Goal: Task Accomplishment & Management: Complete application form

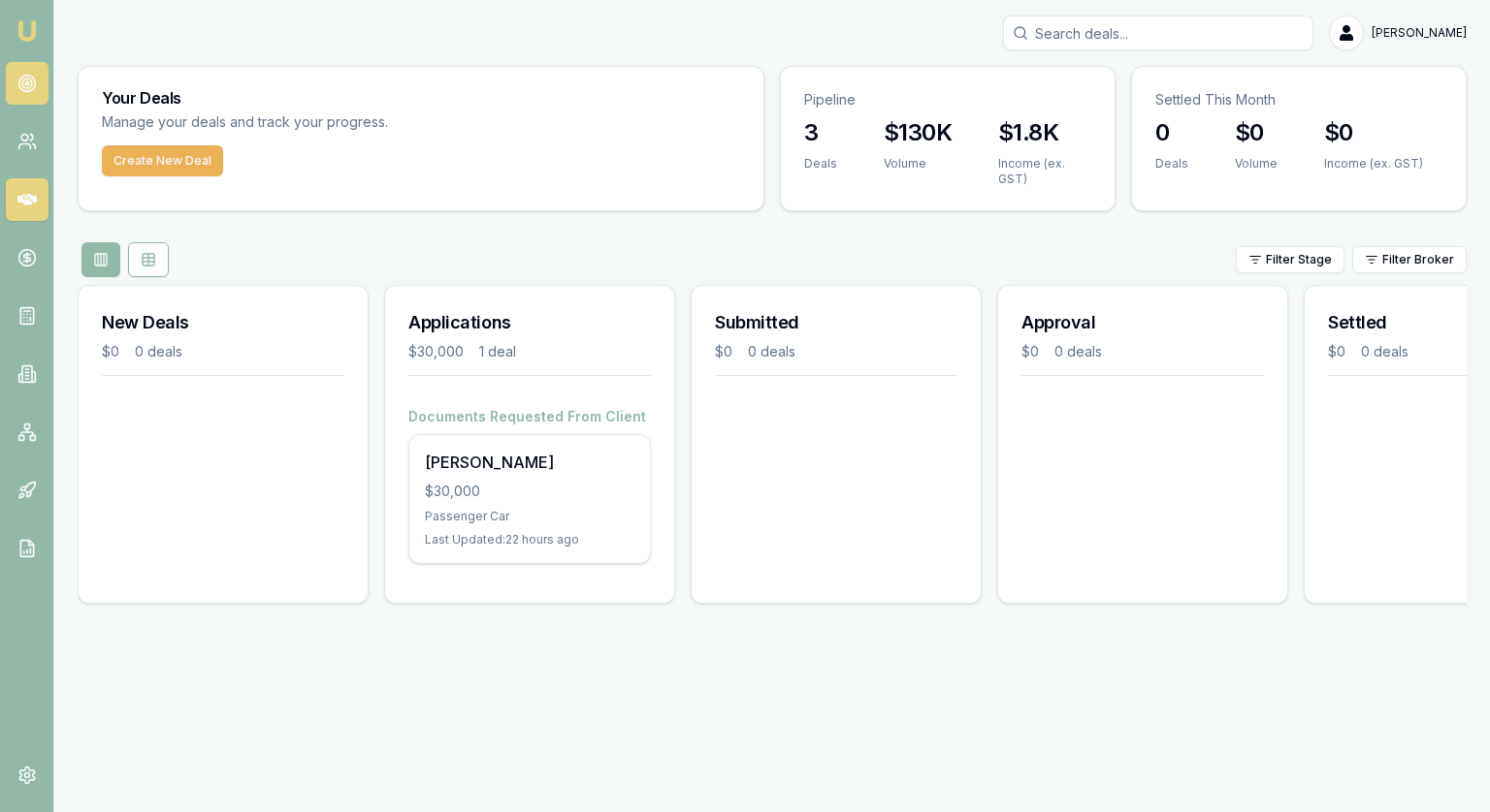
click at [30, 71] on link at bounding box center [27, 83] width 43 height 43
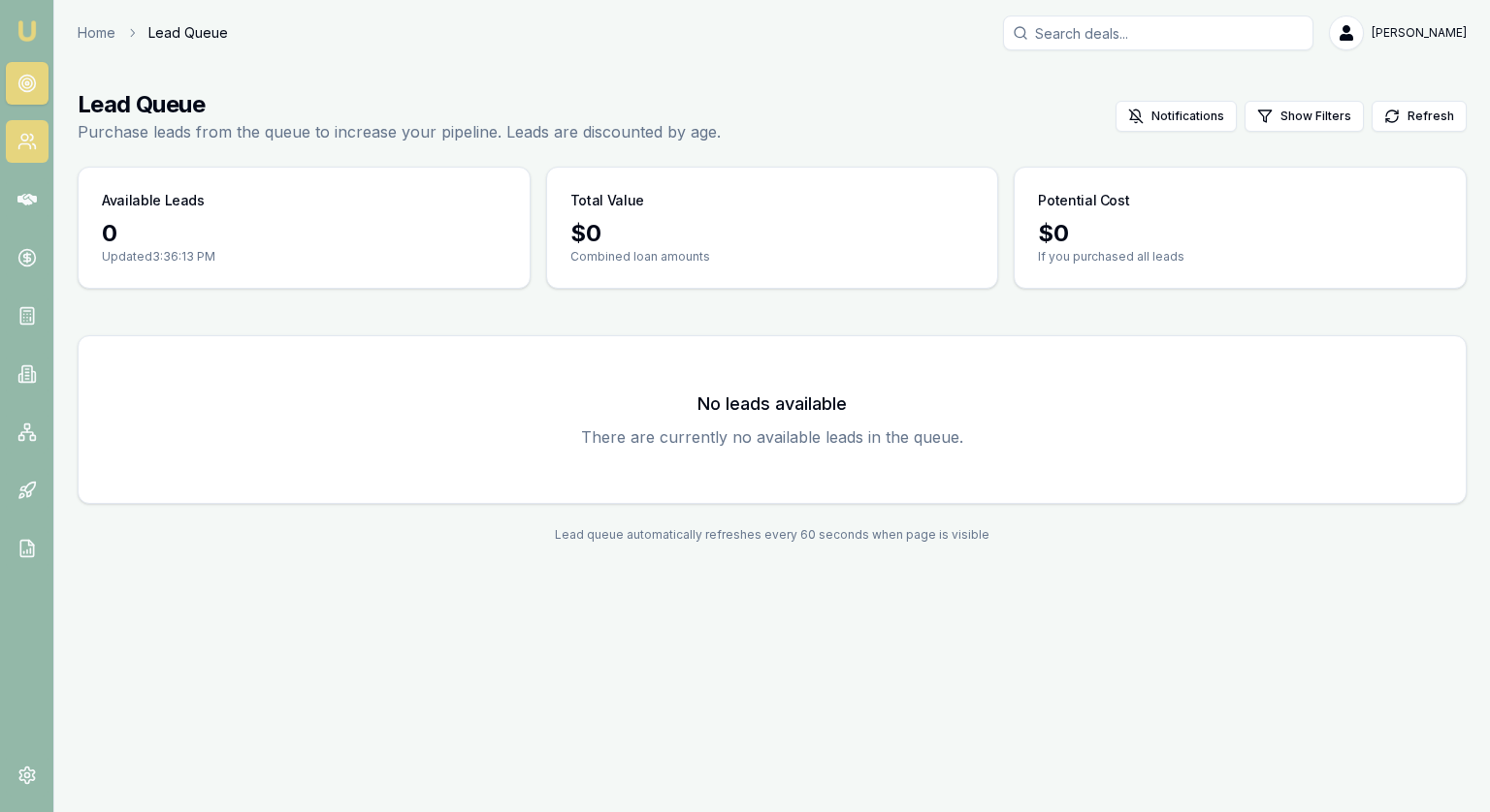
click at [24, 147] on icon at bounding box center [27, 142] width 19 height 19
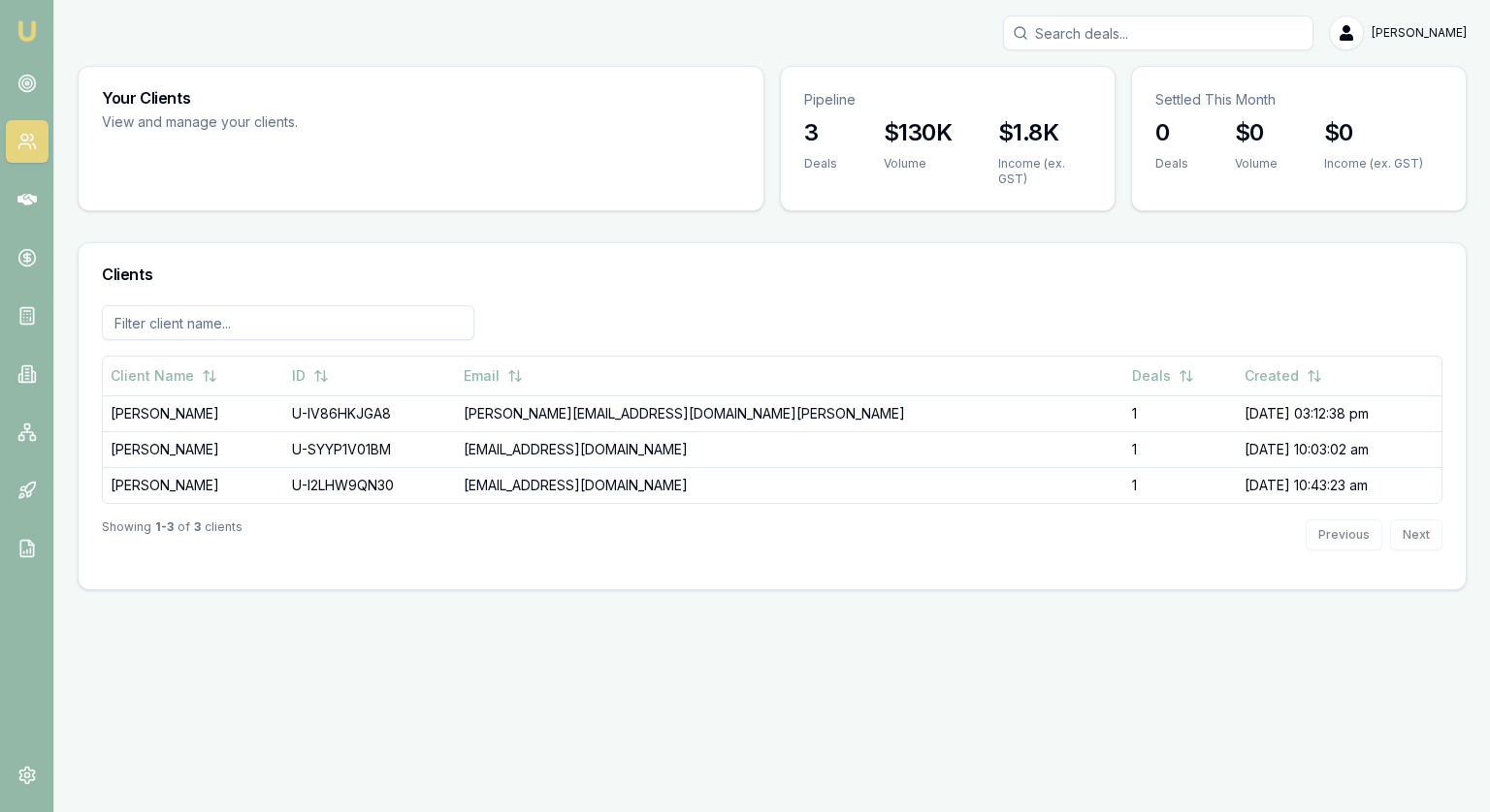
click at [39, 228] on nav "Emu Broker" at bounding box center [26, 293] width 53 height 586
click at [31, 200] on icon at bounding box center [27, 200] width 19 height 19
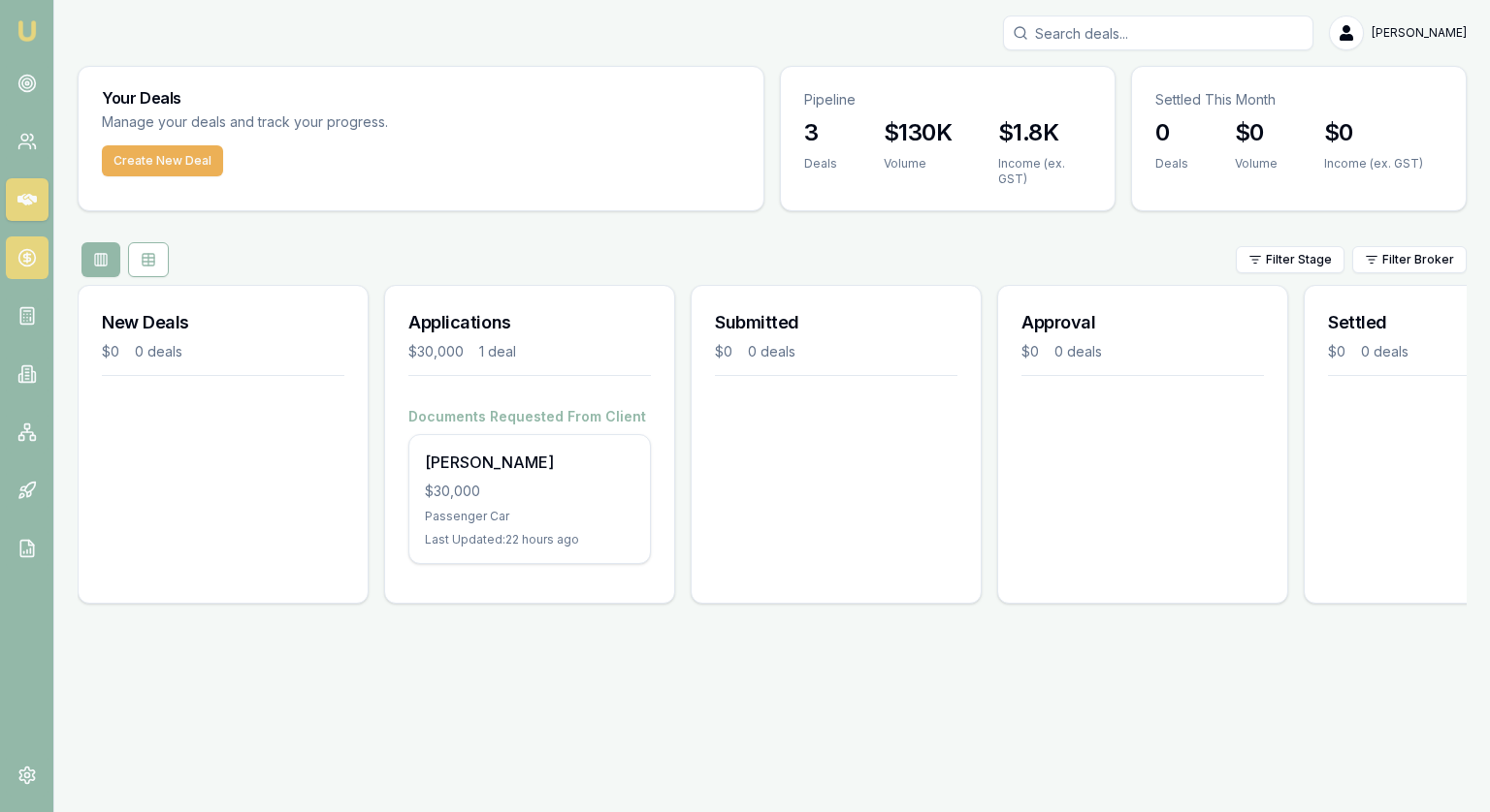
click at [34, 260] on circle at bounding box center [26, 258] width 17 height 16
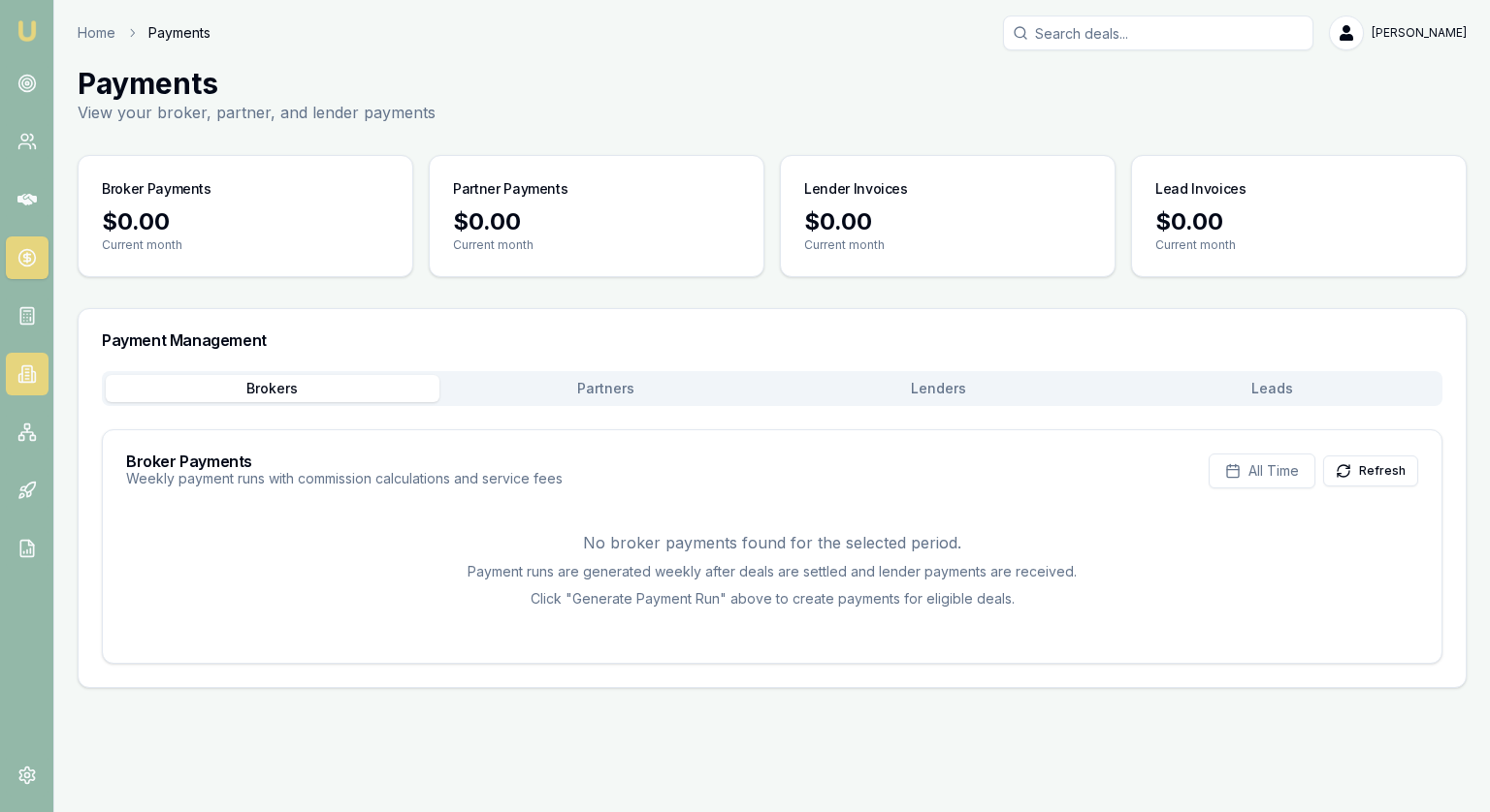
click at [40, 386] on link at bounding box center [27, 374] width 43 height 43
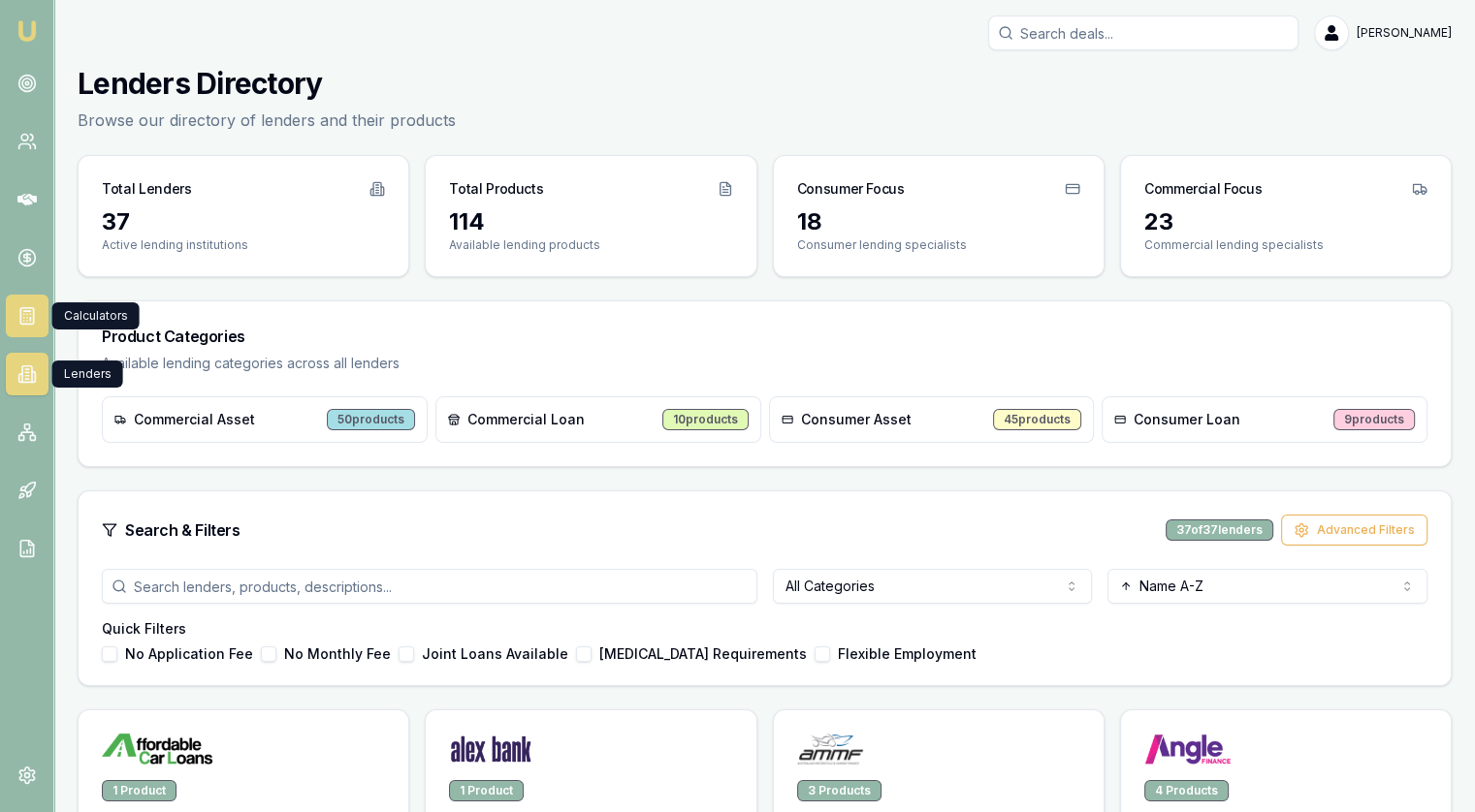
click at [17, 296] on link at bounding box center [27, 316] width 43 height 43
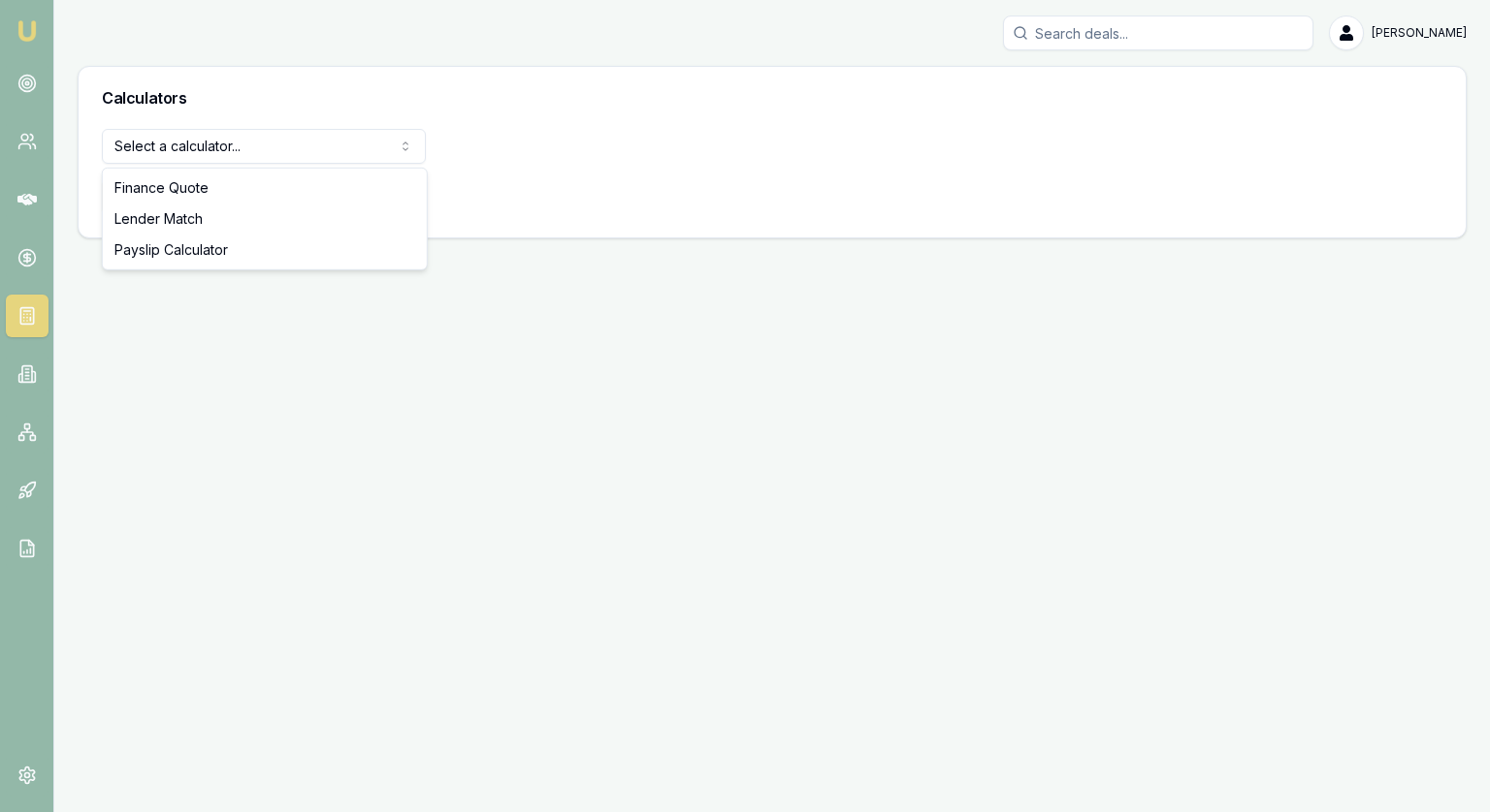
click at [155, 150] on html "Emu Broker Jonathan Myers Toggle Menu Calculators Select a calculator... Financ…" at bounding box center [745, 406] width 1490 height 812
select select "lender-match"
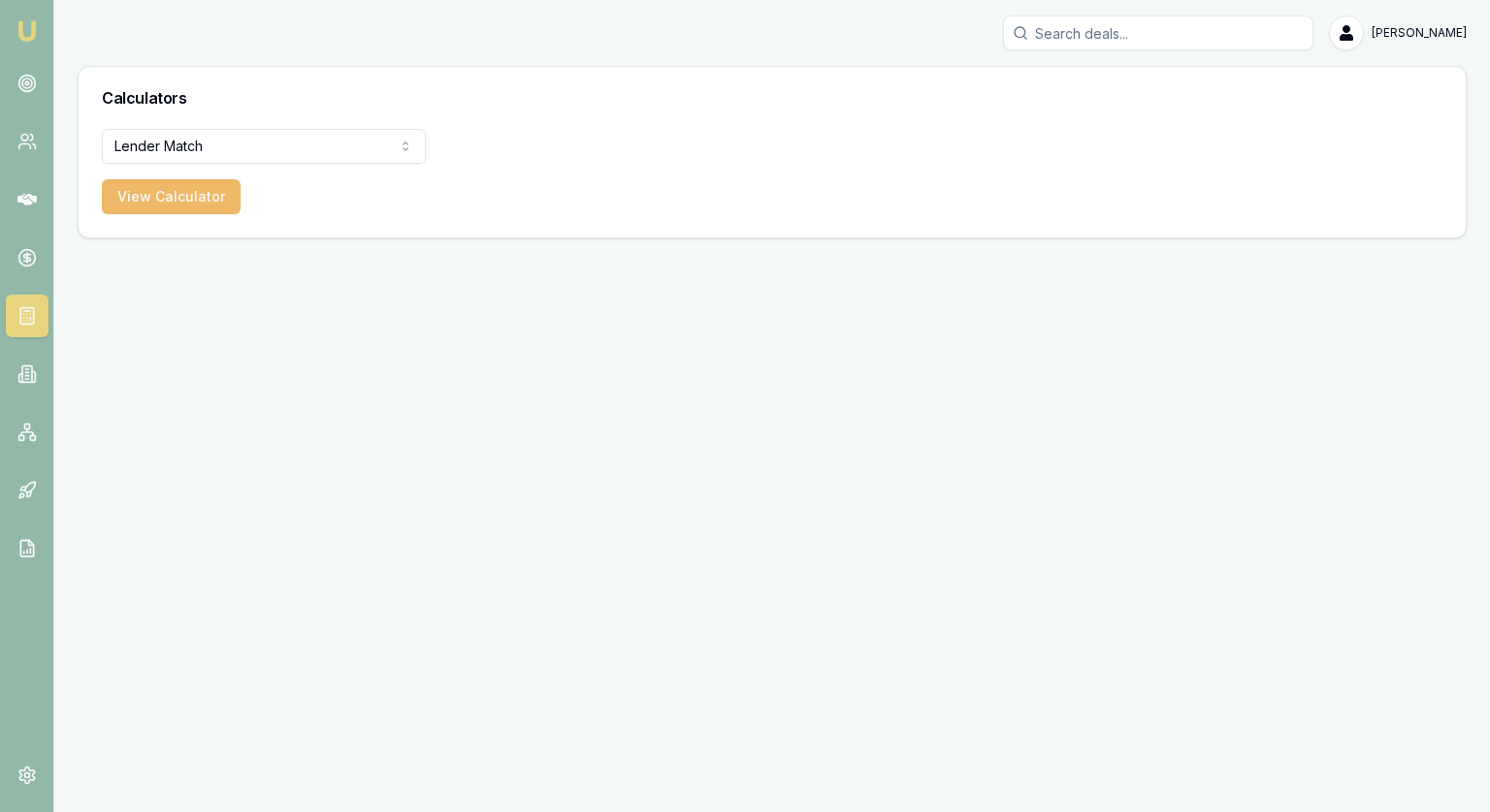
click at [217, 197] on button "View Calculator" at bounding box center [171, 197] width 139 height 35
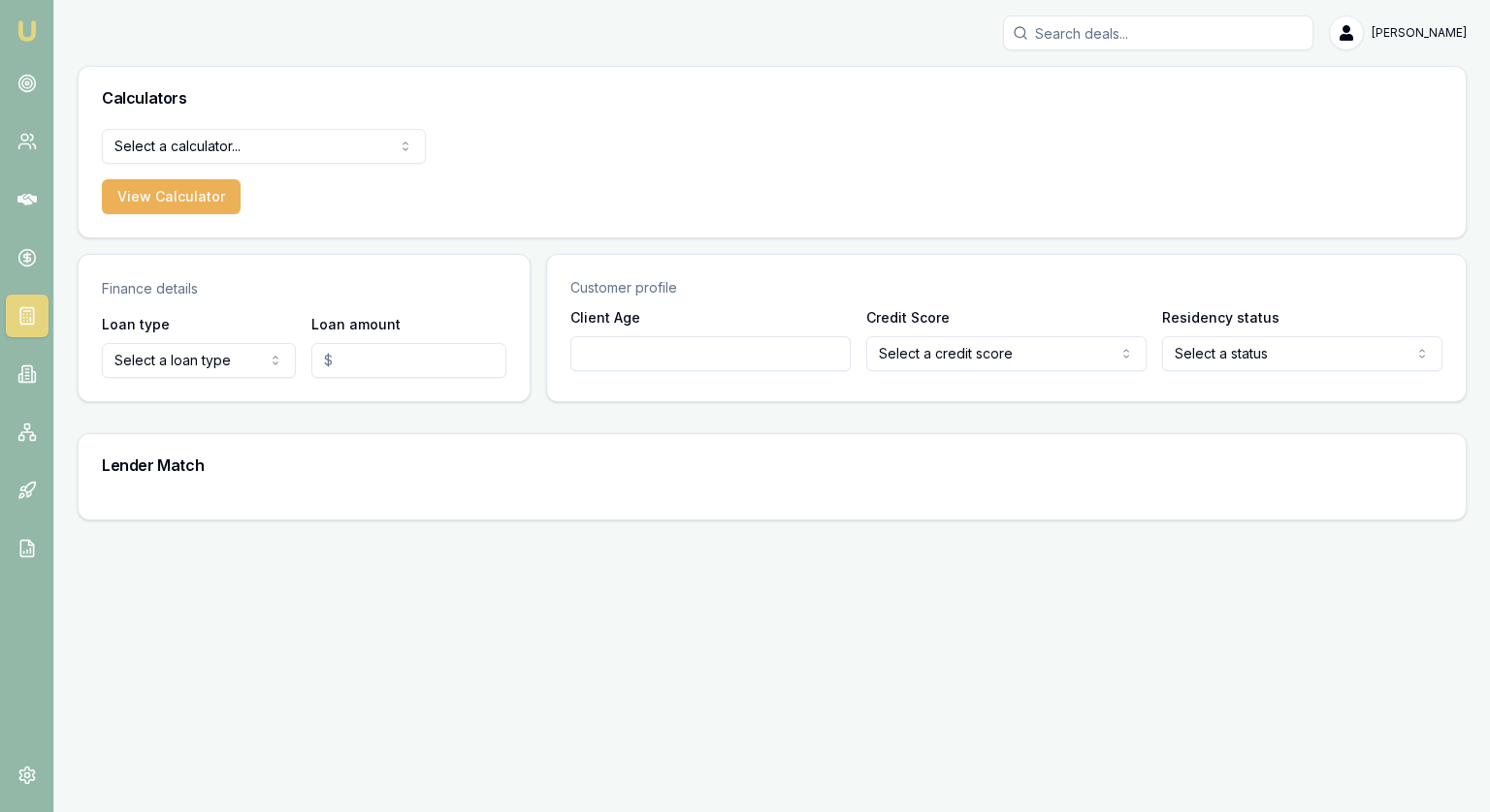
click at [208, 360] on html "[PERSON_NAME] [PERSON_NAME] Toggle Menu Calculators Select a calculator... Fina…" at bounding box center [745, 406] width 1490 height 812
select select "CONSUMER_LOAN"
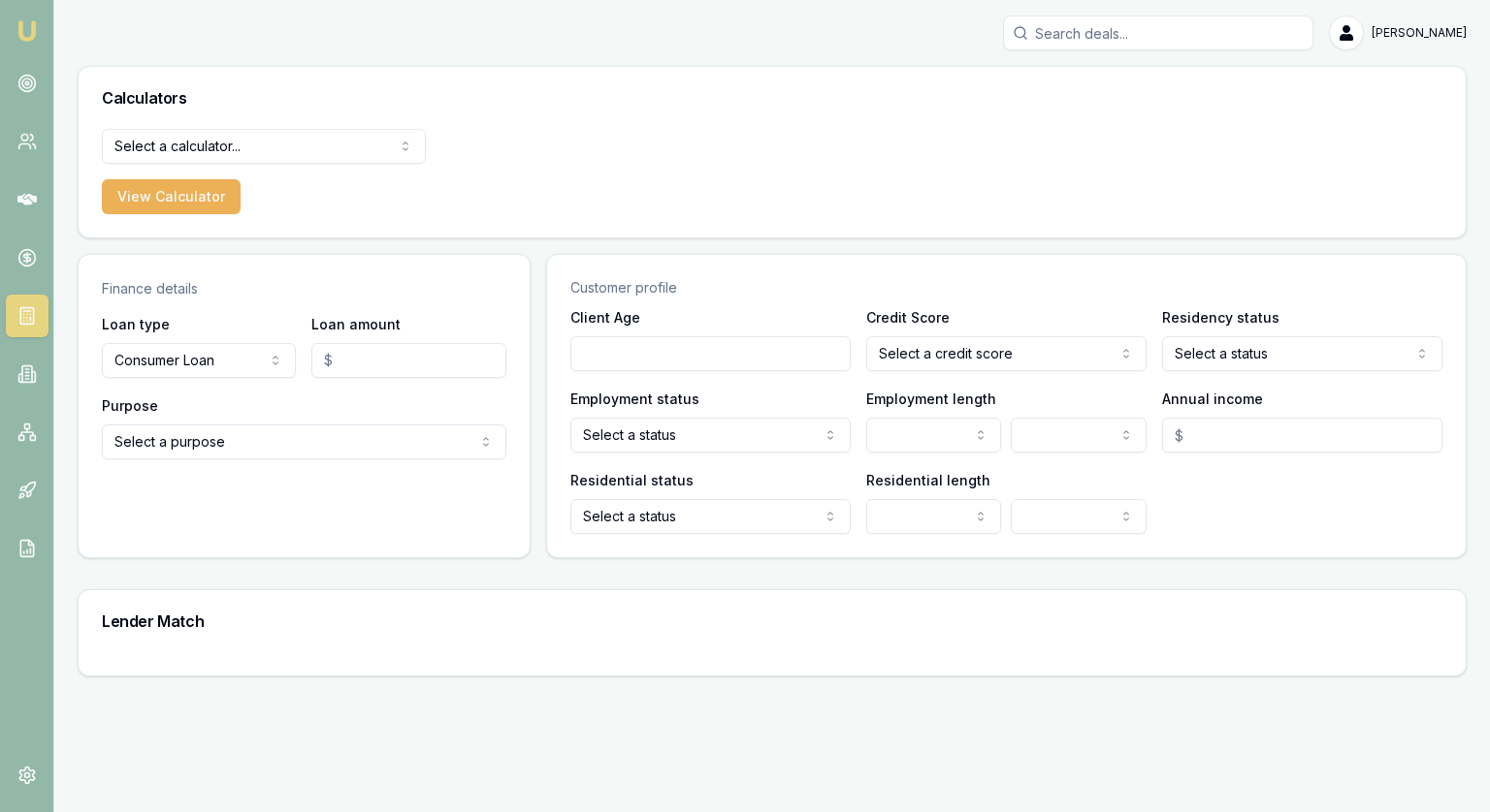
click at [366, 360] on input "Loan amount" at bounding box center [409, 361] width 194 height 35
type input "$250,000.00"
click at [240, 438] on html "Emu Broker Jonathan Myers Toggle Menu Calculators Select a calculator... Financ…" at bounding box center [745, 406] width 1490 height 812
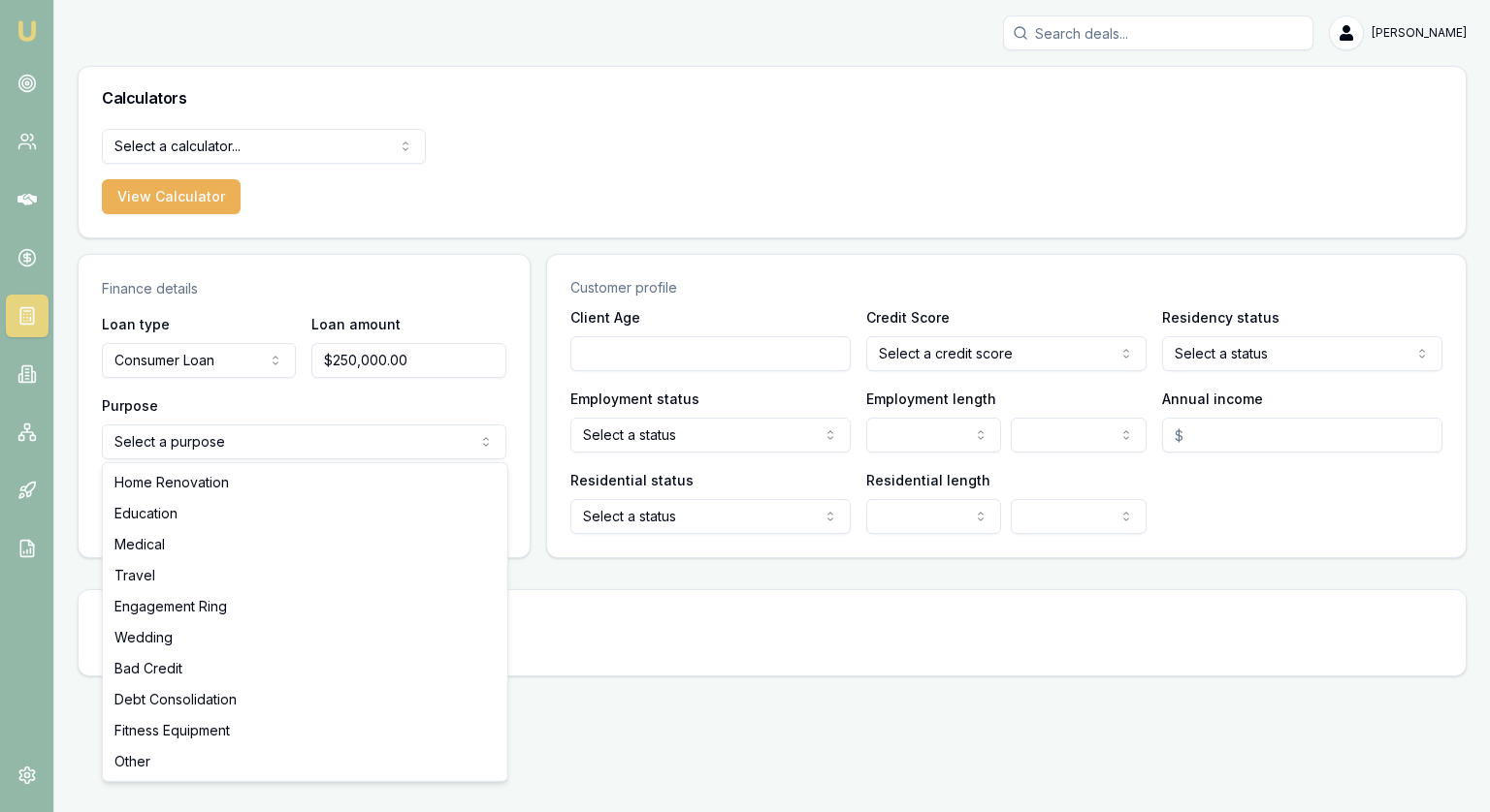
select select "HOME_RENOVATION"
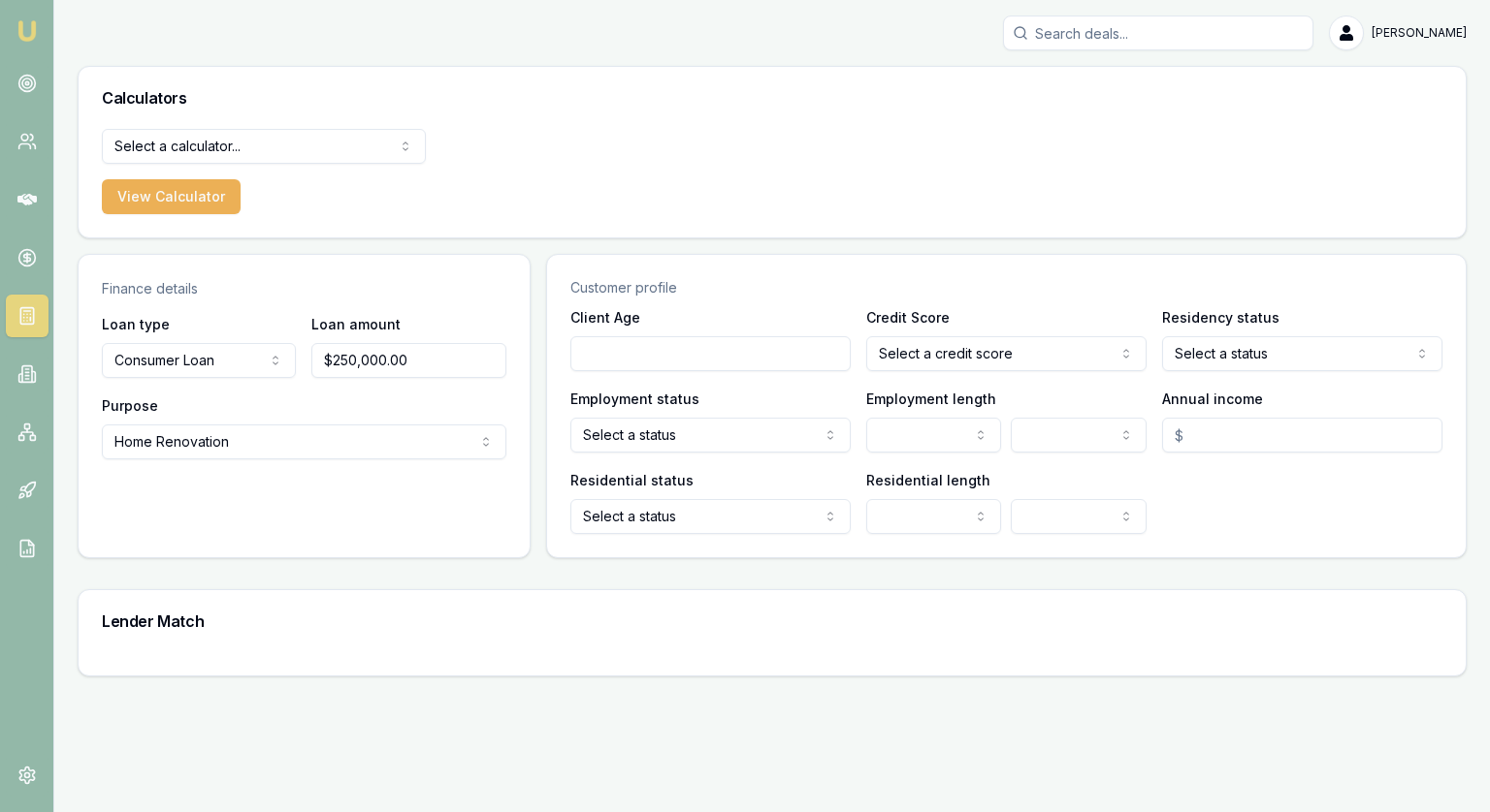
click at [640, 359] on input "Client Age" at bounding box center [711, 354] width 281 height 35
type input "40"
click at [942, 348] on html "Emu Broker Jonathan Myers Toggle Menu Calculators Select a calculator... Financ…" at bounding box center [745, 406] width 1490 height 812
select select "EXCELLENT"
click at [1274, 349] on html "Emu Broker Jonathan Myers Toggle Menu Calculators Select a calculator... Financ…" at bounding box center [745, 406] width 1490 height 812
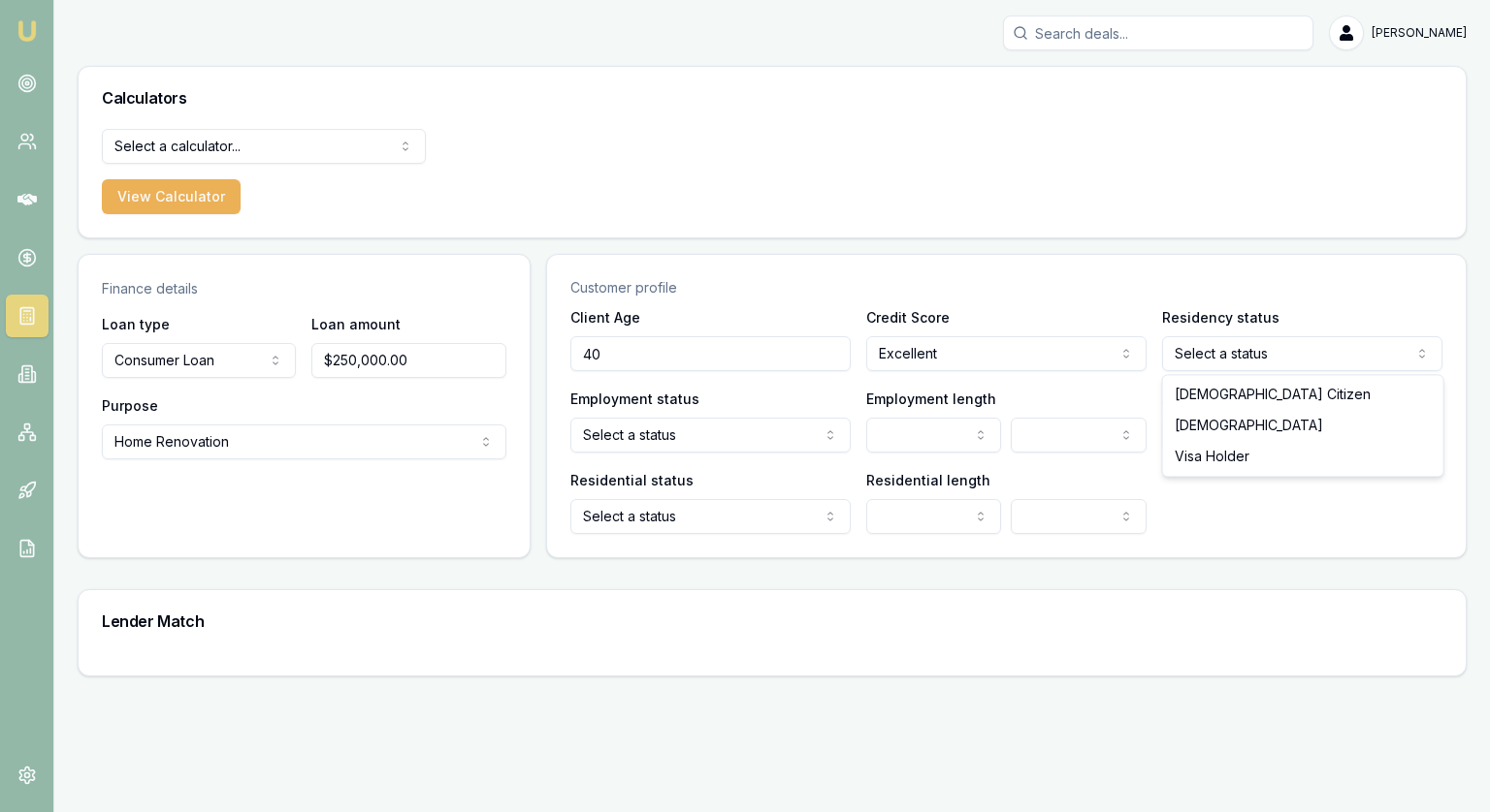
select select "AUSTRALIAN_CITIZEN"
click at [632, 410] on div "Employment status Select a status Full time Part time Casual Contract Self empl…" at bounding box center [711, 420] width 281 height 66
click at [629, 424] on html "Emu Broker Jonathan Myers Toggle Menu Calculators Select a calculator... Financ…" at bounding box center [745, 406] width 1490 height 812
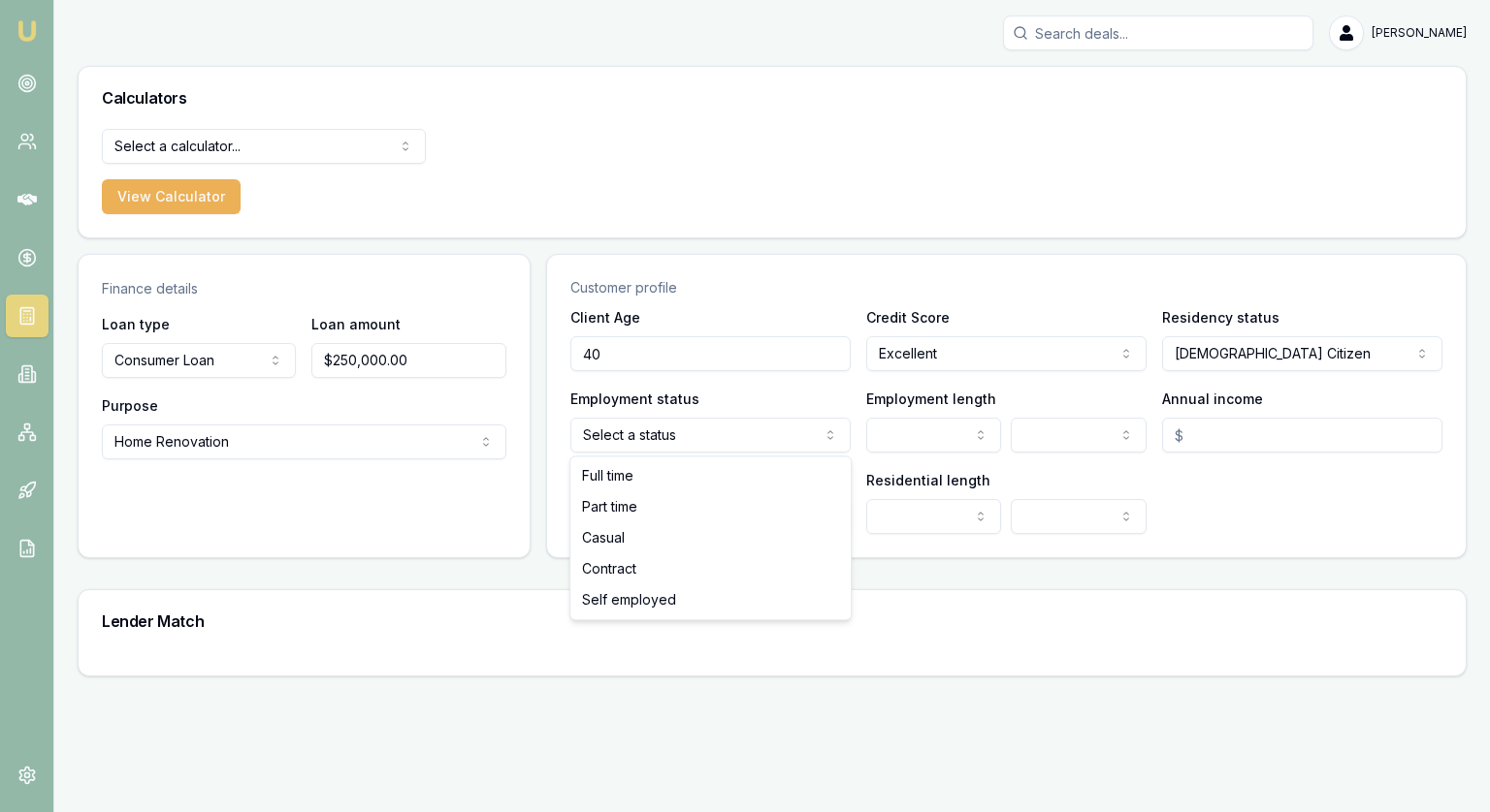
select select "FULL_TIME"
drag, startPoint x: 618, startPoint y: 471, endPoint x: 653, endPoint y: 476, distance: 35.4
click at [895, 434] on html "Emu Broker Jonathan Myers Toggle Menu Calculators Select a calculator... Financ…" at bounding box center [745, 406] width 1490 height 812
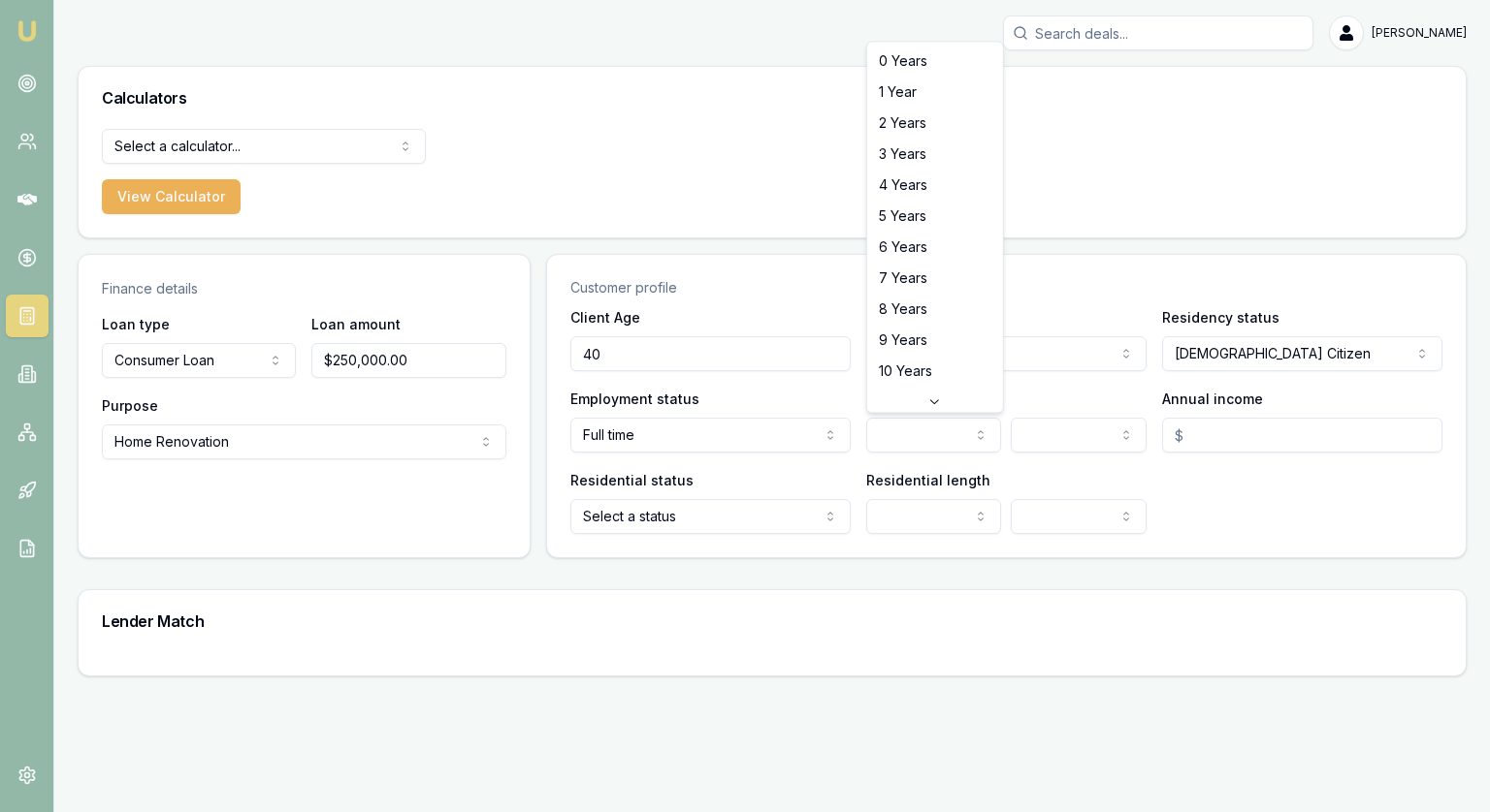
select select "6"
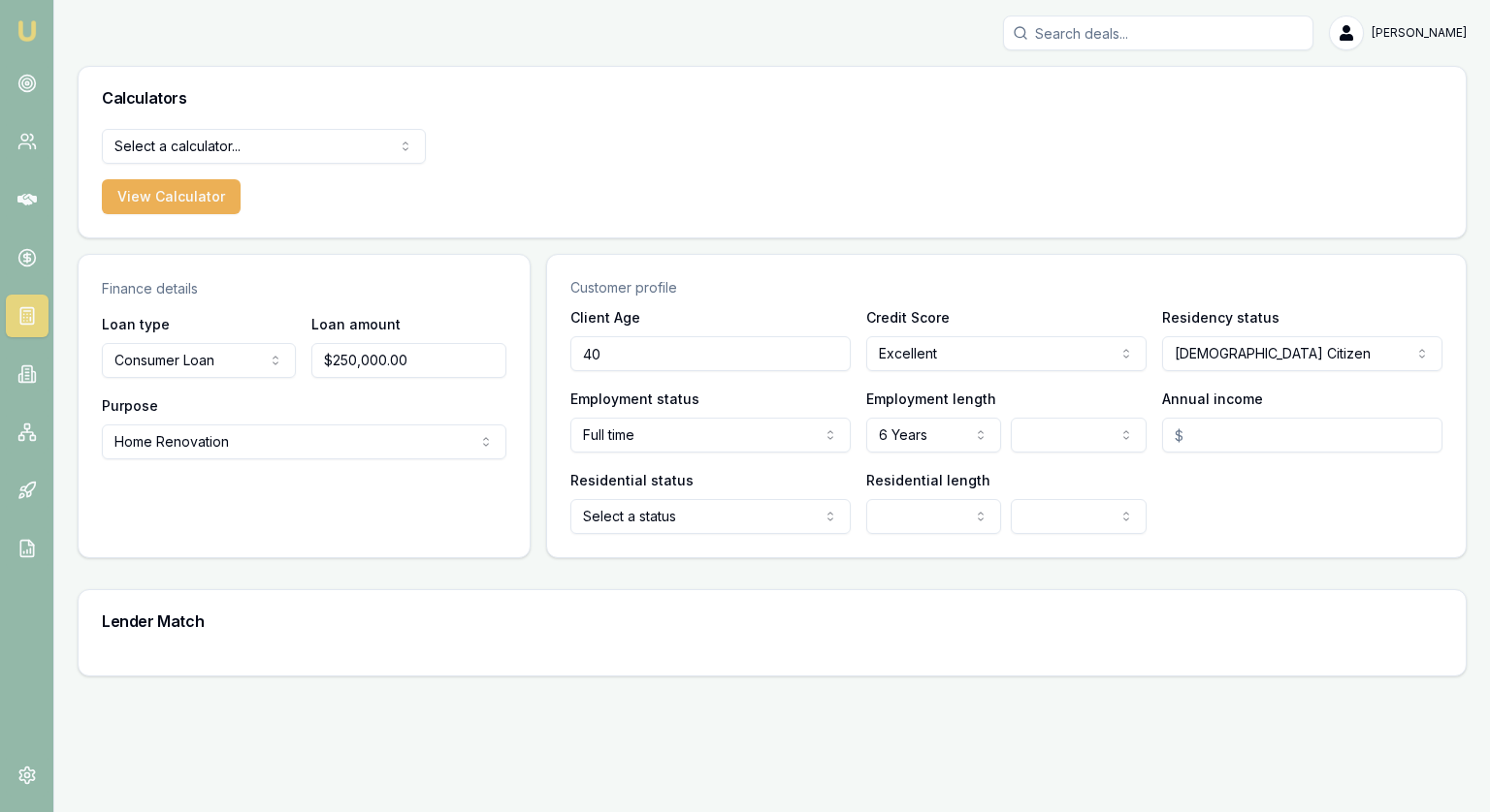
click at [1262, 410] on div "Annual income" at bounding box center [1302, 420] width 281 height 66
click at [1261, 424] on input "Annual income" at bounding box center [1302, 436] width 281 height 35
type input "$200,000.00"
click at [717, 514] on html "Emu Broker Jonathan Myers Toggle Menu Calculators Select a calculator... Financ…" at bounding box center [745, 406] width 1490 height 812
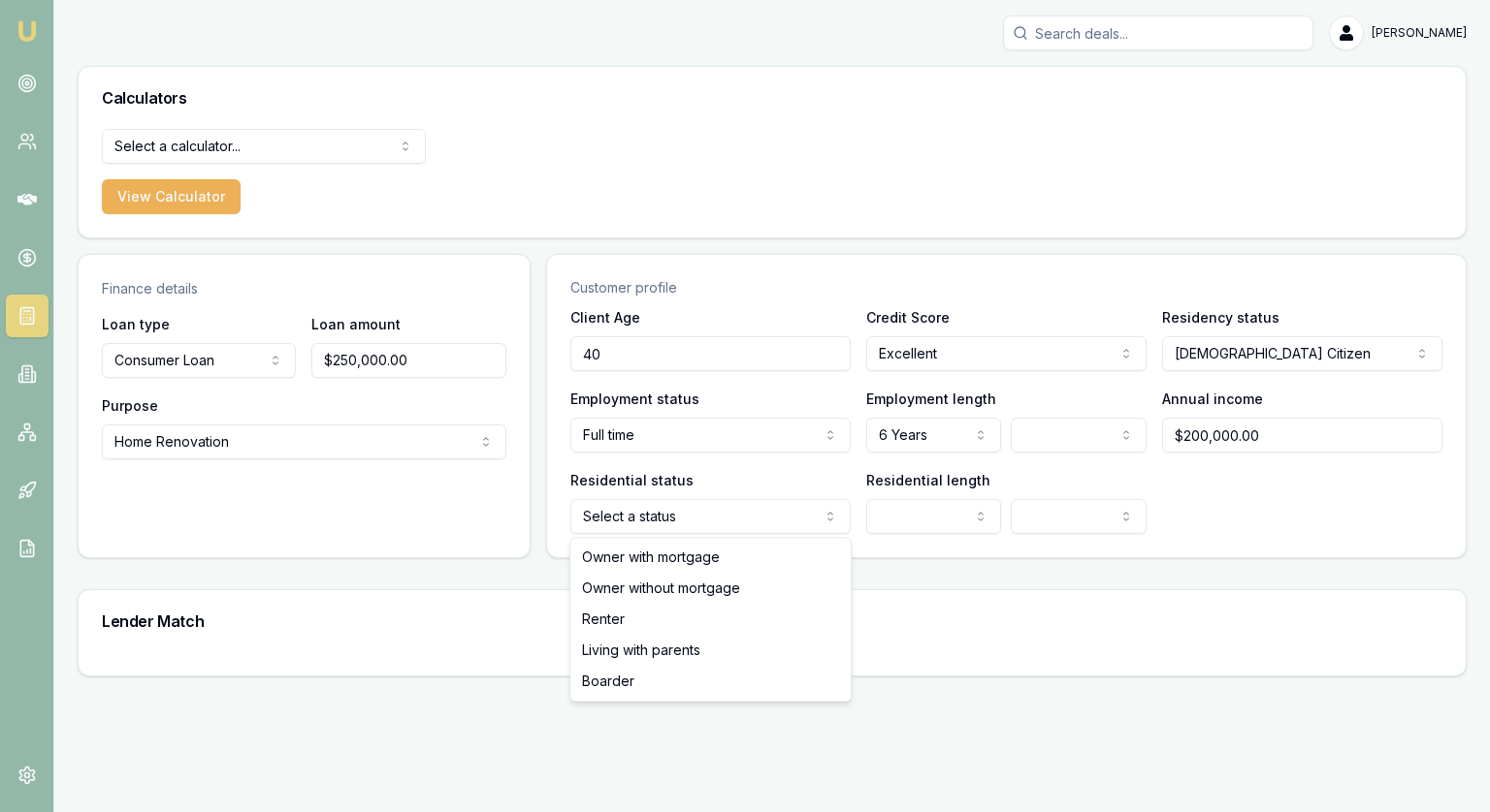
select select "OWNER_WITH_MORTGAGE"
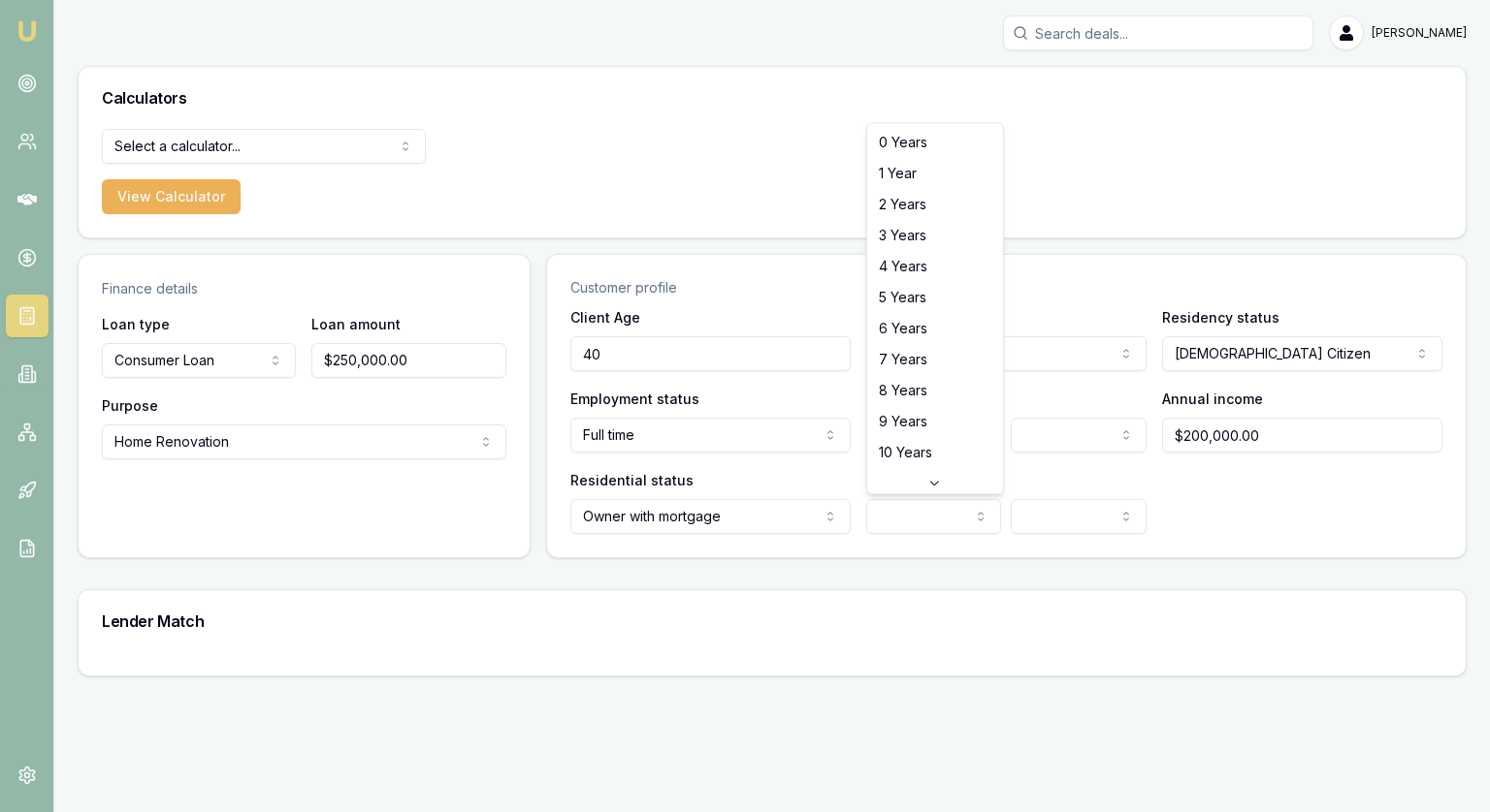
click at [945, 515] on html "Emu Broker Jonathan Myers Toggle Menu Calculators Select a calculator... Financ…" at bounding box center [745, 406] width 1490 height 812
select select "7"
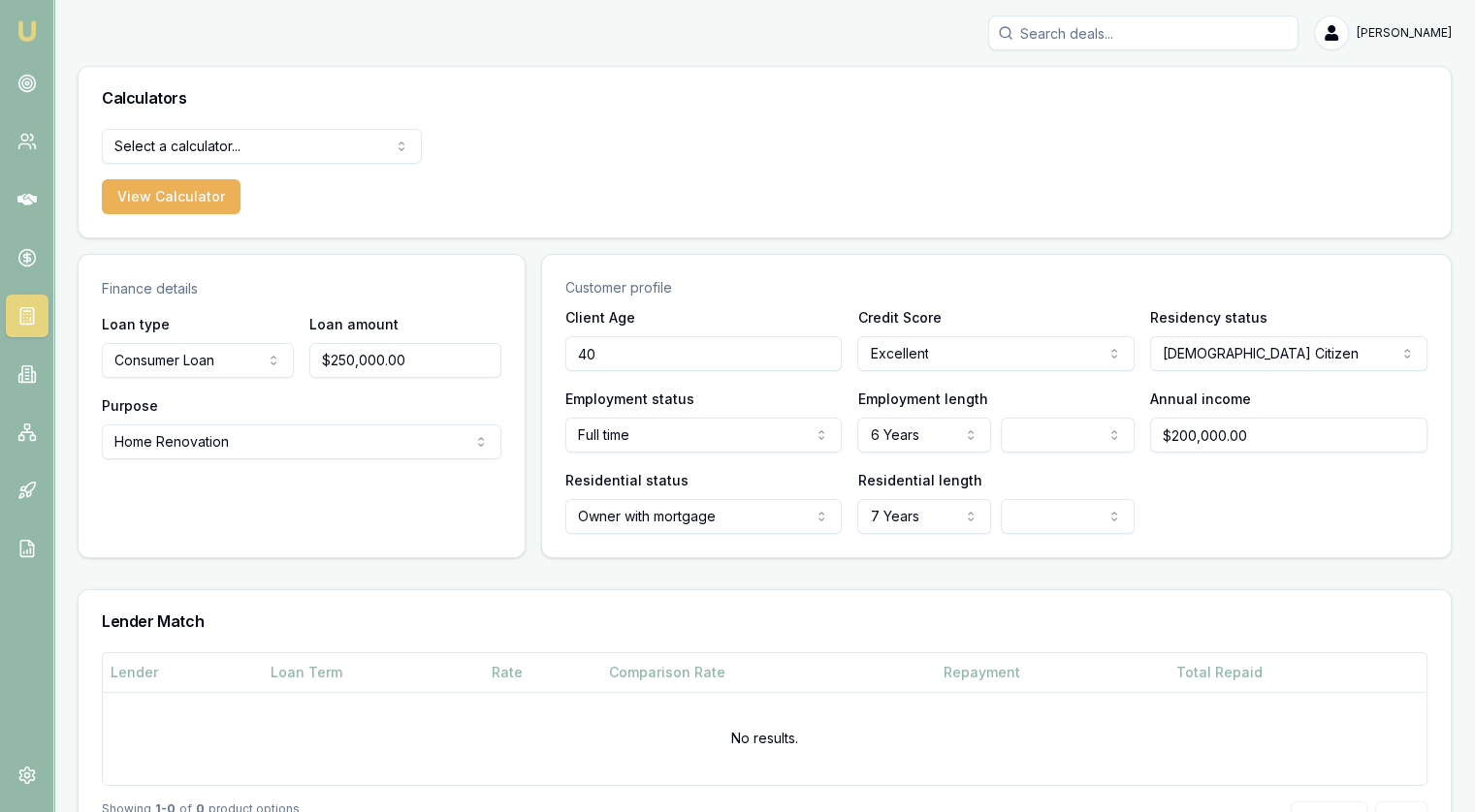
click at [1283, 509] on div "Residential status Owner with mortgage Owner with mortgage Owner without mortga…" at bounding box center [997, 502] width 862 height 66
click at [455, 363] on input "$250,000.00" at bounding box center [406, 361] width 192 height 35
type input "$200,000.00"
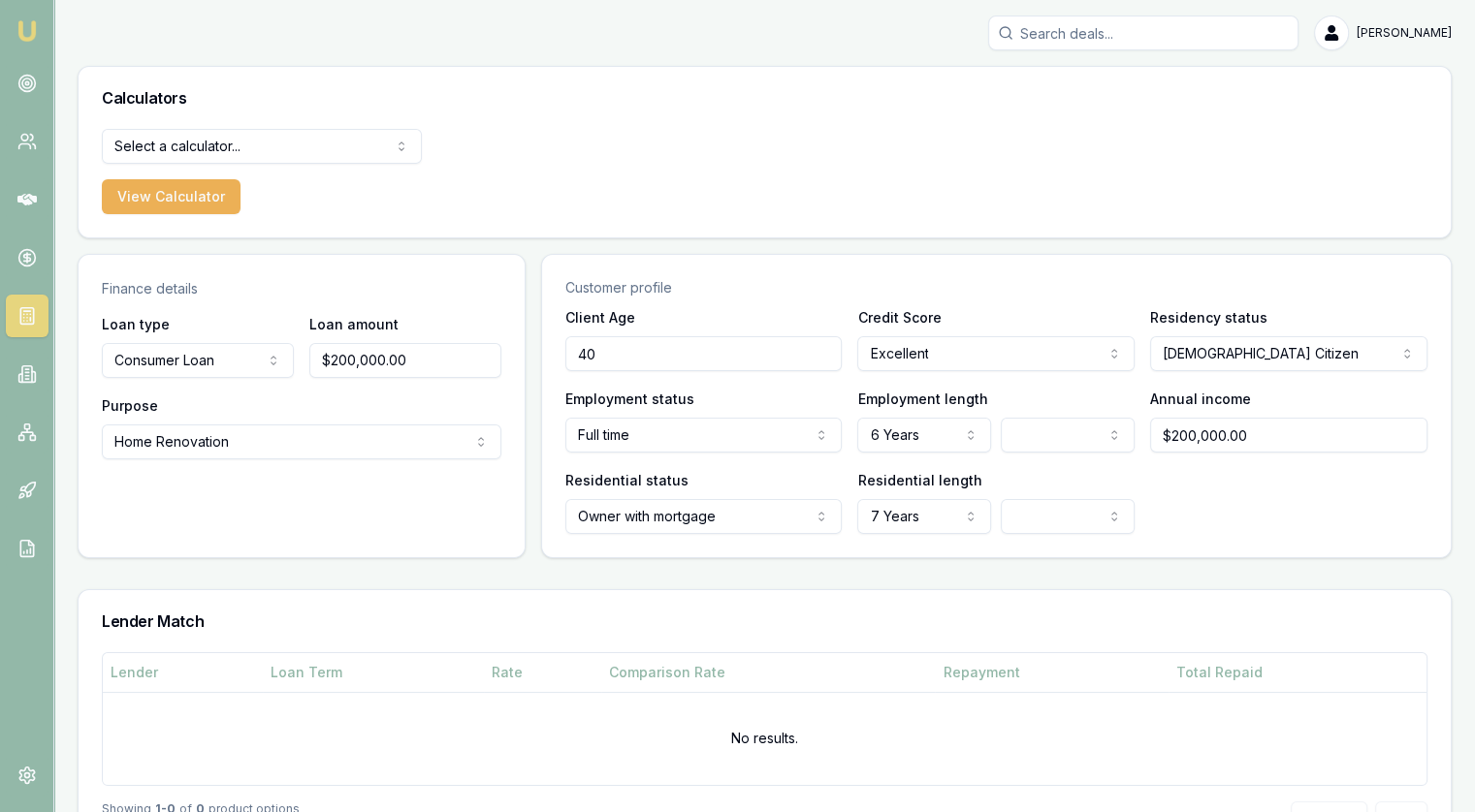
click at [509, 298] on div "Finance details" at bounding box center [302, 283] width 446 height 57
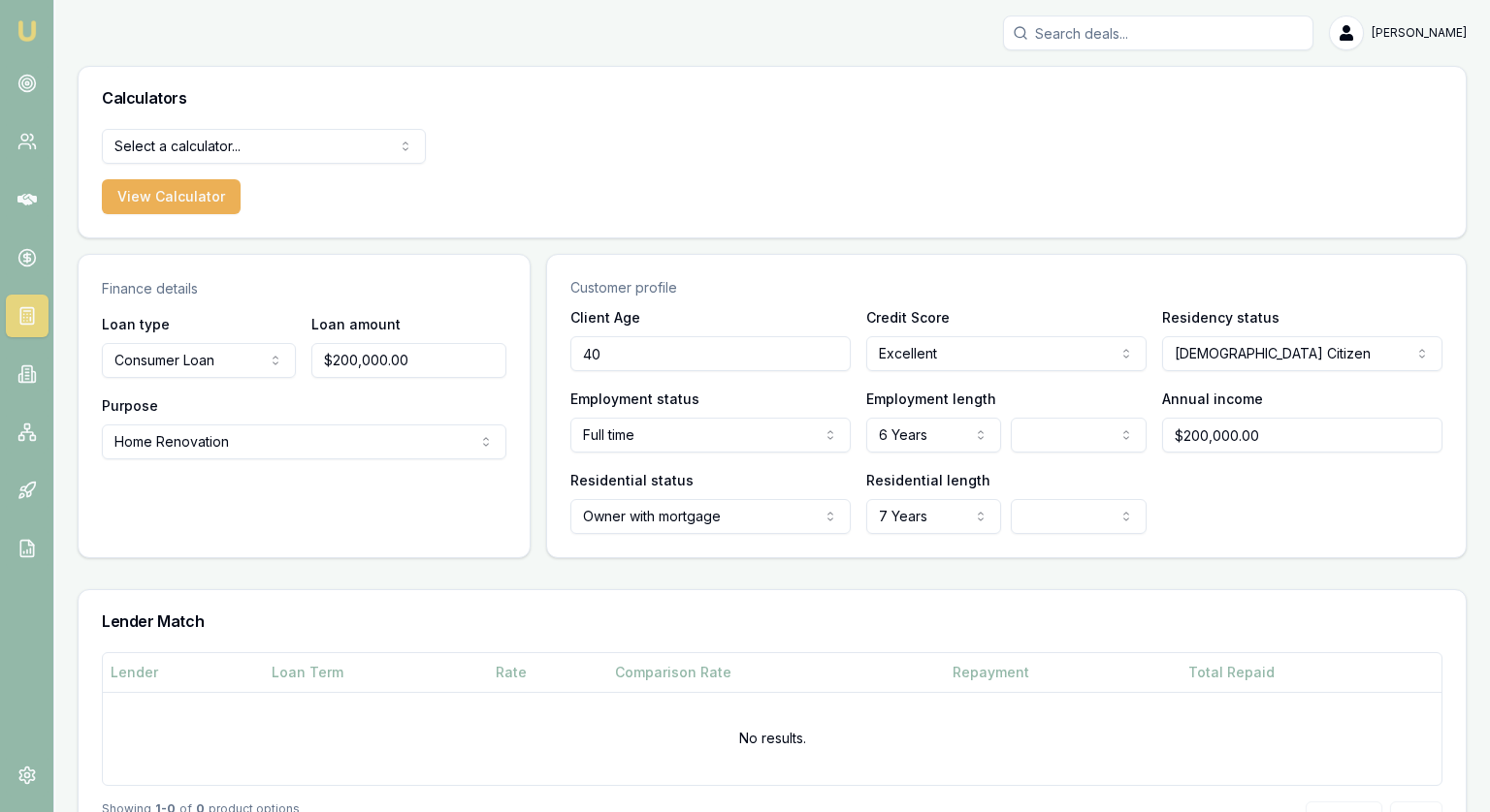
click at [904, 515] on html "Emu Broker Jonathan Myers Toggle Menu Calculators Select a calculator... Financ…" at bounding box center [745, 406] width 1490 height 812
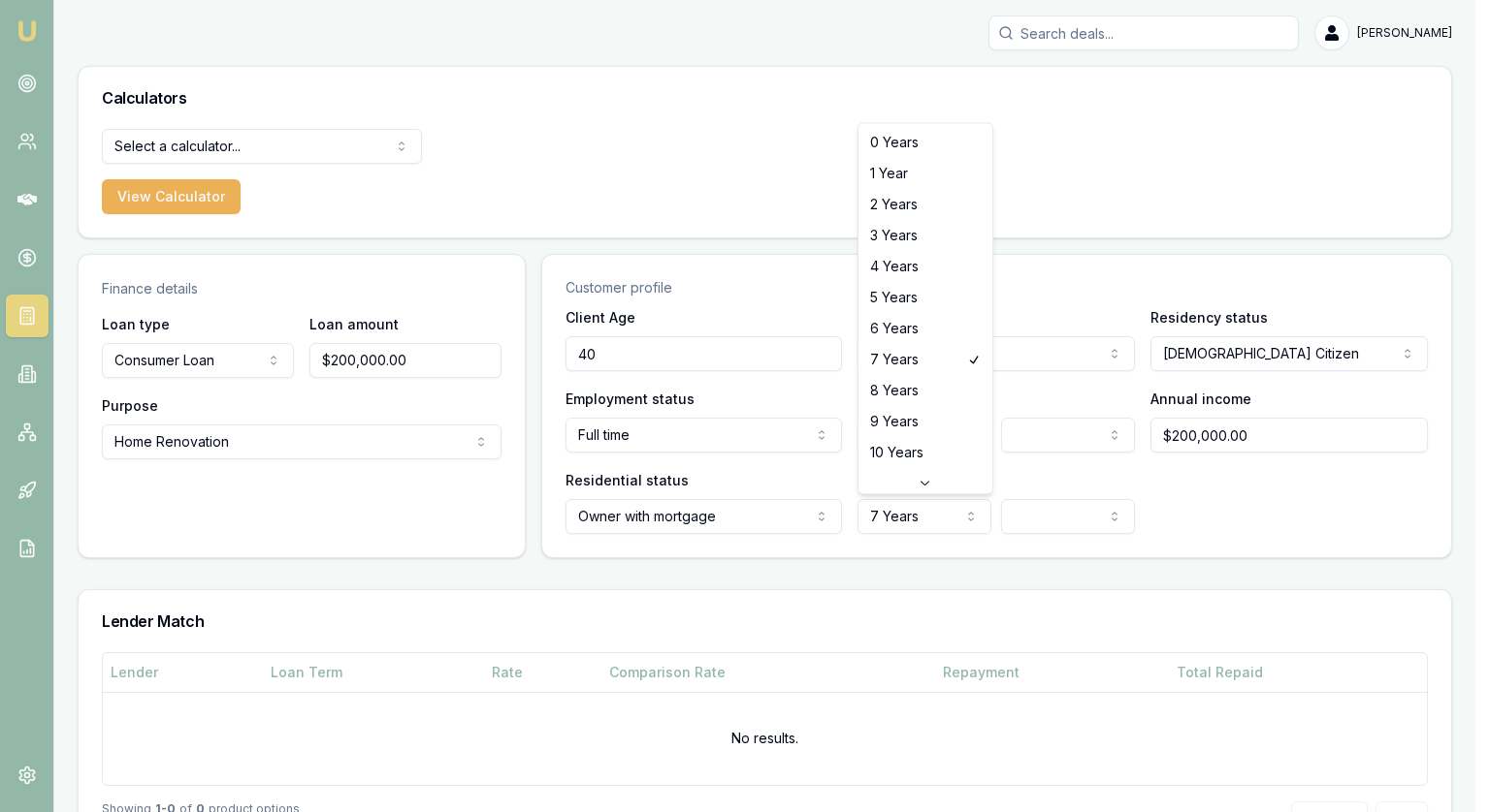
select select "6"
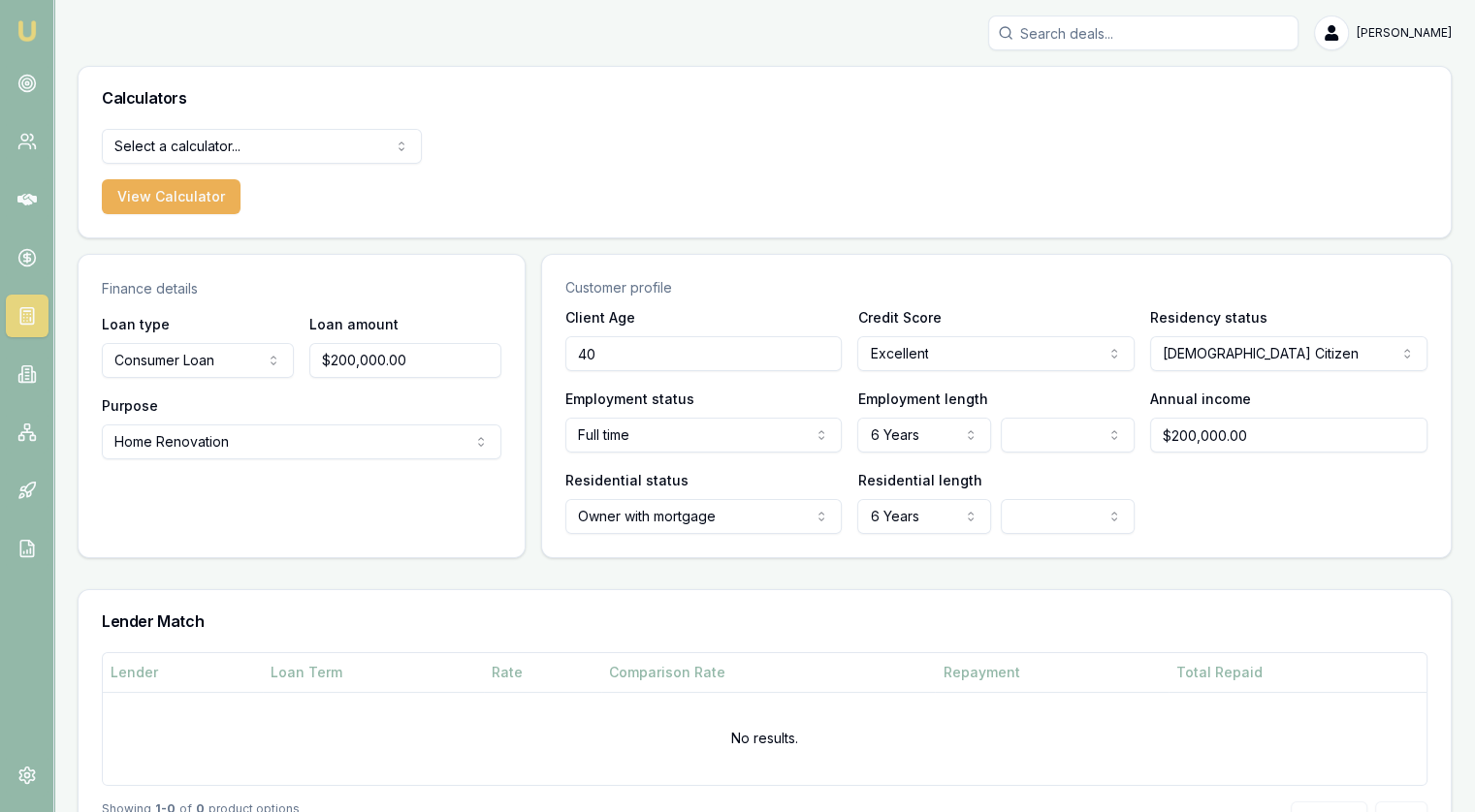
click at [1188, 503] on div "Residential status Owner with mortgage Owner with mortgage Owner without mortga…" at bounding box center [997, 502] width 862 height 66
click at [284, 147] on html "Emu Broker Jonathan Myers Toggle Menu Calculators Select a calculator... Financ…" at bounding box center [738, 406] width 1475 height 812
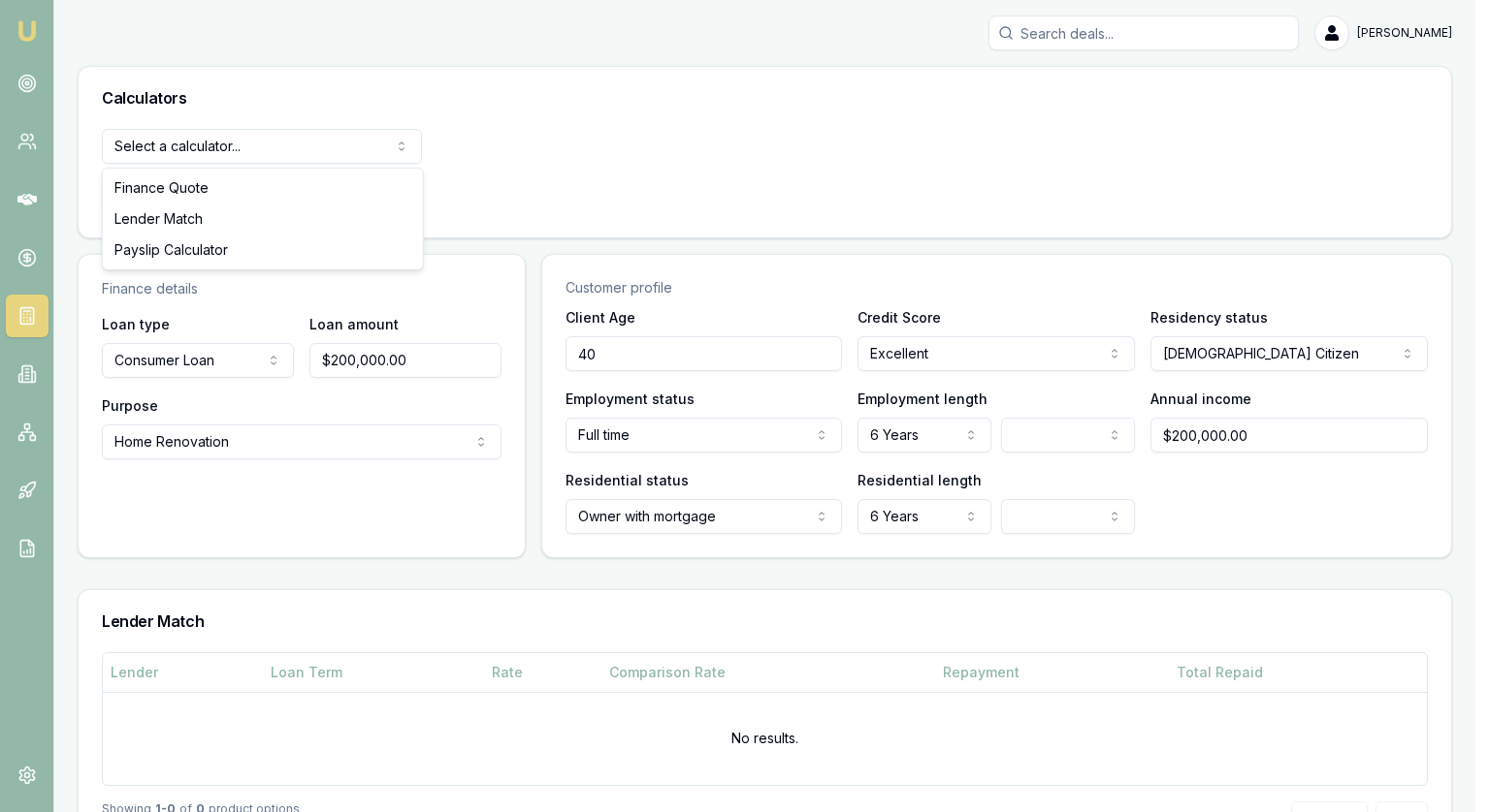
select select "lender-match"
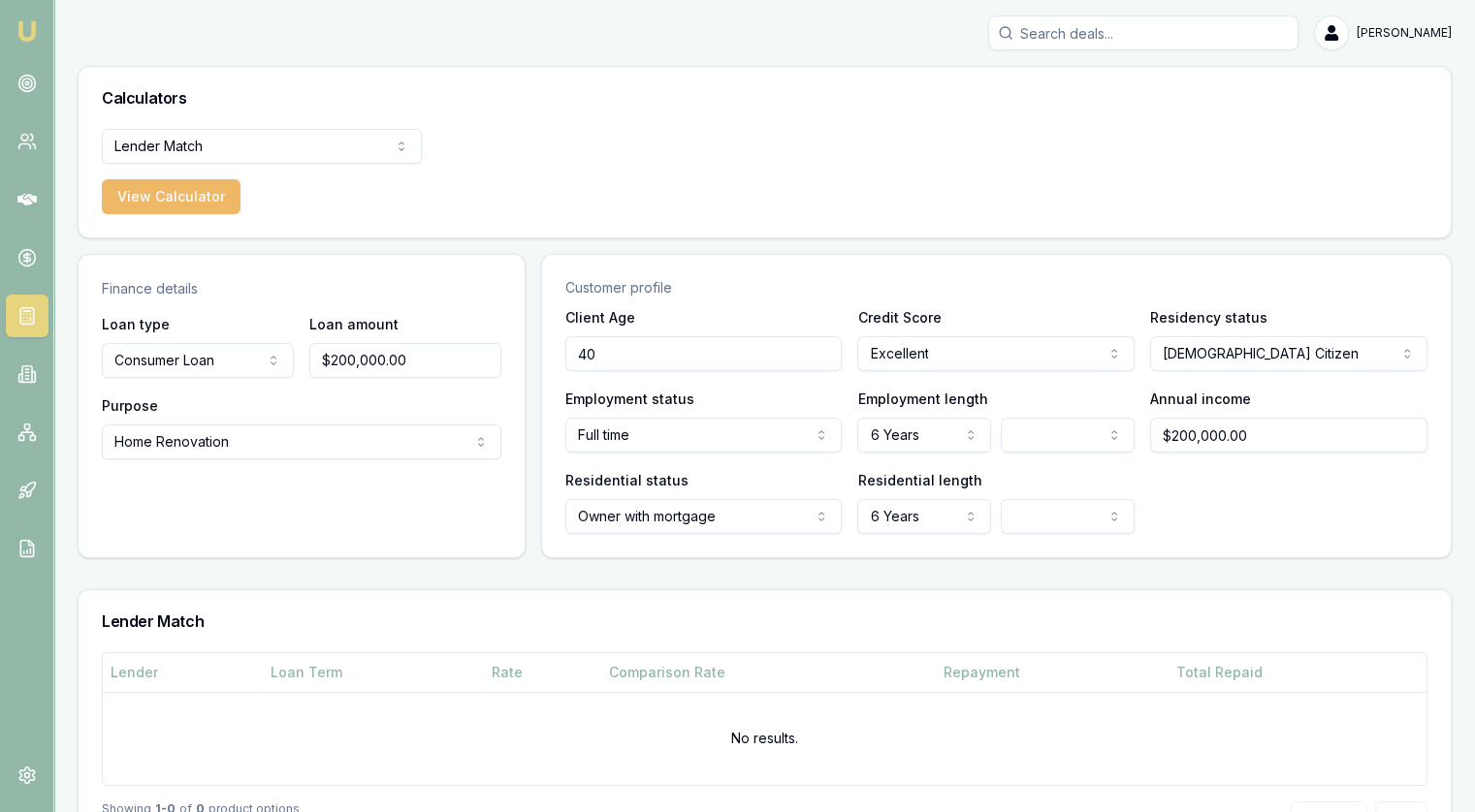
click at [159, 190] on button "View Calculator" at bounding box center [171, 197] width 139 height 35
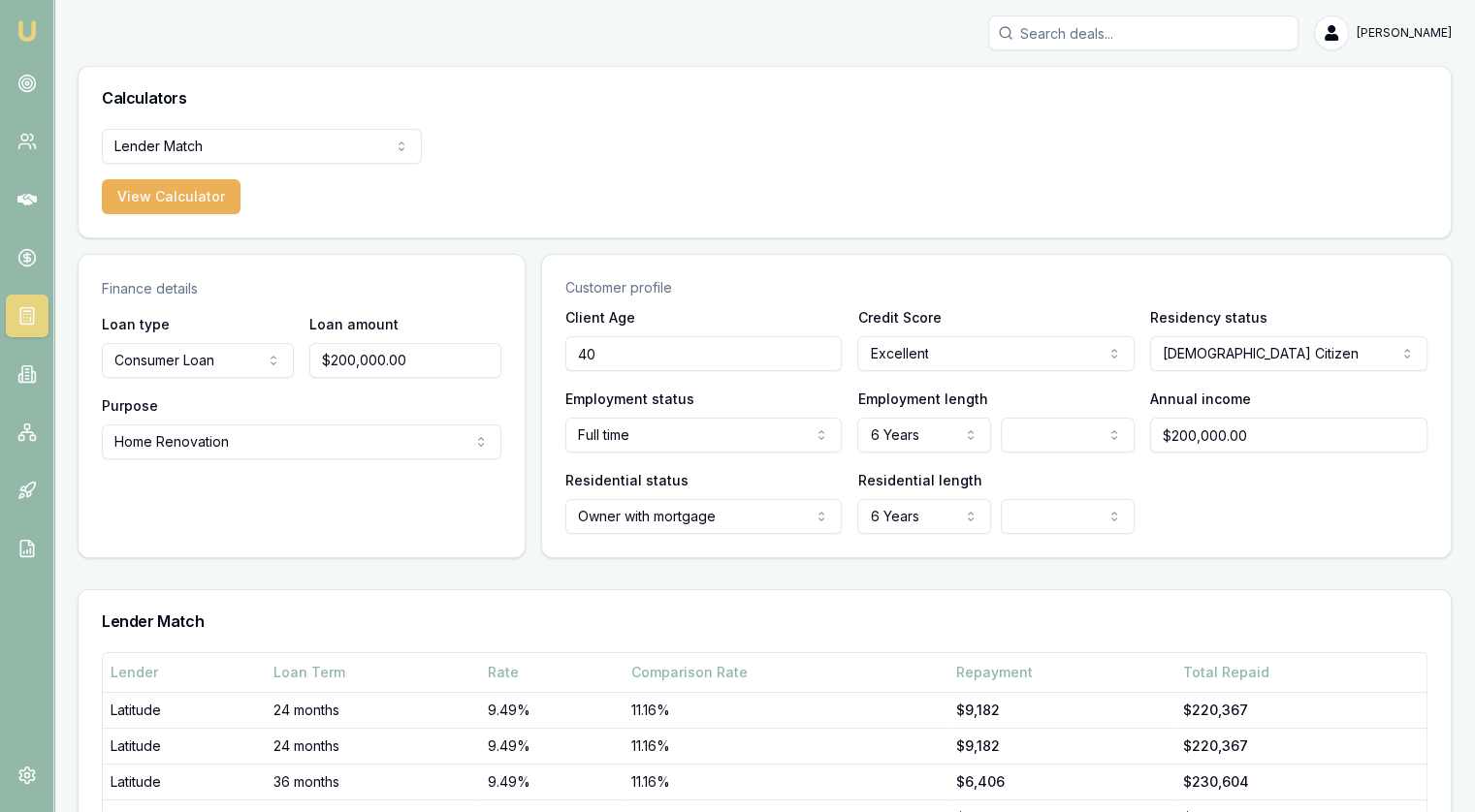
click at [353, 364] on input "$200,000.00" at bounding box center [406, 361] width 192 height 35
type input "$225,000.00"
click at [239, 126] on div "Calculators" at bounding box center [765, 98] width 1372 height 62
click at [201, 197] on button "View Calculator" at bounding box center [171, 197] width 139 height 35
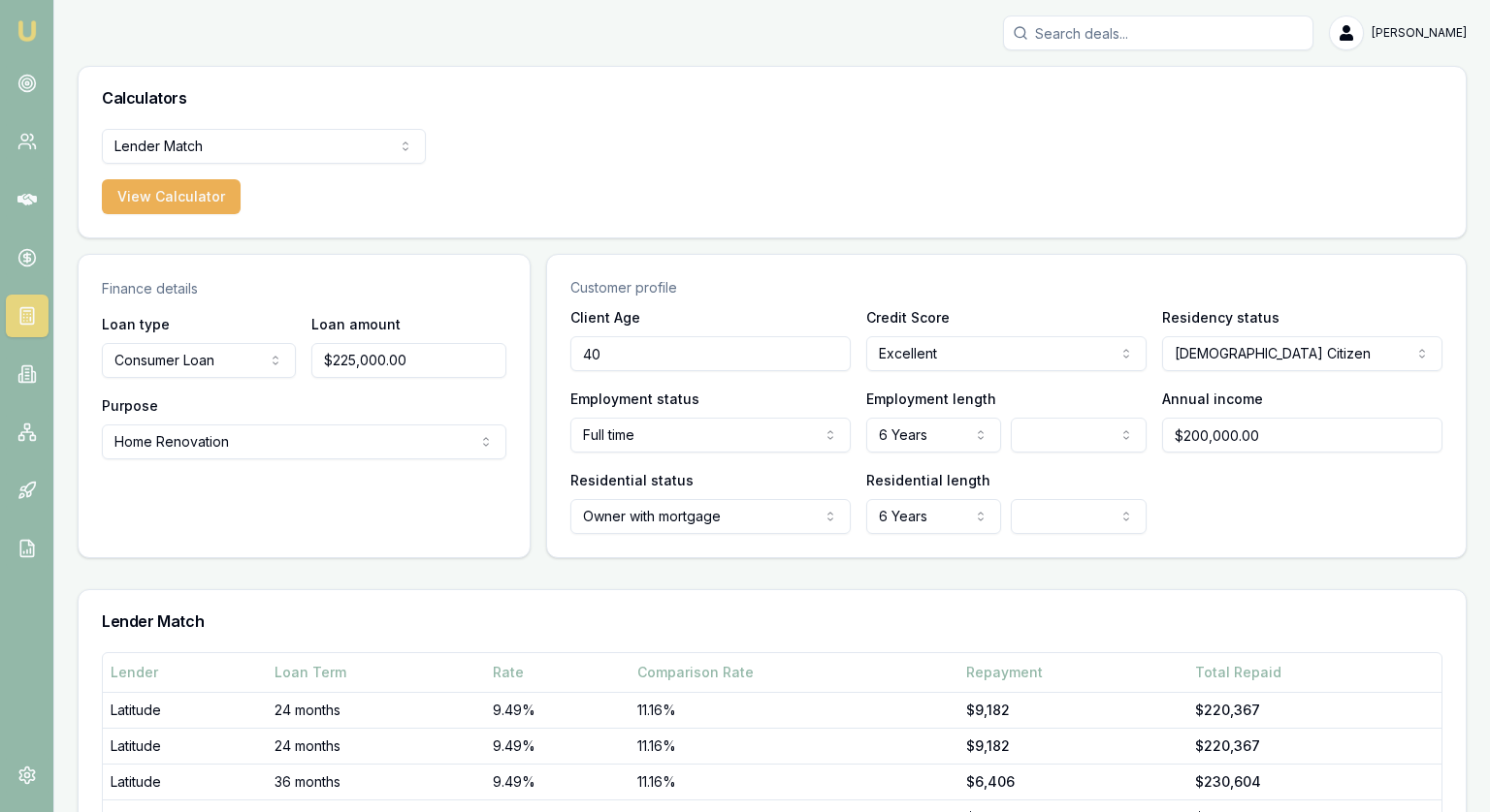
click at [896, 507] on html "Emu Broker Jonathan Myers Toggle Menu Calculators Lender Match Finance Quote Le…" at bounding box center [745, 406] width 1490 height 812
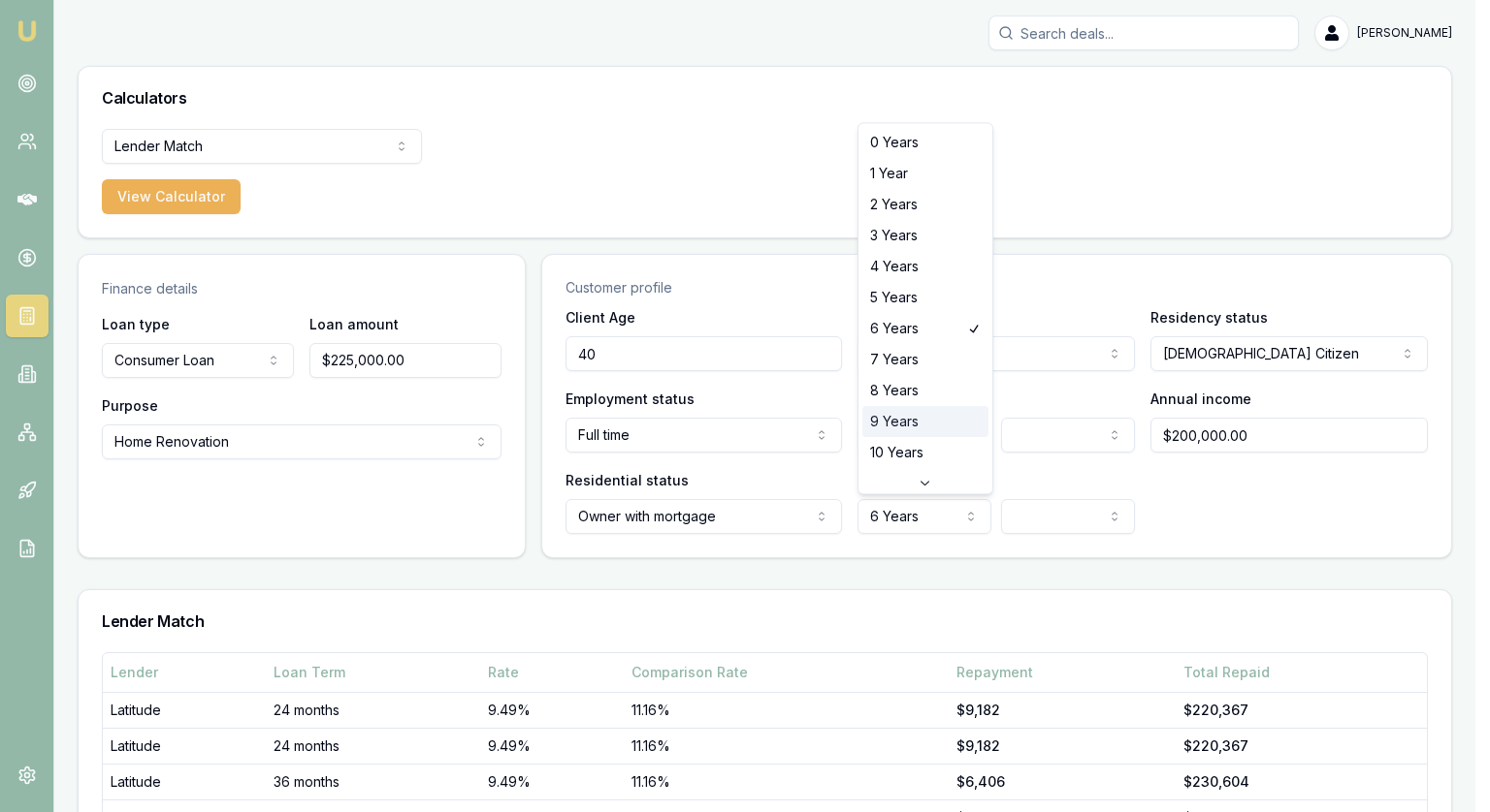
scroll to position [50, 0]
select select "9"
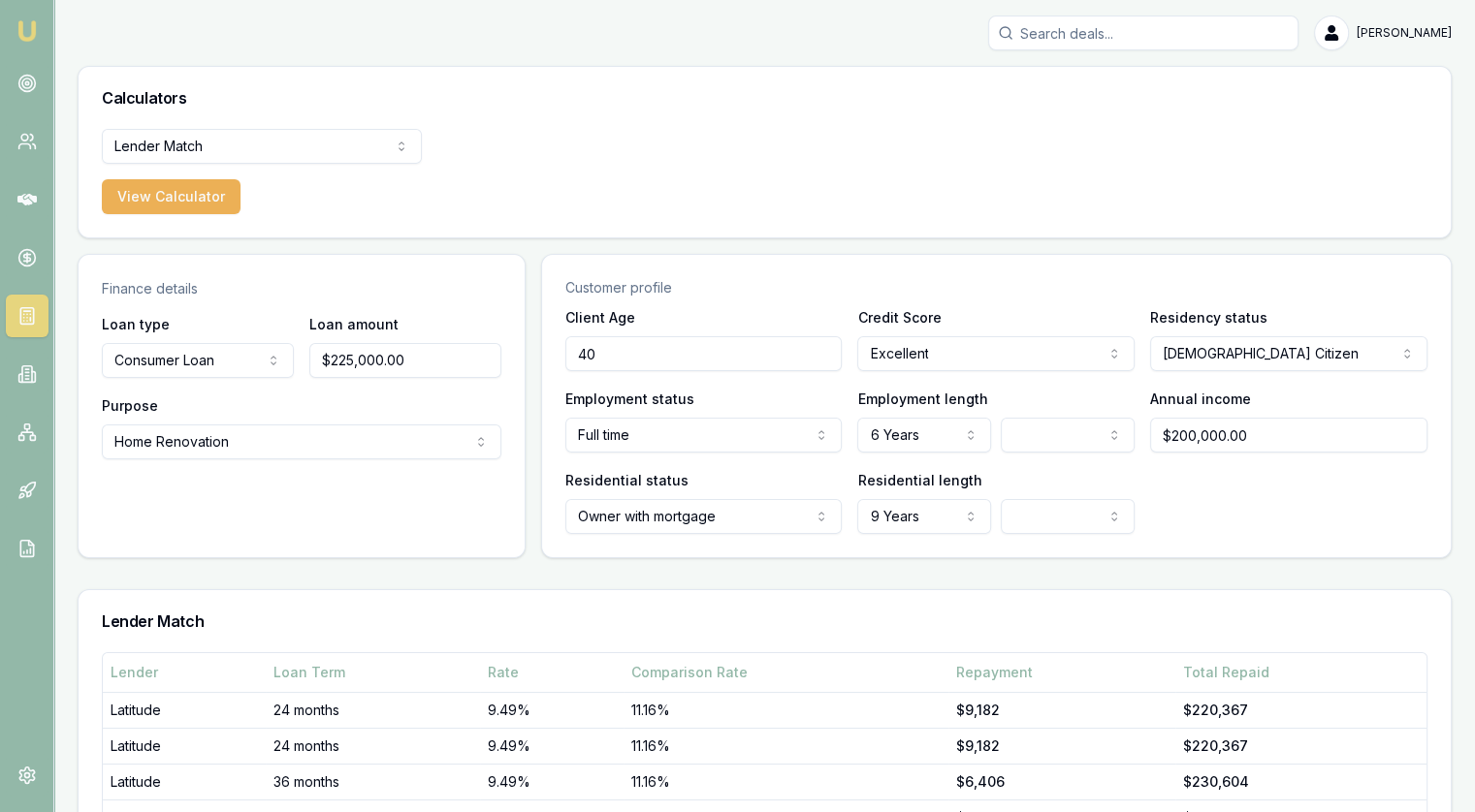
click at [1219, 523] on div "Residential status Owner with mortgage Owner with mortgage Owner without mortga…" at bounding box center [997, 502] width 862 height 66
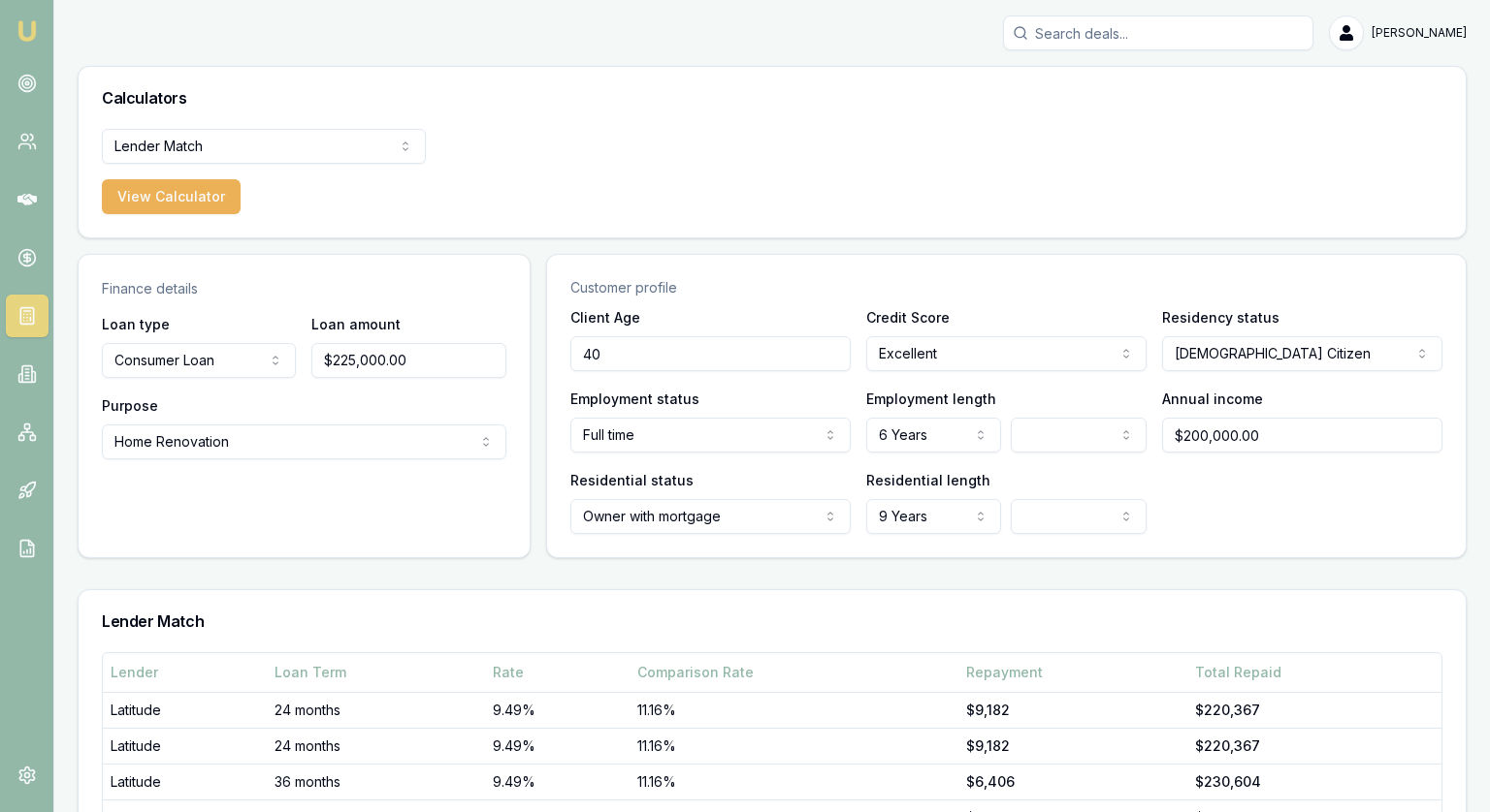
click at [306, 154] on html "Emu Broker Jonathan Myers Toggle Menu Calculators Lender Match Finance Quote Le…" at bounding box center [745, 406] width 1490 height 812
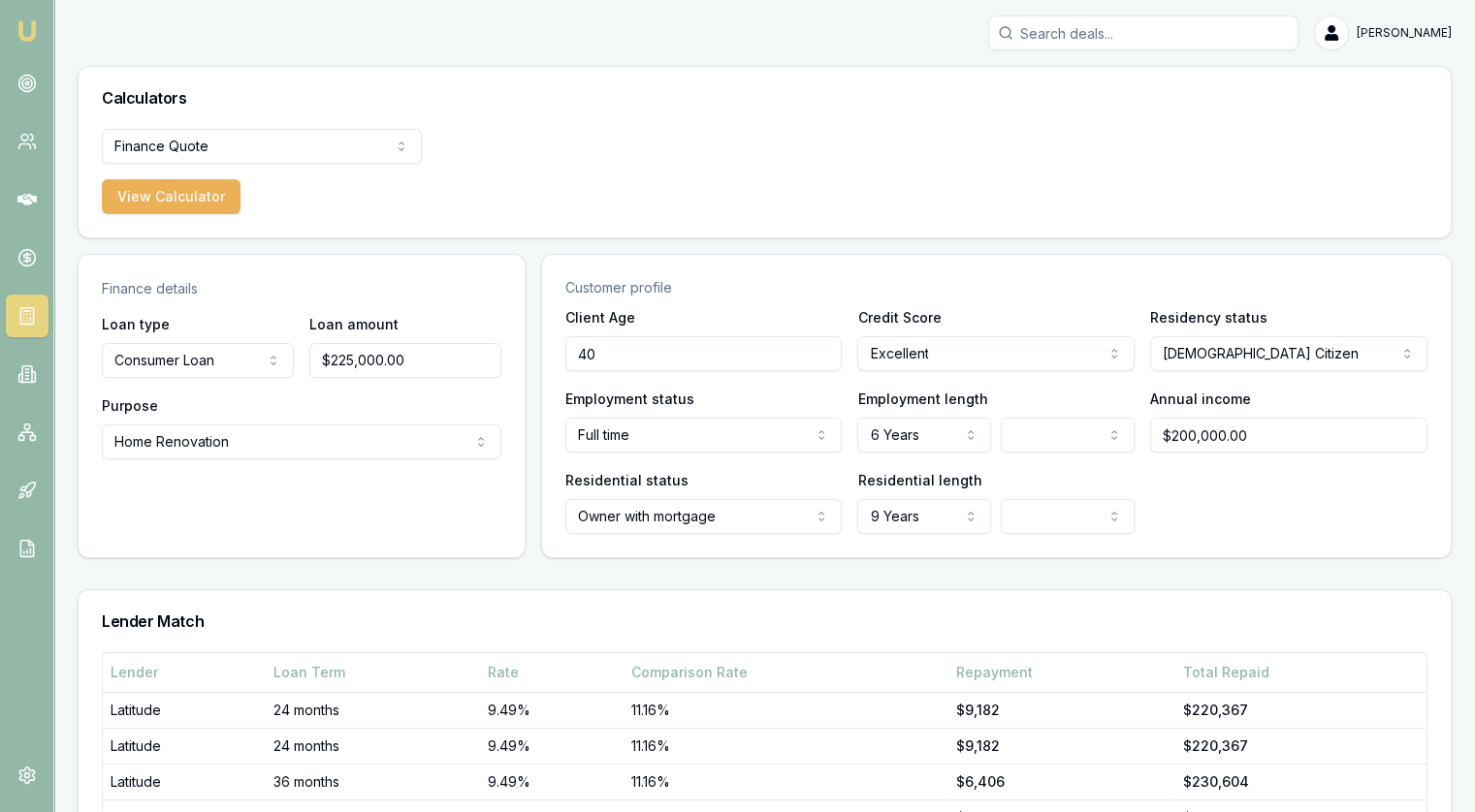
click at [221, 139] on html "Emu Broker Jonathan Myers Toggle Menu Calculators Finance Quote Finance Quote L…" at bounding box center [738, 406] width 1475 height 812
click at [190, 219] on div "Finance Quote Finance Quote Lender Match Payslip Calculator View Calculator" at bounding box center [765, 183] width 1372 height 109
click at [231, 150] on html "Emu Broker Jonathan Myers Toggle Menu Calculators Finance Quote Finance Quote L…" at bounding box center [738, 406] width 1475 height 812
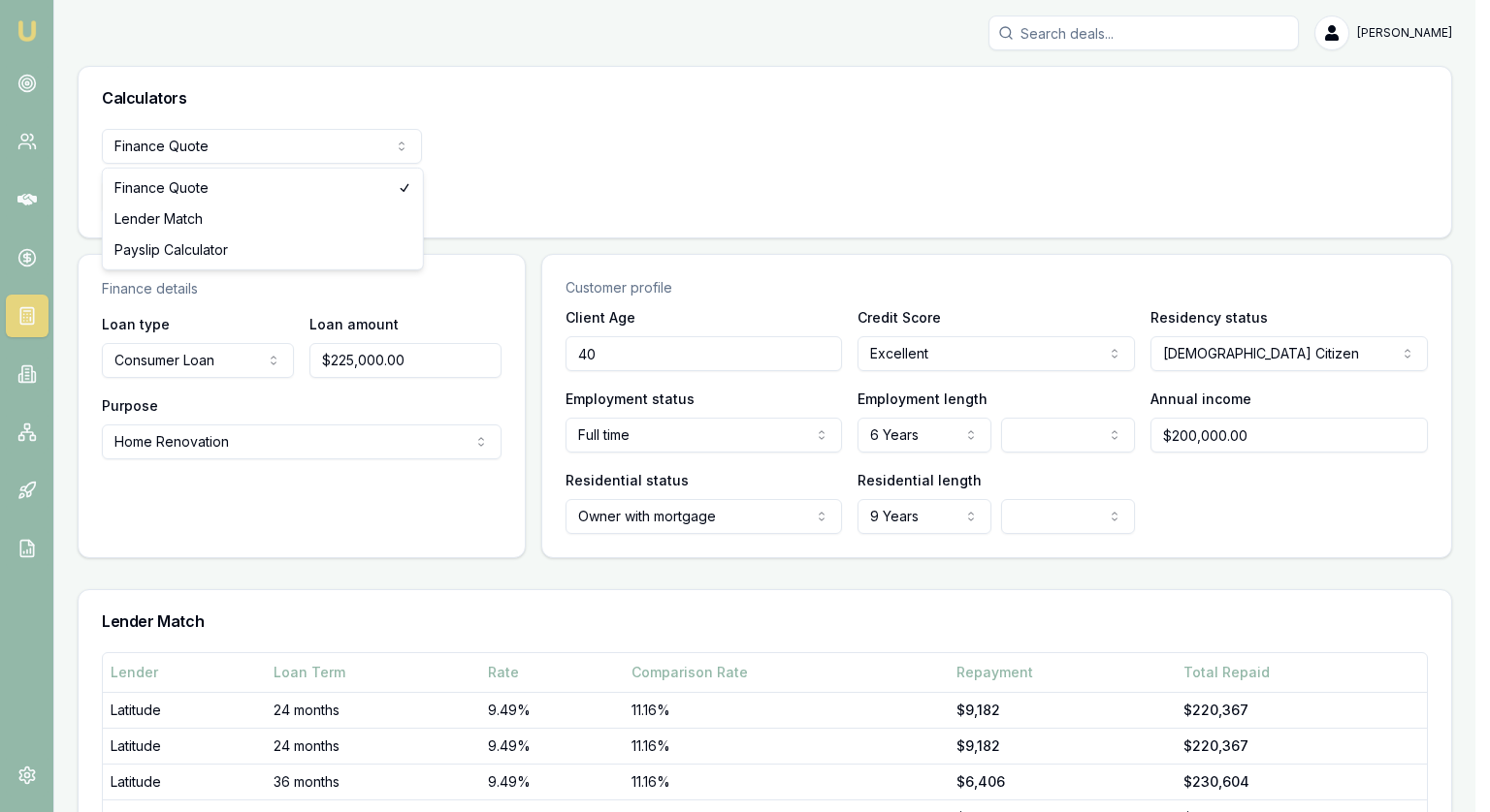
select select "lender-match"
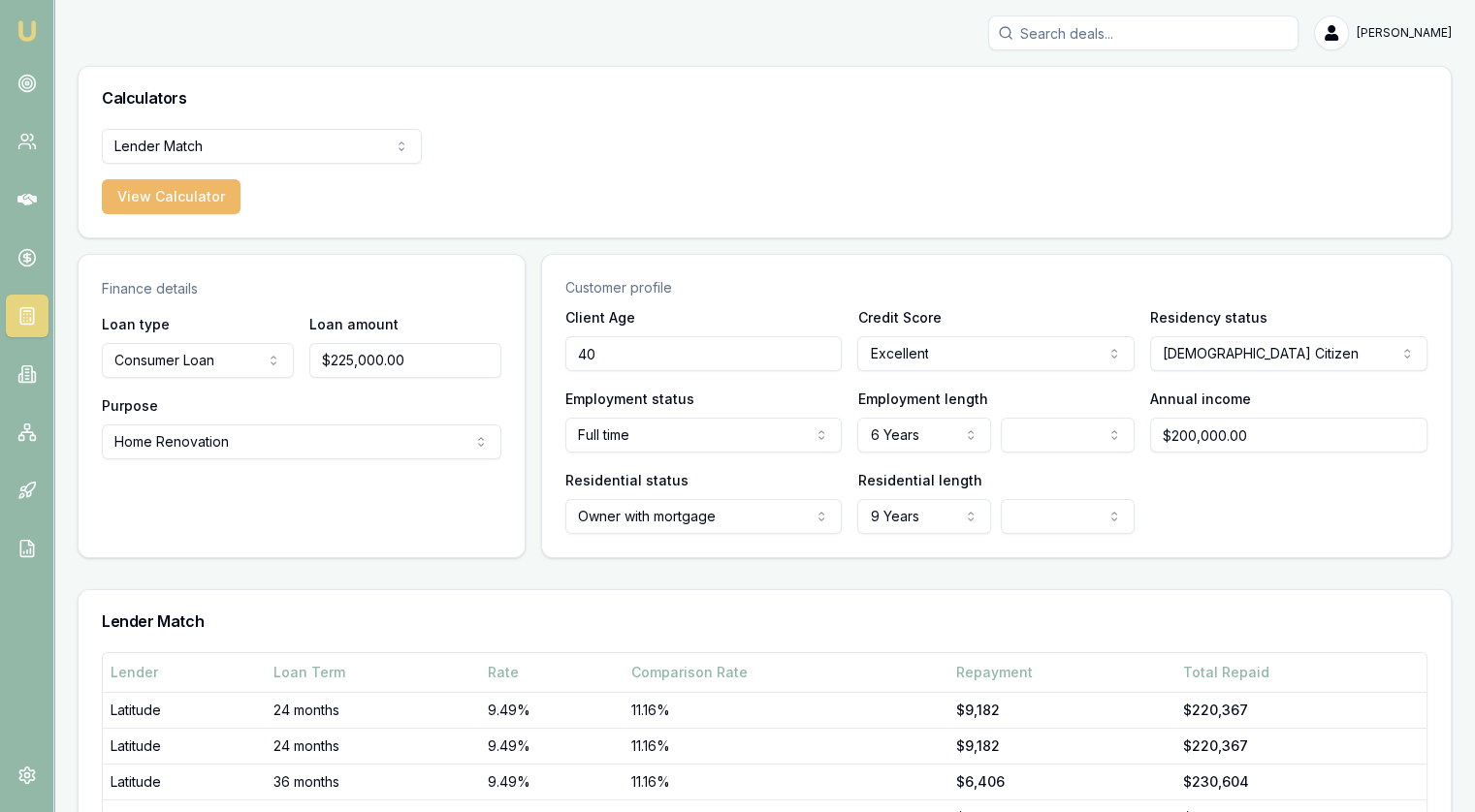
click at [198, 193] on button "View Calculator" at bounding box center [171, 197] width 139 height 35
click at [191, 188] on button "View Calculator" at bounding box center [171, 197] width 139 height 35
click at [333, 459] on div "Loan type Consumer Loan Consumer Loan Consumer Asset Commercial Loan Commercial…" at bounding box center [302, 398] width 446 height 171
click at [326, 449] on html "Emu Broker Jonathan Myers Toggle Menu Calculators Lender Match Finance Quote Le…" at bounding box center [738, 406] width 1475 height 812
click at [279, 447] on html "Emu Broker Jonathan Myers Toggle Menu Calculators Lender Match Finance Quote Le…" at bounding box center [738, 406] width 1475 height 812
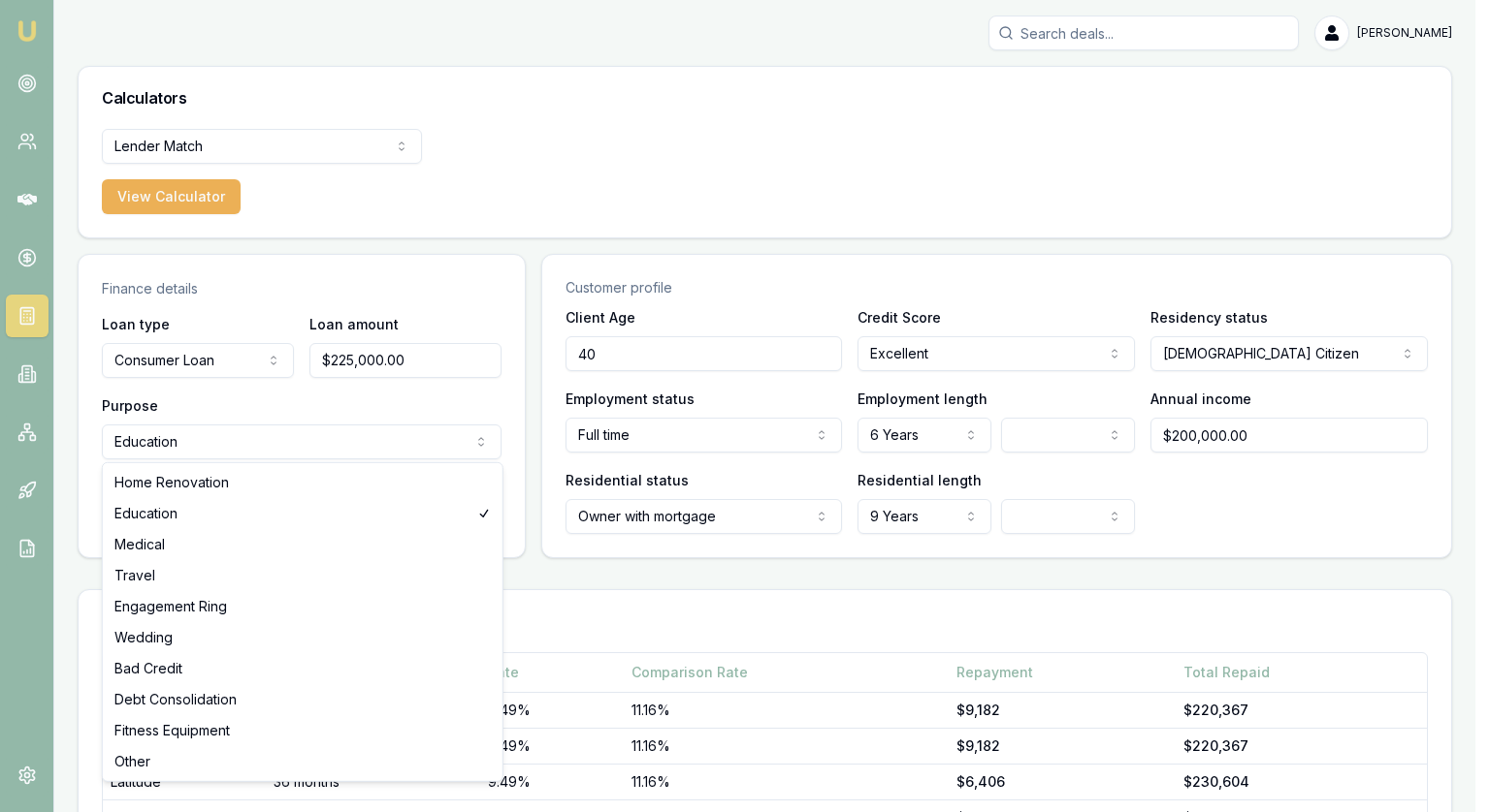
select select "HOME_RENOVATION"
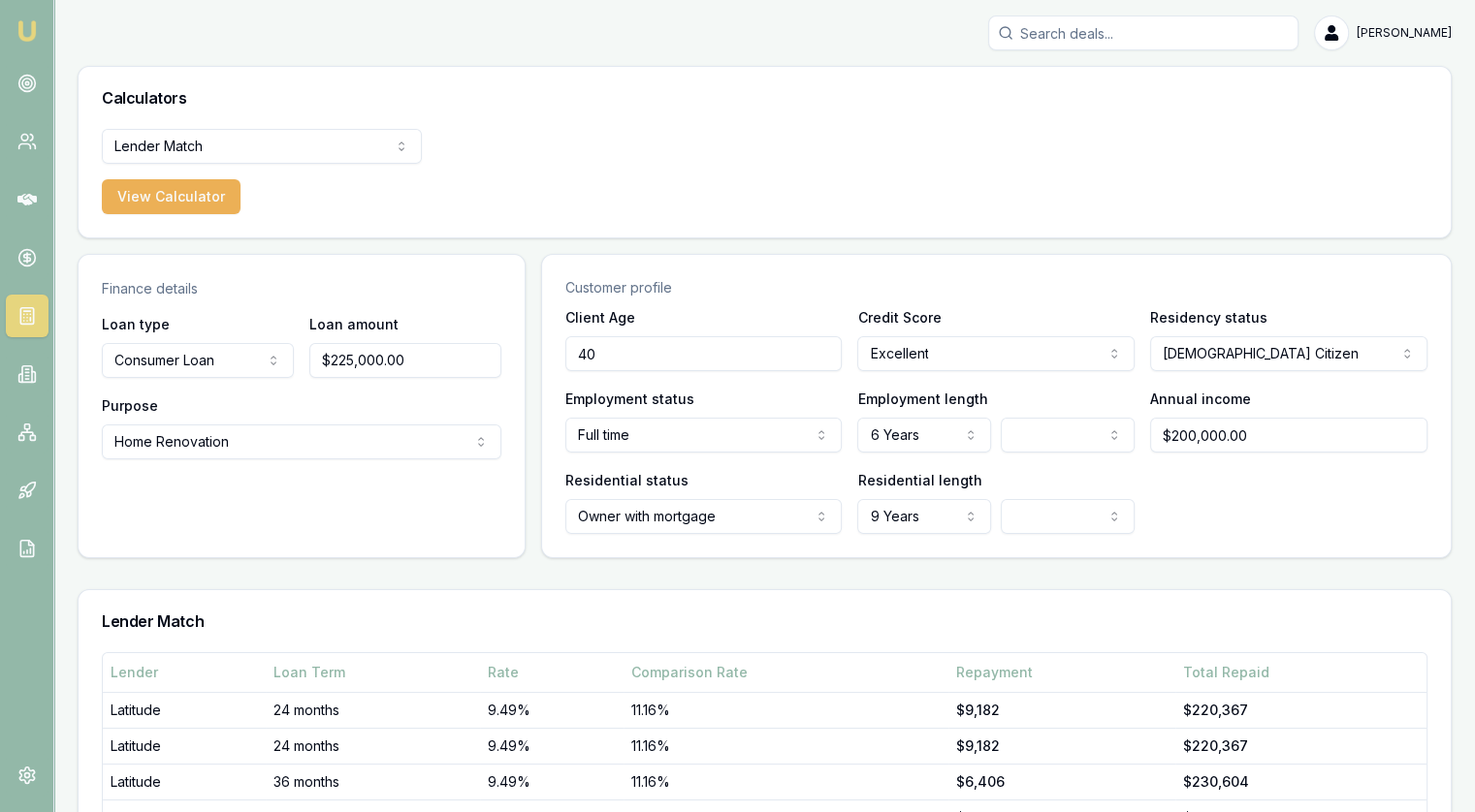
click at [1020, 500] on html "Emu Broker Jonathan Myers Toggle Menu Calculators Lender Match Finance Quote Le…" at bounding box center [738, 406] width 1475 height 812
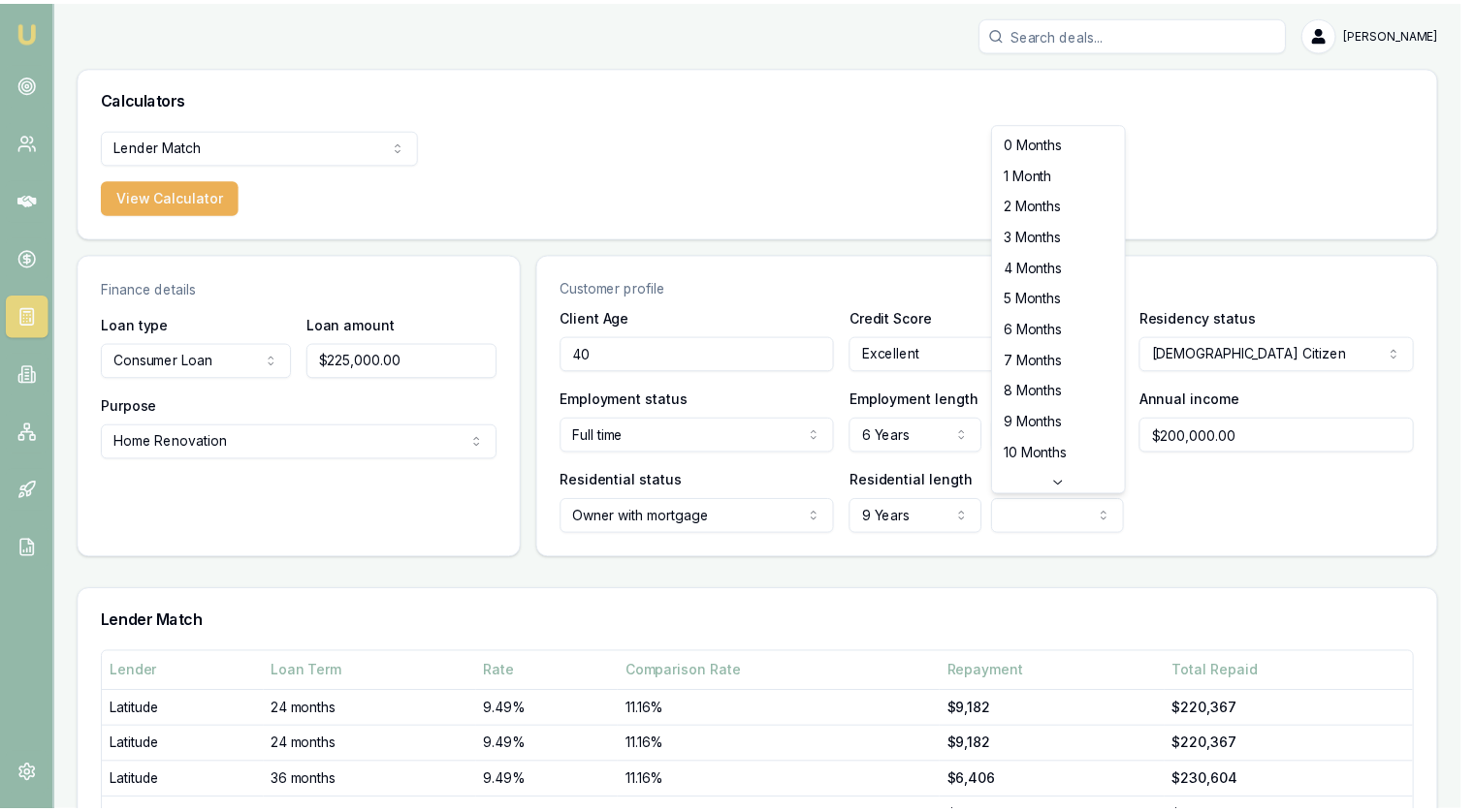
scroll to position [31, 0]
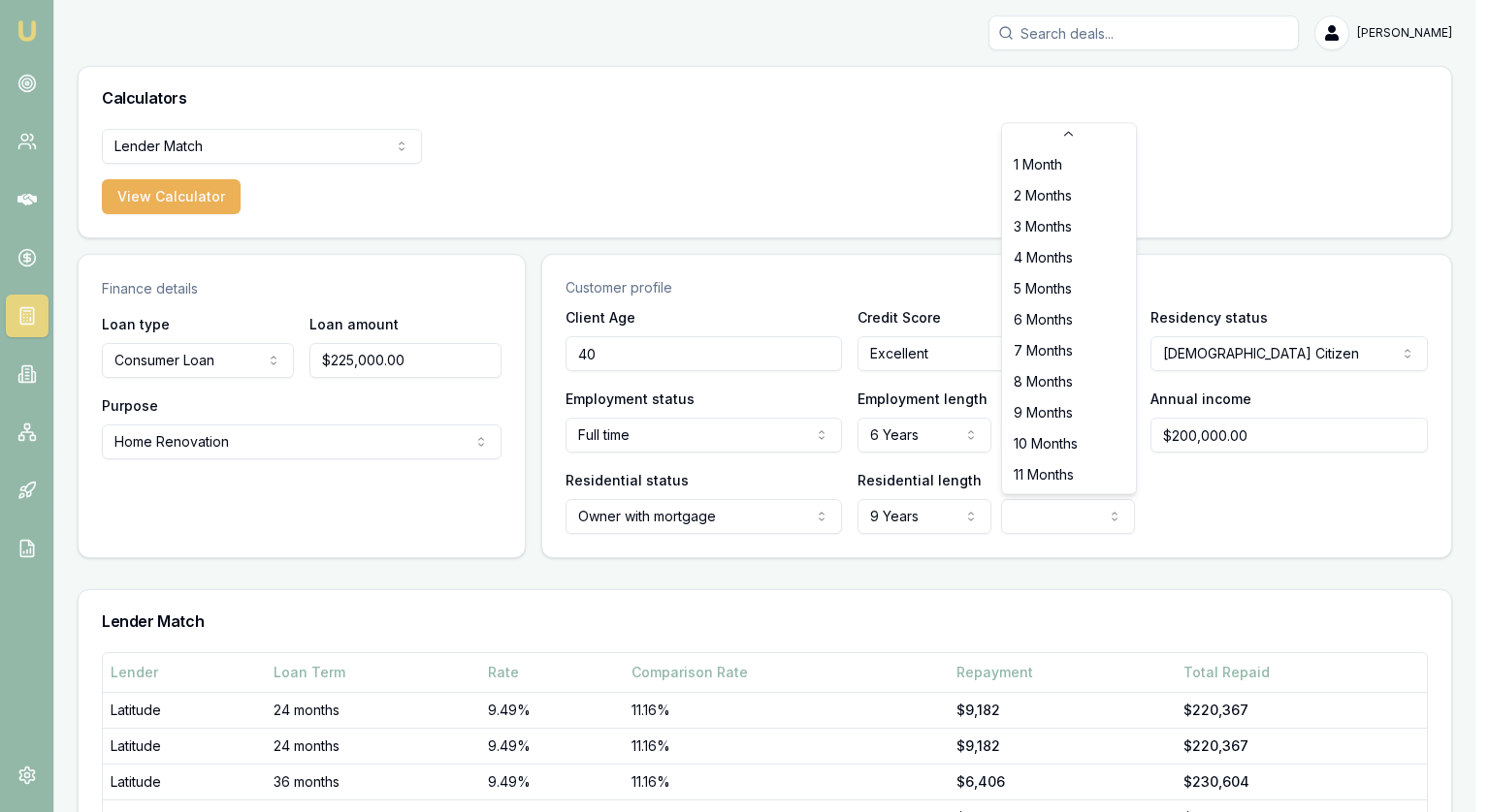
select select "10"
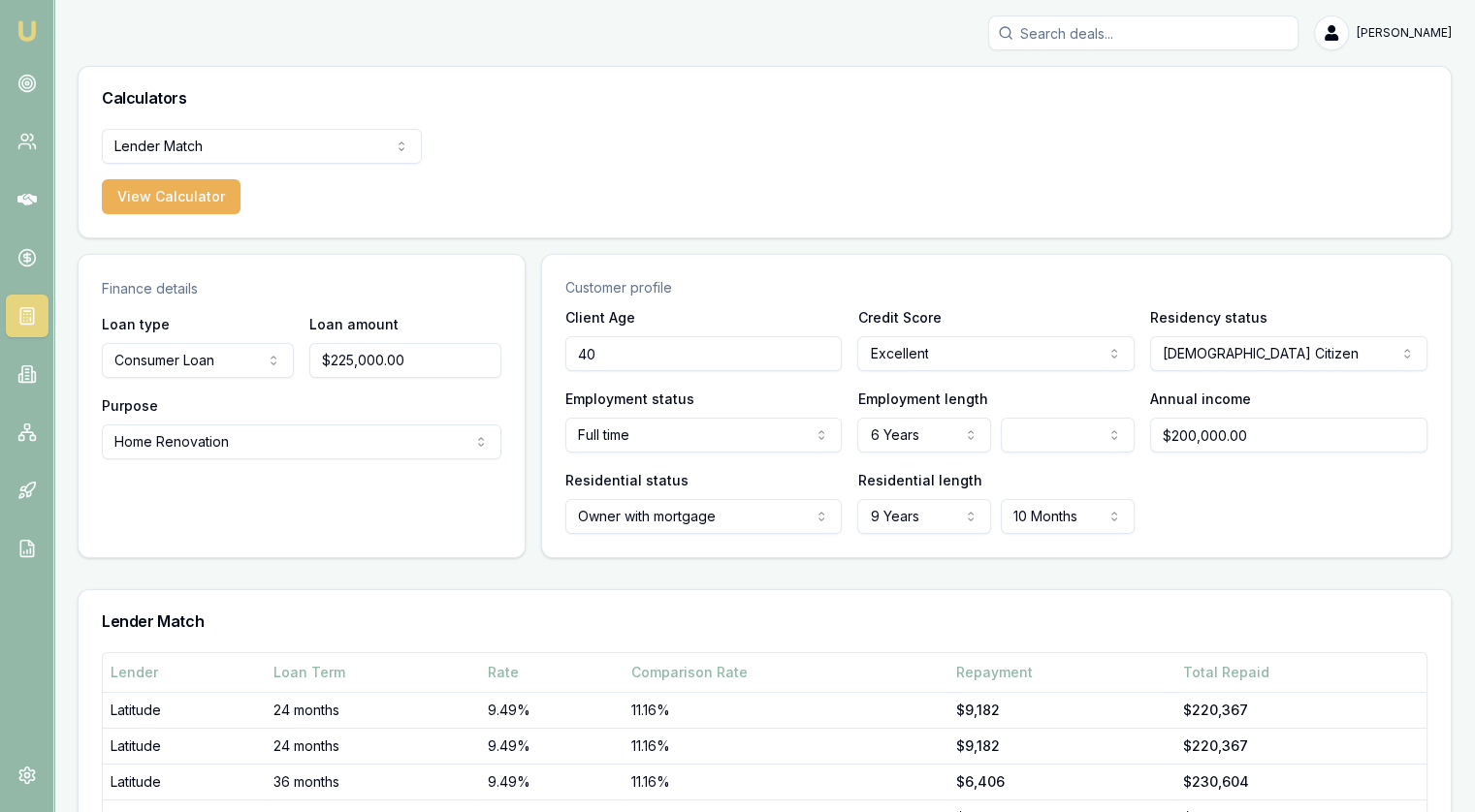
click at [1224, 526] on div "Residential status Owner with mortgage Owner with mortgage Owner without mortga…" at bounding box center [997, 502] width 862 height 66
click at [167, 150] on html "Emu Broker Jonathan Myers Toggle Menu Calculators Lender Match Finance Quote Le…" at bounding box center [738, 406] width 1475 height 812
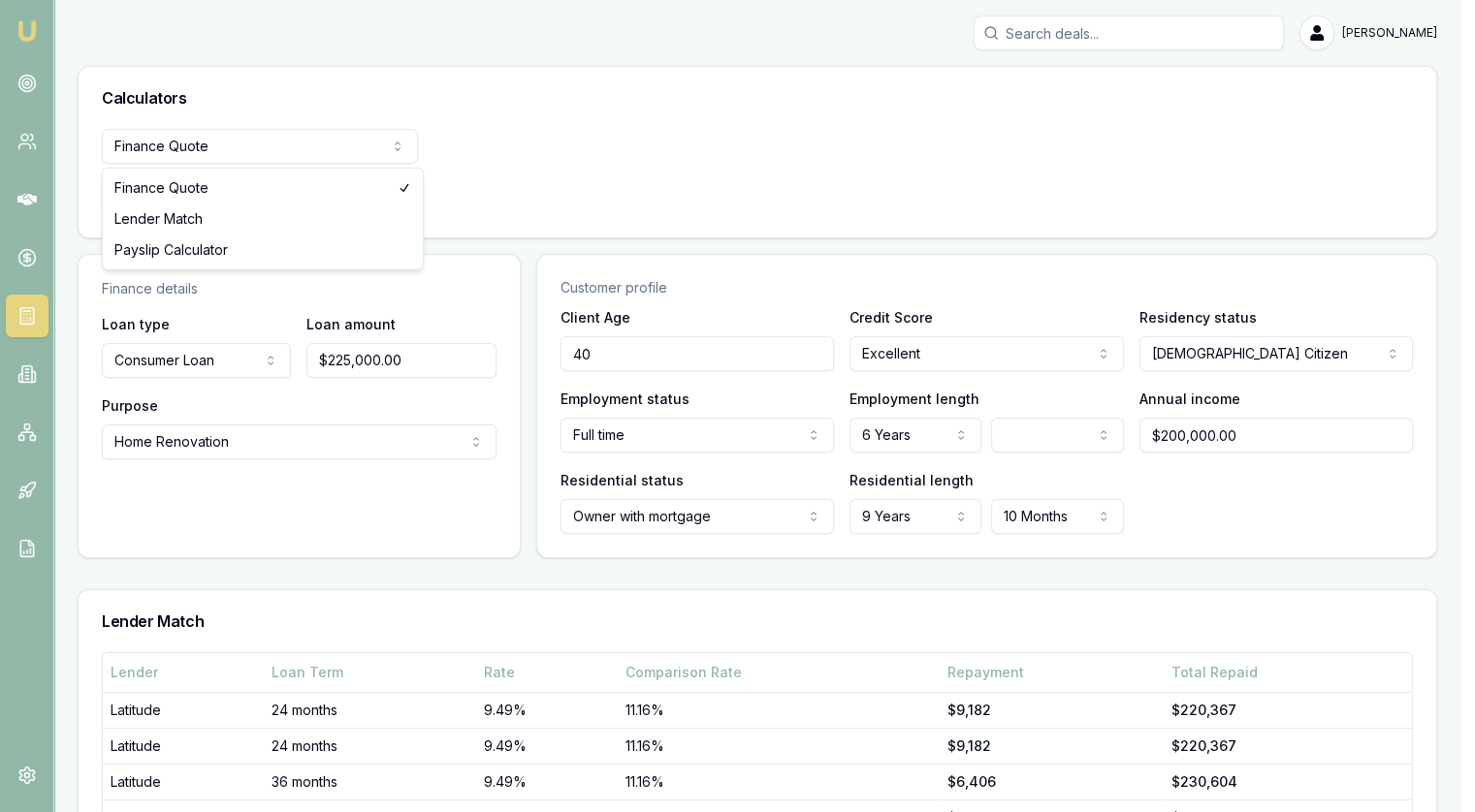
click at [171, 161] on html "Emu Broker Jonathan Myers Toggle Menu Calculators Finance Quote Finance Quote L…" at bounding box center [738, 406] width 1475 height 812
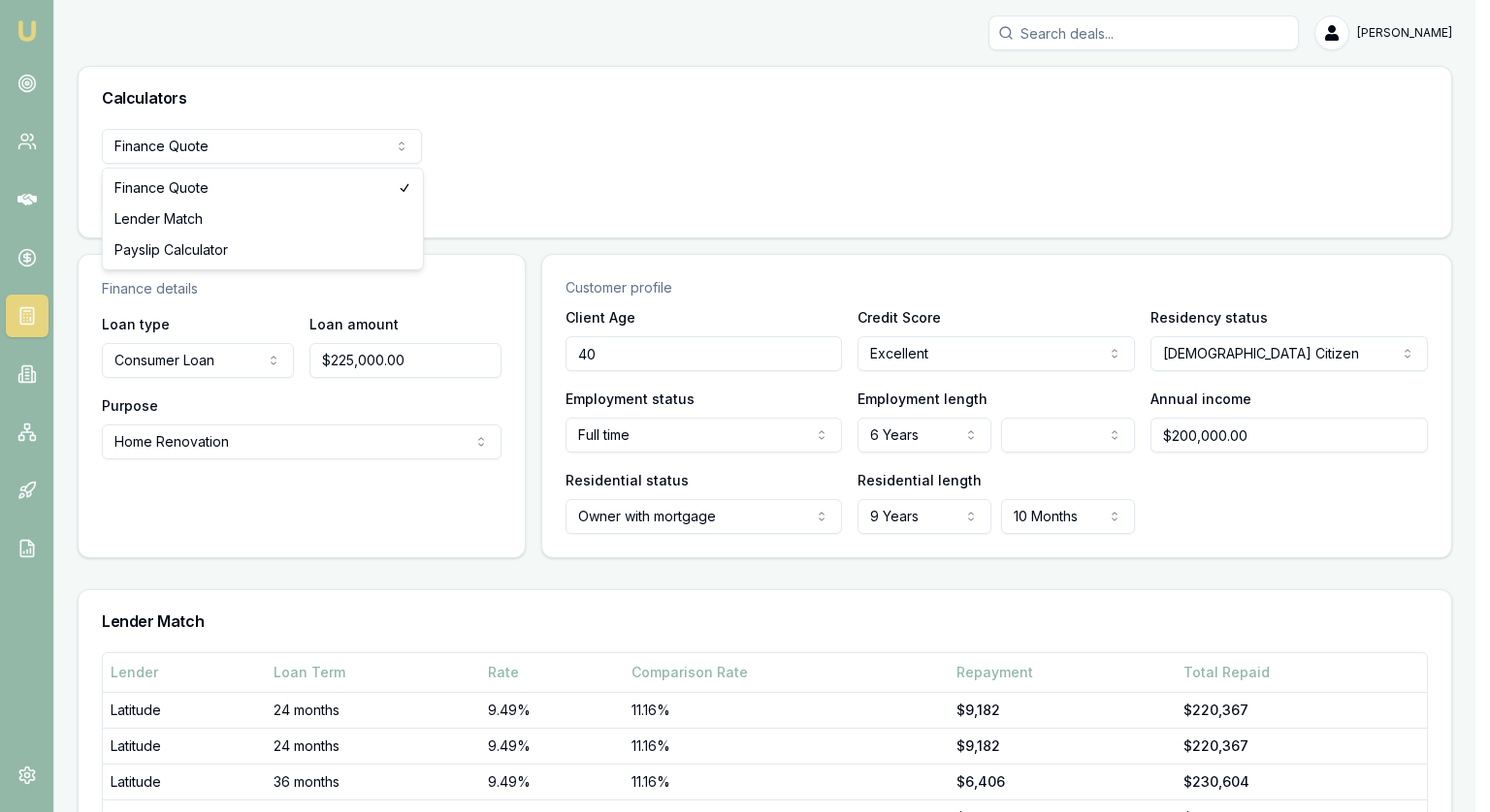
select select "lender-match"
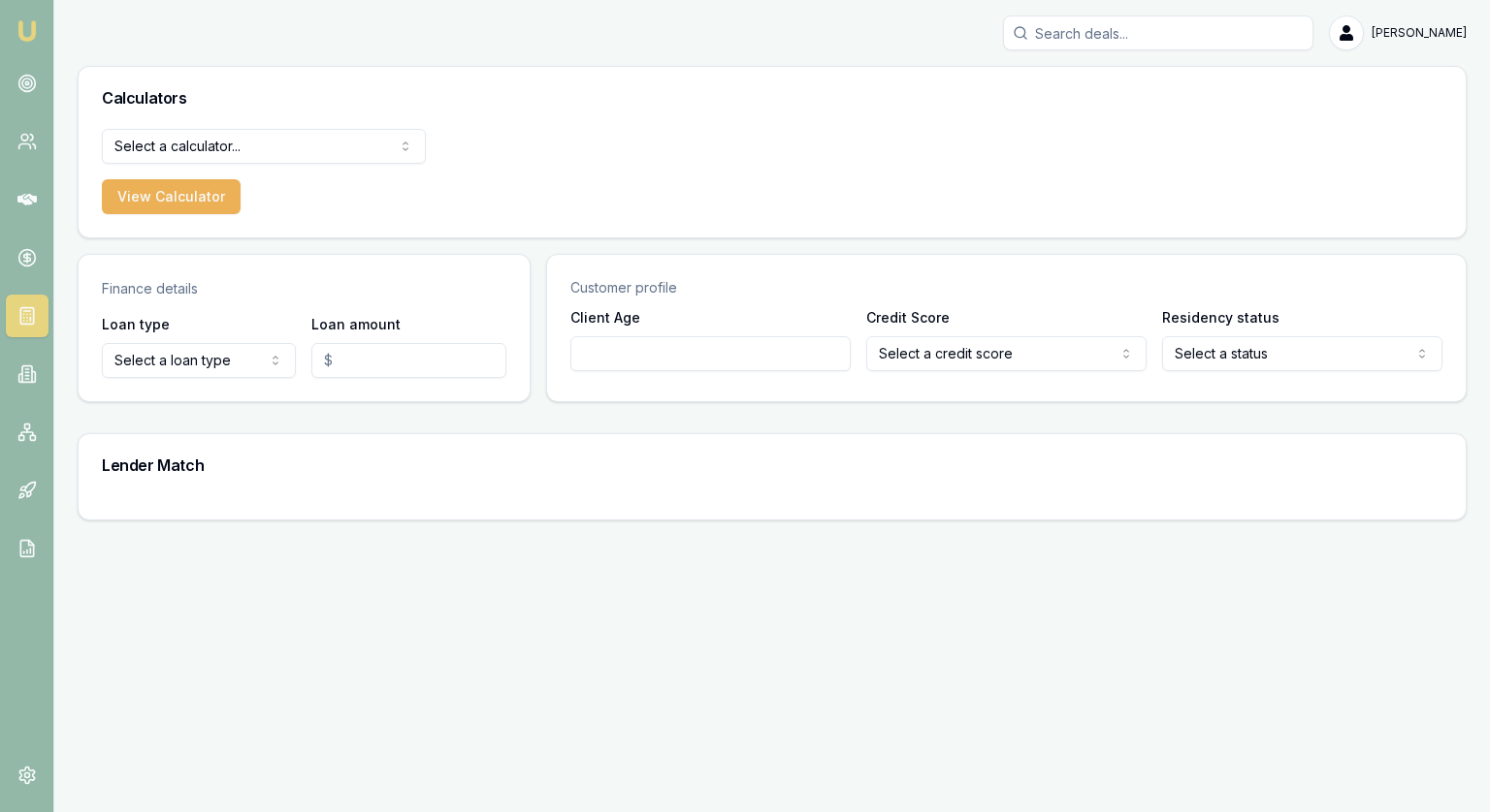
click at [162, 132] on html "Emu Broker Jonathan Myers Toggle Menu Calculators Select a calculator... Financ…" at bounding box center [745, 406] width 1490 height 812
select select "lender-match"
click at [177, 369] on html "Emu Broker Jonathan Myers Toggle Menu Calculators Lender Match Finance Quote Le…" at bounding box center [745, 406] width 1490 height 812
select select "CONSUMER_LOAN"
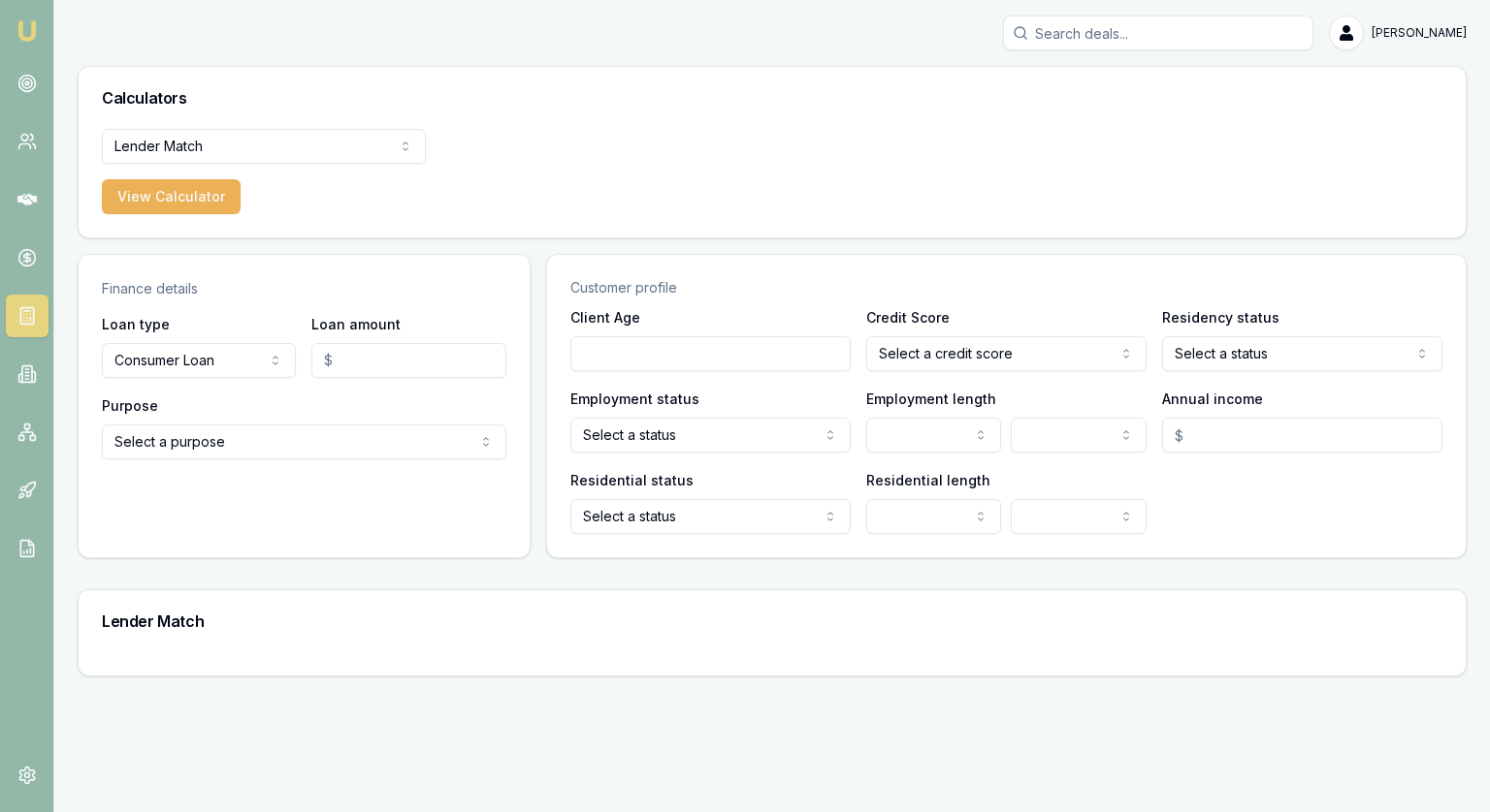
click at [354, 376] on input "Loan amount" at bounding box center [409, 361] width 194 height 35
type input "$225,000.00"
click at [344, 448] on html "Emu Broker Jonathan Myers Toggle Menu Calculators Lender Match Finance Quote Le…" at bounding box center [745, 406] width 1490 height 812
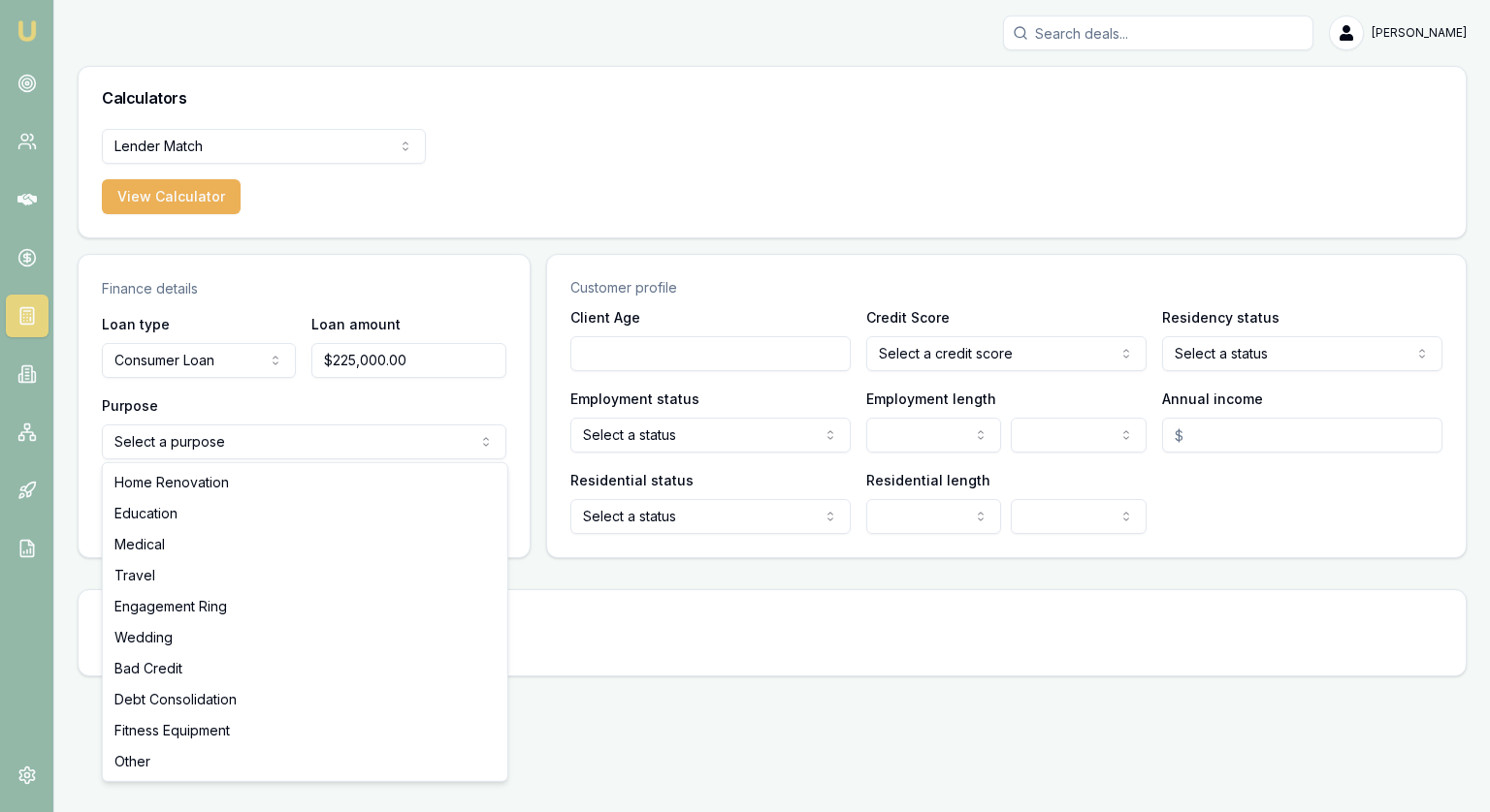
select select "HOME_RENOVATION"
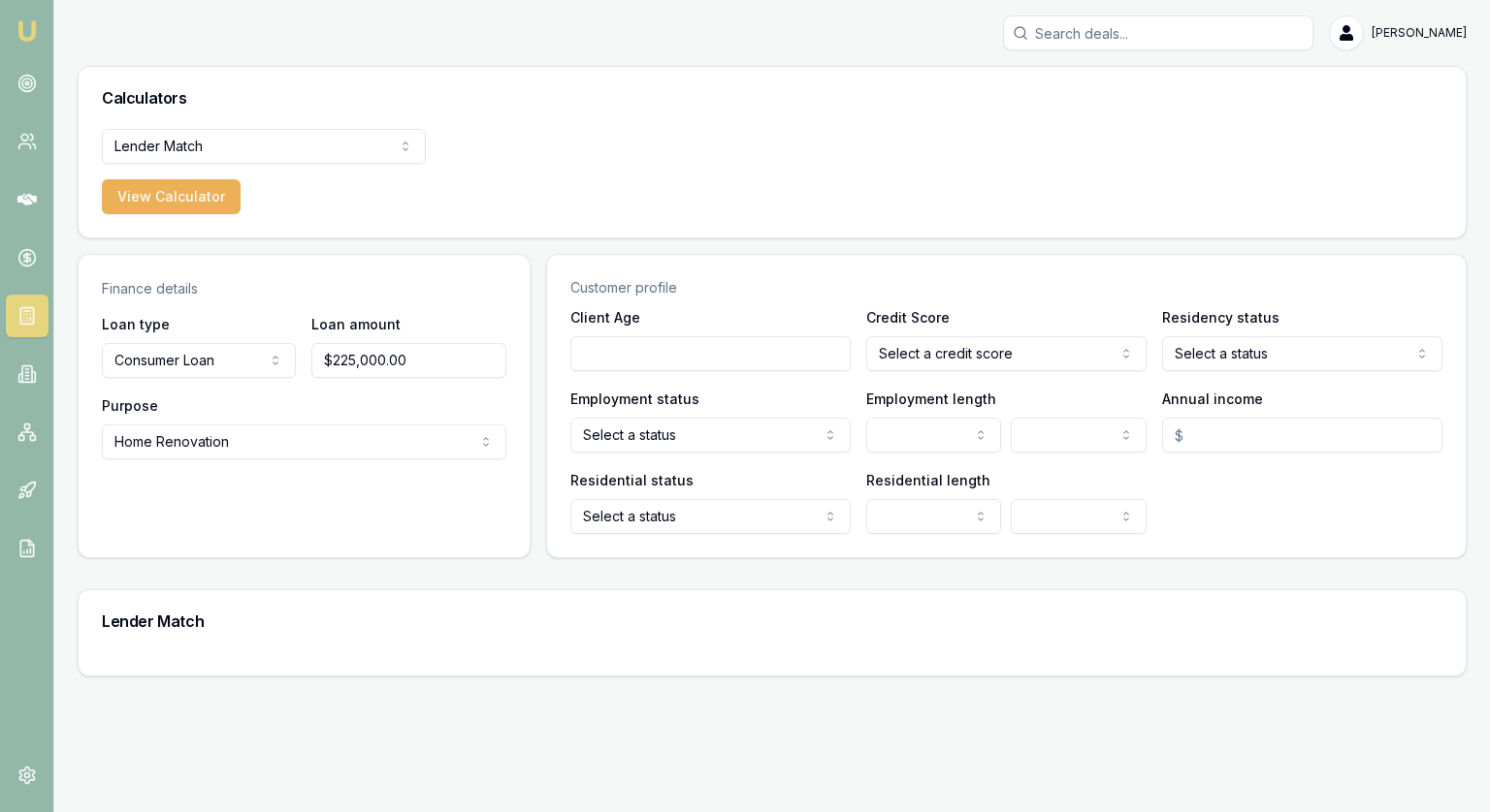
click at [671, 349] on input "Client Age" at bounding box center [711, 354] width 281 height 35
type input "40"
click at [1074, 372] on div "Client Age 40 Credit Score Select a credit score Excellent Very good Average Fa…" at bounding box center [1007, 432] width 918 height 252
click at [963, 355] on html "Emu Broker Jonathan Myers Toggle Menu Calculators Lender Match Finance Quote Le…" at bounding box center [745, 406] width 1490 height 812
select select "EXCELLENT"
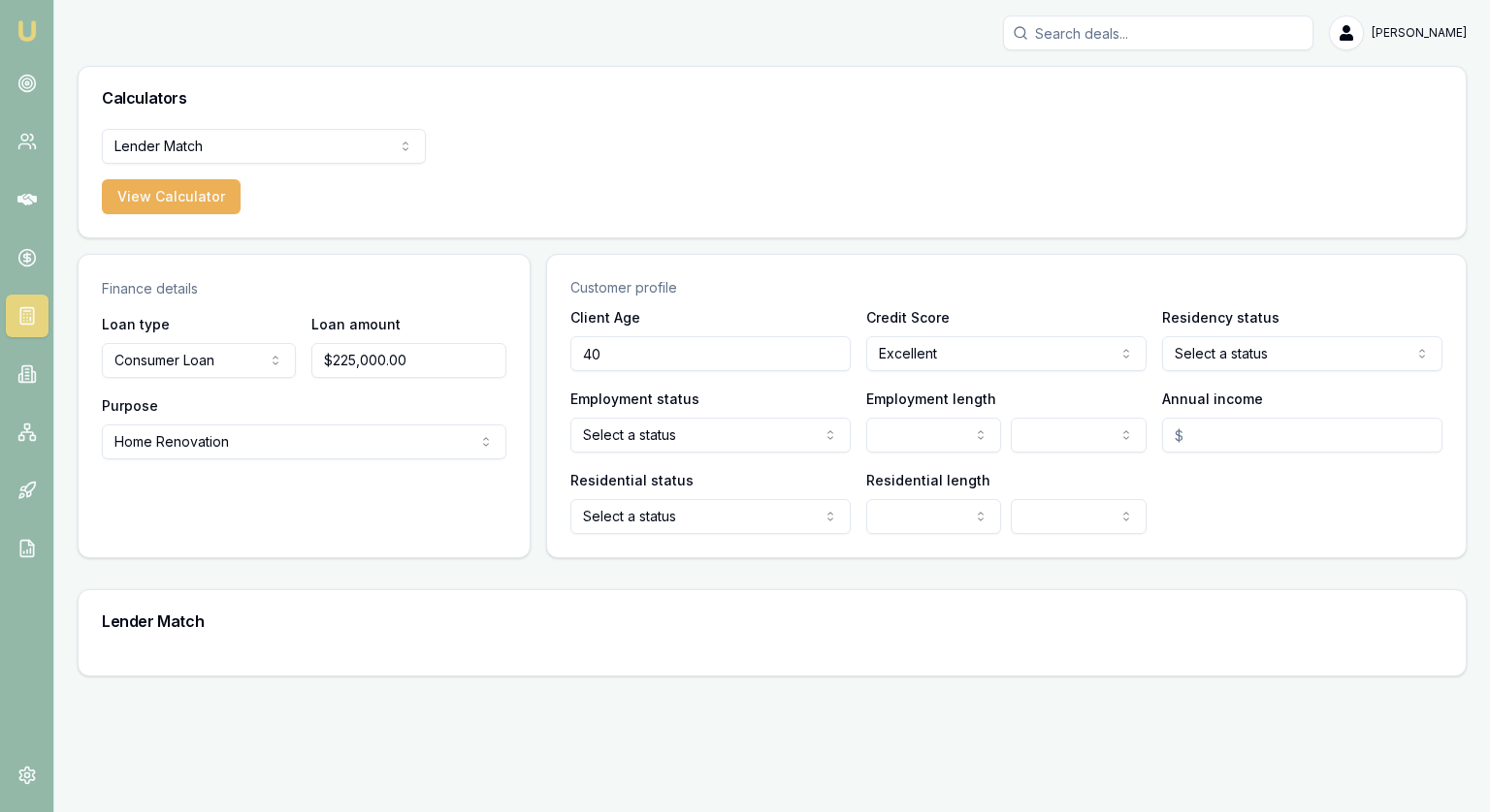
click at [1251, 341] on html "Emu Broker Jonathan Myers Toggle Menu Calculators Lender Match Finance Quote Le…" at bounding box center [745, 406] width 1490 height 812
select select "[DEMOGRAPHIC_DATA]"
click at [764, 437] on html "Emu Broker Jonathan Myers Toggle Menu Calculators Lender Match Finance Quote Le…" at bounding box center [745, 406] width 1490 height 812
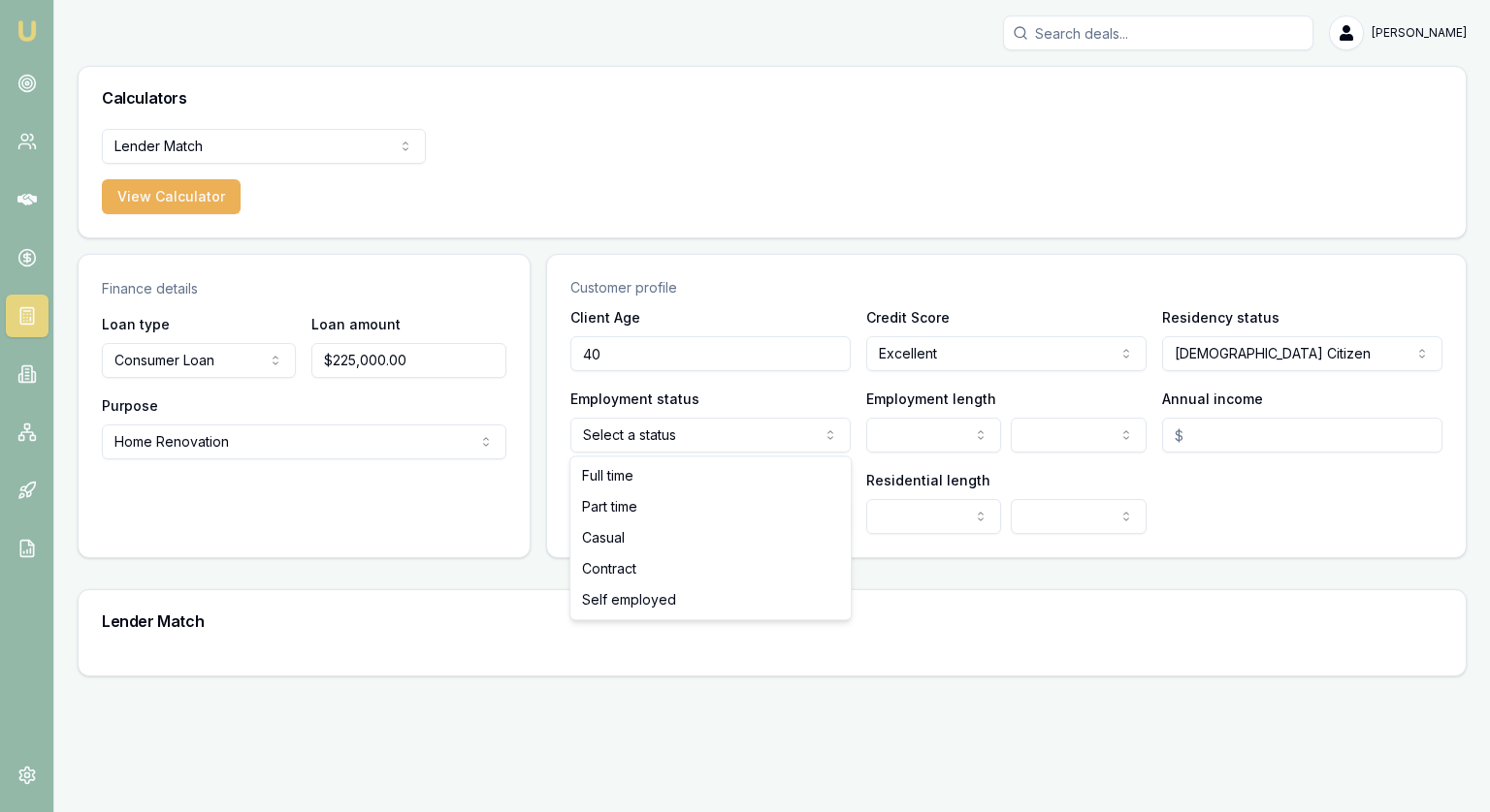
select select "FULL_TIME"
click at [948, 439] on html "Emu Broker Jonathan Myers Toggle Menu Calculators Lender Match Finance Quote Le…" at bounding box center [745, 406] width 1490 height 812
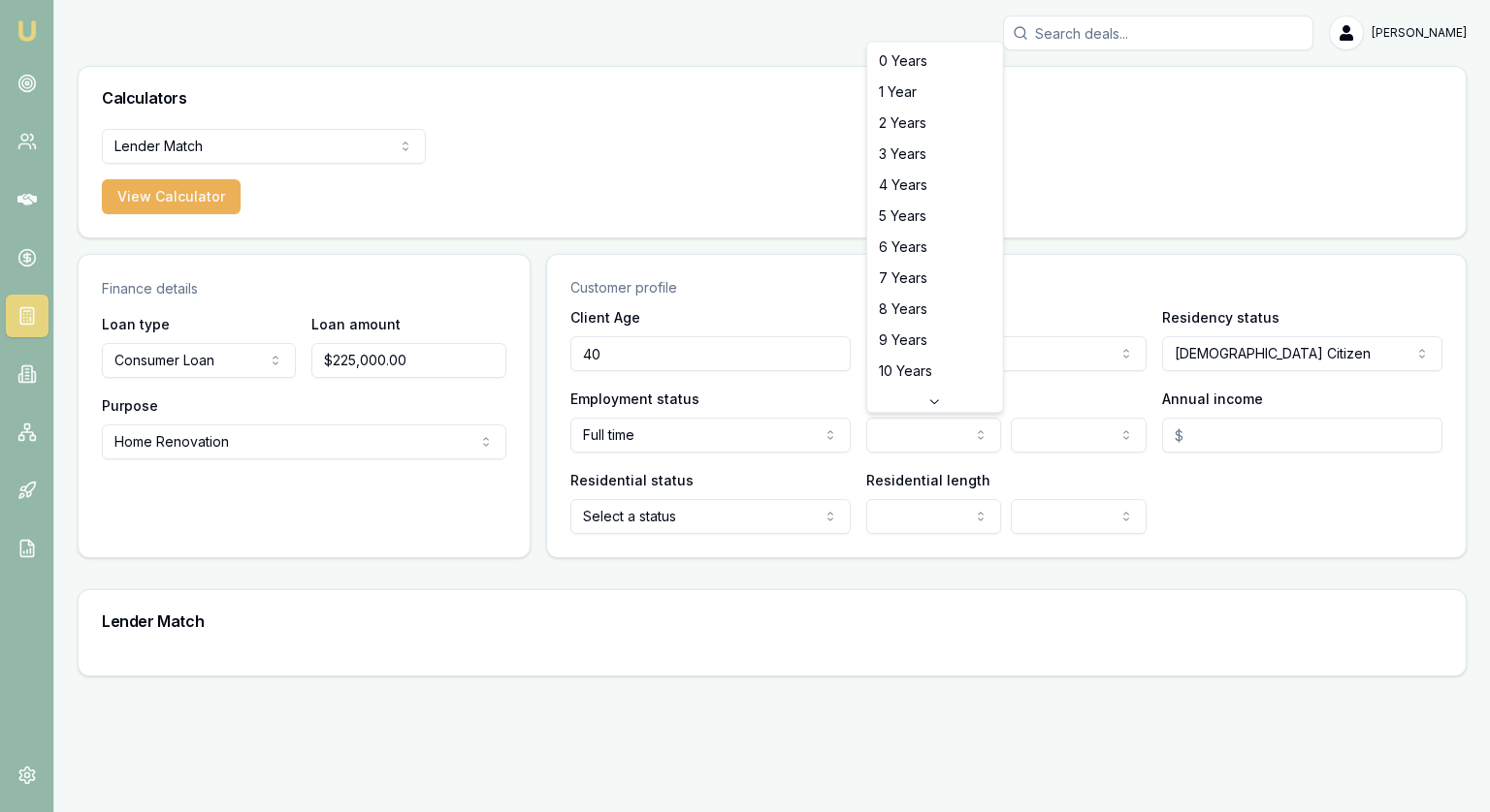
select select "6"
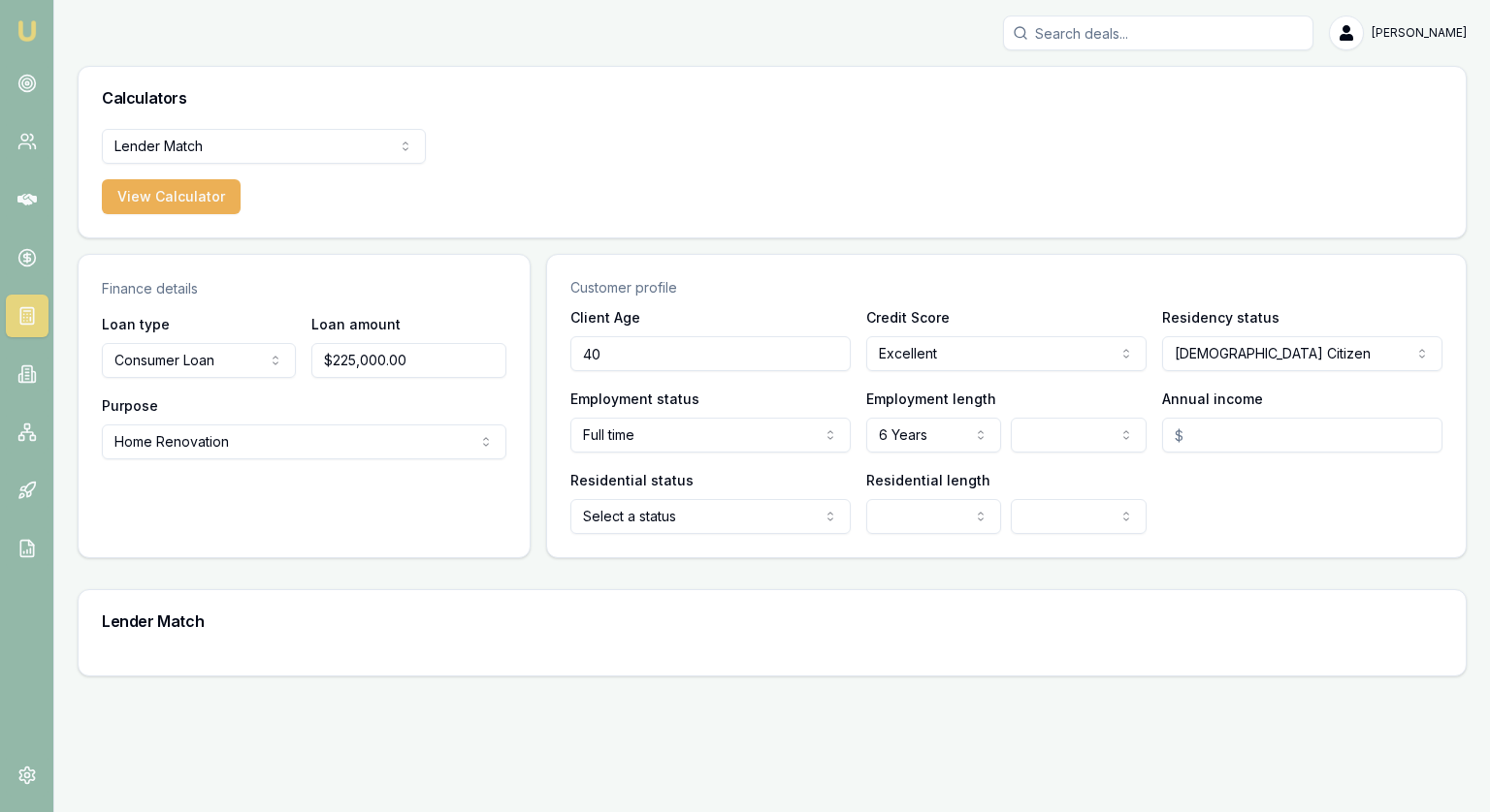
drag, startPoint x: 1226, startPoint y: 434, endPoint x: 1215, endPoint y: 425, distance: 14.2
click at [1226, 434] on input "Annual income" at bounding box center [1302, 436] width 281 height 35
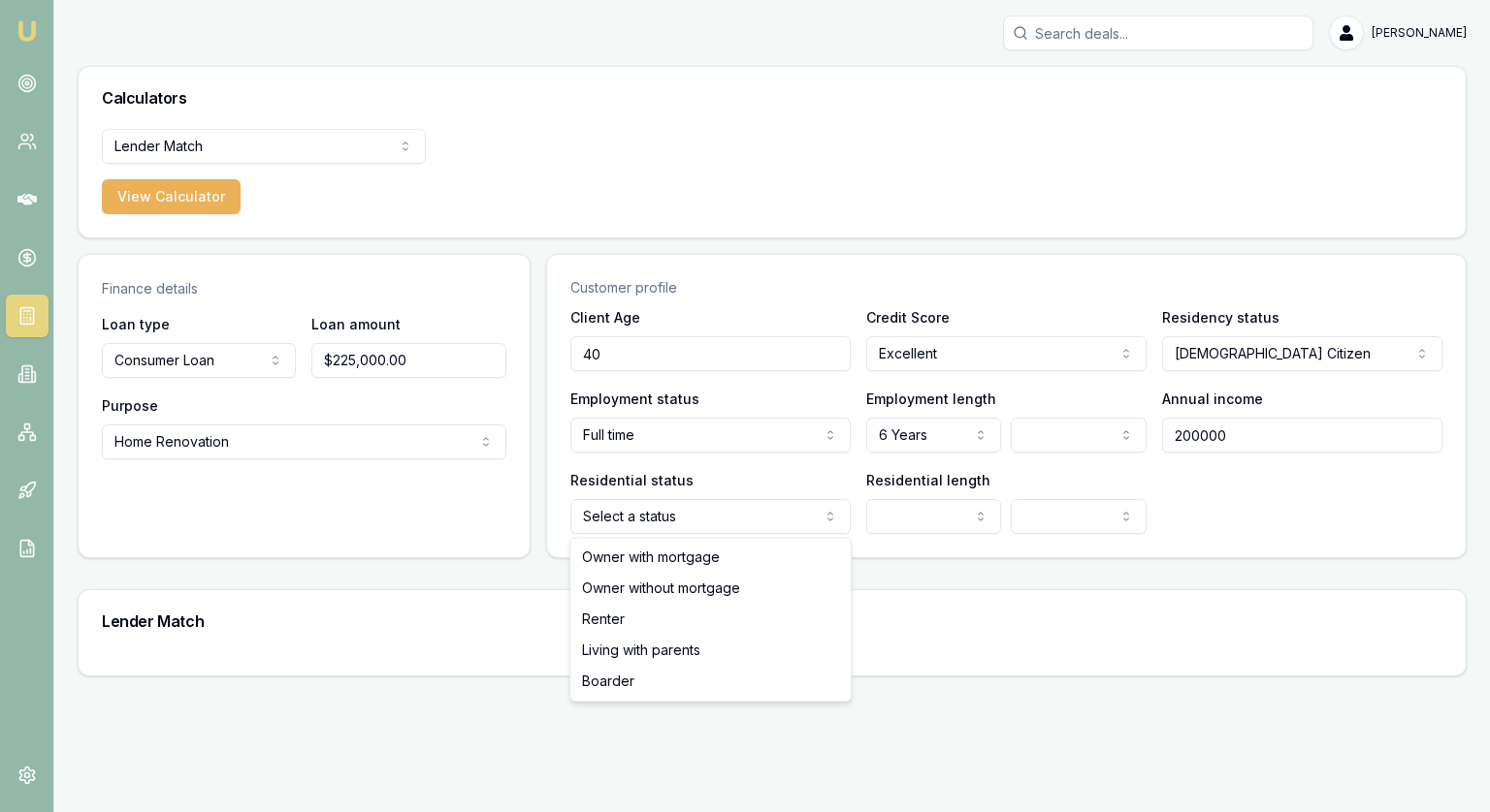
type input "$200,000.00"
click at [601, 532] on body "Emu Broker Jonathan Myers Toggle Menu Calculators Lender Match Finance Quote Le…" at bounding box center [745, 406] width 1490 height 812
select select "OWNER_WITH_MORTGAGE"
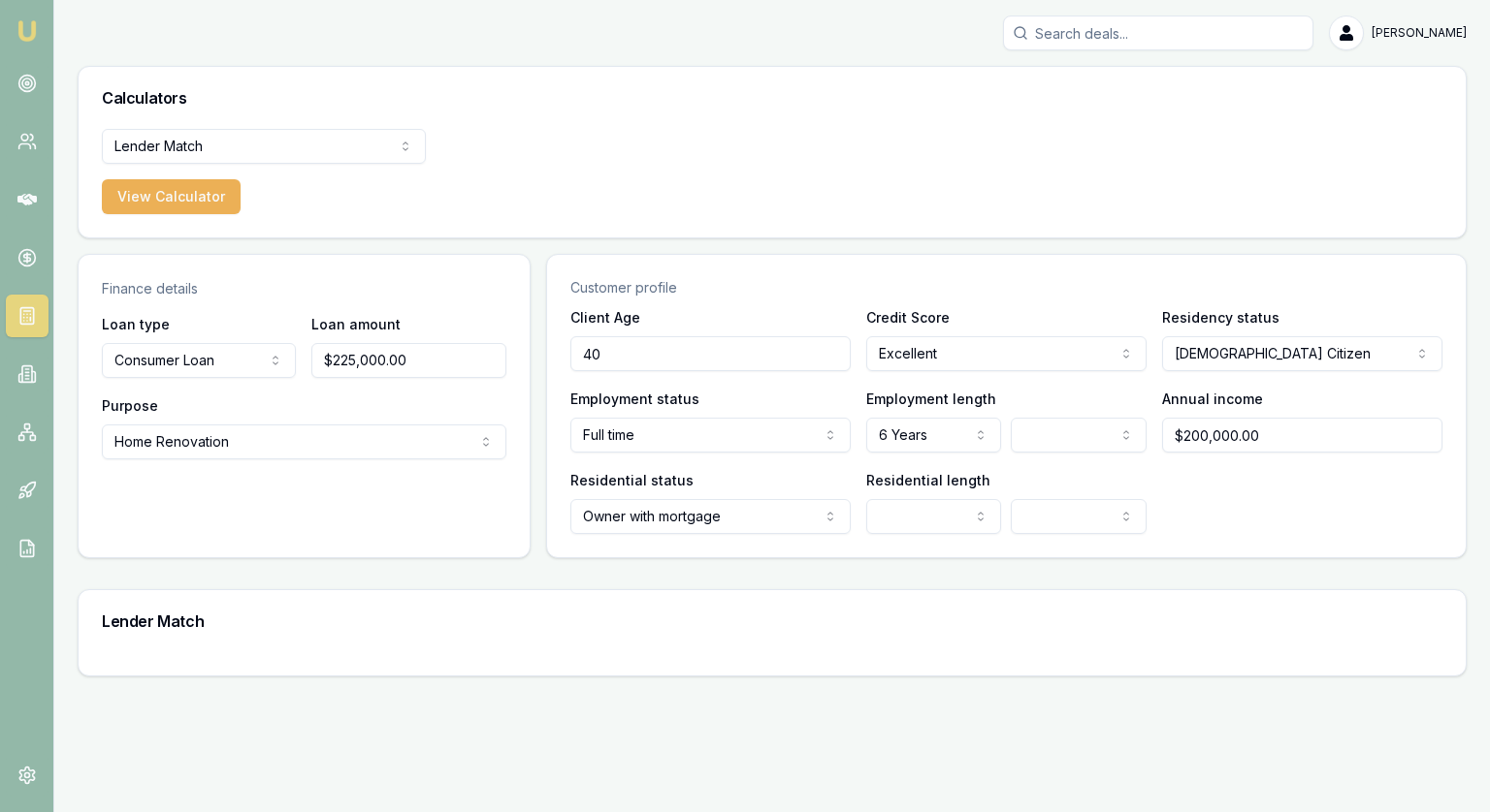
click at [897, 524] on html "Emu Broker Jonathan Myers Toggle Menu Calculators Lender Match Finance Quote Le…" at bounding box center [745, 406] width 1490 height 812
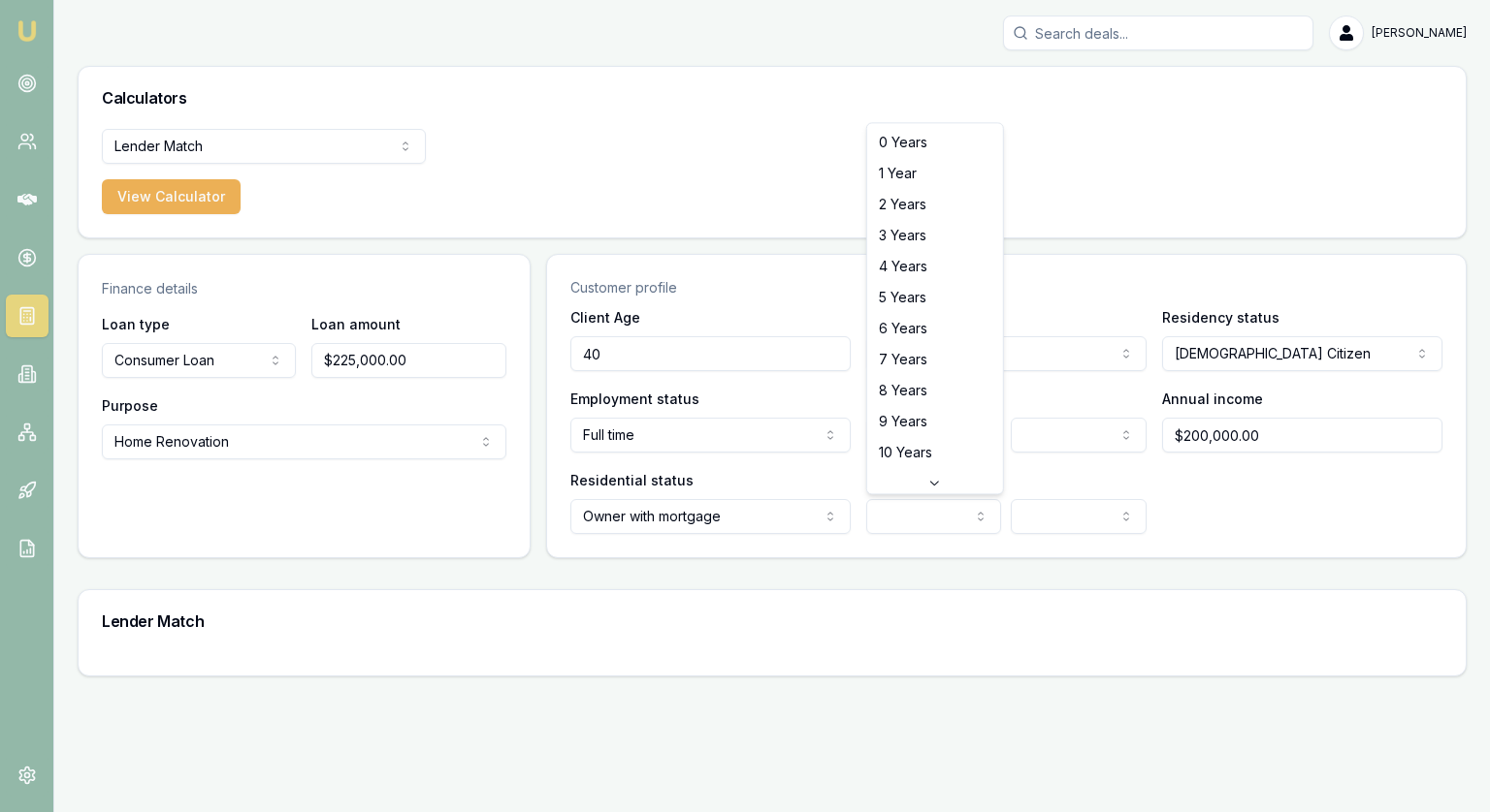
select select "7"
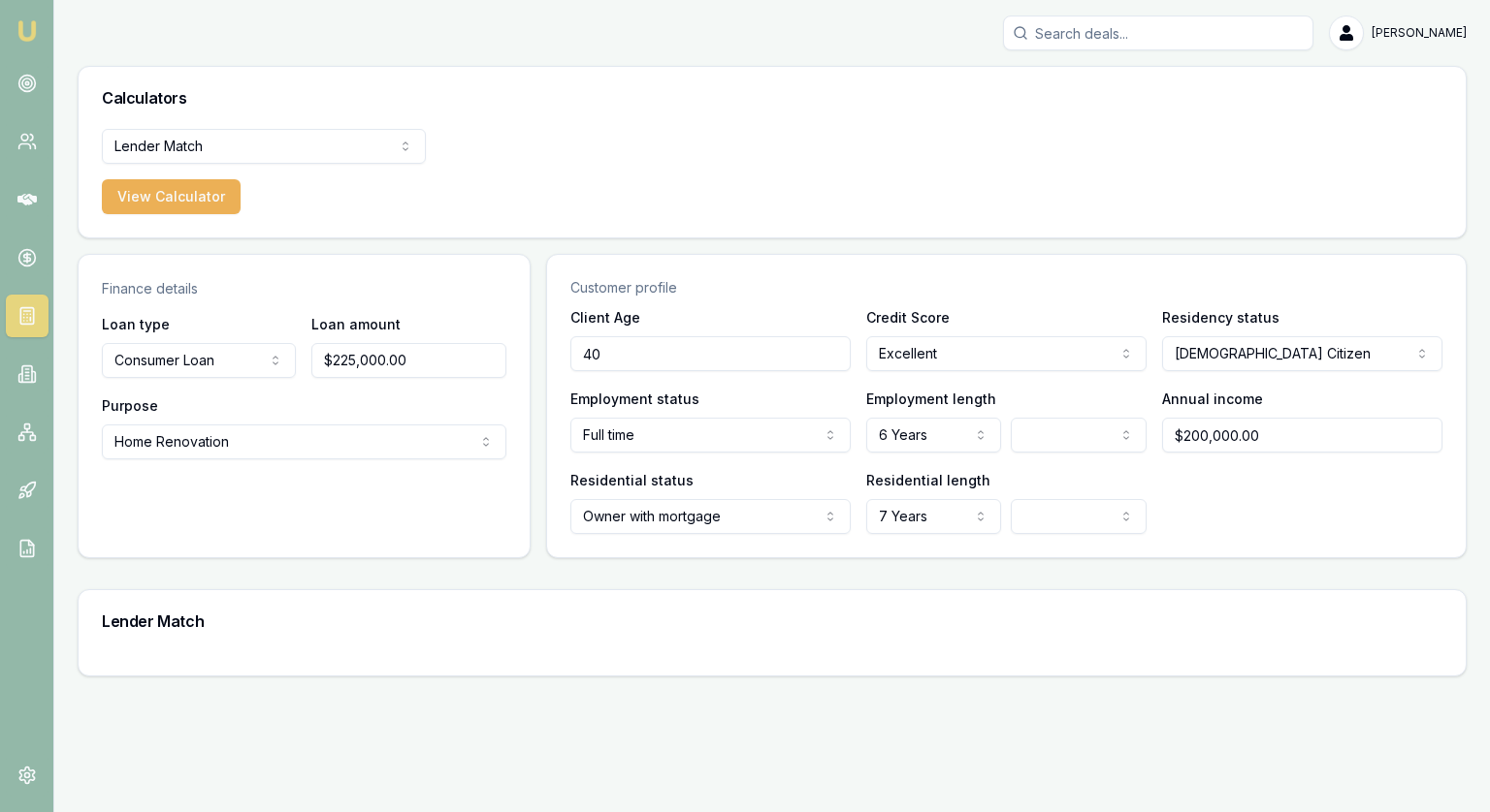
click at [1284, 518] on div "Residential status Owner with mortgage Owner with mortgage Owner without mortga…" at bounding box center [1007, 502] width 872 height 66
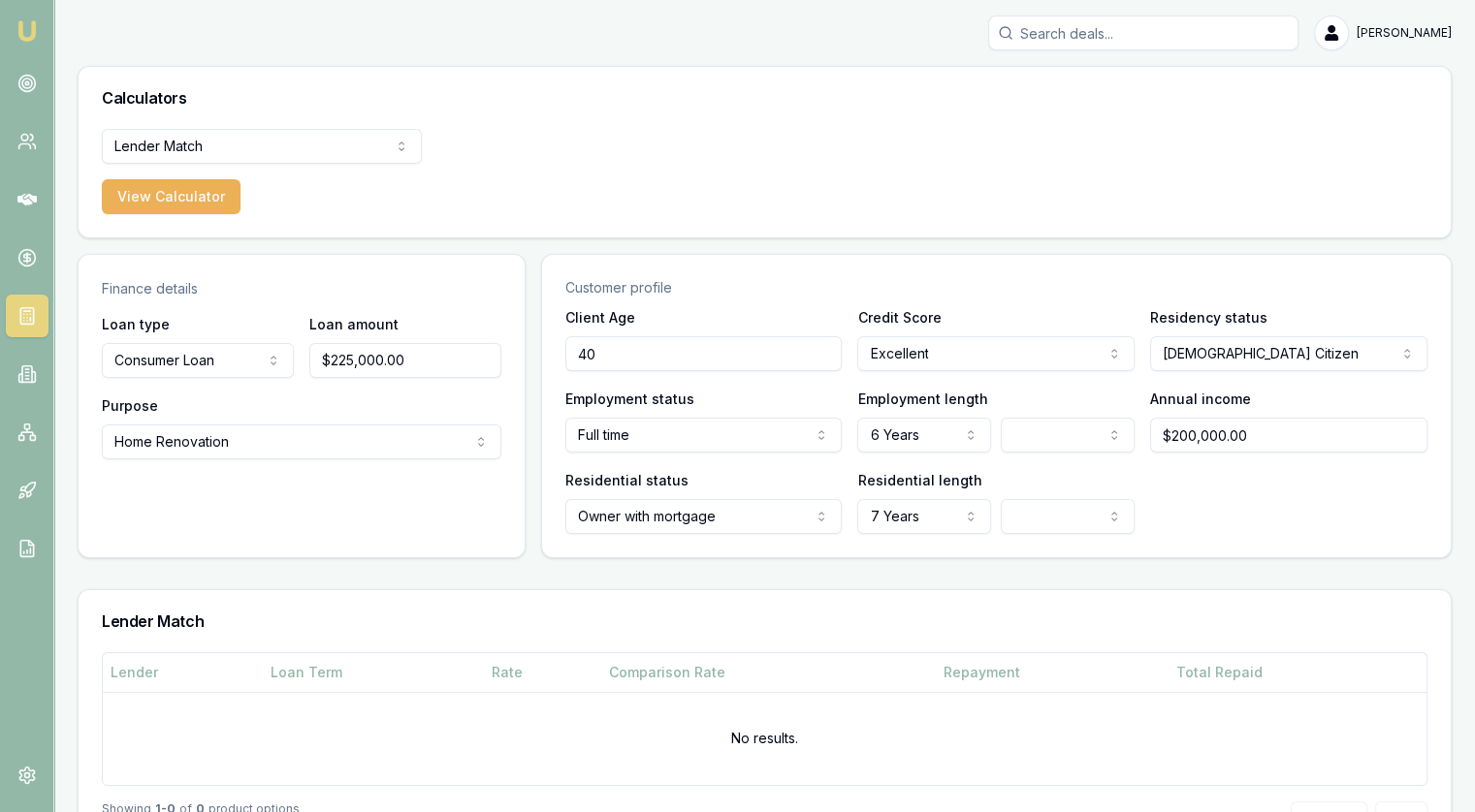
click at [234, 450] on html "Emu Broker Jonathan Myers Toggle Menu Calculators Lender Match Finance Quote Le…" at bounding box center [738, 406] width 1475 height 812
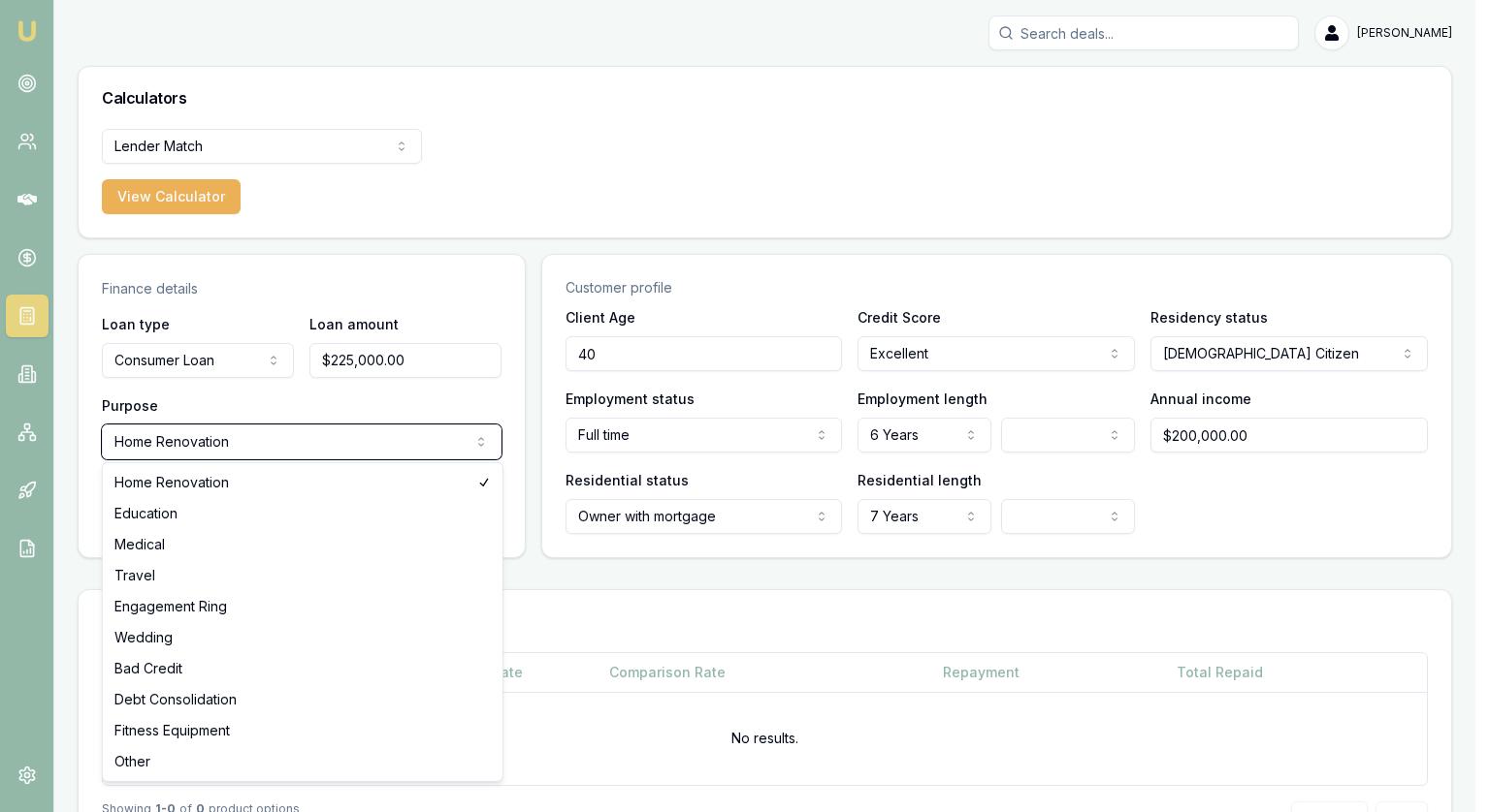
click at [515, 395] on html "Emu Broker Jonathan Myers Toggle Menu Calculators Lender Match Finance Quote Le…" at bounding box center [745, 406] width 1490 height 812
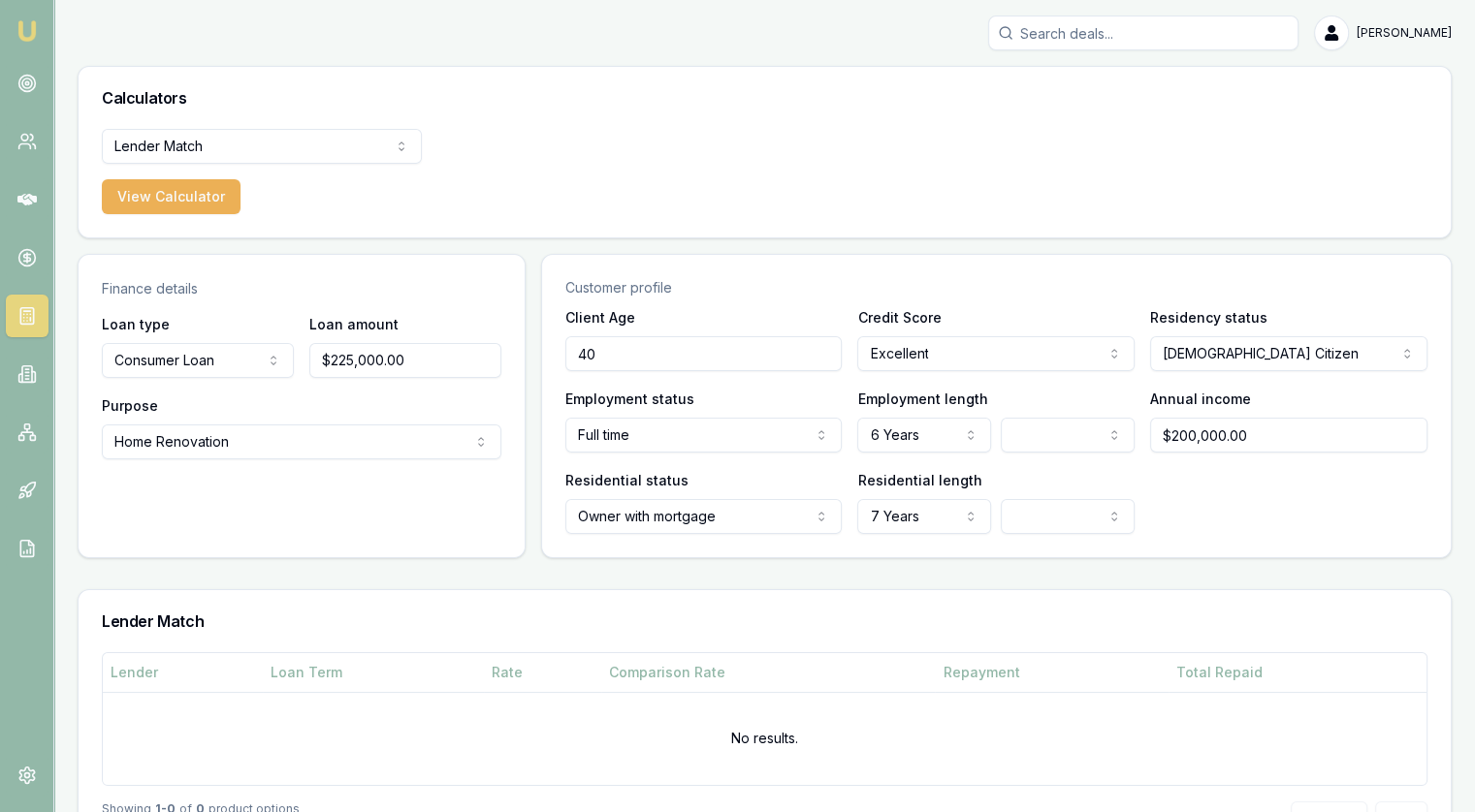
click at [399, 348] on input "$225,000.00" at bounding box center [406, 361] width 192 height 35
click at [399, 347] on input "$225,000.00" at bounding box center [406, 361] width 192 height 35
type input "$200,000.00"
click at [489, 503] on div "Finance details Loan type Consumer Loan Consumer Loan Consumer Asset Commercial…" at bounding box center [302, 406] width 448 height 305
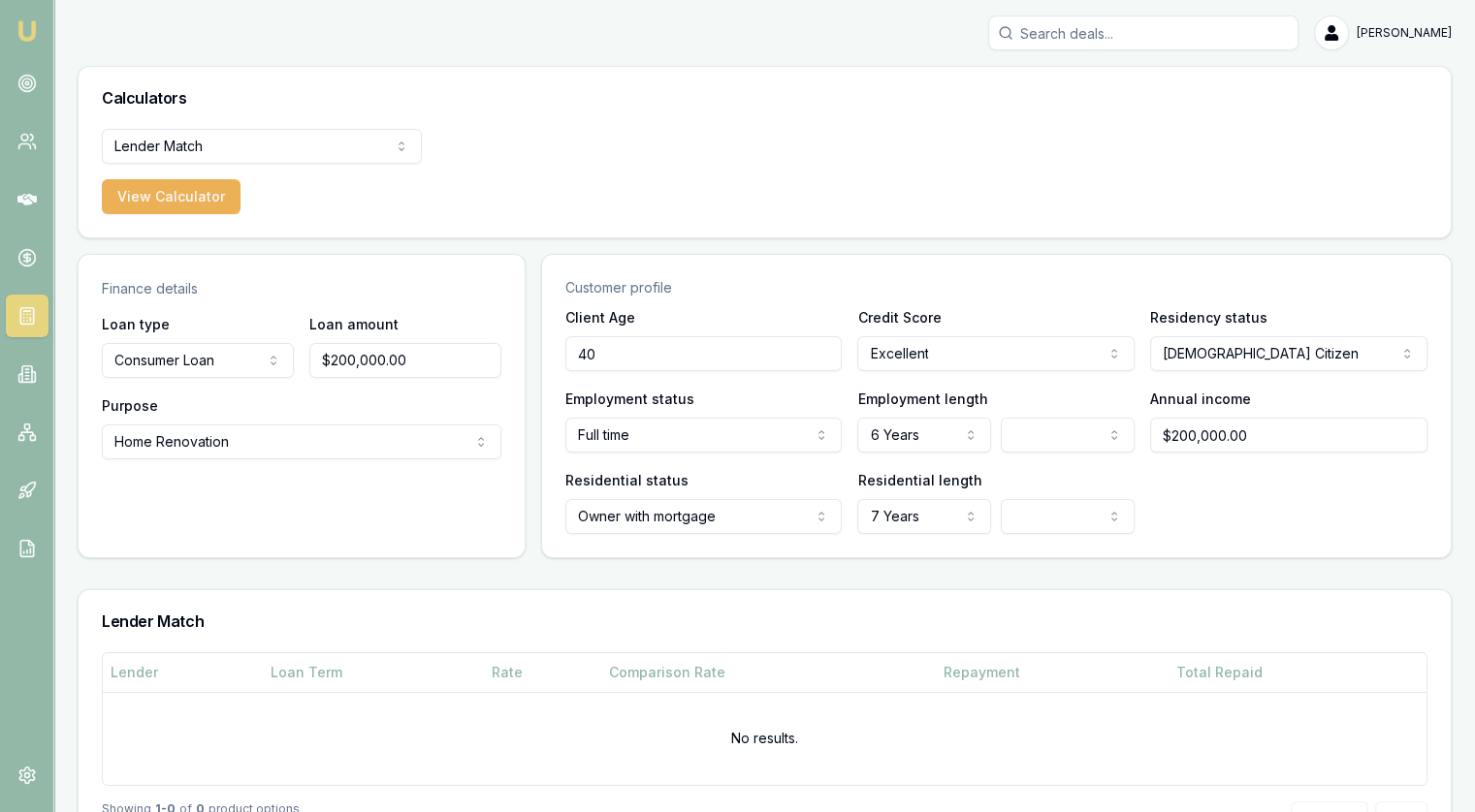
click at [1325, 511] on div "Residential status Owner with mortgage Owner with mortgage Owner without mortga…" at bounding box center [997, 502] width 862 height 66
click at [916, 518] on html "Emu Broker Jonathan Myers Toggle Menu Calculators Lender Match Finance Quote Le…" at bounding box center [738, 406] width 1475 height 812
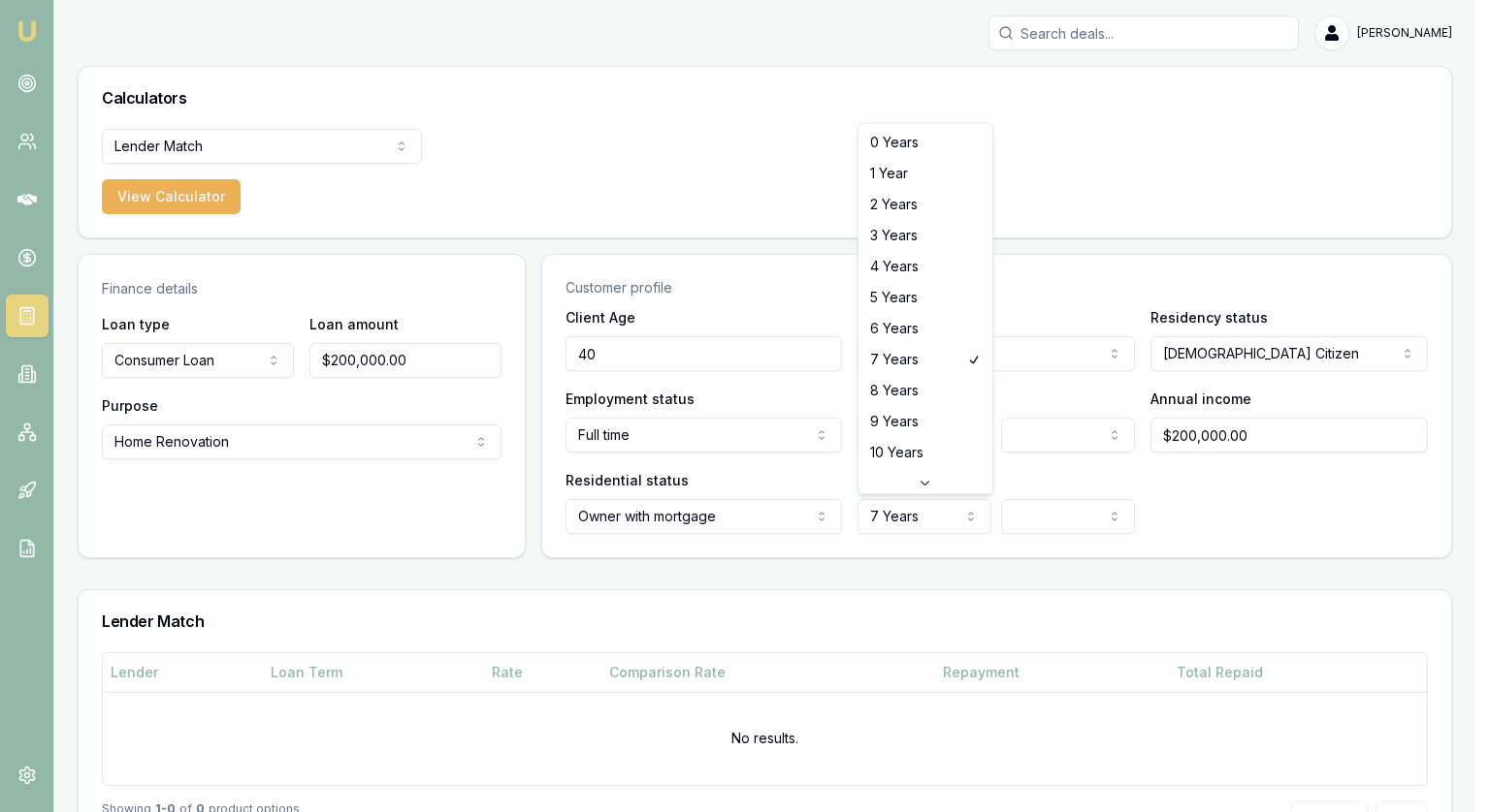
select select "8"
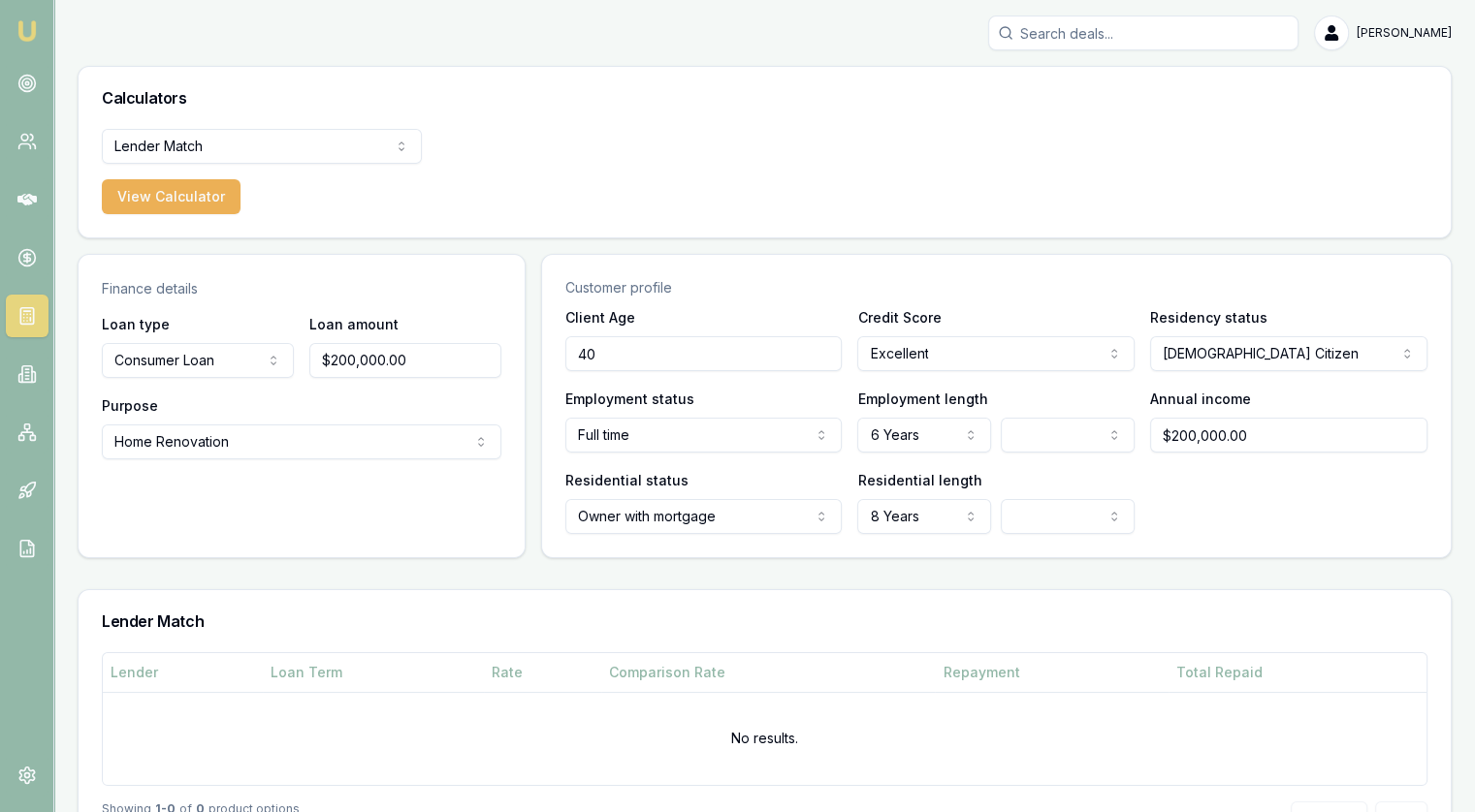
click at [1231, 541] on div "Client Age 40 Credit Score Excellent Excellent Very good Average Fair Low Resid…" at bounding box center [997, 432] width 908 height 252
click at [194, 152] on html "Emu Broker Jonathan Myers Toggle Menu Calculators Lender Match Finance Quote Le…" at bounding box center [738, 406] width 1475 height 812
click at [173, 197] on button "View Calculator" at bounding box center [171, 197] width 139 height 35
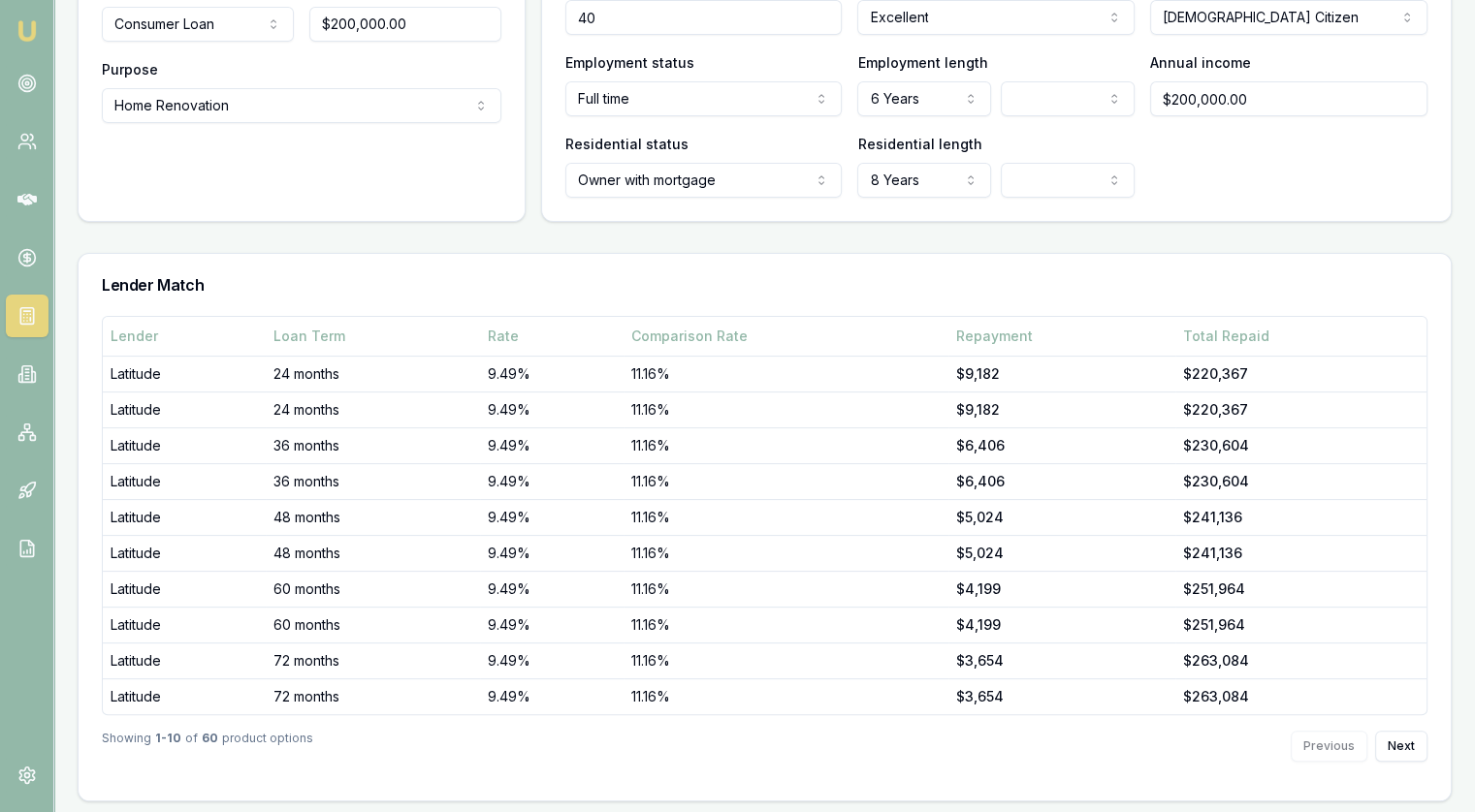
scroll to position [338, 0]
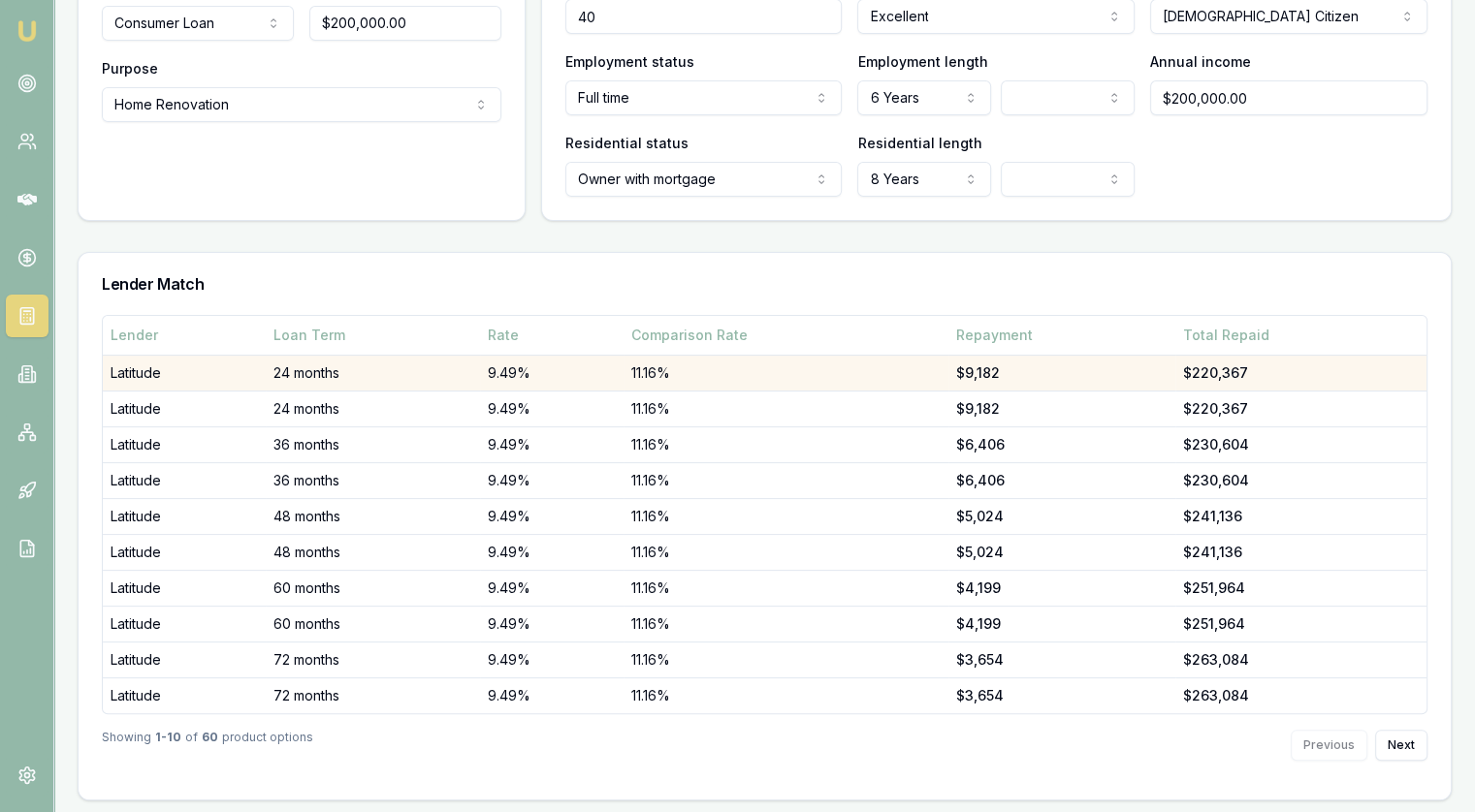
click at [148, 374] on td "Latitude" at bounding box center [184, 373] width 163 height 36
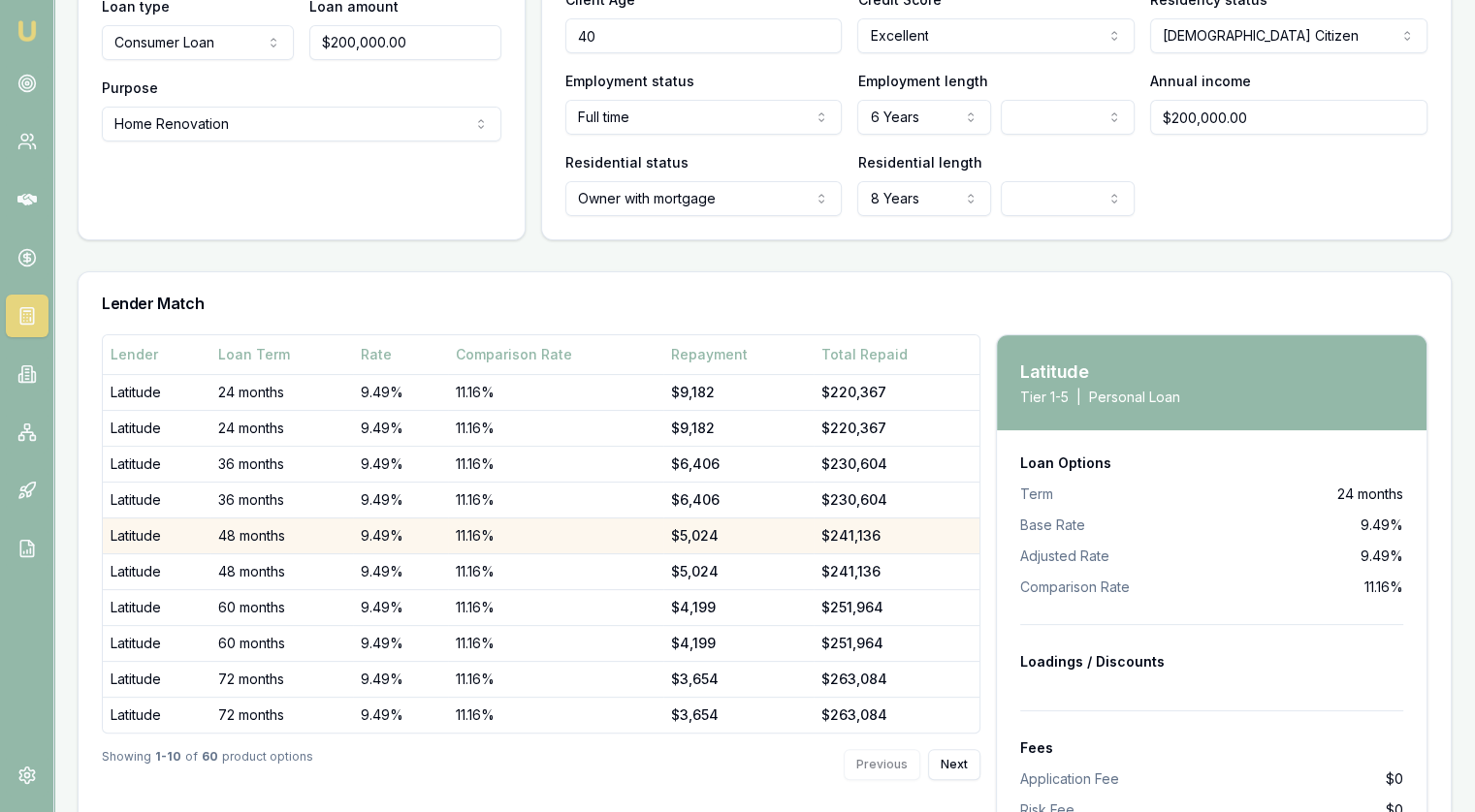
scroll to position [410, 0]
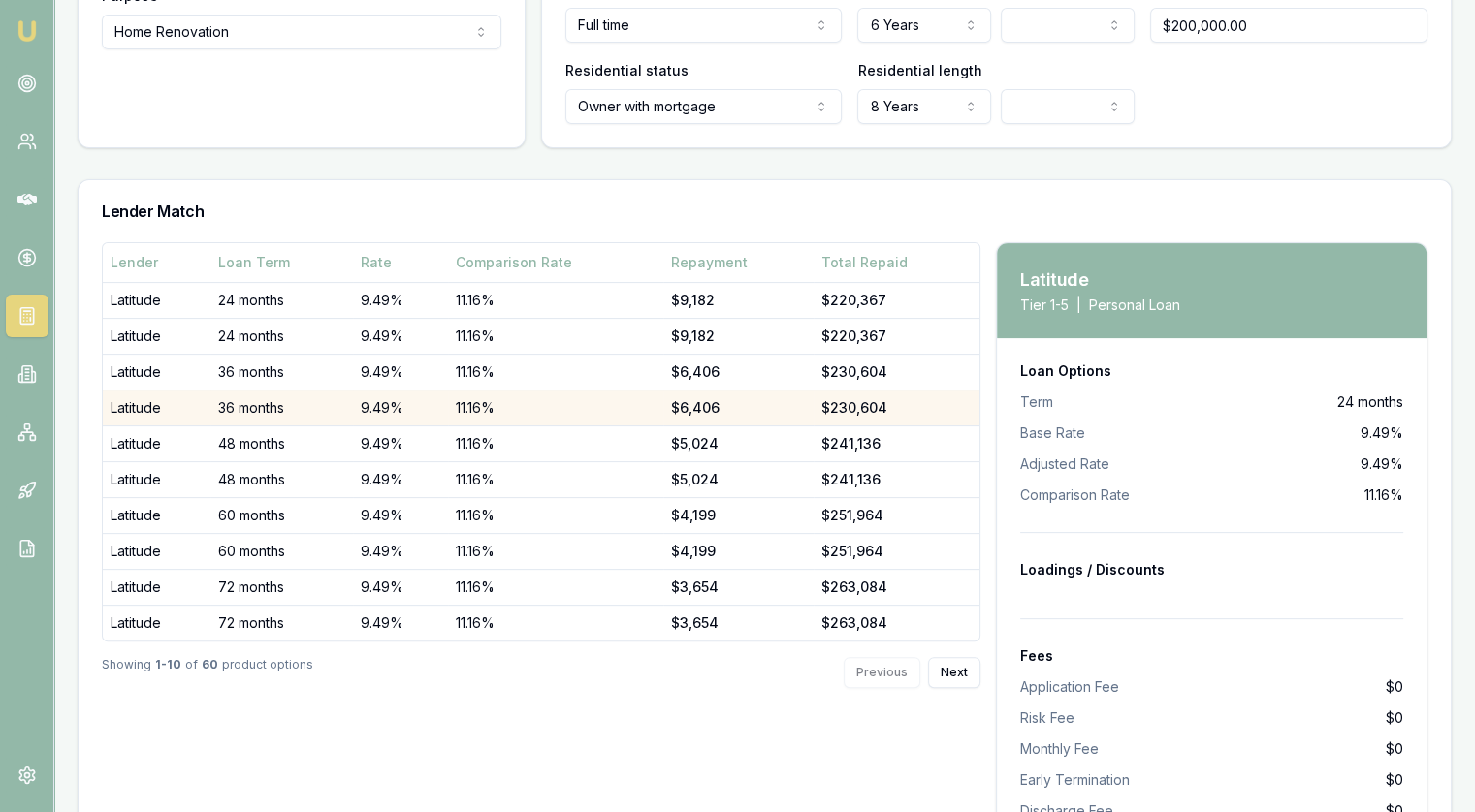
click at [348, 395] on td "36 months" at bounding box center [281, 407] width 143 height 36
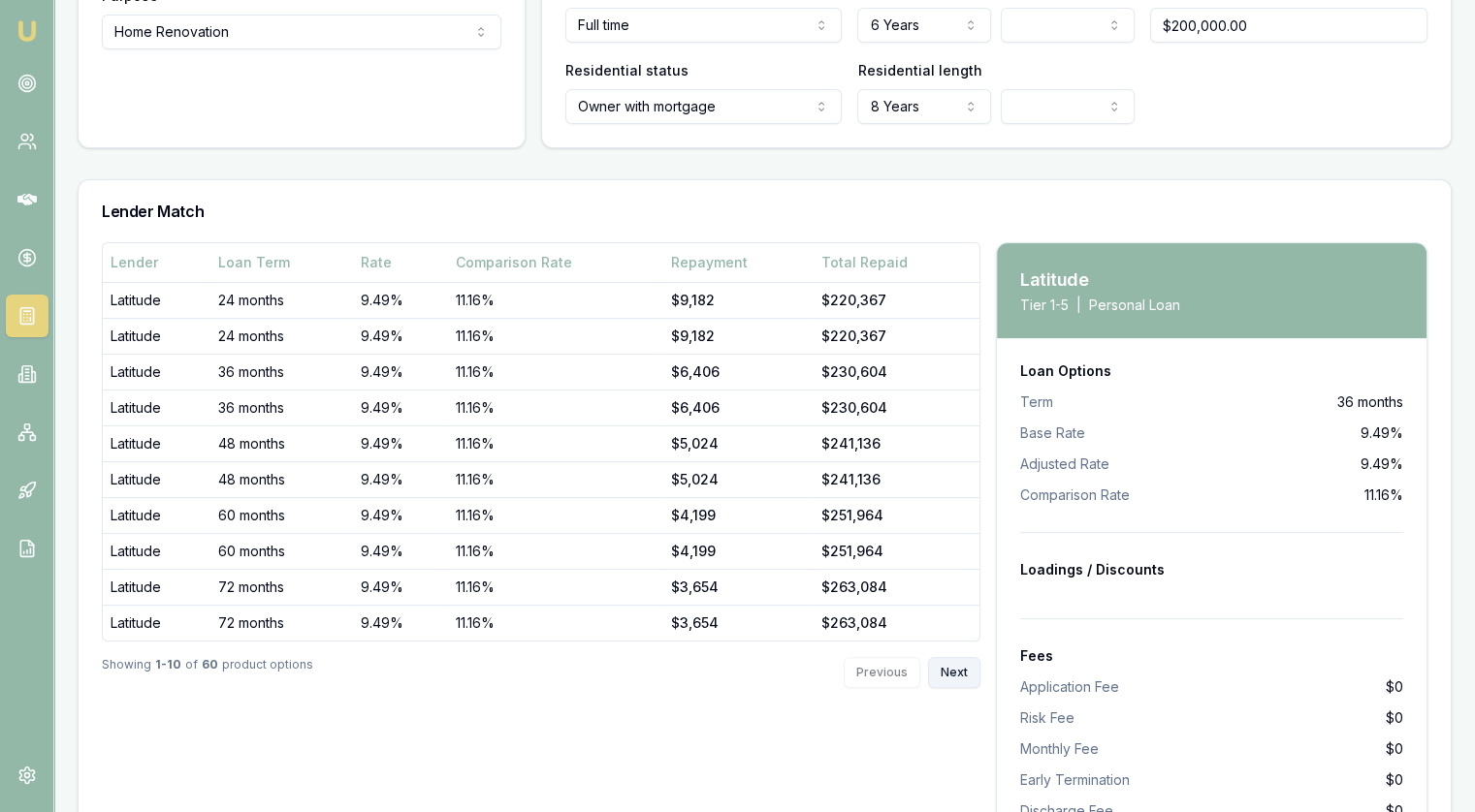
click at [967, 666] on button "Next" at bounding box center [954, 673] width 52 height 31
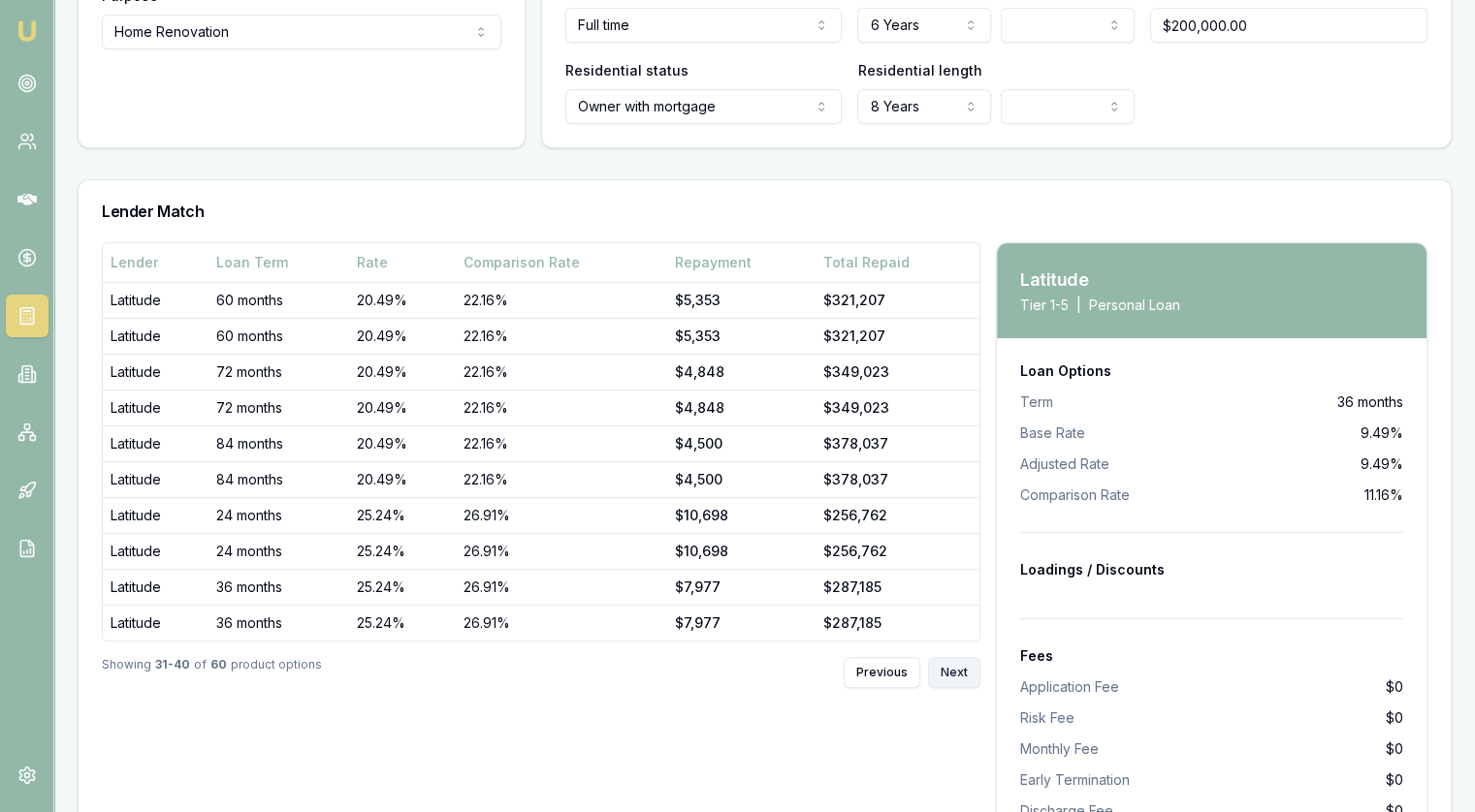
click at [967, 666] on button "Next" at bounding box center [954, 673] width 52 height 31
click at [967, 666] on div "Previous Next" at bounding box center [911, 673] width 137 height 31
click at [954, 674] on div "Previous Next" at bounding box center [911, 673] width 137 height 31
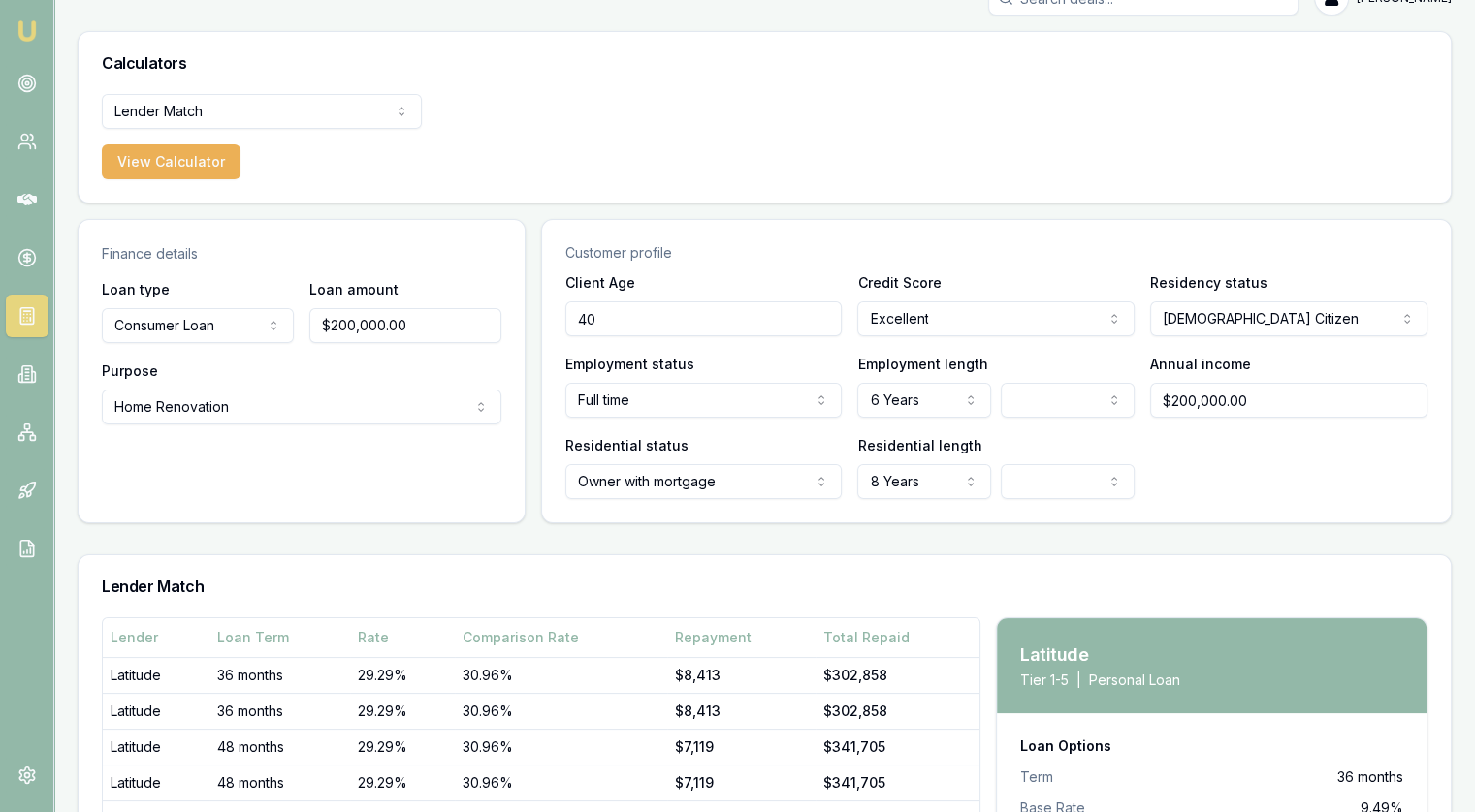
scroll to position [0, 0]
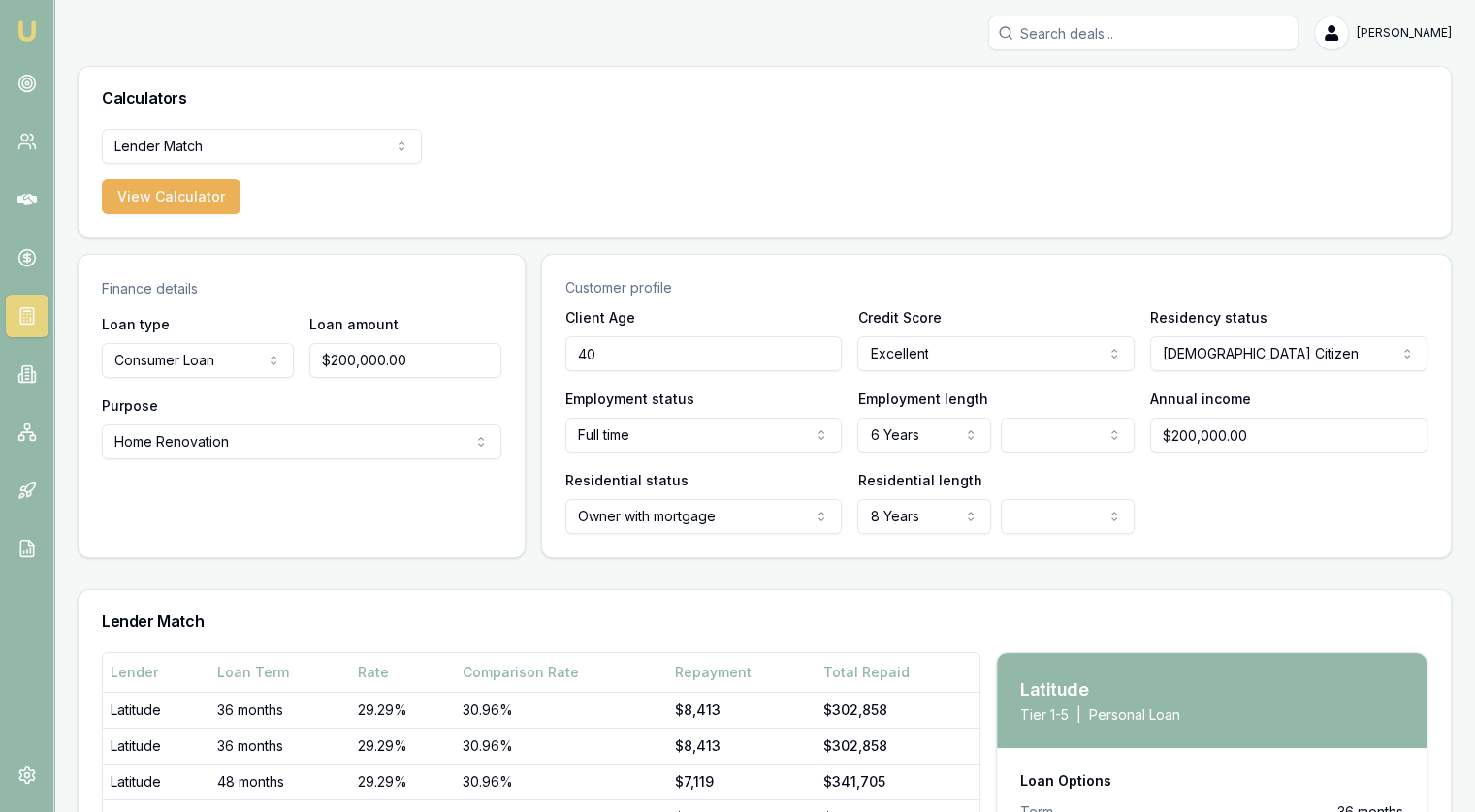
click at [390, 367] on input "$200,000.00" at bounding box center [406, 361] width 192 height 35
type input "$150,000.00"
click at [159, 130] on html "Emu Broker Jonathan Myers Toggle Menu Calculators Lender Match Finance Quote Le…" at bounding box center [738, 406] width 1475 height 812
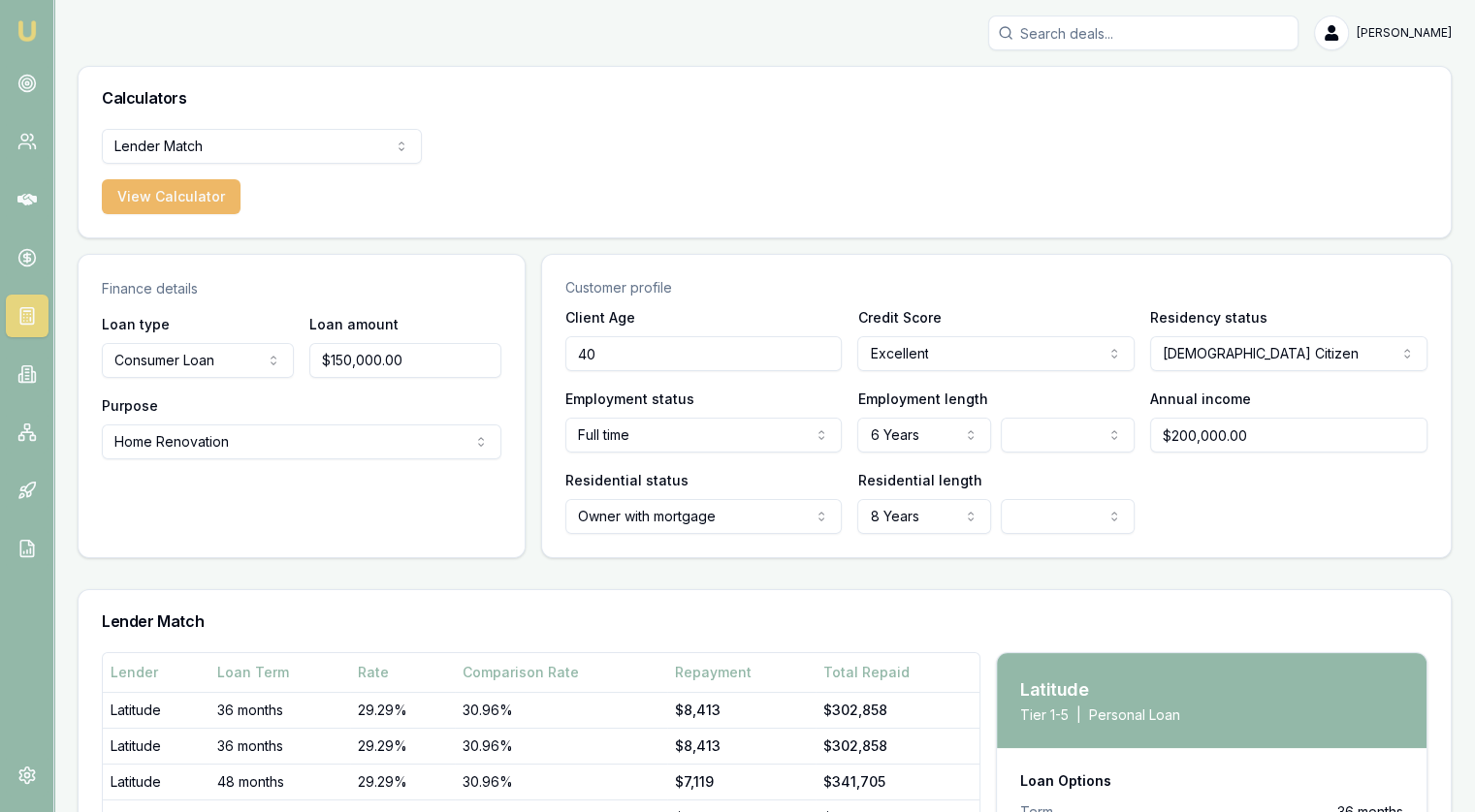
click at [173, 201] on button "View Calculator" at bounding box center [171, 197] width 139 height 35
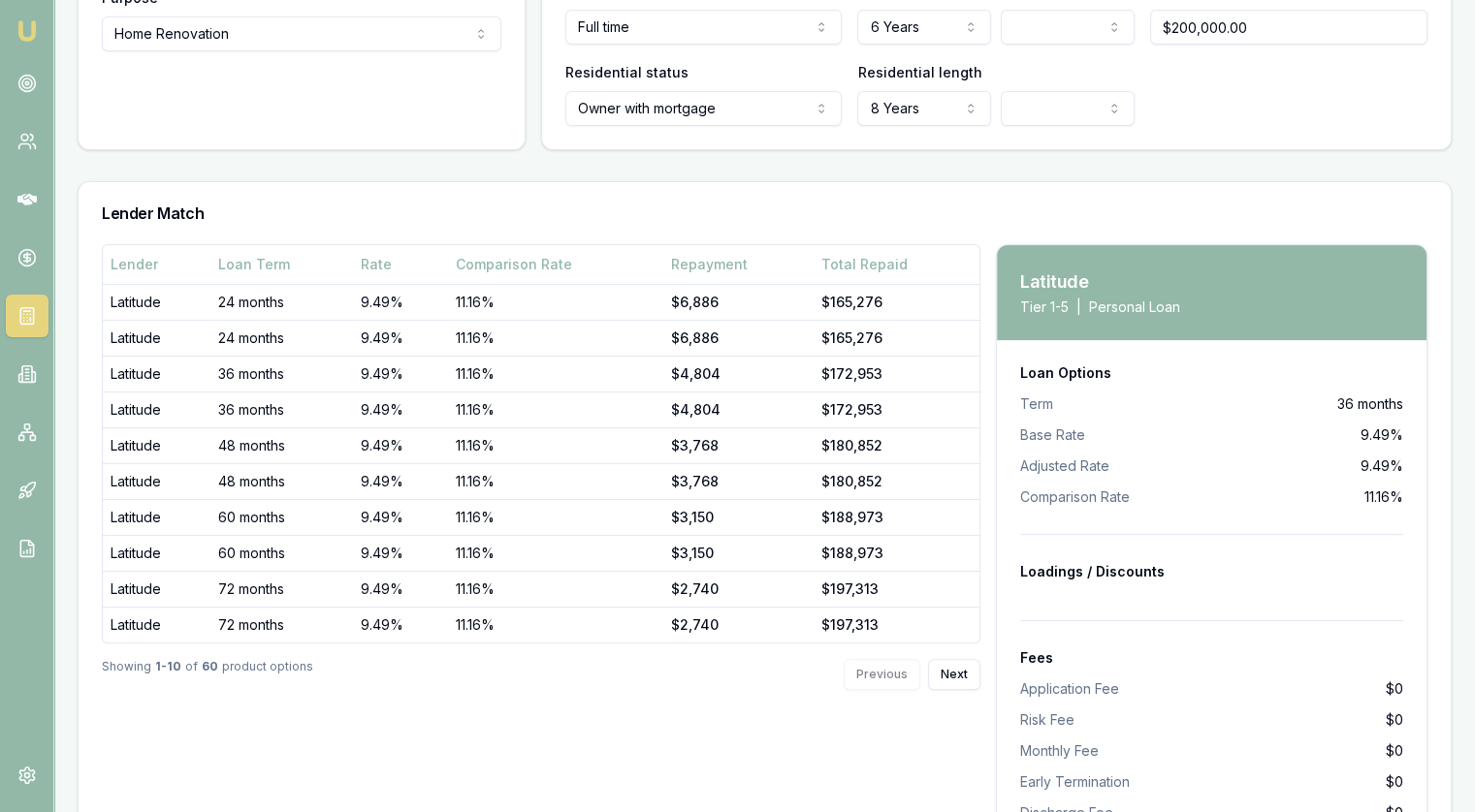
scroll to position [582, 0]
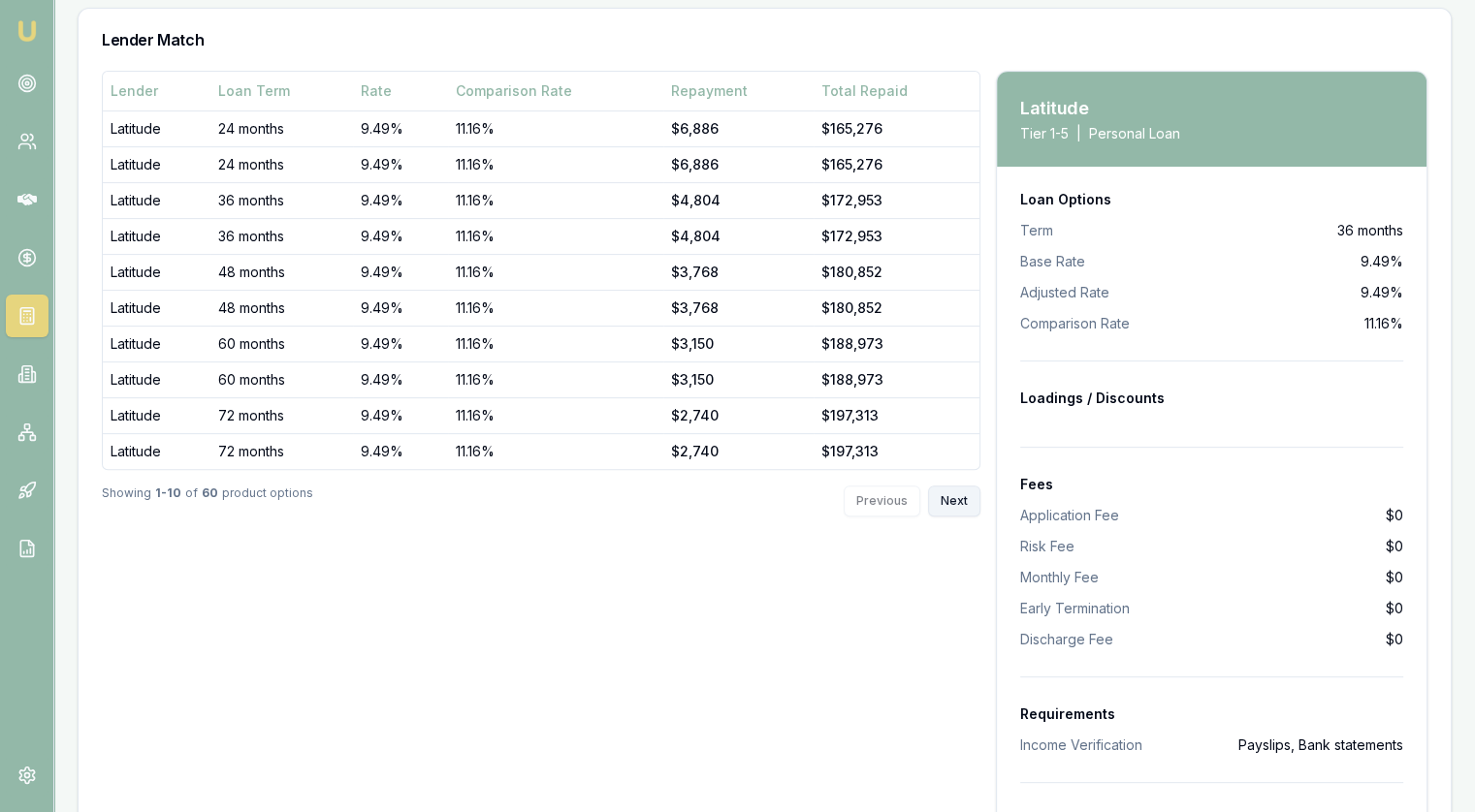
click at [958, 498] on button "Next" at bounding box center [954, 502] width 52 height 31
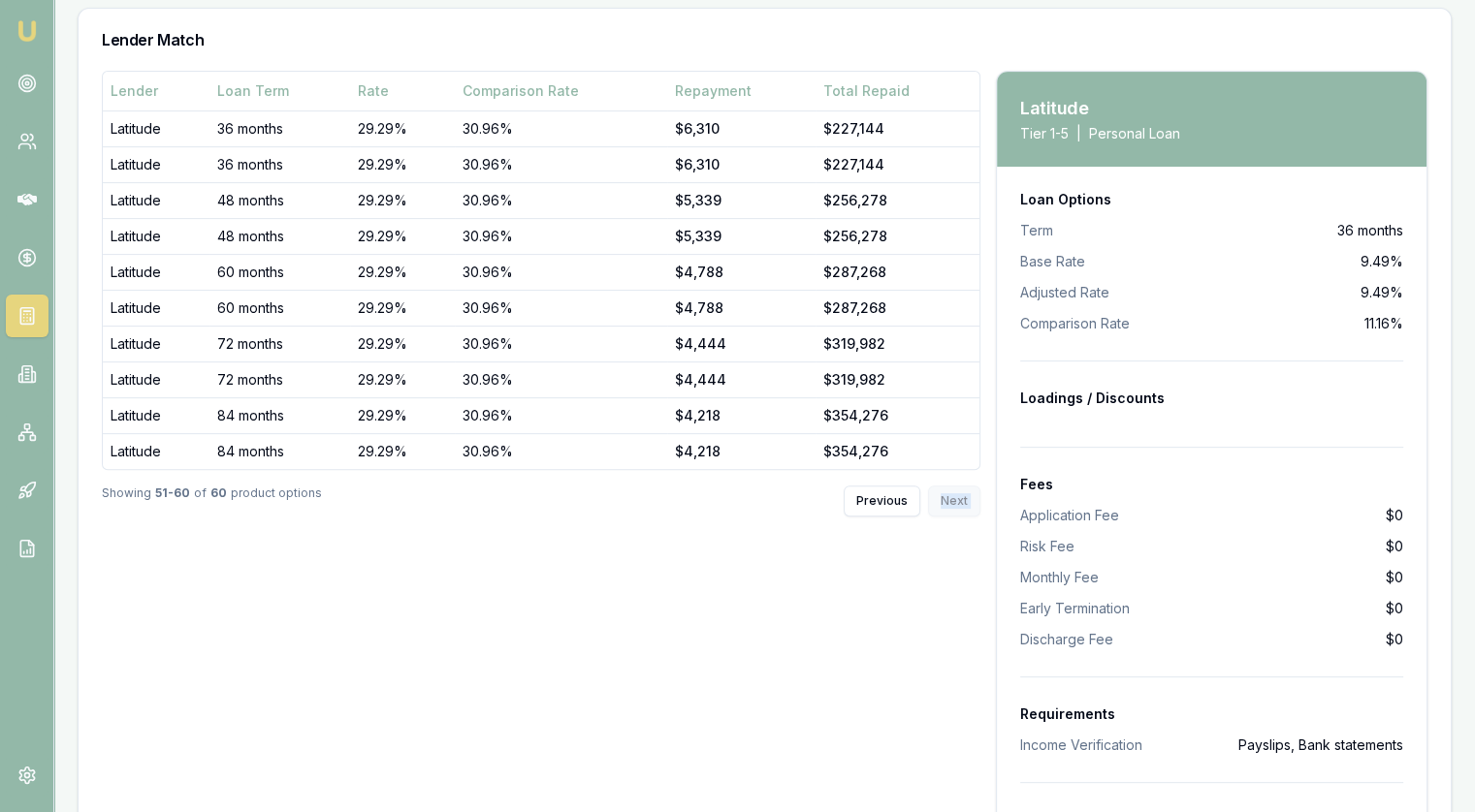
click at [958, 498] on div "Previous Next" at bounding box center [911, 502] width 137 height 31
click at [977, 495] on div "Previous Next" at bounding box center [911, 502] width 137 height 31
click at [950, 555] on div "Lender Loan Term Rate Comparison Rate Repayment Total Repaid Latitude 36 months…" at bounding box center [541, 676] width 878 height 1211
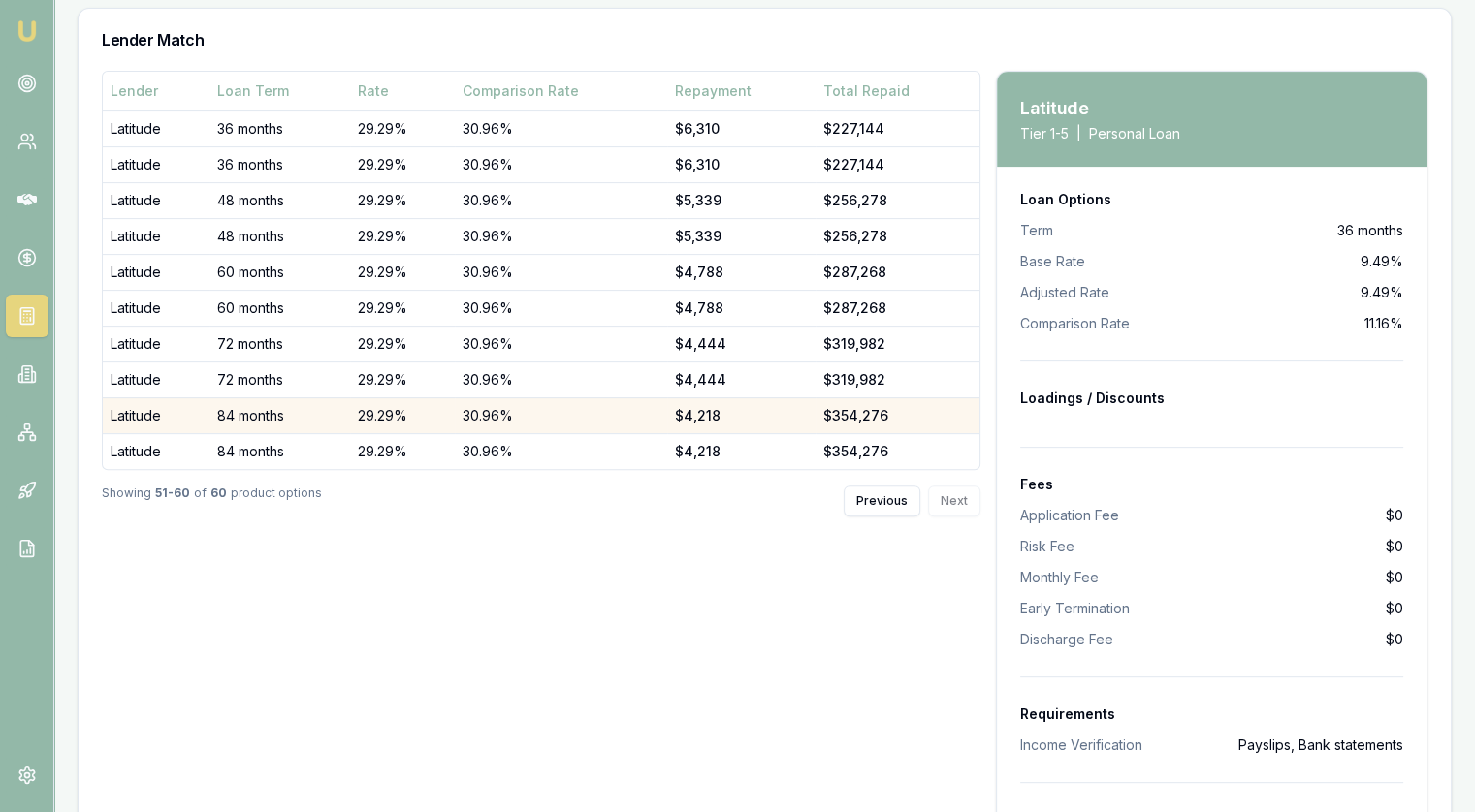
click at [779, 407] on div "$4,218" at bounding box center [740, 416] width 133 height 19
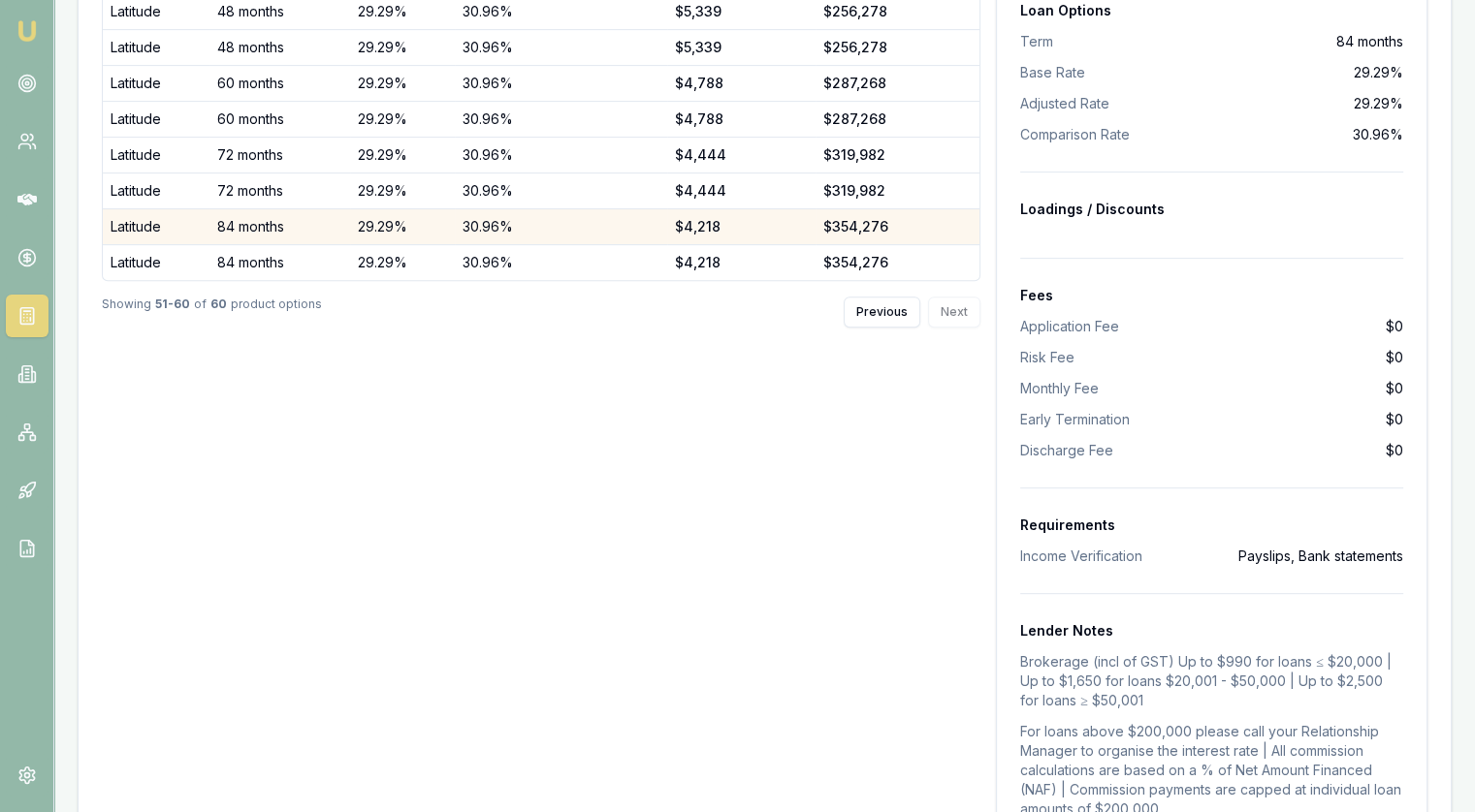
scroll to position [119, 0]
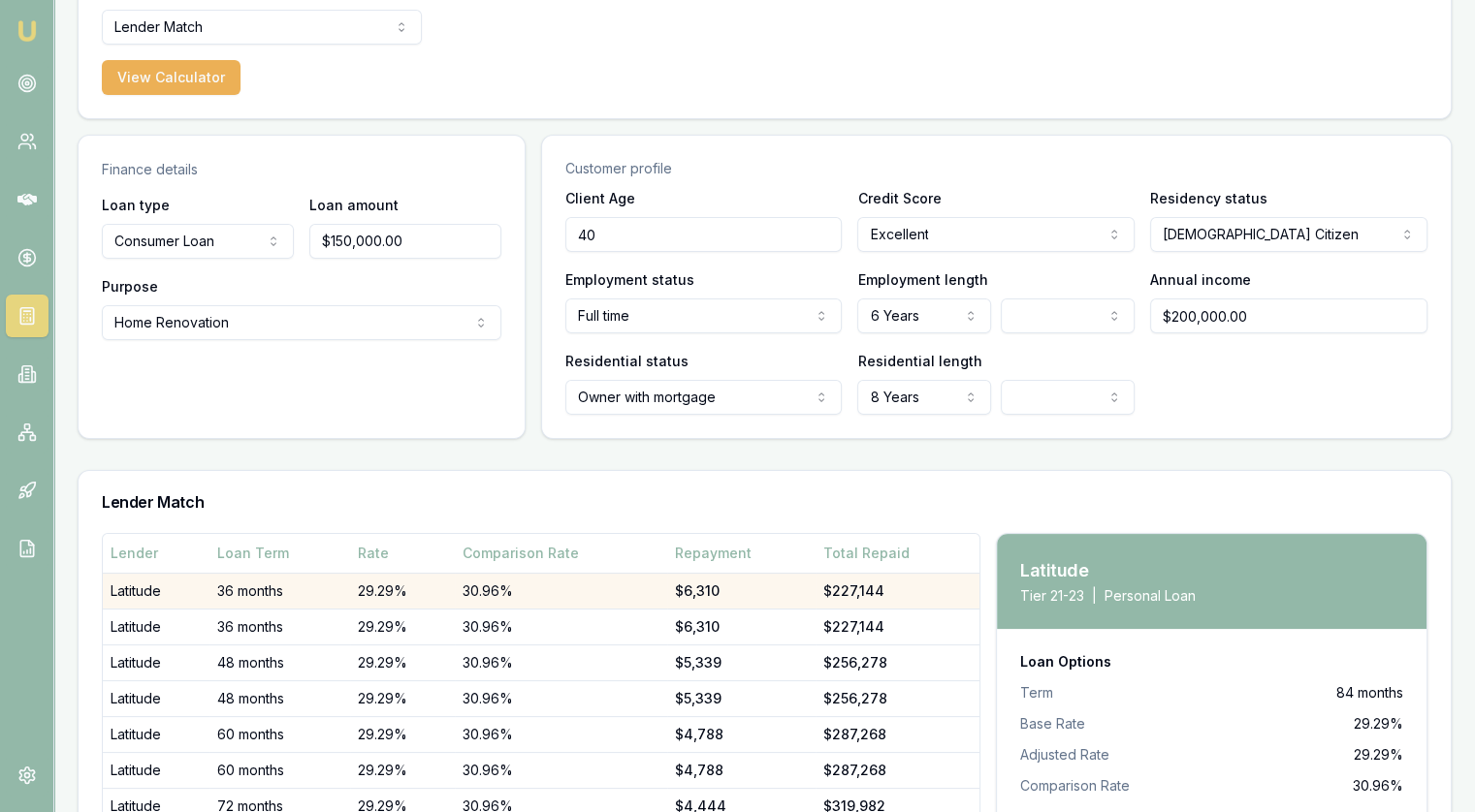
click at [727, 577] on td "$6,310" at bounding box center [740, 591] width 148 height 36
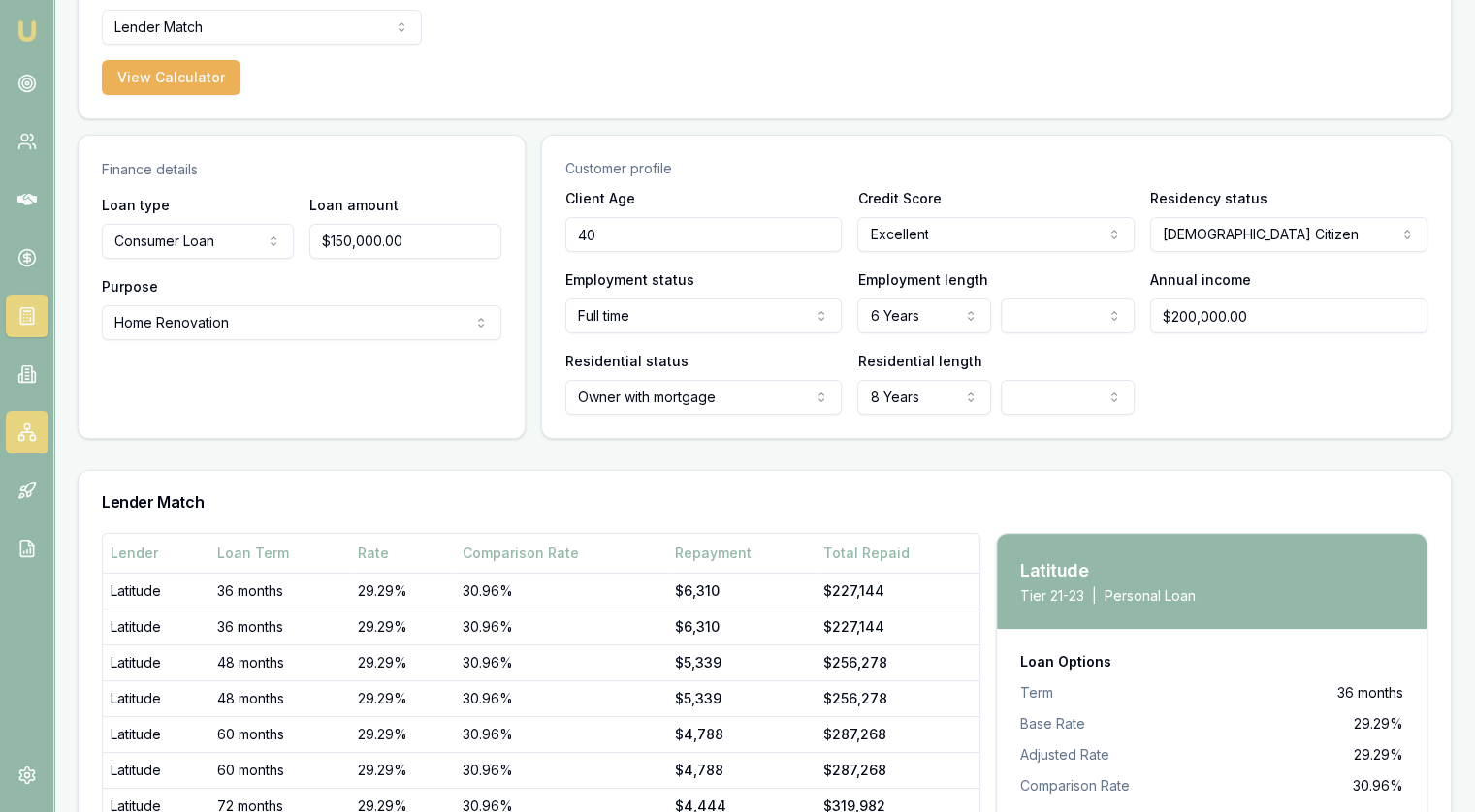
click at [22, 441] on icon at bounding box center [27, 433] width 19 height 19
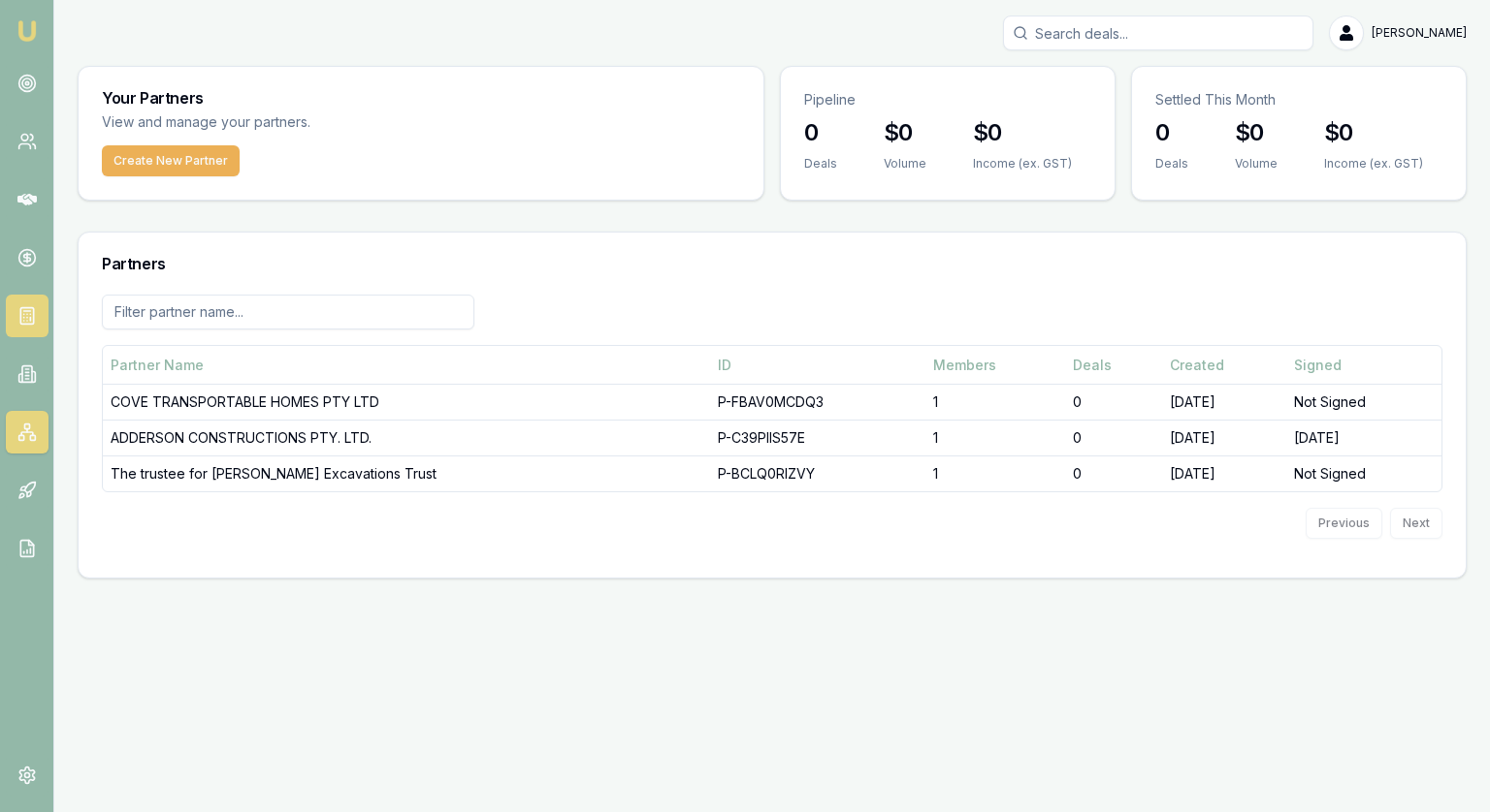
click at [31, 307] on icon at bounding box center [27, 316] width 19 height 19
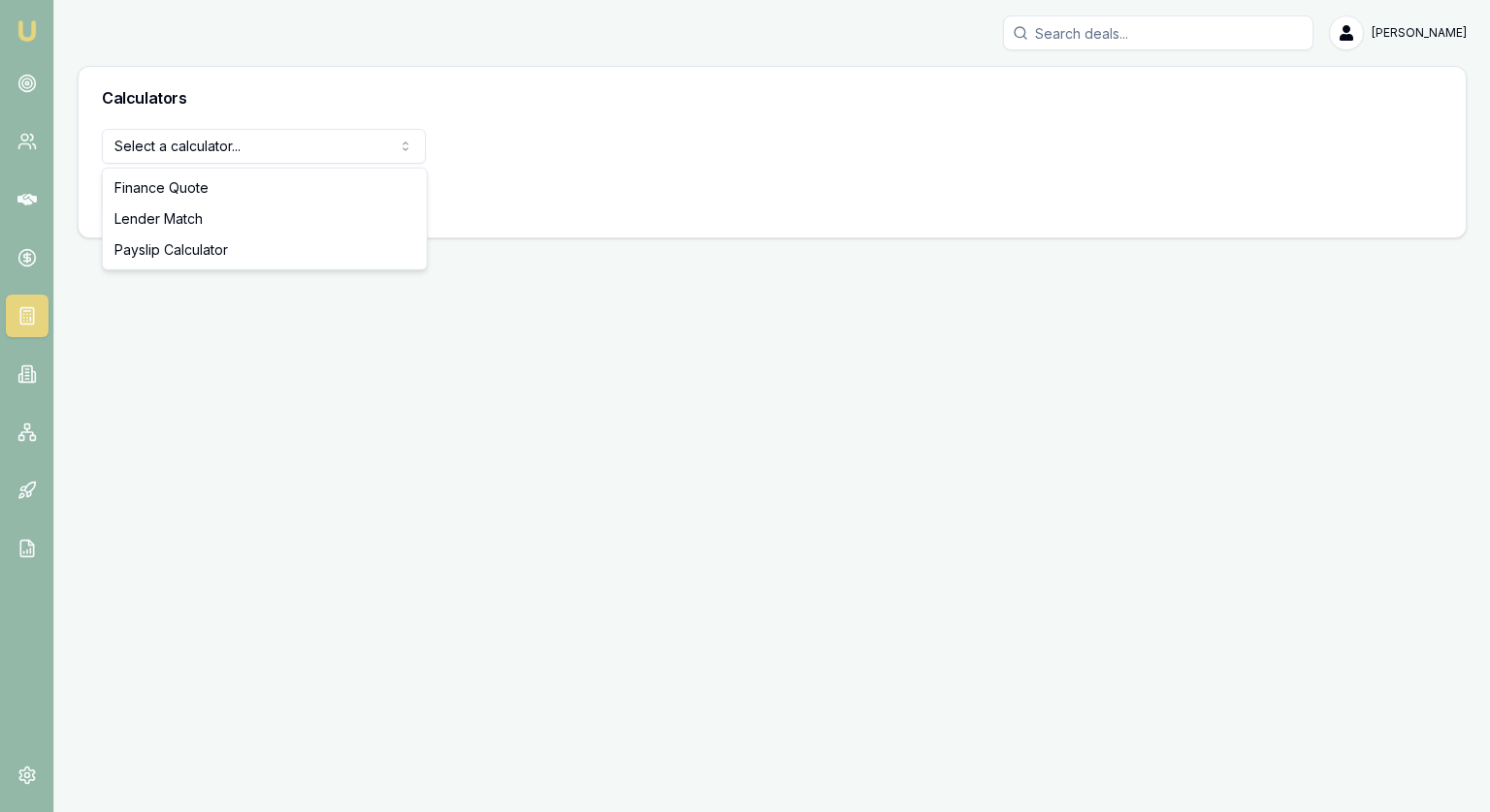
click at [296, 144] on html "Emu Broker Jonathan Myers Toggle Menu Calculators Select a calculator... Financ…" at bounding box center [745, 406] width 1490 height 812
select select "lender-match"
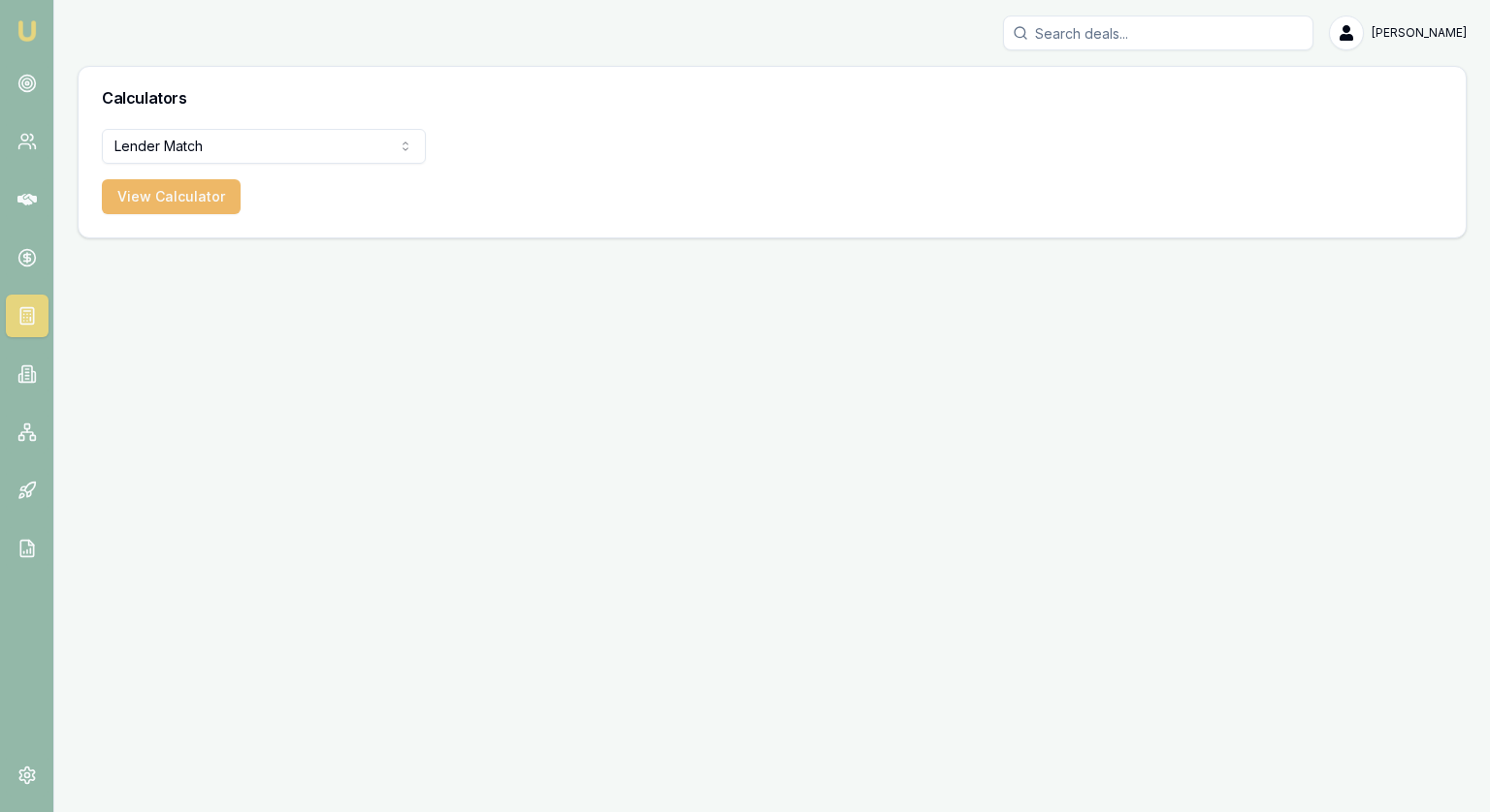
click at [195, 198] on button "View Calculator" at bounding box center [171, 197] width 139 height 35
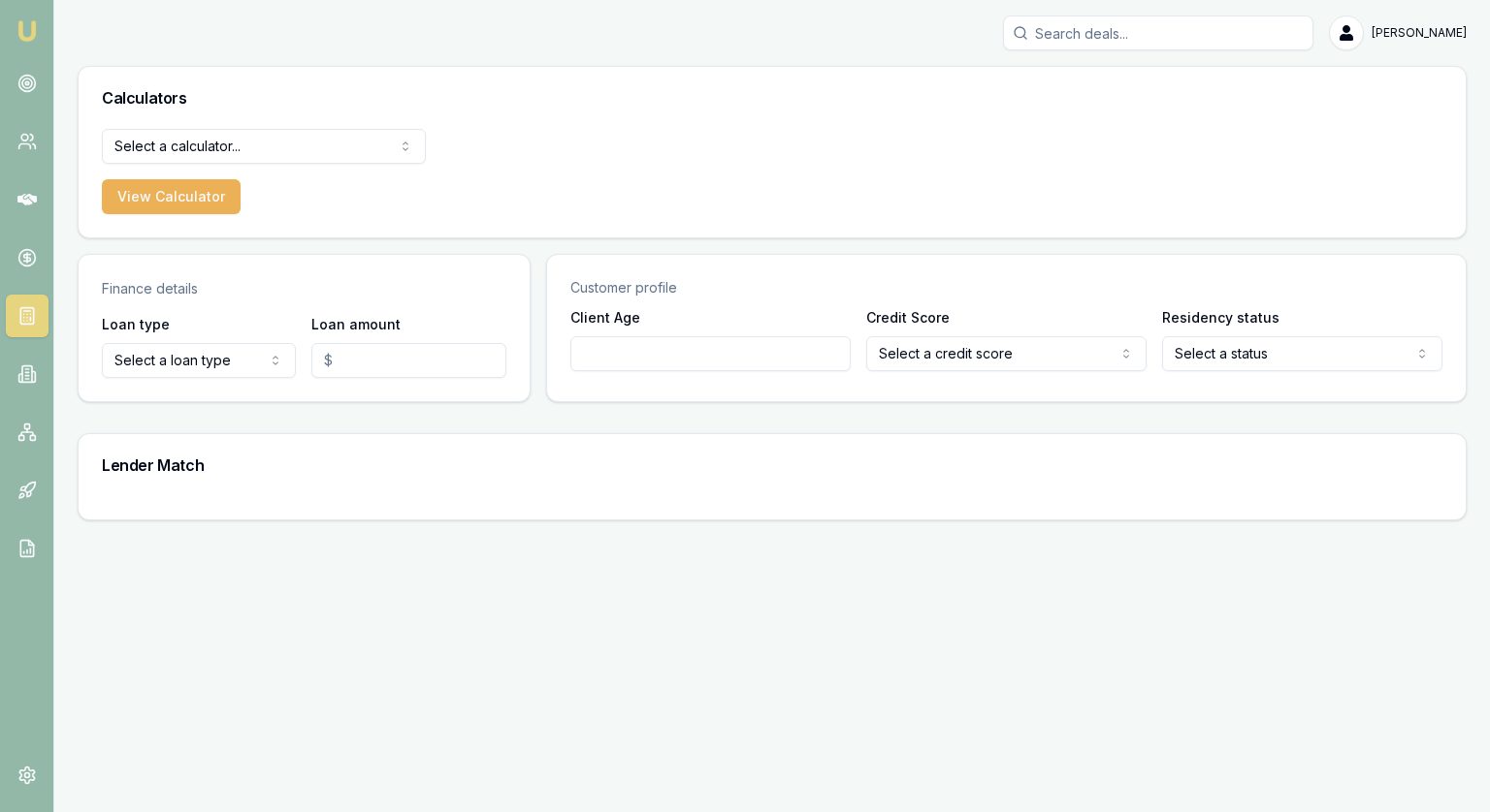
click at [177, 368] on html "Emu Broker Jonathan Myers Toggle Menu Calculators Select a calculator... Financ…" at bounding box center [745, 406] width 1490 height 812
select select "COMMERCIAL_LOAN"
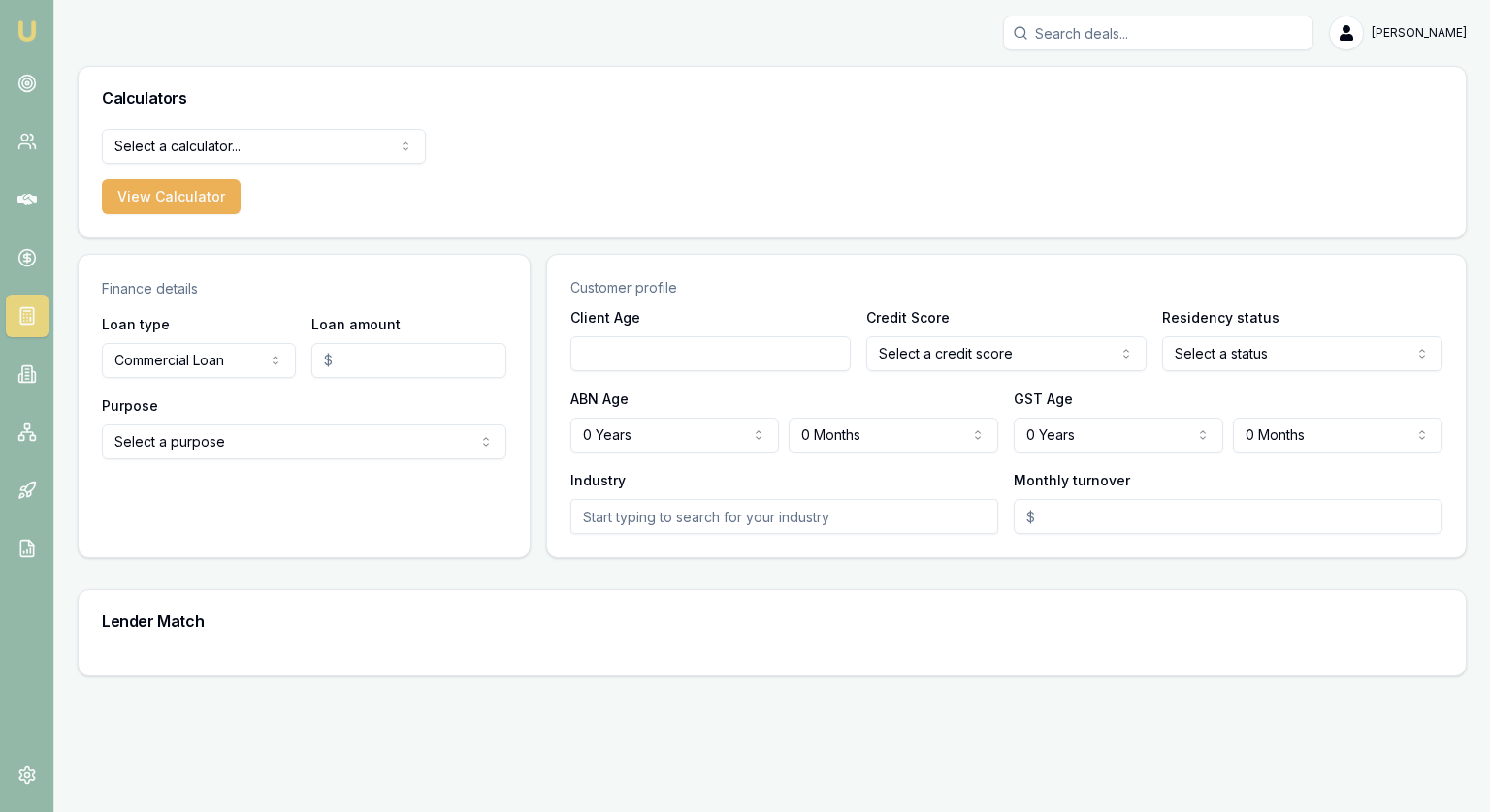
click at [401, 367] on input "Loan amount" at bounding box center [409, 361] width 194 height 35
type input "$250,000.00"
click at [321, 434] on html "Emu Broker Jonathan Myers Toggle Menu Calculators Select a calculator... Financ…" at bounding box center [745, 406] width 1490 height 812
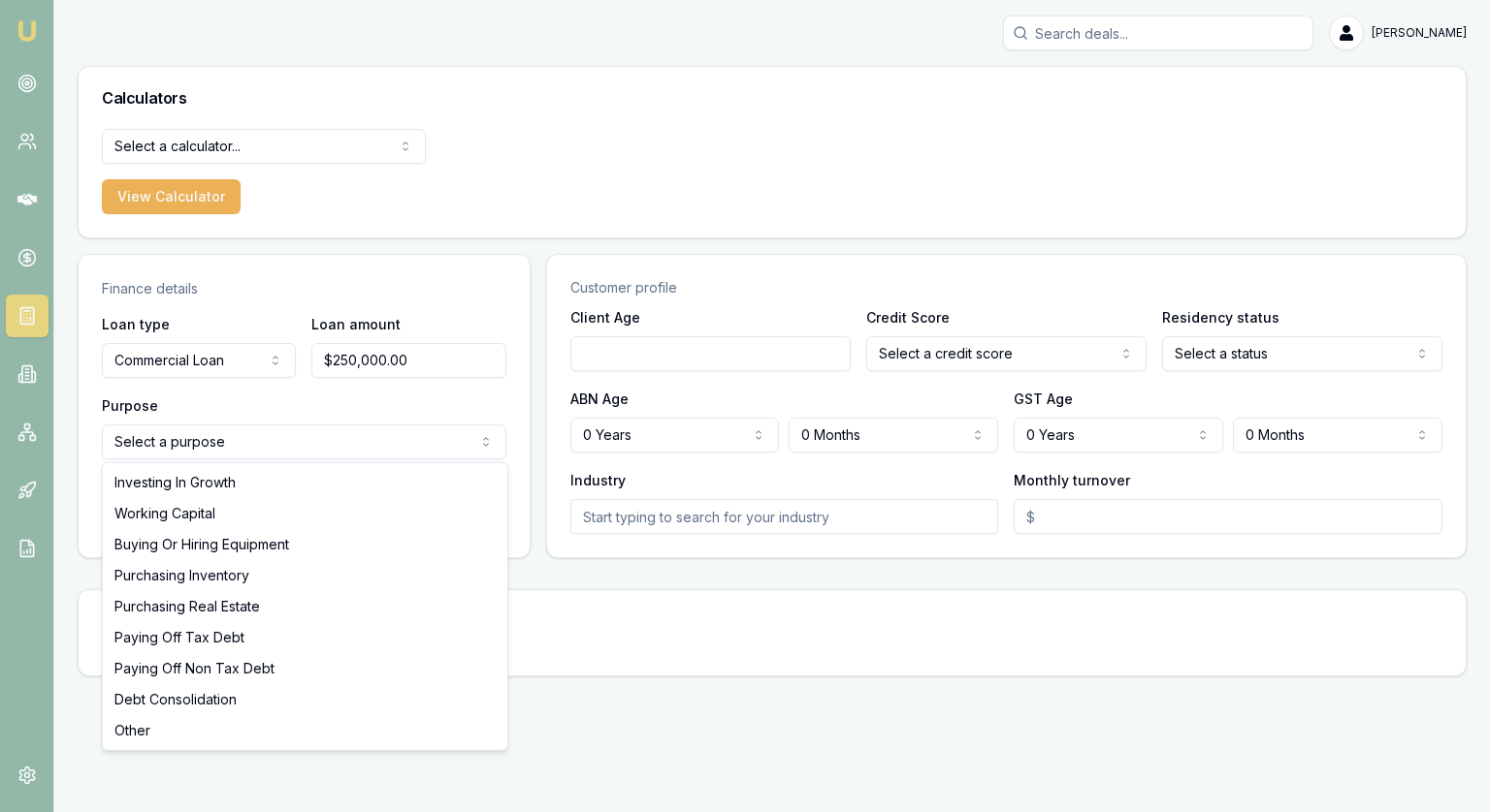
select select "INVESTING_IN_GROWTH"
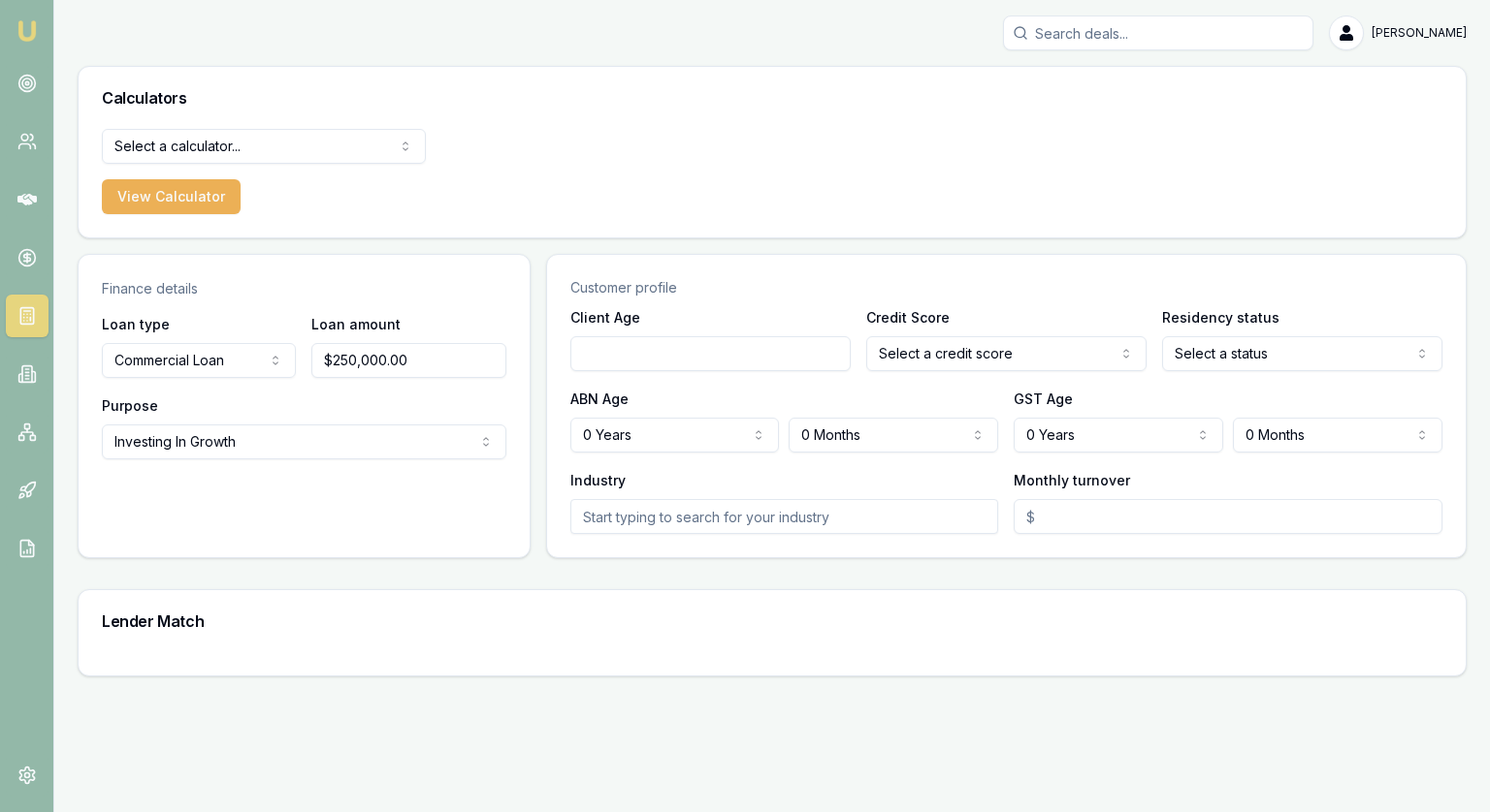
click at [772, 347] on input "Client Age" at bounding box center [711, 354] width 281 height 35
type input "40"
click at [960, 352] on html "Emu Broker Jonathan Myers Toggle Menu Calculators Select a calculator... Financ…" at bounding box center [745, 406] width 1490 height 812
select select "EXCELLENT"
click at [1305, 360] on html "Emu Broker Jonathan Myers Toggle Menu Calculators Select a calculator... Financ…" at bounding box center [745, 406] width 1490 height 812
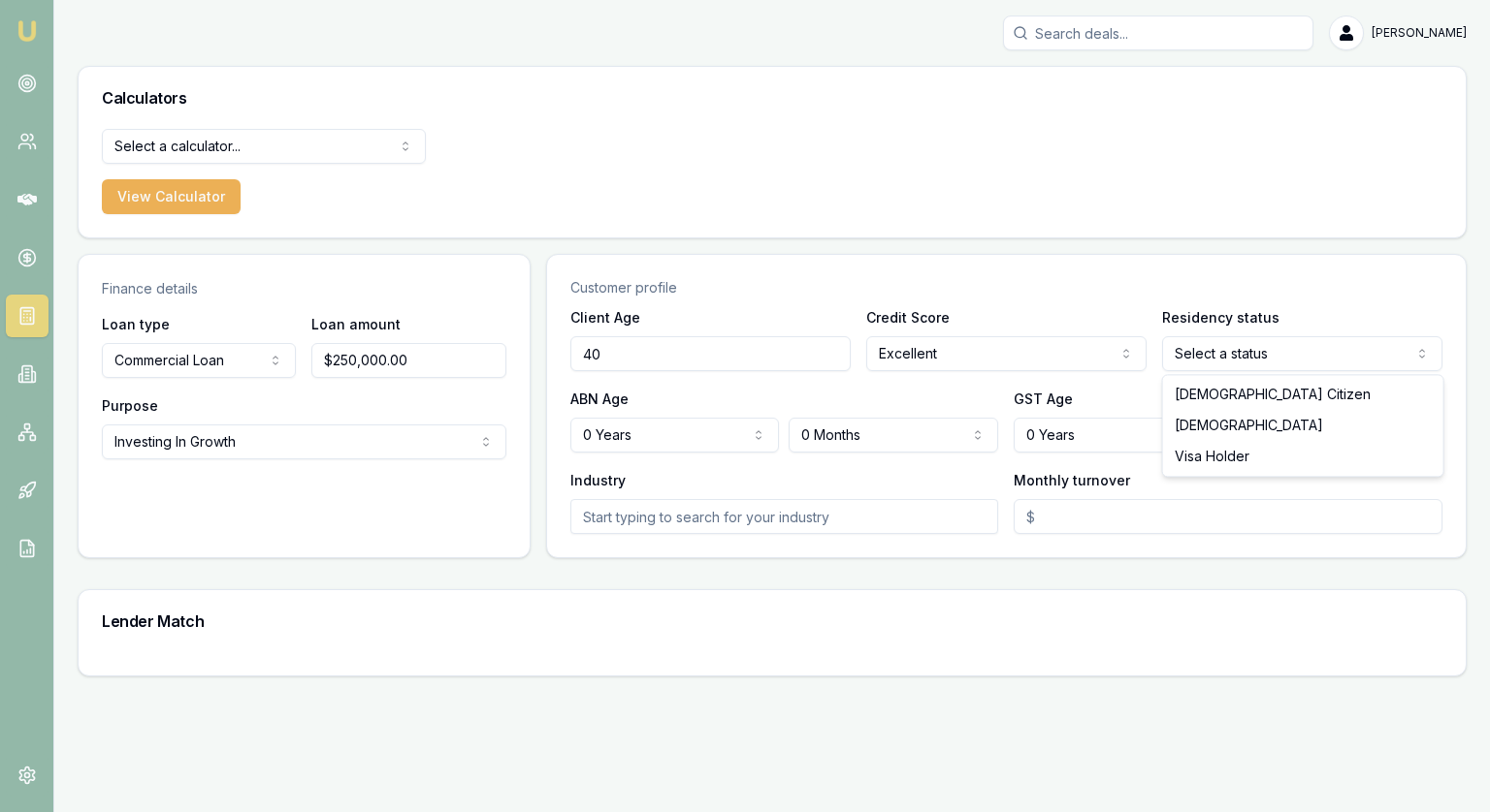
select select "AUSTRALIAN_CITIZEN"
click at [662, 420] on html "Emu Broker Jonathan Myers Toggle Menu Calculators Select a calculator... Financ…" at bounding box center [745, 406] width 1490 height 812
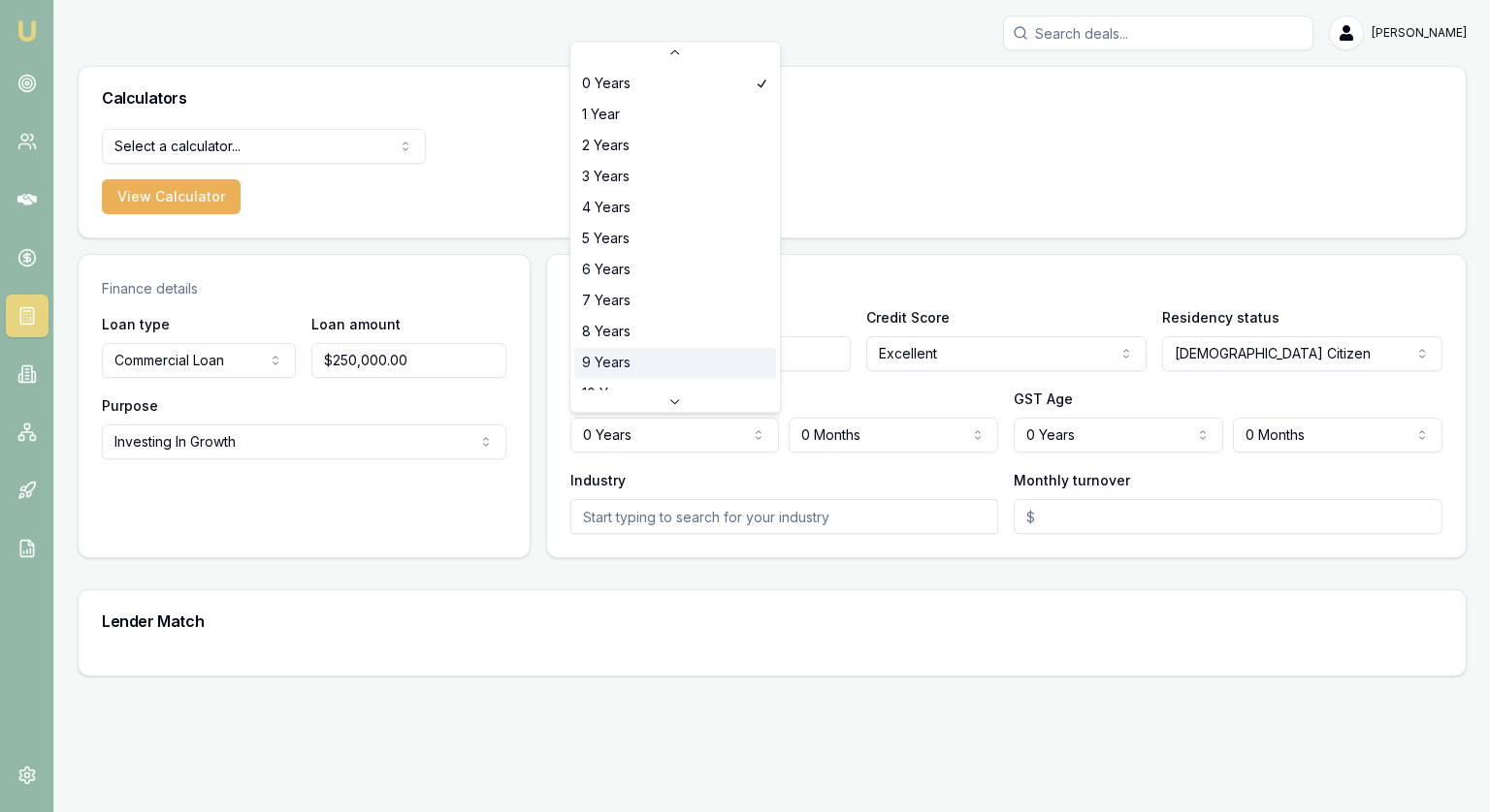
scroll to position [31, 0]
select select "5"
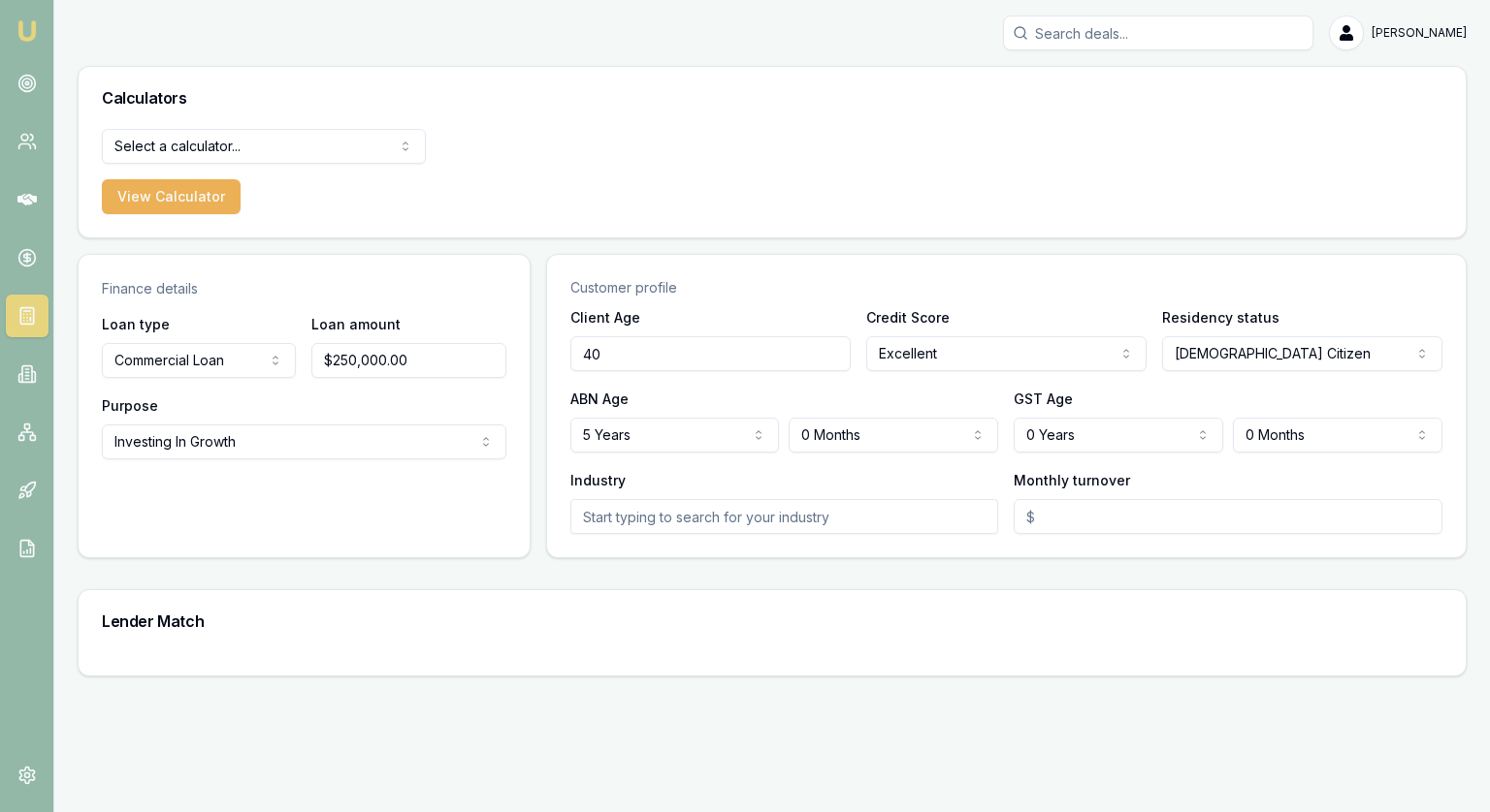
click at [913, 445] on html "Emu Broker Jonathan Myers Toggle Menu Calculators Select a calculator... Financ…" at bounding box center [745, 406] width 1490 height 812
click at [1067, 442] on html "Emu Broker Jonathan Myers Toggle Menu Calculators Select a calculator... Financ…" at bounding box center [745, 406] width 1490 height 812
click at [1068, 438] on html "Emu Broker Jonathan Myers Toggle Menu Calculators Select a calculator... Financ…" at bounding box center [745, 406] width 1490 height 812
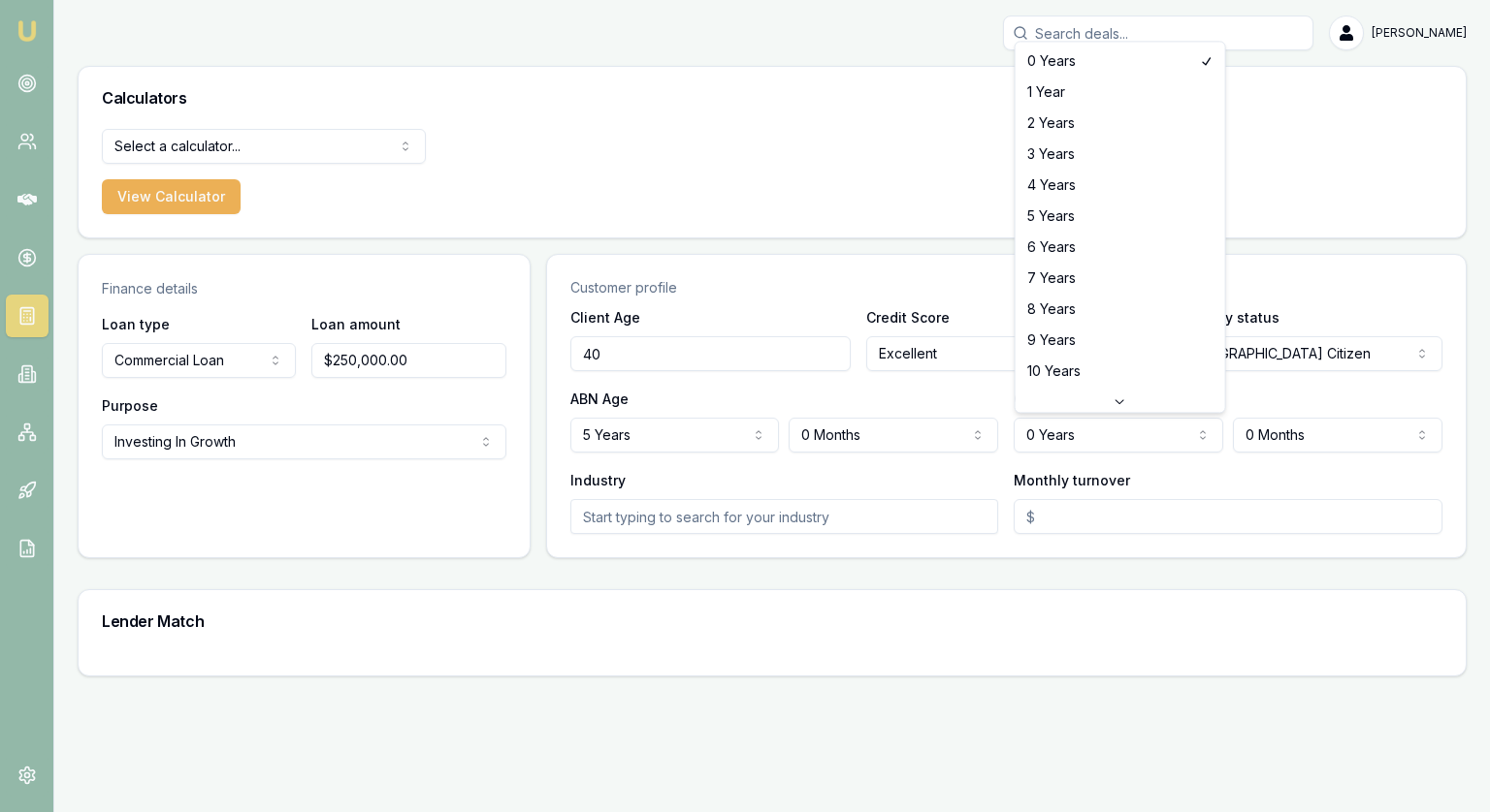
select select "5"
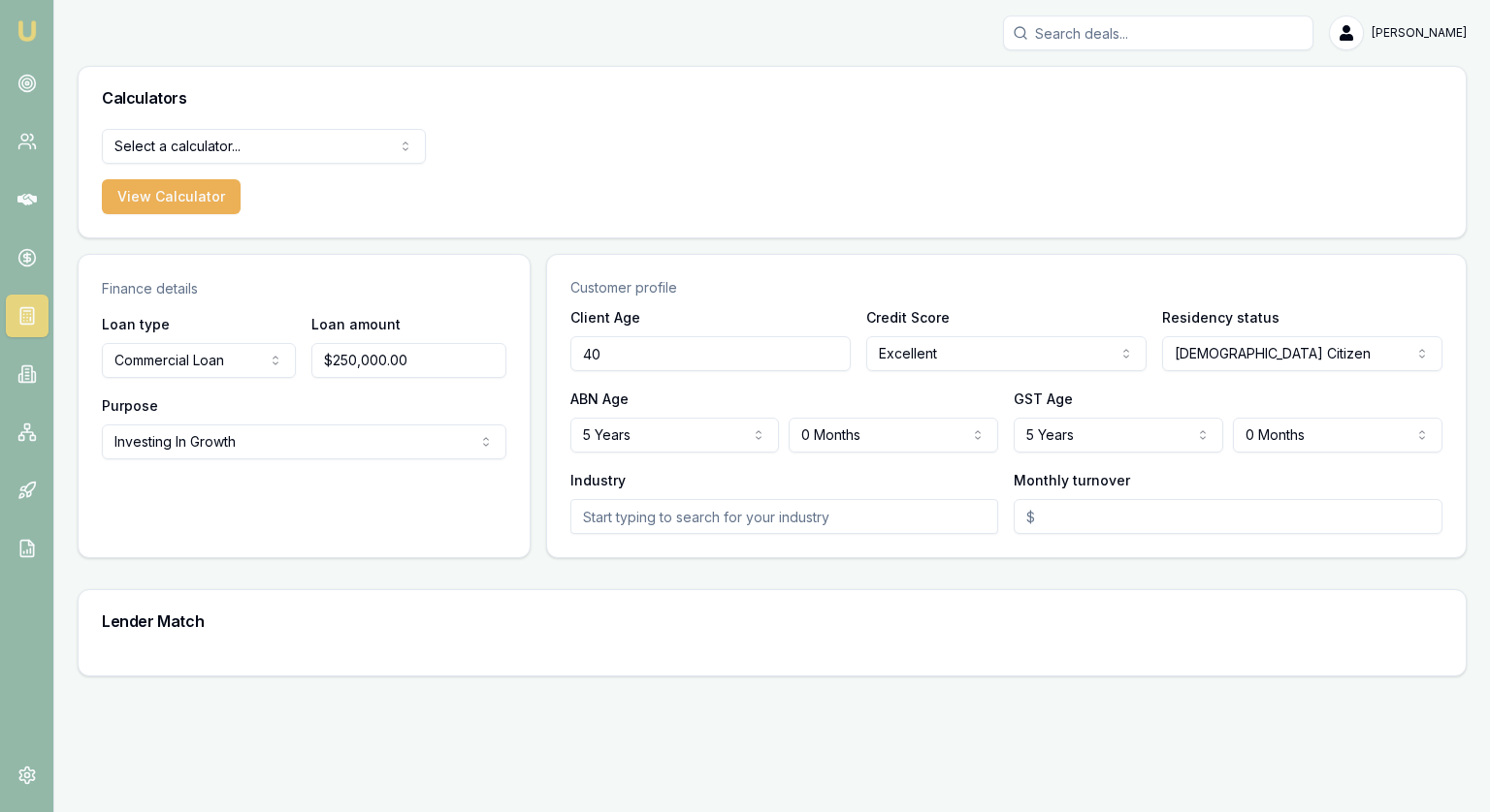
click at [755, 521] on input "text" at bounding box center [785, 517] width 429 height 35
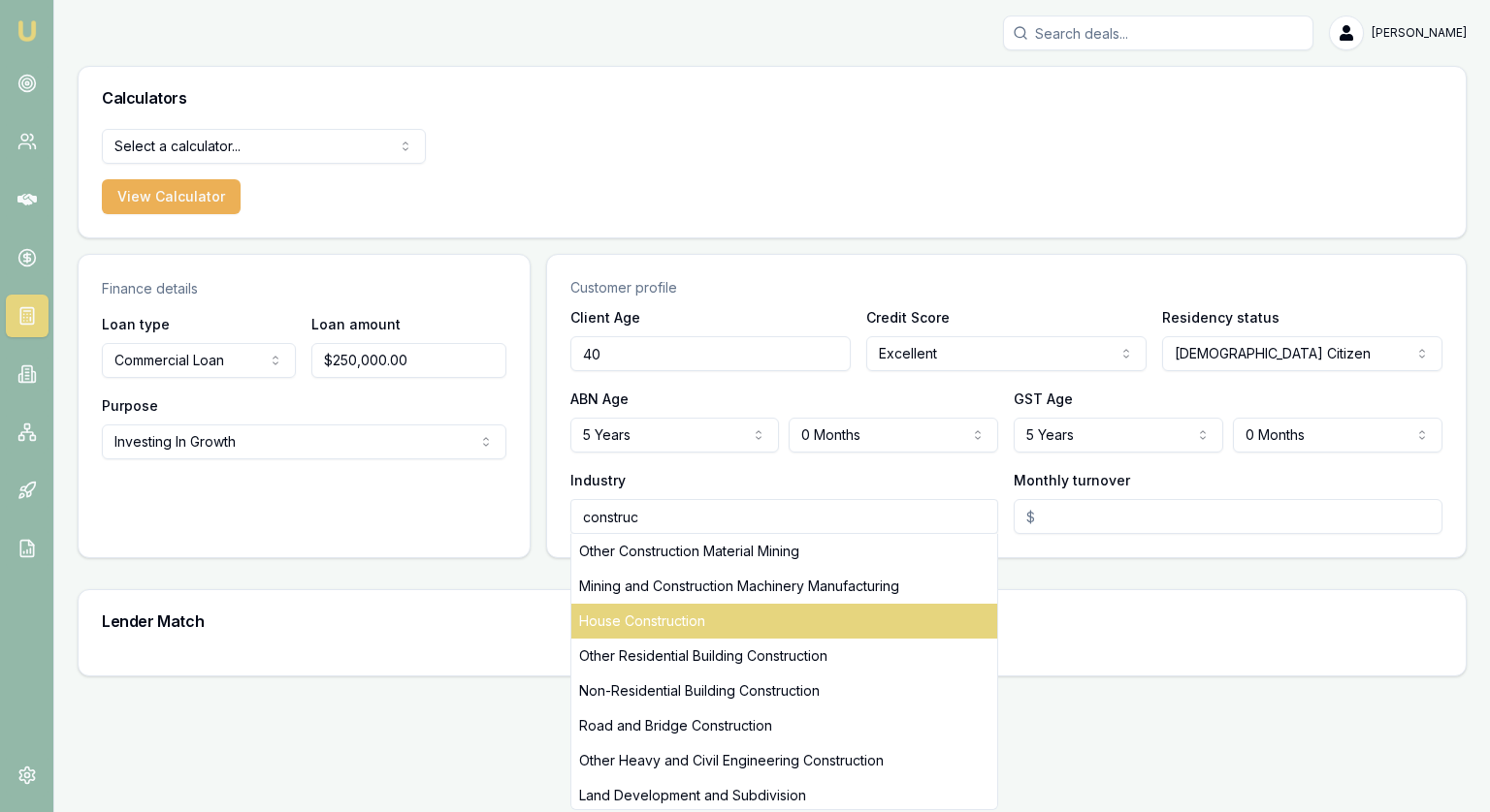
click at [656, 623] on div "House Construction" at bounding box center [785, 622] width 427 height 35
type input "House Construction"
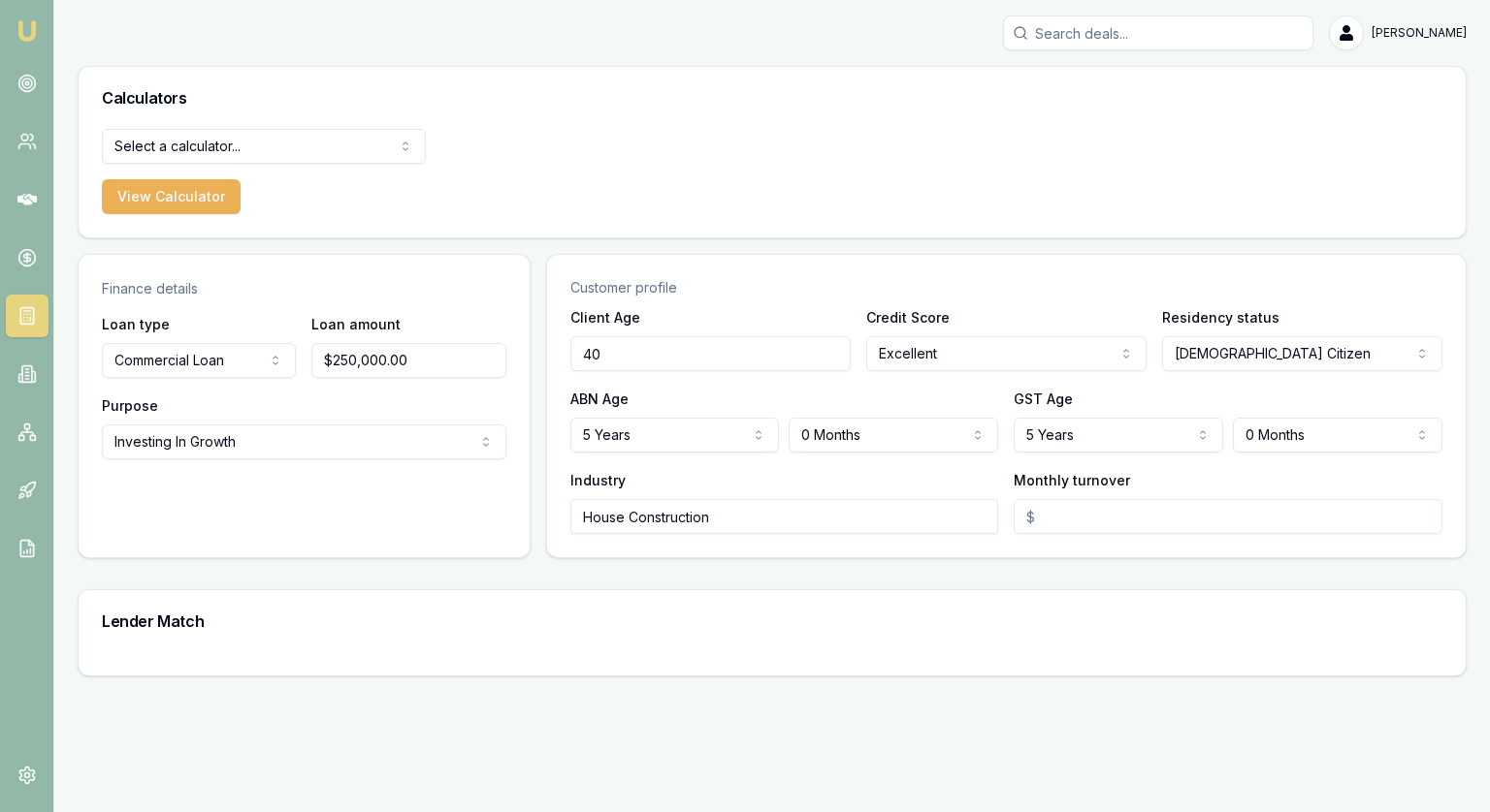
click at [1164, 513] on input "Monthly turnover" at bounding box center [1228, 517] width 429 height 35
type input "$100,000"
click at [1023, 573] on main "Finance details Loan type Commercial Loan Consumer Loan Consumer Asset Commerci…" at bounding box center [772, 466] width 1389 height 423
click at [1358, 465] on div "Client Age 40 Credit Score Excellent Excellent Very good Average Fair Low Resid…" at bounding box center [1007, 432] width 918 height 252
click at [199, 145] on html "Emu Broker Jonathan Myers Toggle Menu Calculators Select a calculator... Financ…" at bounding box center [745, 406] width 1490 height 812
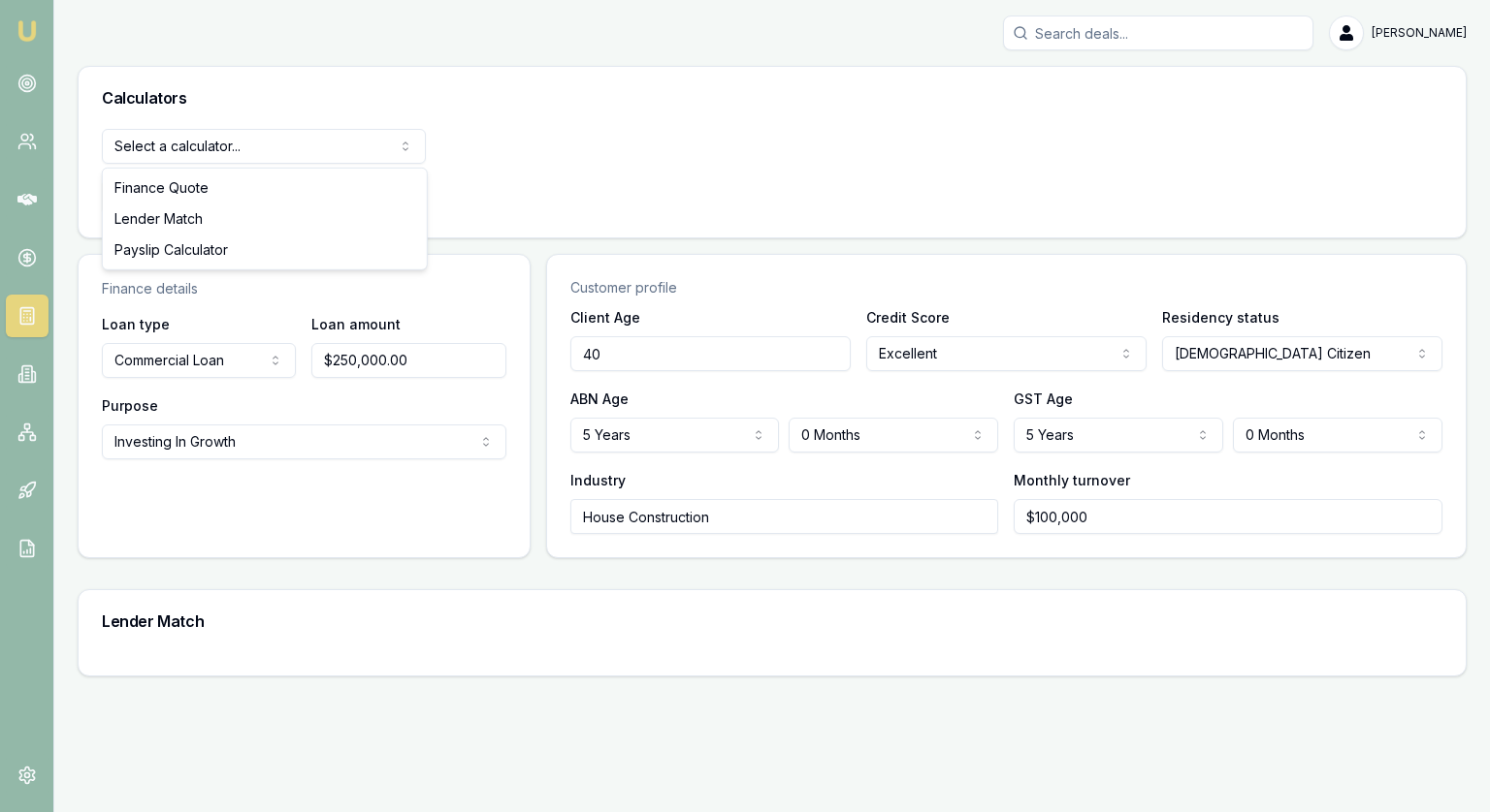
select select "lender-match"
click at [176, 197] on button "View Calculator" at bounding box center [171, 197] width 139 height 35
click at [1207, 520] on input "100000" at bounding box center [1228, 517] width 429 height 35
click at [1318, 476] on div "Monthly turnover $100,000" at bounding box center [1228, 502] width 429 height 66
click at [216, 448] on html "Emu Broker Jonathan Myers Toggle Menu Calculators Lender Match Finance Quote Le…" at bounding box center [745, 406] width 1490 height 812
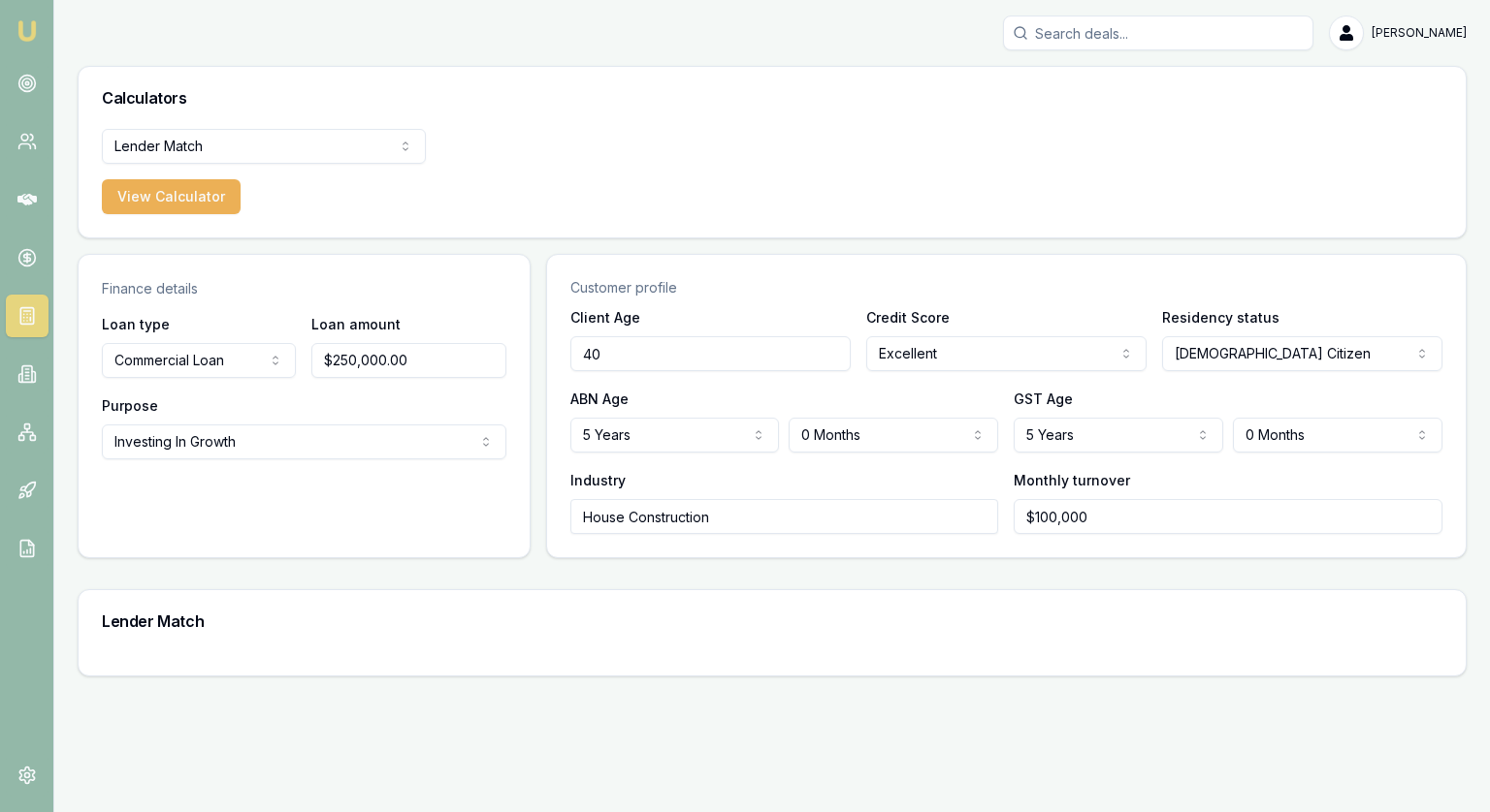
click at [460, 386] on div "Loan type Commercial Loan Consumer Loan Consumer Asset Commercial Loan Commerci…" at bounding box center [304, 398] width 451 height 171
click at [1199, 511] on input "100000" at bounding box center [1228, 517] width 429 height 35
type input "$200,000"
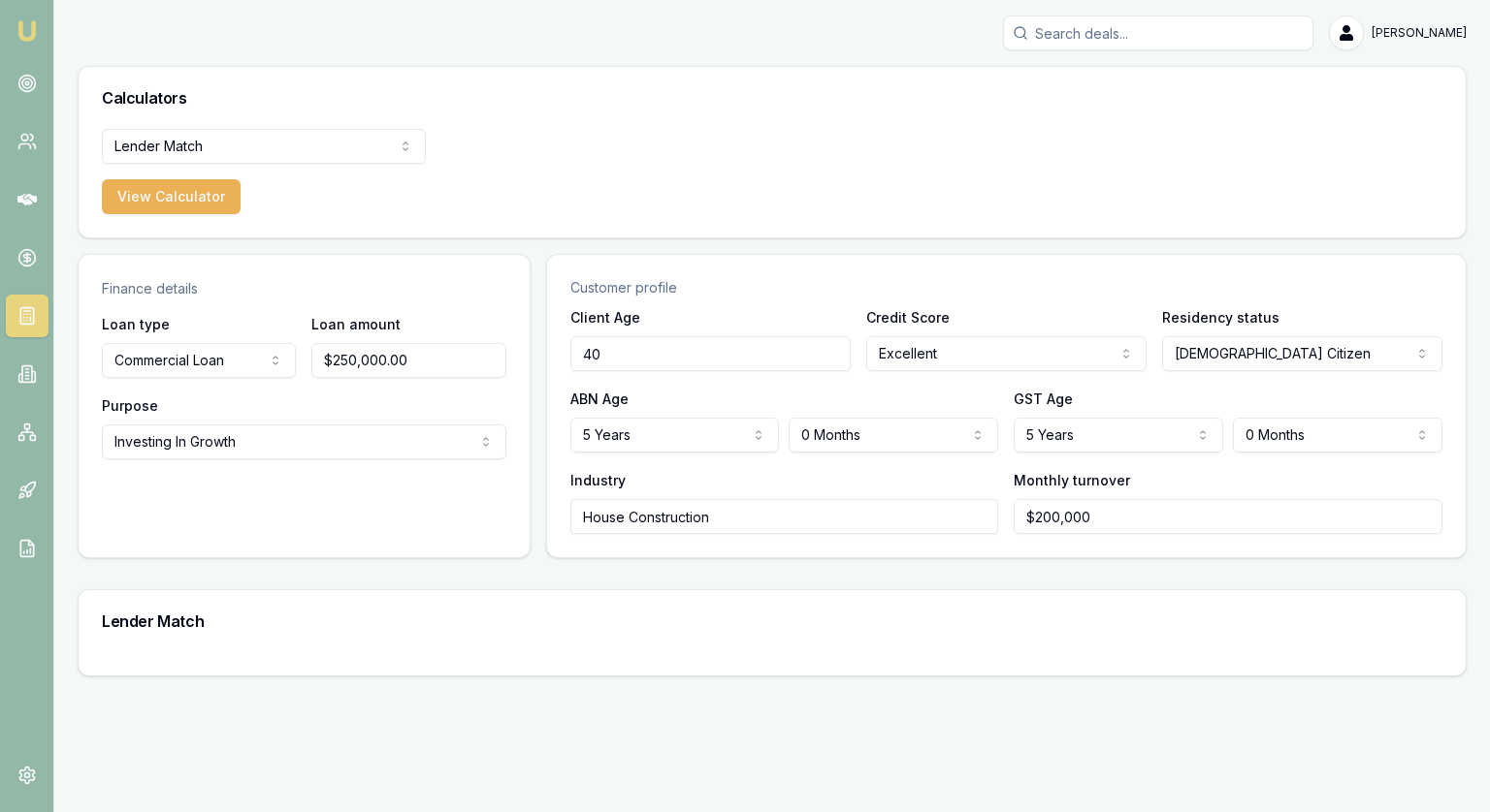
click at [832, 551] on div "Client Age 40 Credit Score Excellent Excellent Very good Average Fair Low Resid…" at bounding box center [1007, 432] width 918 height 252
click at [175, 184] on button "View Calculator" at bounding box center [171, 197] width 139 height 35
click at [174, 189] on button "View Calculator" at bounding box center [171, 197] width 139 height 35
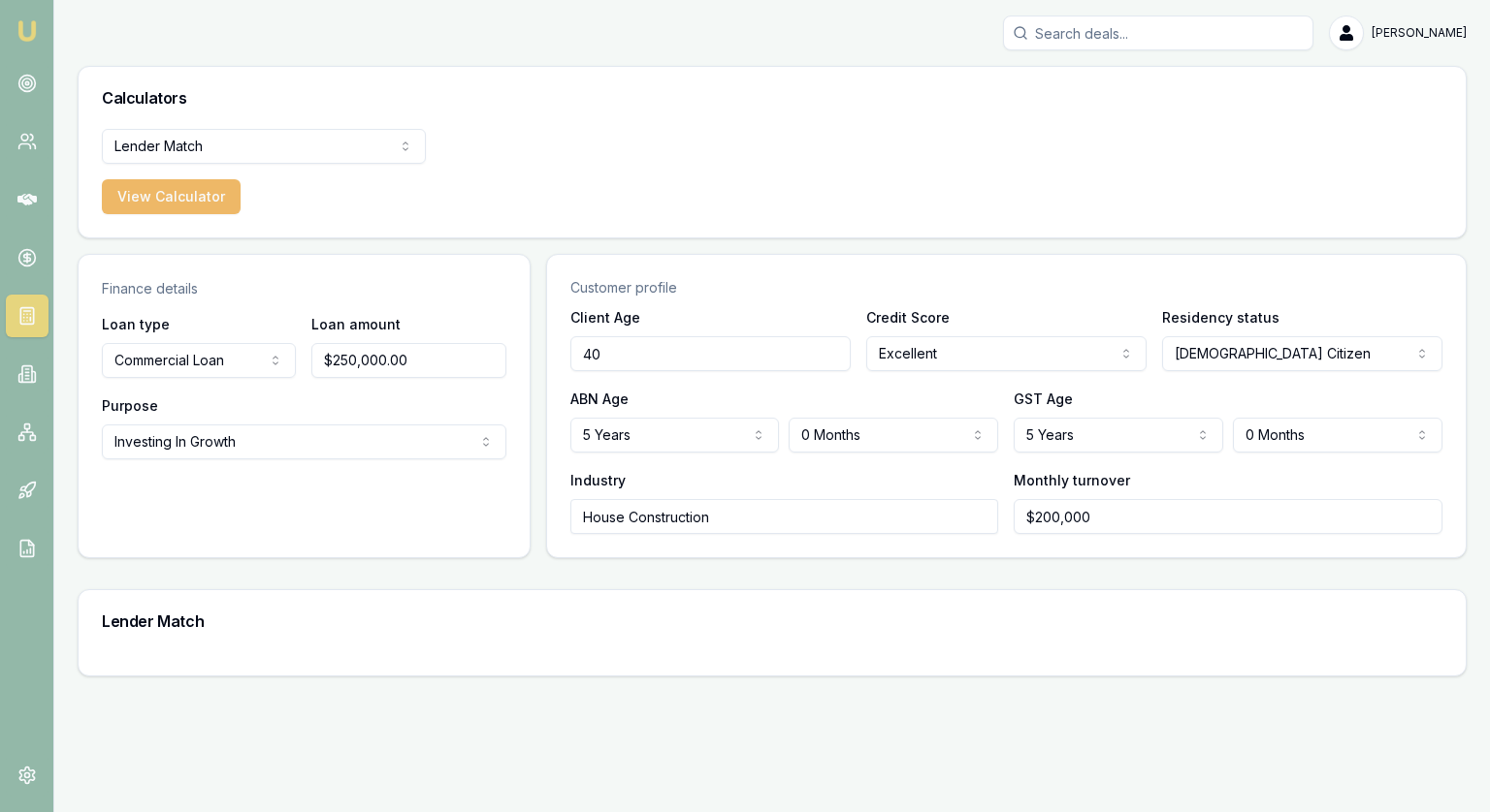
click at [174, 189] on button "View Calculator" at bounding box center [171, 197] width 139 height 35
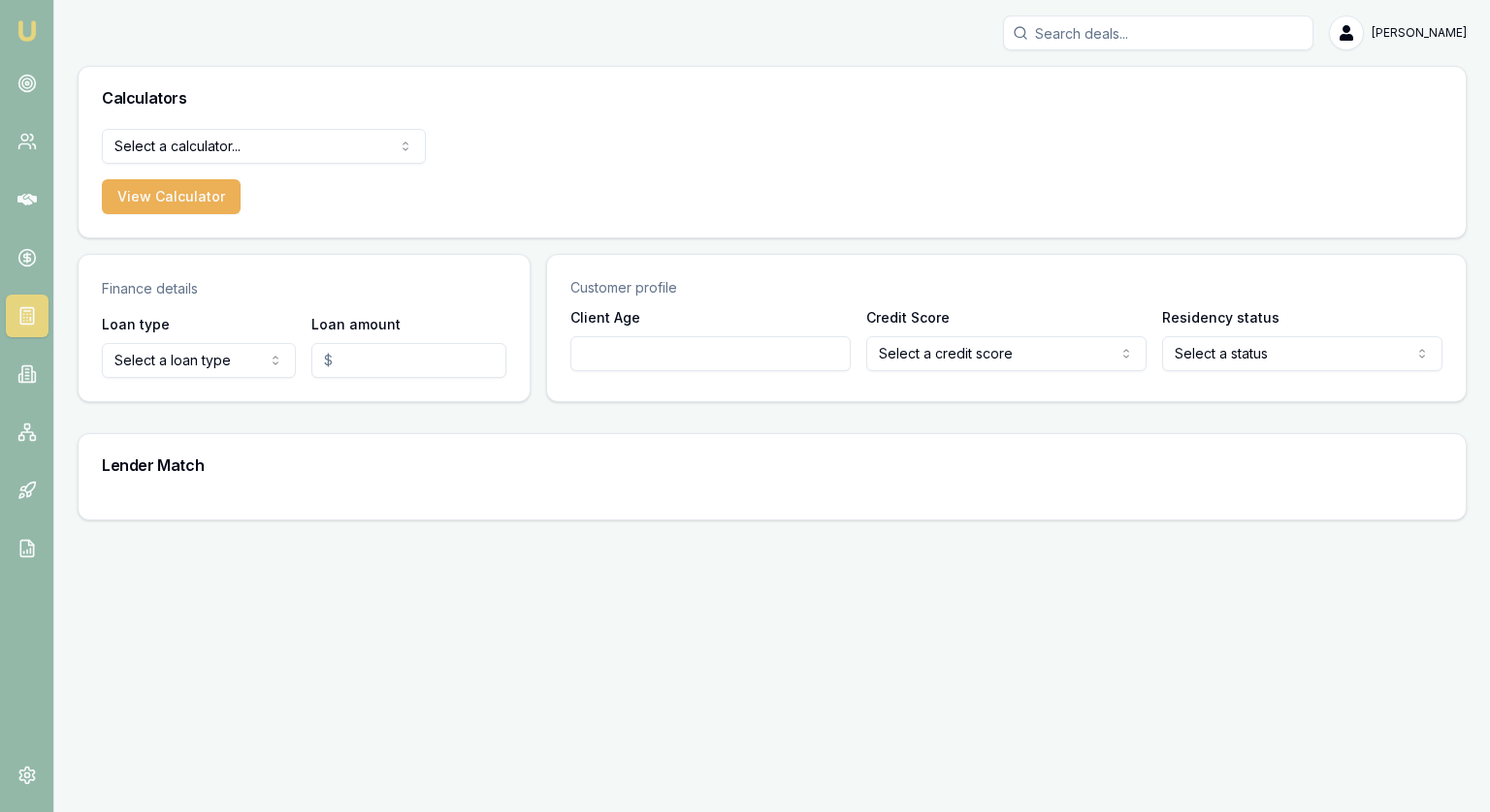
click at [237, 364] on html "[PERSON_NAME] [PERSON_NAME] Toggle Menu Calculators Select a calculator... Fina…" at bounding box center [745, 406] width 1490 height 812
select select "COMMERCIAL_LOAN"
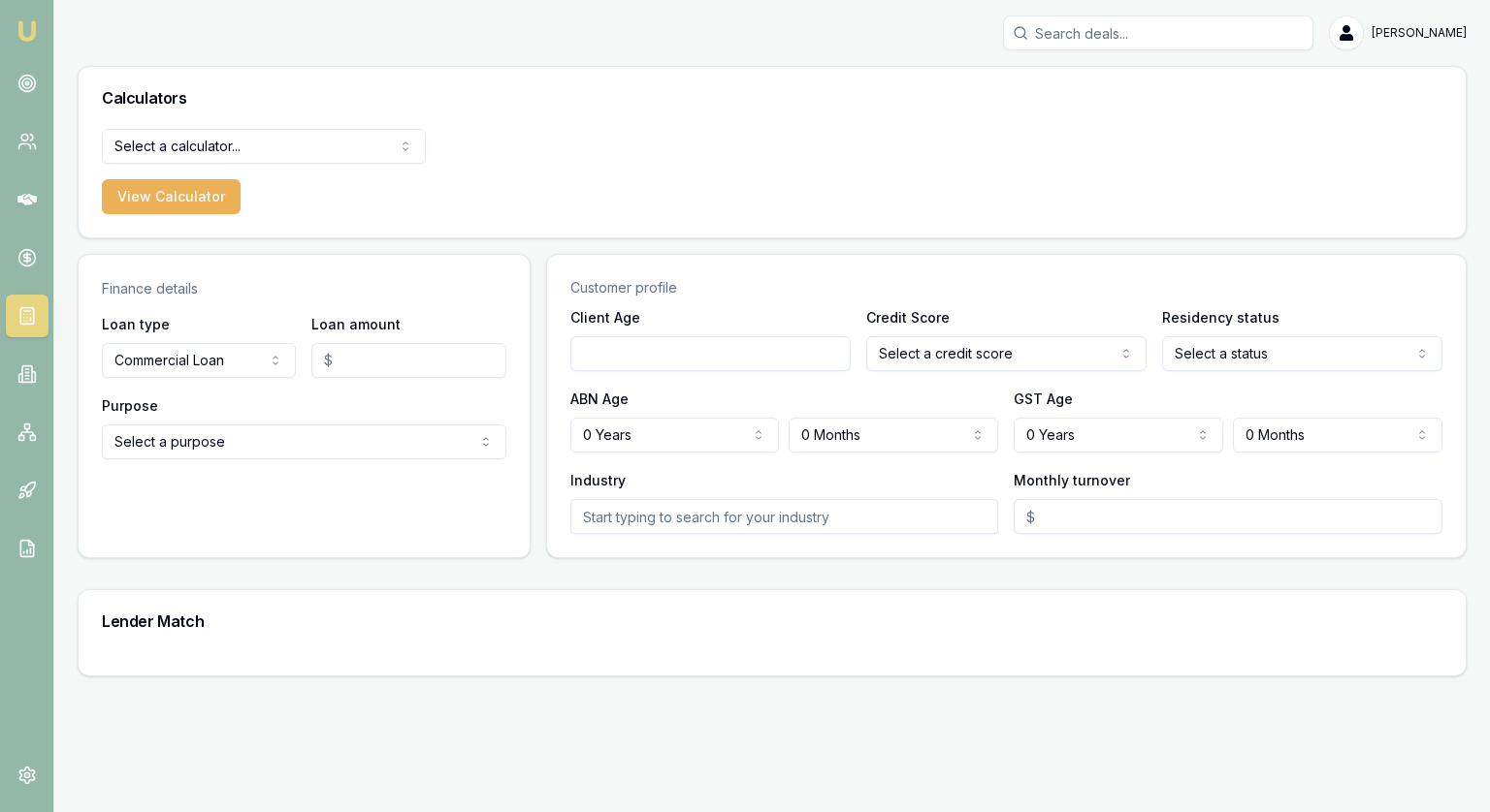
click at [400, 360] on input "Loan amount" at bounding box center [409, 361] width 194 height 35
type input "$250,000.00"
click at [201, 143] on html "[PERSON_NAME] [PERSON_NAME] Toggle Menu Calculators Select a calculator... Fina…" at bounding box center [745, 406] width 1490 height 812
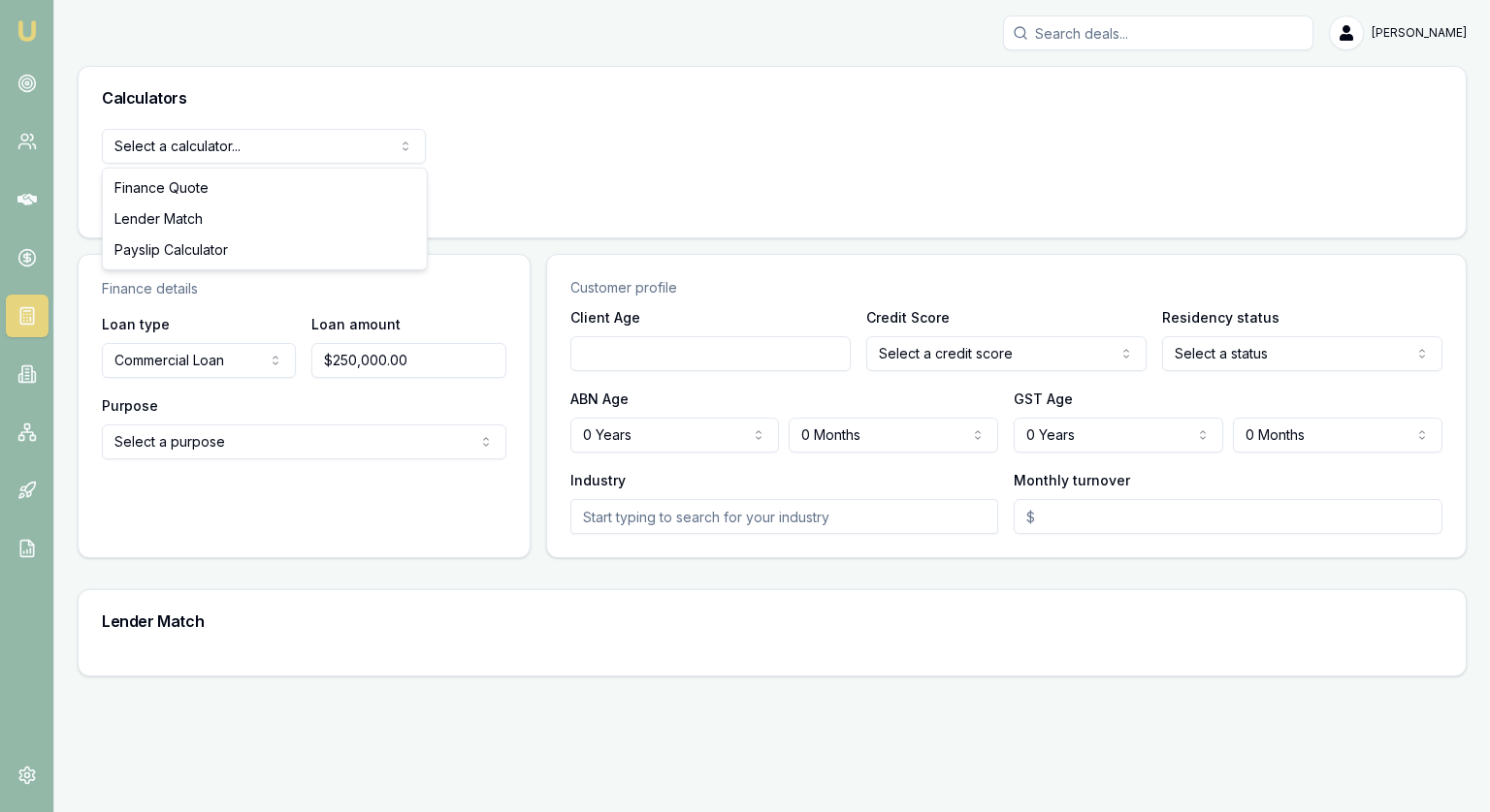
select select "lender-match"
click at [179, 214] on div "Lender Match Finance Quote Lender Match Payslip Calculator View Calculator" at bounding box center [772, 183] width 1387 height 109
click at [179, 209] on button "View Calculator" at bounding box center [171, 197] width 139 height 35
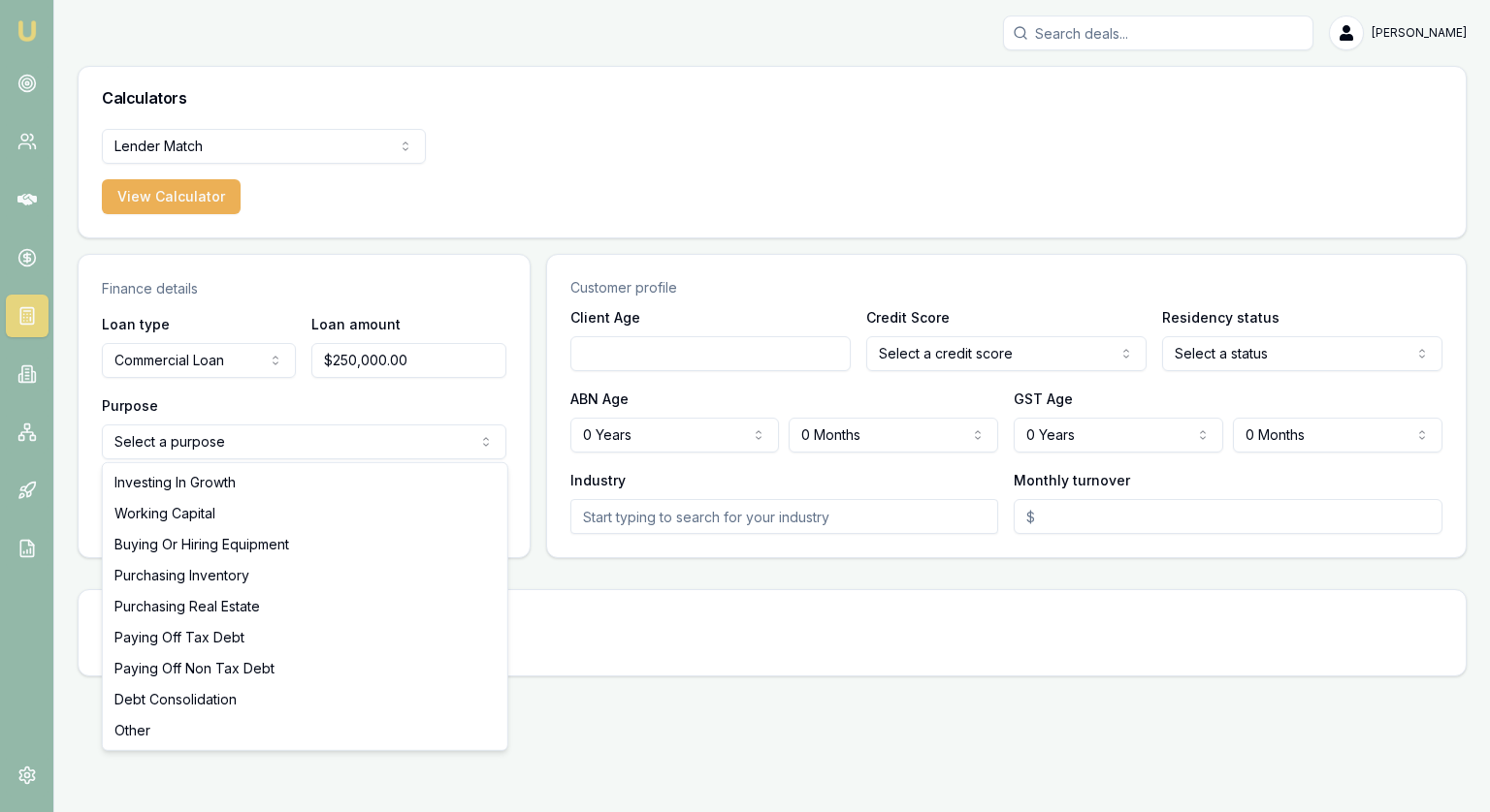
click at [290, 433] on html "Emu Broker [PERSON_NAME] Toggle Menu Calculators Lender Match Finance Quote Len…" at bounding box center [745, 406] width 1490 height 812
select select "INVESTING_IN_GROWTH"
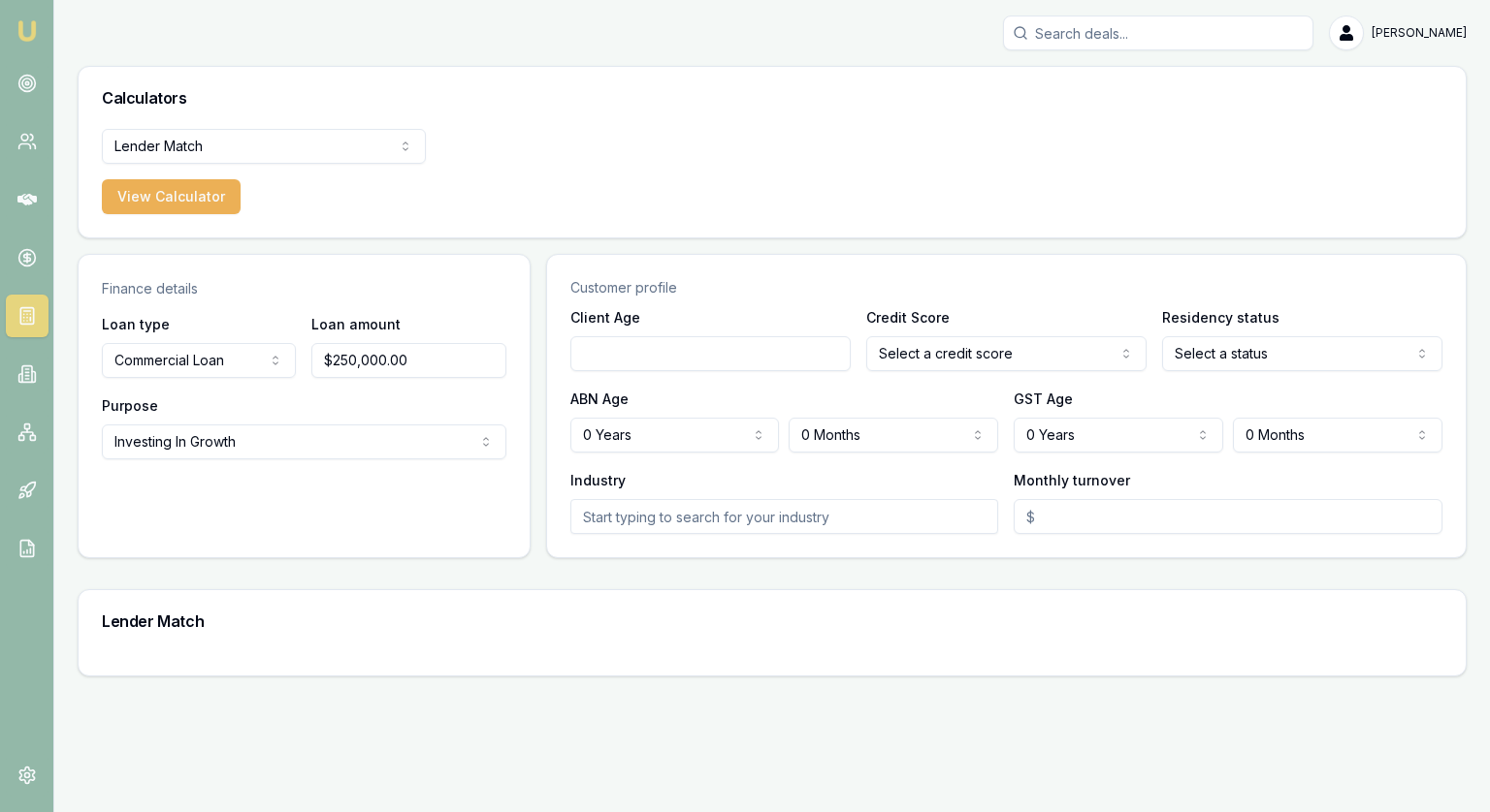
click at [703, 352] on input "Client Age" at bounding box center [711, 354] width 281 height 35
type input "40"
click at [1010, 370] on html "Emu Broker Jonathan Myers Toggle Menu Calculators Lender Match Finance Quote Le…" at bounding box center [745, 406] width 1490 height 812
select select "EXCELLENT"
drag, startPoint x: 998, startPoint y: 403, endPoint x: 1088, endPoint y: 396, distance: 90.3
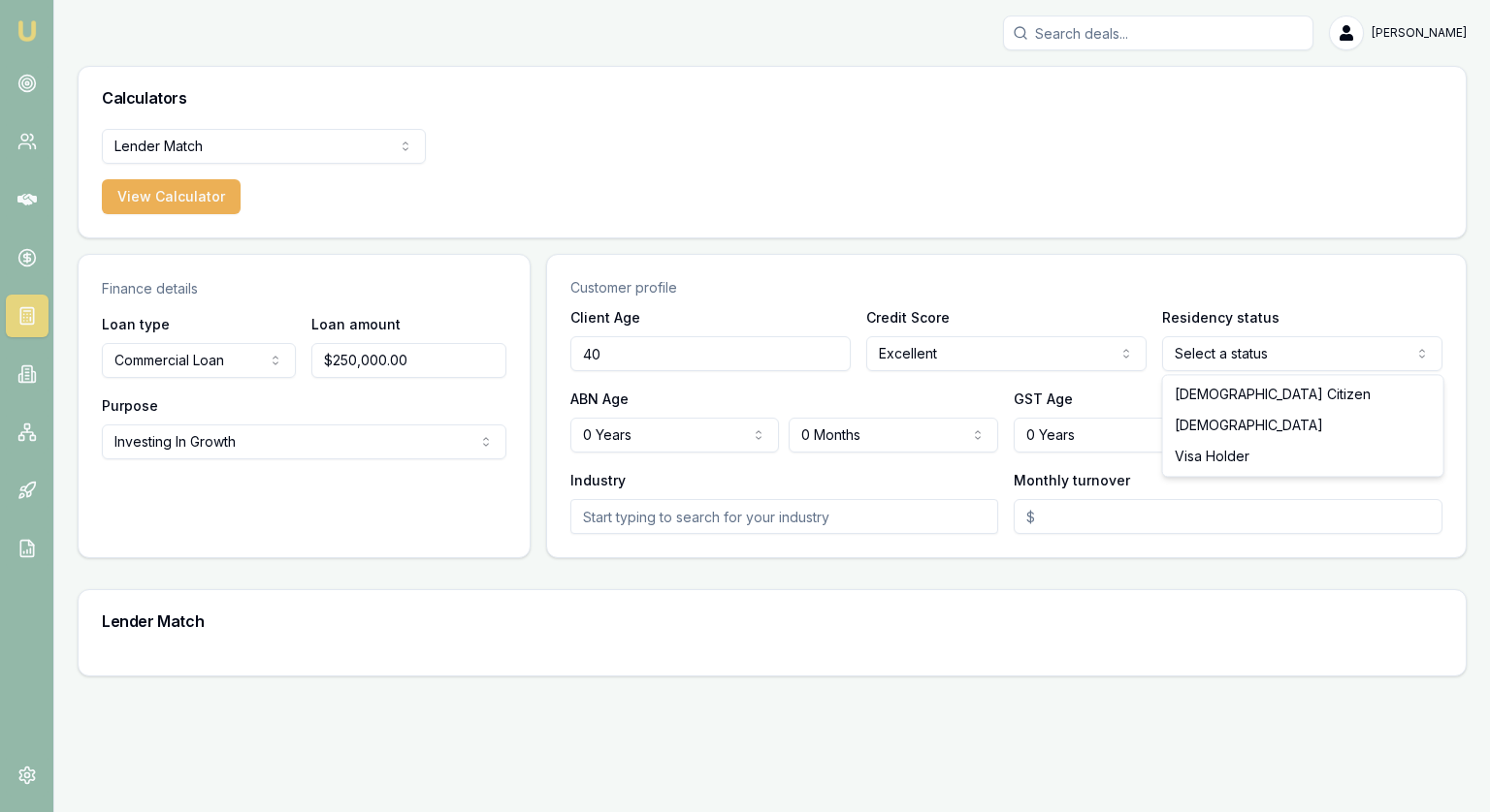
click at [1273, 364] on html "Emu Broker Jonathan Myers Toggle Menu Calculators Lender Match Finance Quote Le…" at bounding box center [745, 406] width 1490 height 812
select select "AUSTRALIAN_CITIZEN"
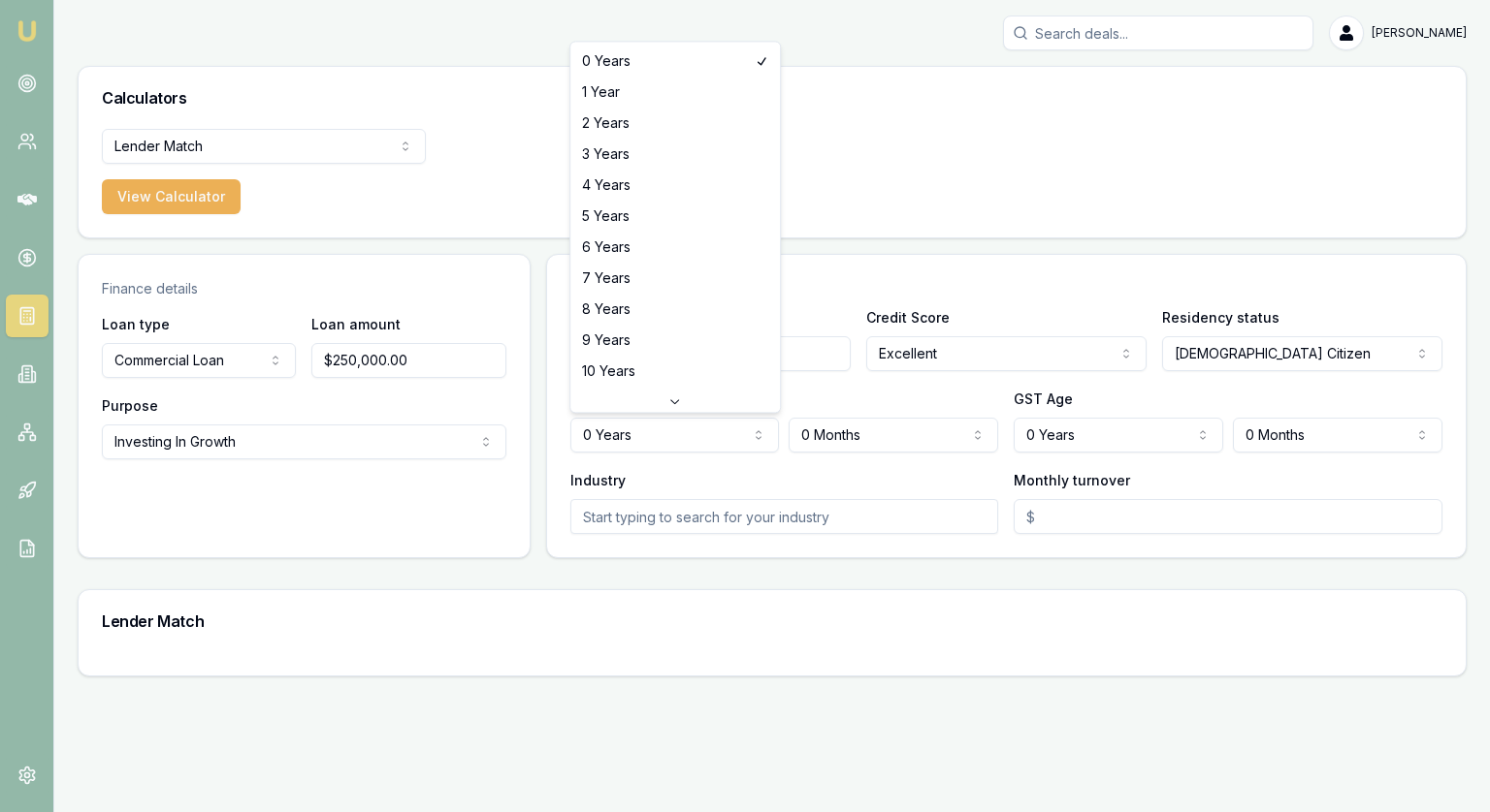
click at [705, 448] on html "Emu Broker Jonathan Myers Toggle Menu Calculators Lender Match Finance Quote Le…" at bounding box center [745, 406] width 1490 height 812
select select "8"
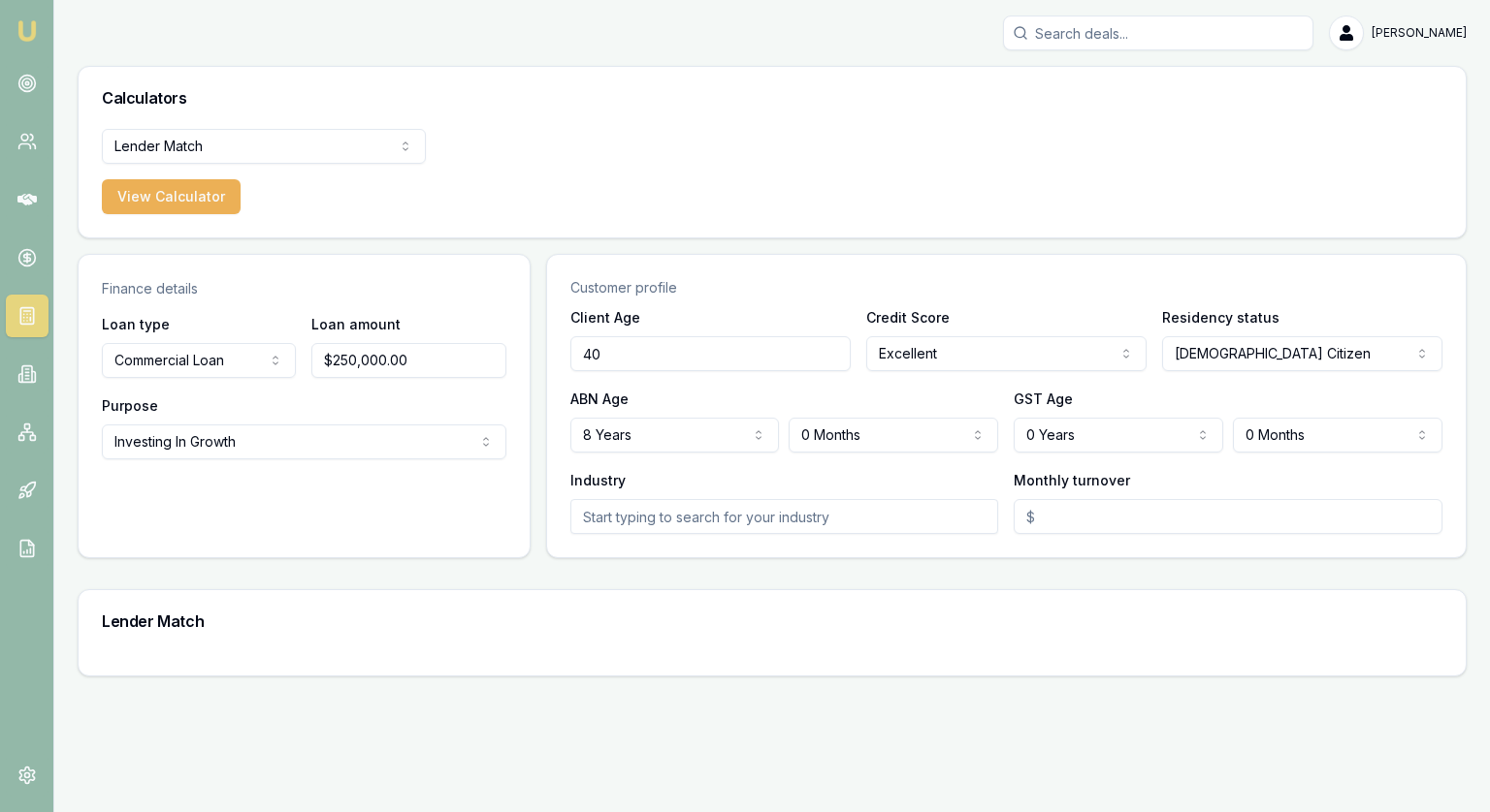
click at [1133, 428] on html "Emu Broker Jonathan Myers Toggle Menu Calculators Lender Match Finance Quote Le…" at bounding box center [745, 406] width 1490 height 812
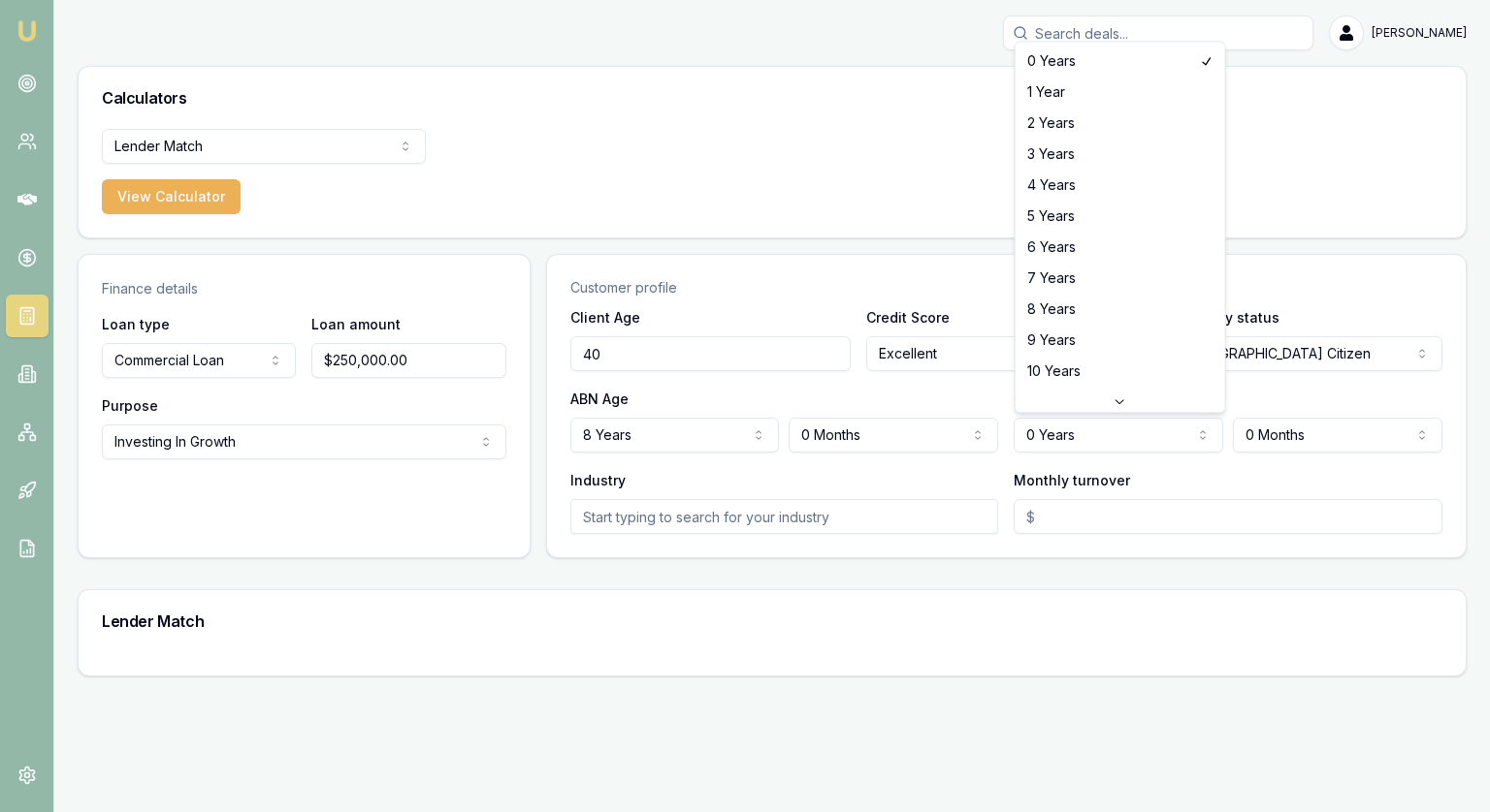
select select "8"
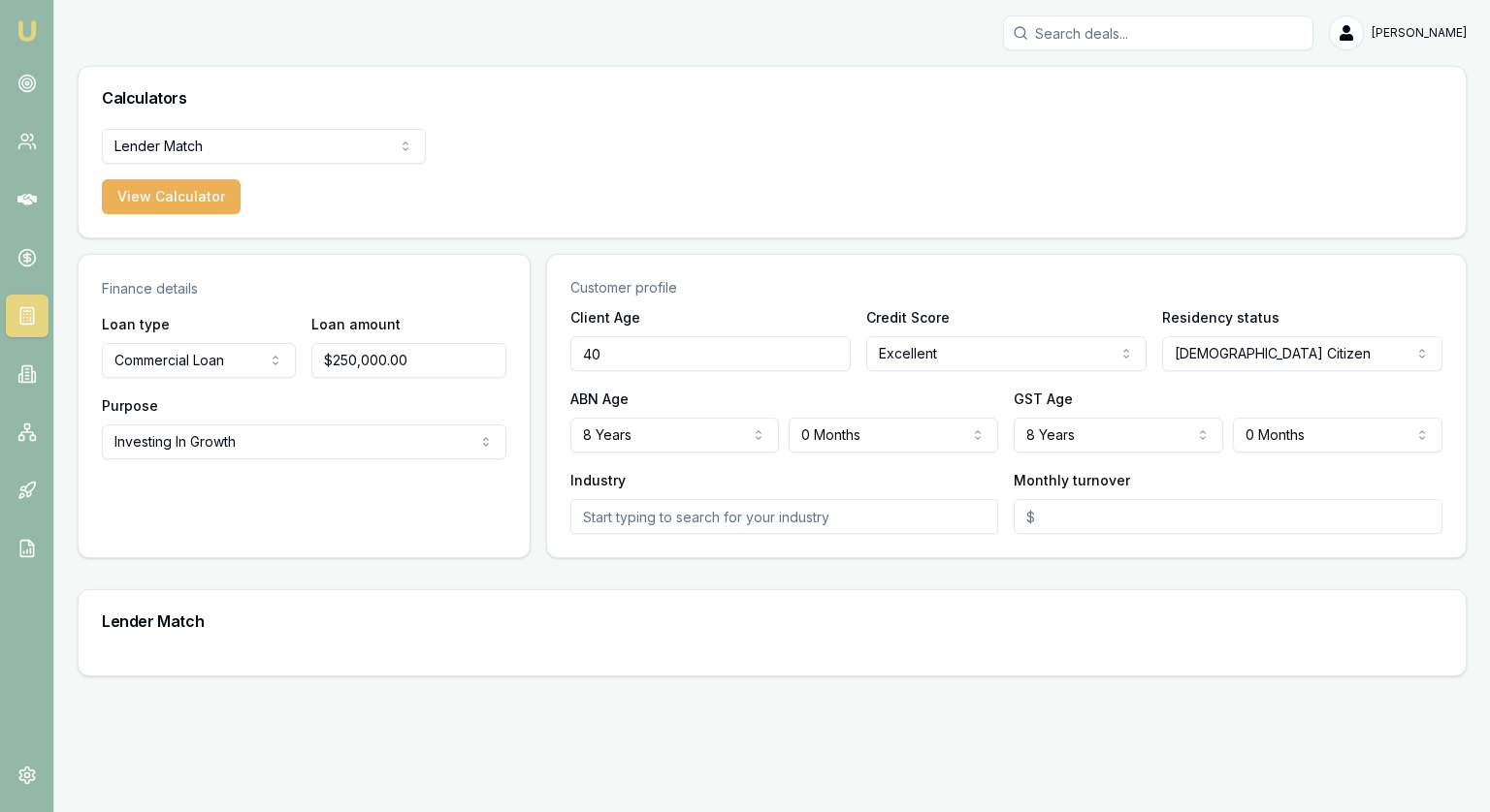
click at [896, 515] on input "text" at bounding box center [785, 517] width 429 height 35
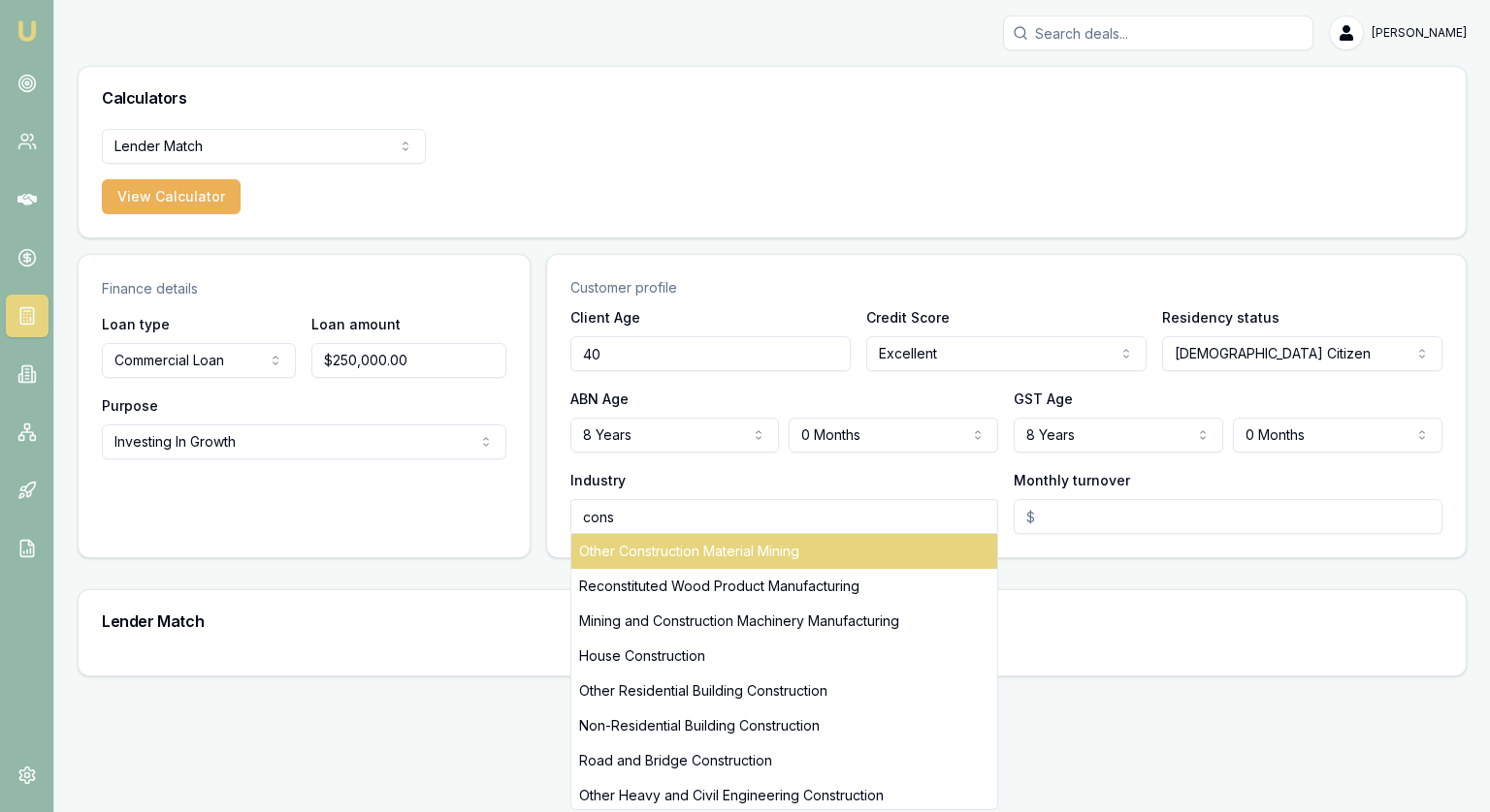
click at [743, 563] on div "Other Construction Material Mining" at bounding box center [785, 552] width 427 height 35
type input "Other Construction Material Mining"
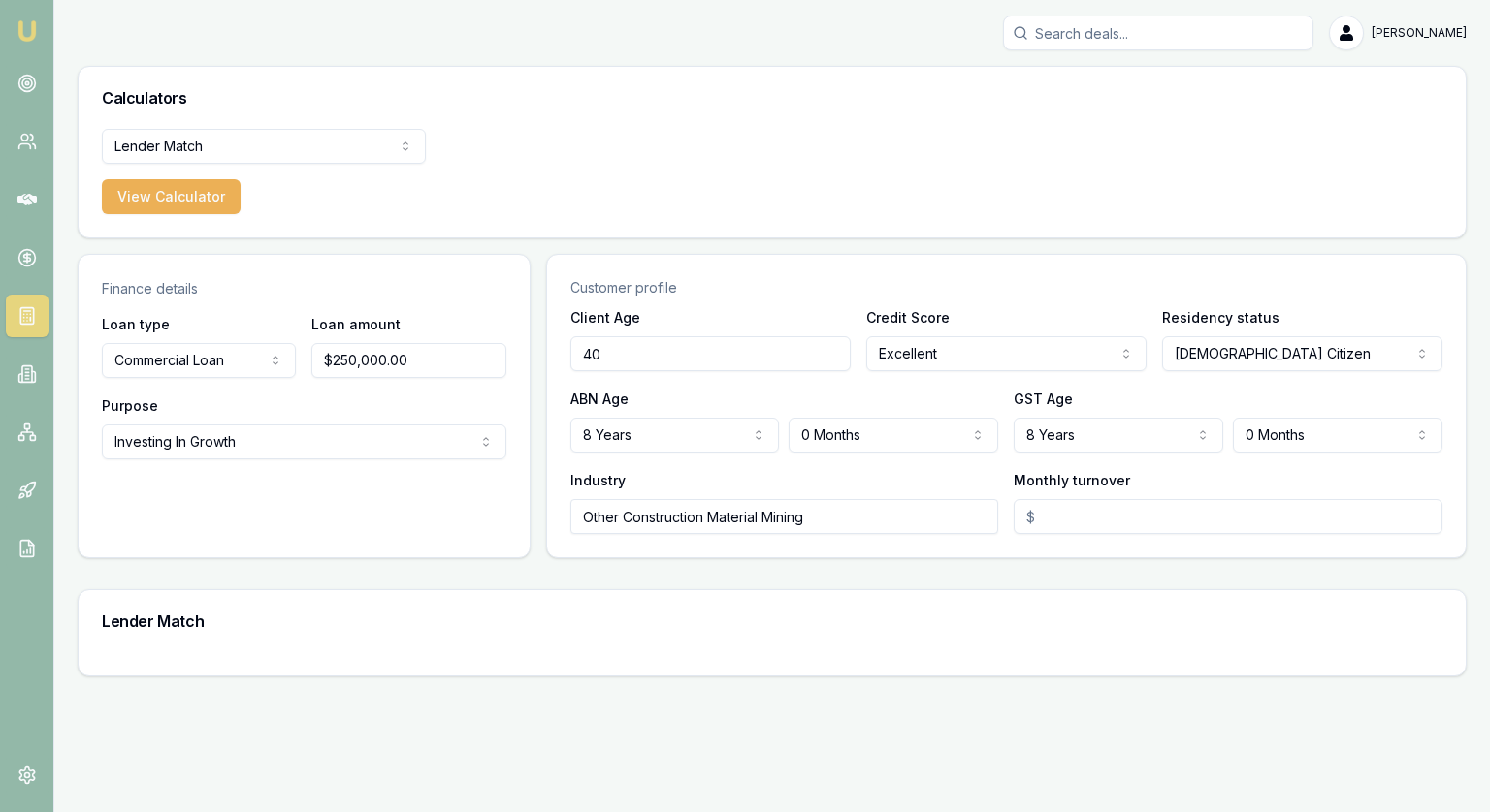
click at [1153, 485] on div "Monthly turnover" at bounding box center [1228, 502] width 429 height 66
click at [1148, 515] on input "Monthly turnover" at bounding box center [1228, 517] width 429 height 35
type input "$200,000"
click at [1203, 569] on main "Finance details Loan type Commercial Loan Consumer Loan Consumer Asset Commerci…" at bounding box center [772, 466] width 1389 height 423
click at [331, 366] on input "$250,000.00" at bounding box center [409, 361] width 194 height 35
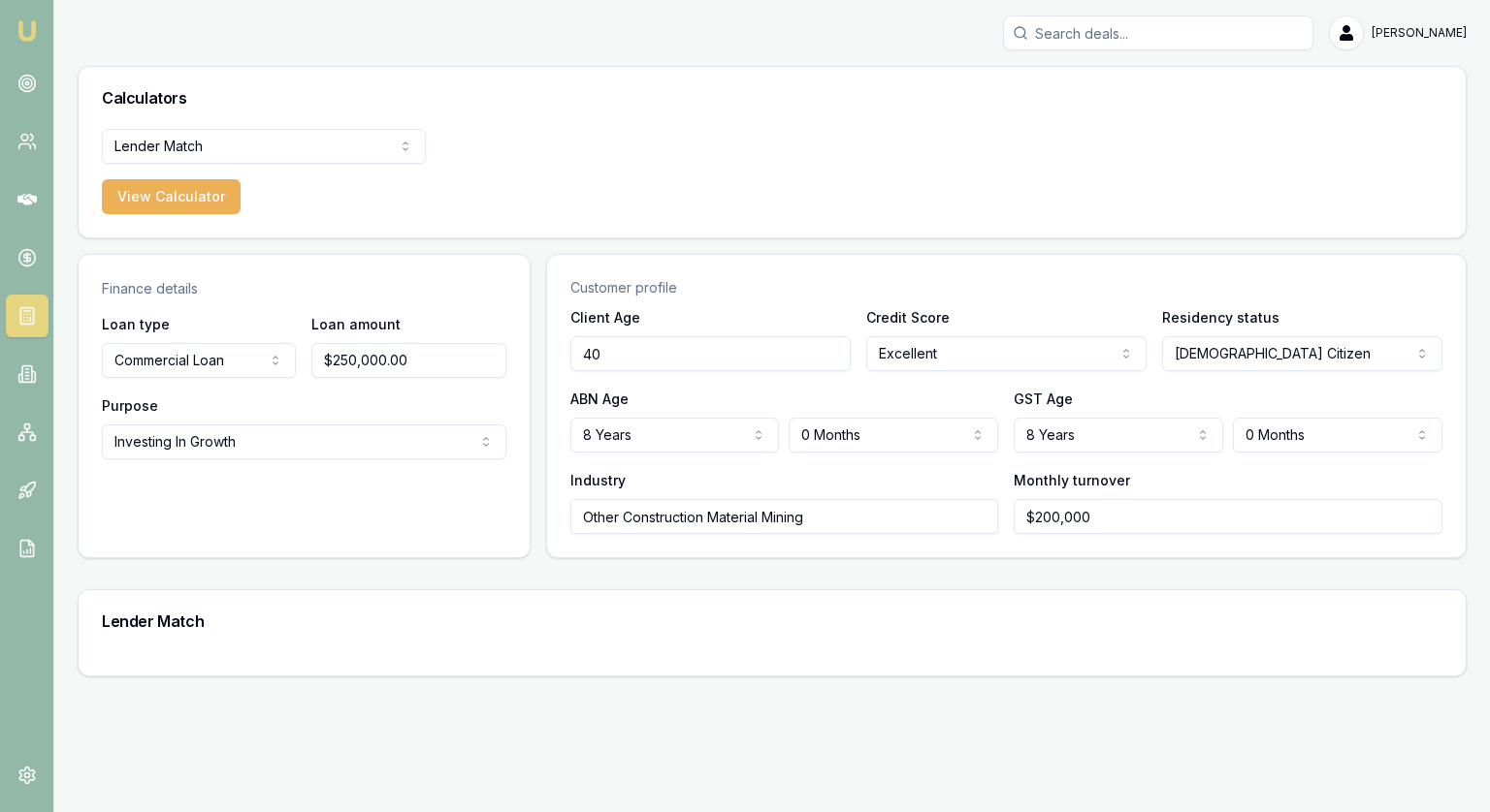
click at [331, 366] on input "$250,000.00" at bounding box center [409, 361] width 194 height 35
type input "$200,000.00"
click at [342, 413] on div "Purpose Investing In Growth Investing In Growth Working Capital Buying Or Hirin…" at bounding box center [304, 427] width 405 height 66
click at [541, 332] on div "Finance details Loan type Commercial Loan Consumer Loan Consumer Asset Commerci…" at bounding box center [772, 406] width 1389 height 305
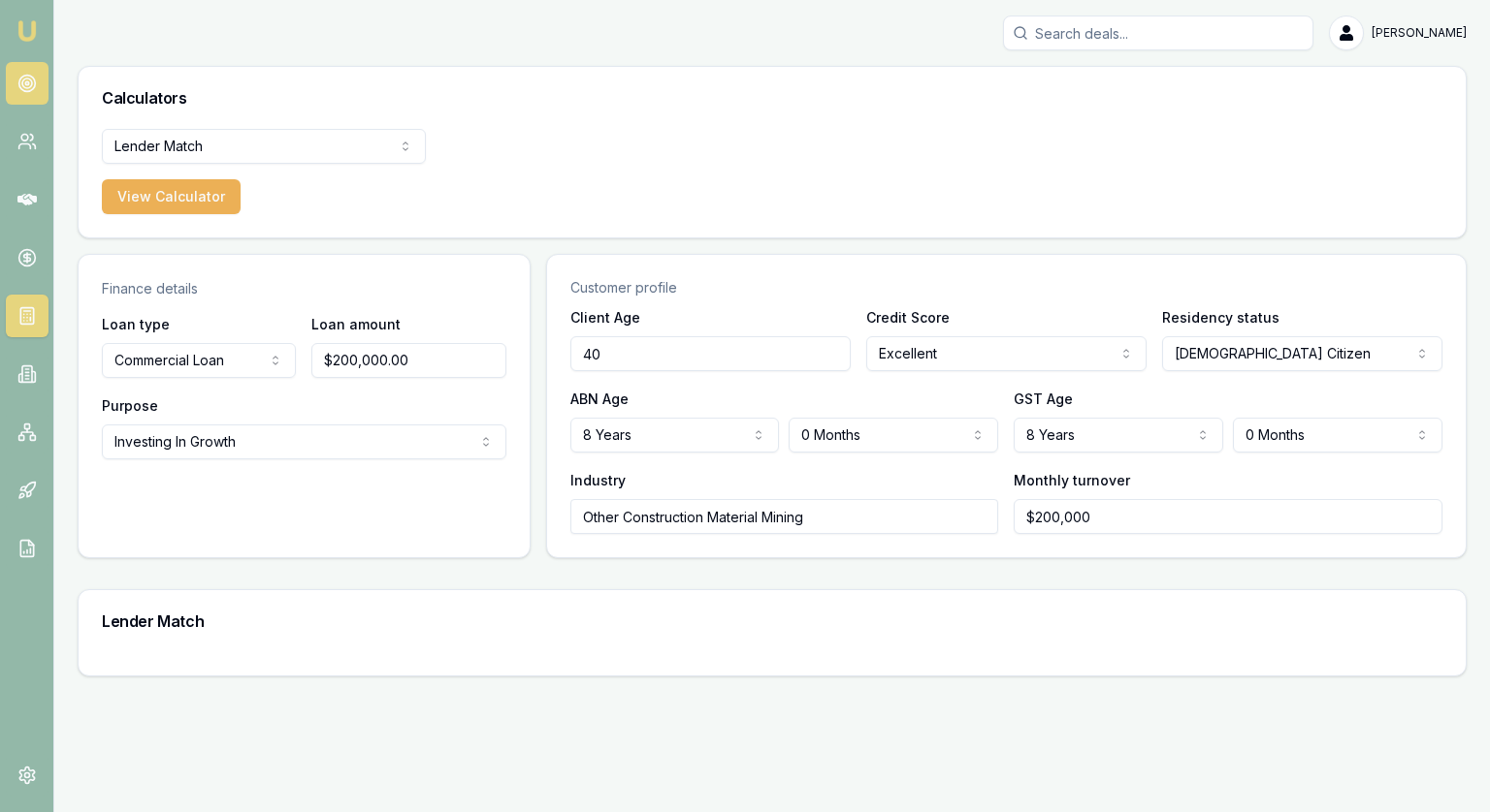
click at [12, 89] on link at bounding box center [27, 83] width 43 height 43
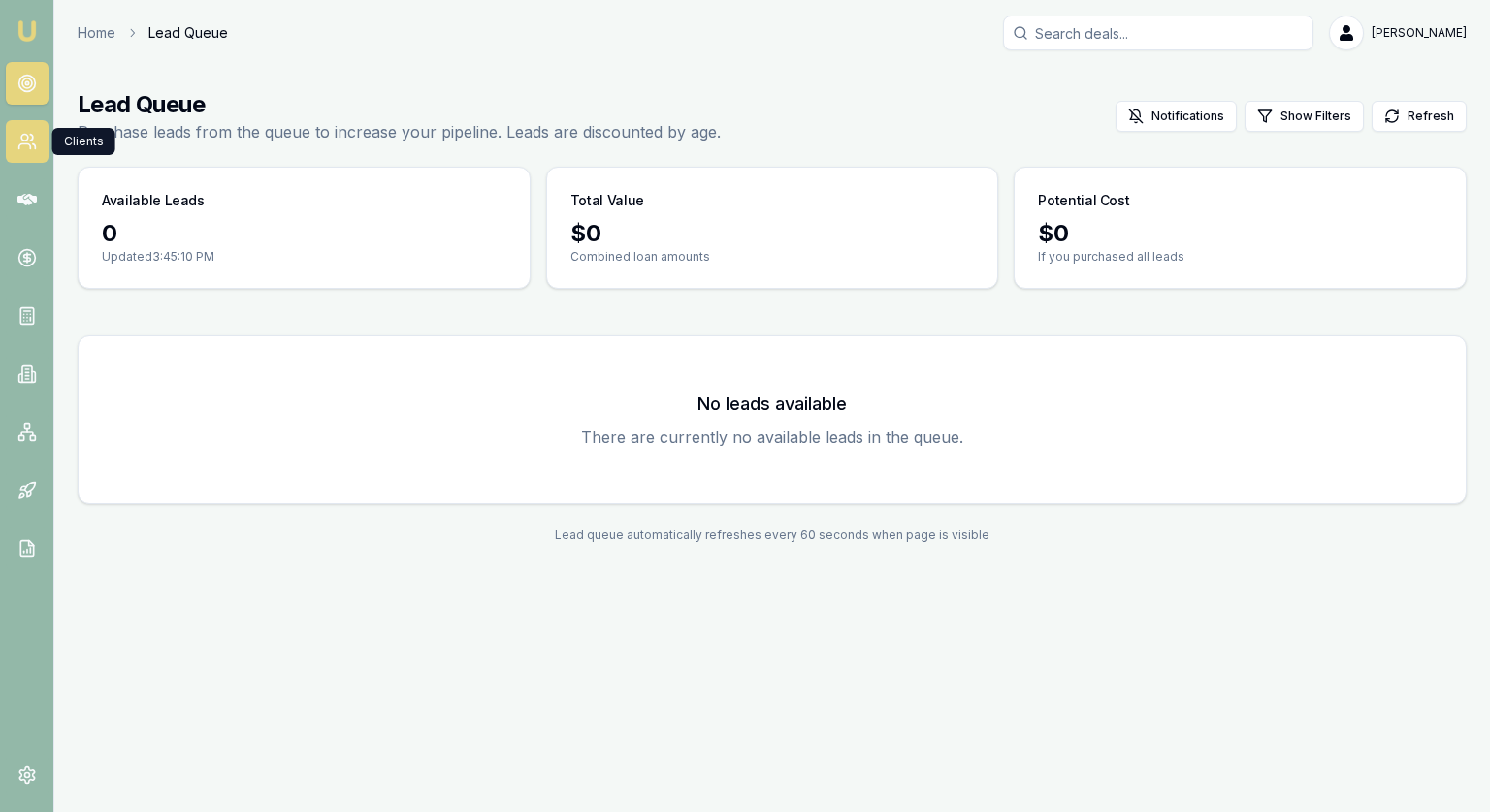
click at [15, 123] on link at bounding box center [27, 142] width 43 height 43
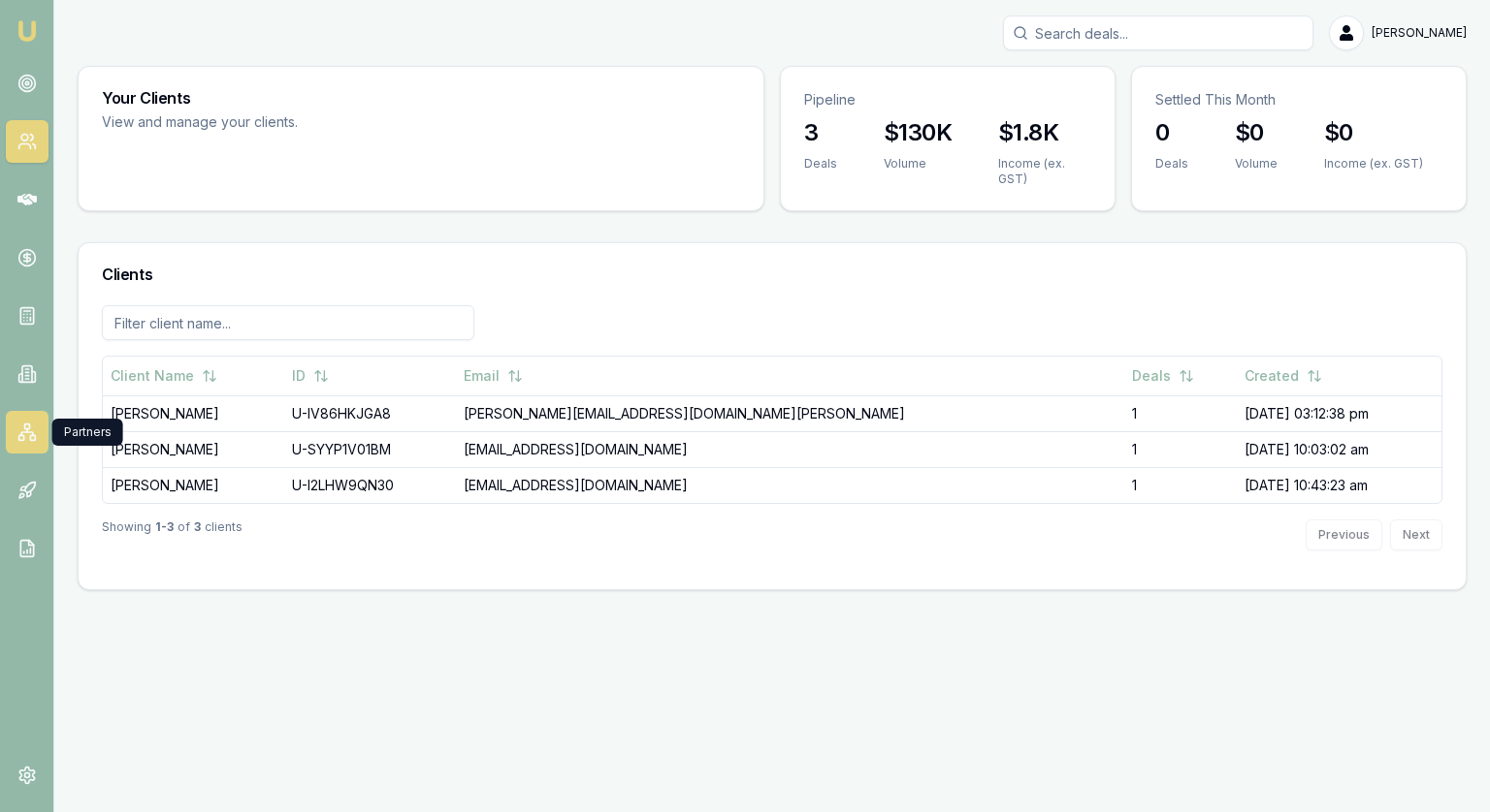
click at [31, 434] on icon at bounding box center [27, 433] width 19 height 19
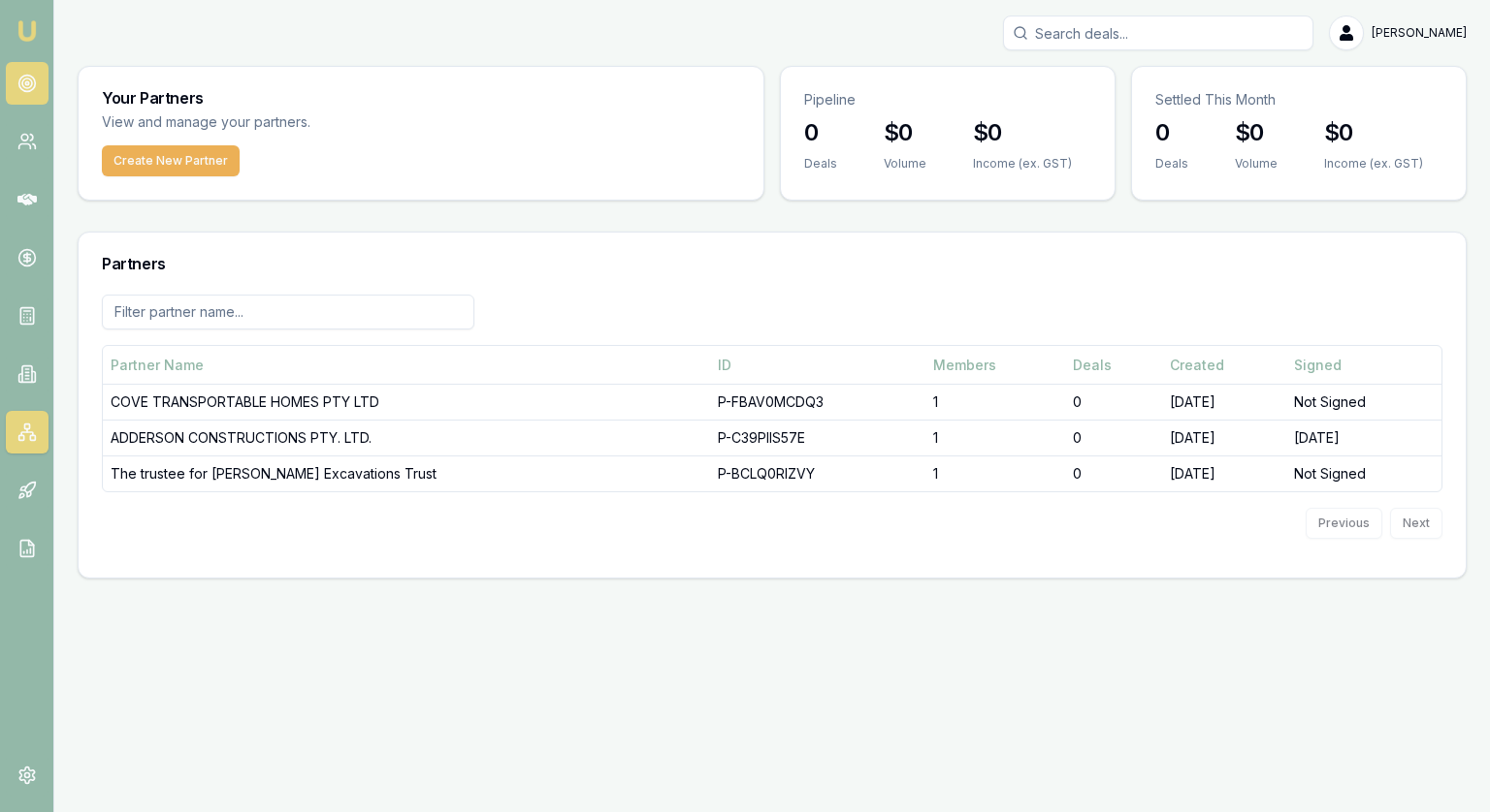
click at [23, 87] on circle at bounding box center [27, 83] width 10 height 10
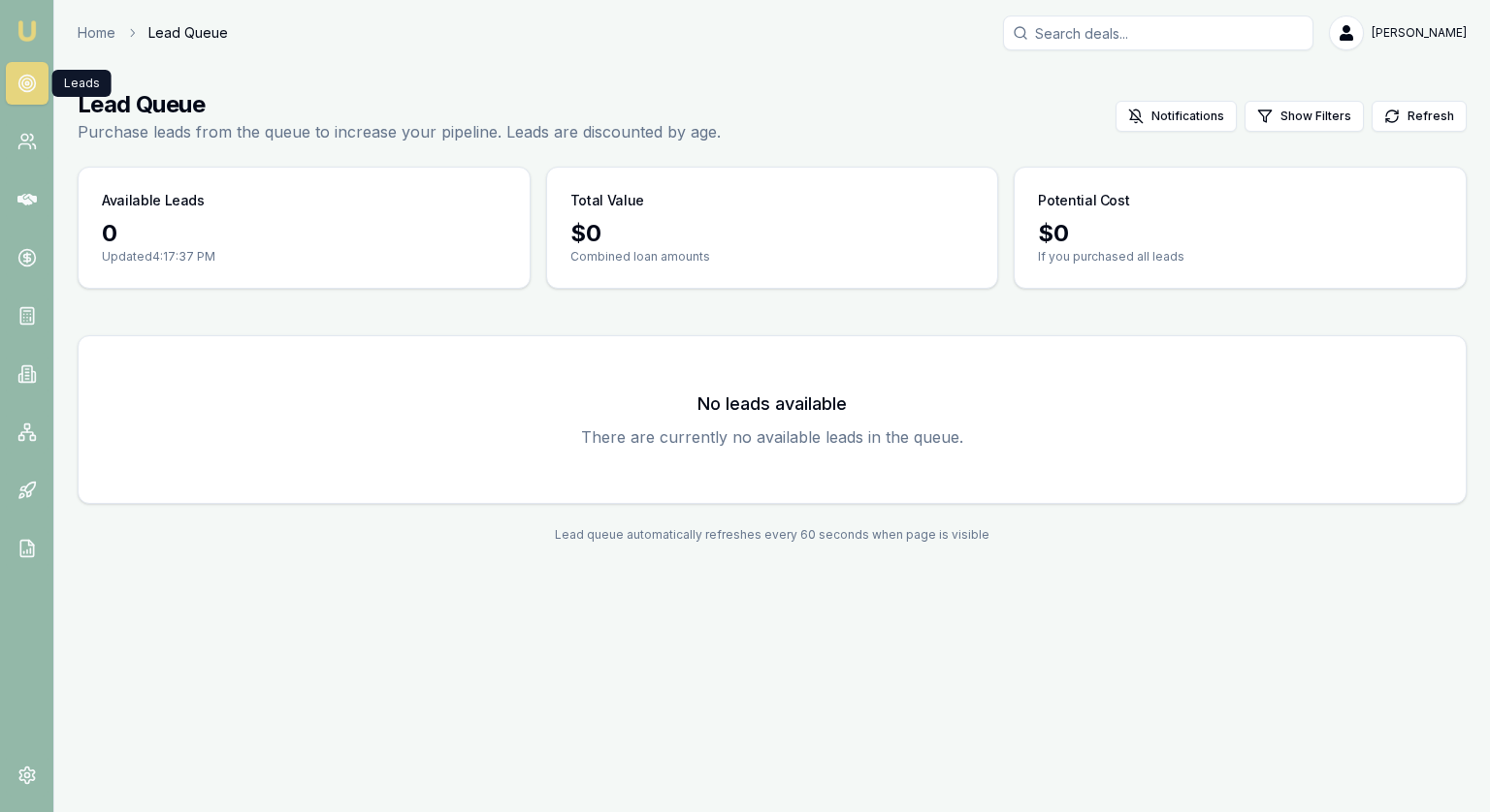
drag, startPoint x: 15, startPoint y: 78, endPoint x: 25, endPoint y: 81, distance: 10.4
click at [15, 78] on link at bounding box center [27, 83] width 43 height 43
click at [31, 132] on icon at bounding box center [27, 142] width 19 height 19
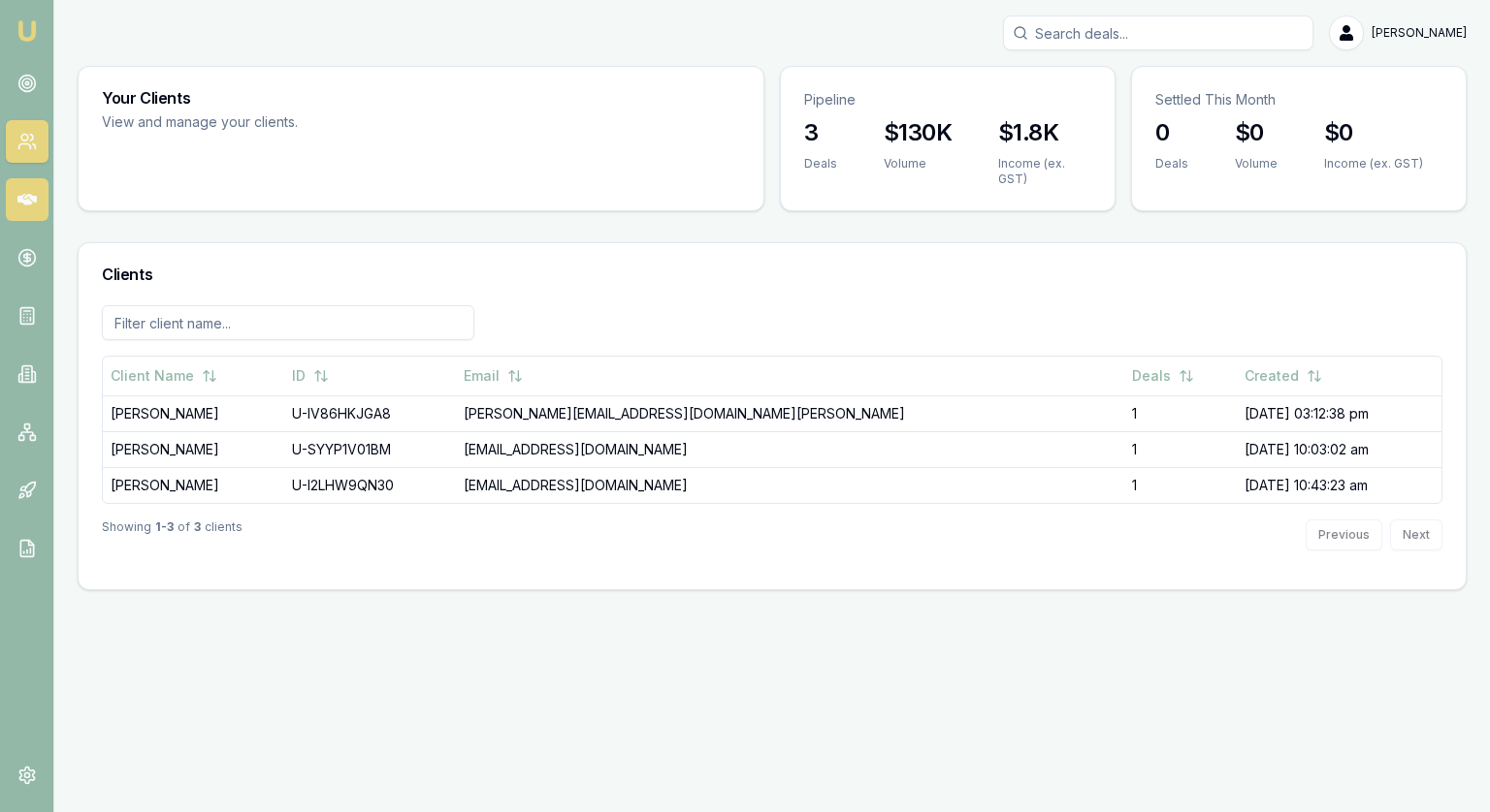
click at [22, 193] on icon at bounding box center [27, 200] width 19 height 19
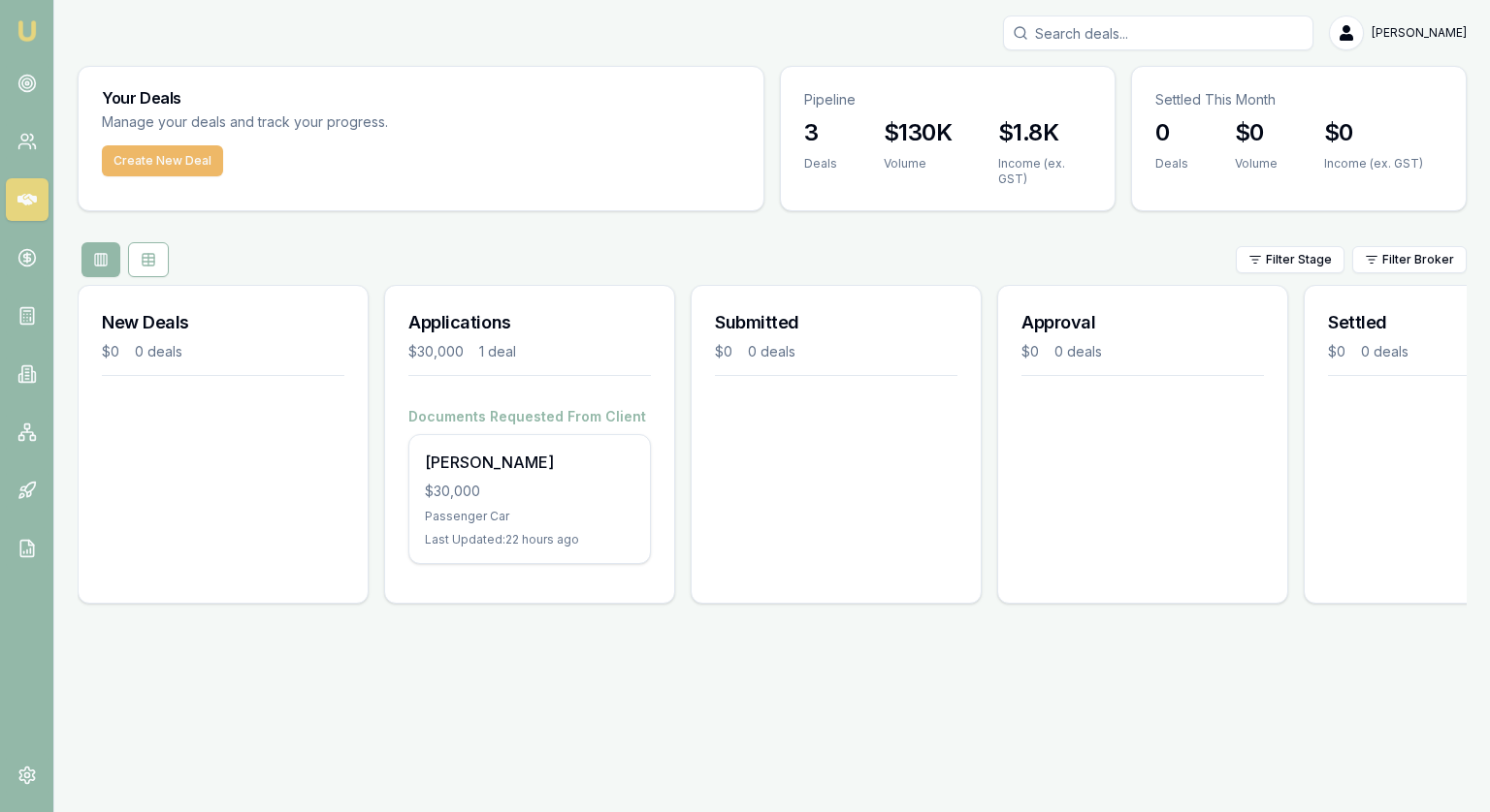
click at [175, 159] on button "Create New Deal" at bounding box center [162, 161] width 121 height 31
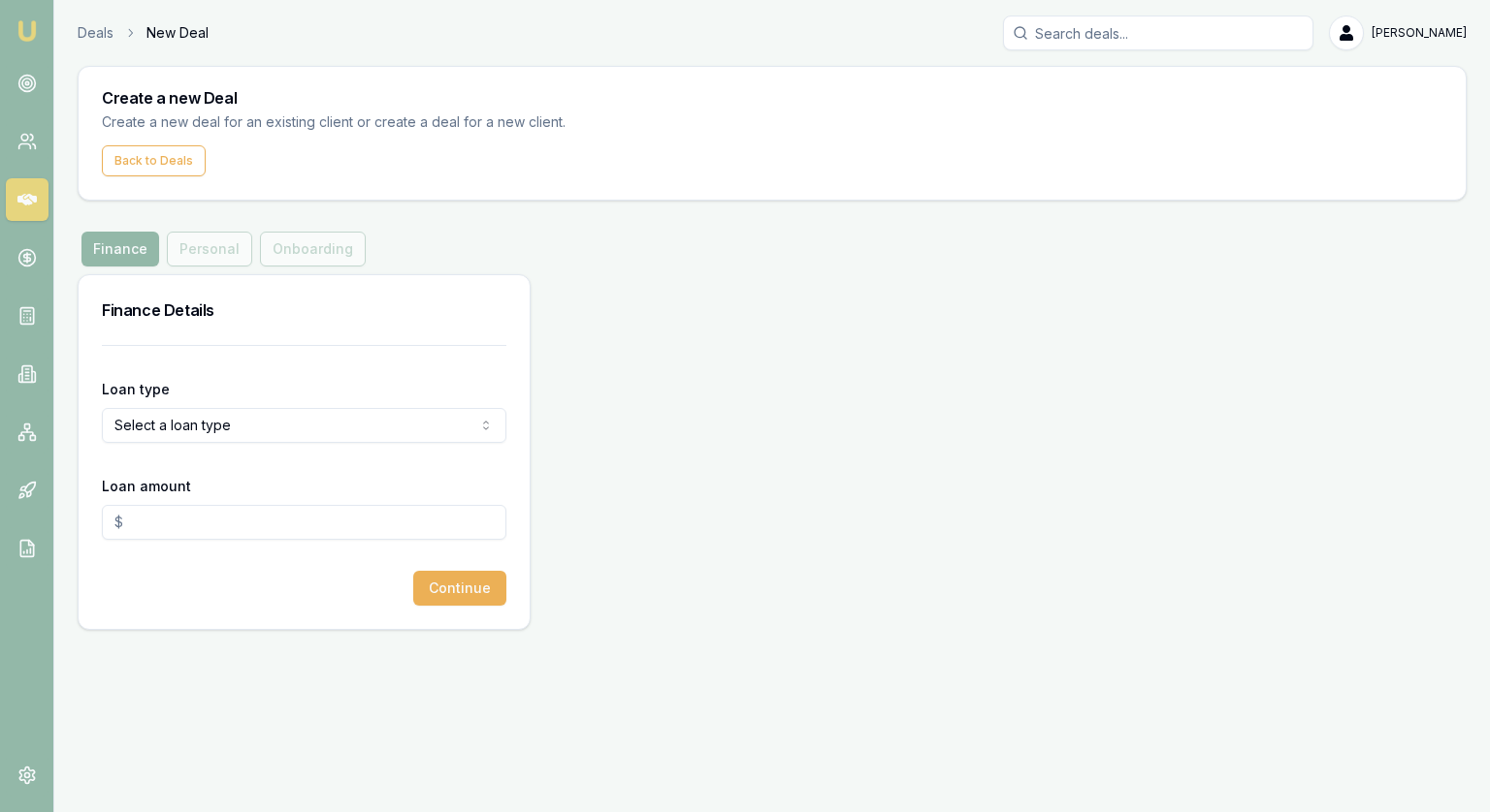
click at [151, 348] on form "Loan type Select a loan type Consumer Loan Consumer Asset Commercial Loan Comme…" at bounding box center [304, 475] width 405 height 261
click at [167, 422] on html "Emu Broker Deals New Deal Jonathan Myers Toggle Menu Create a new Deal Create a…" at bounding box center [745, 406] width 1490 height 812
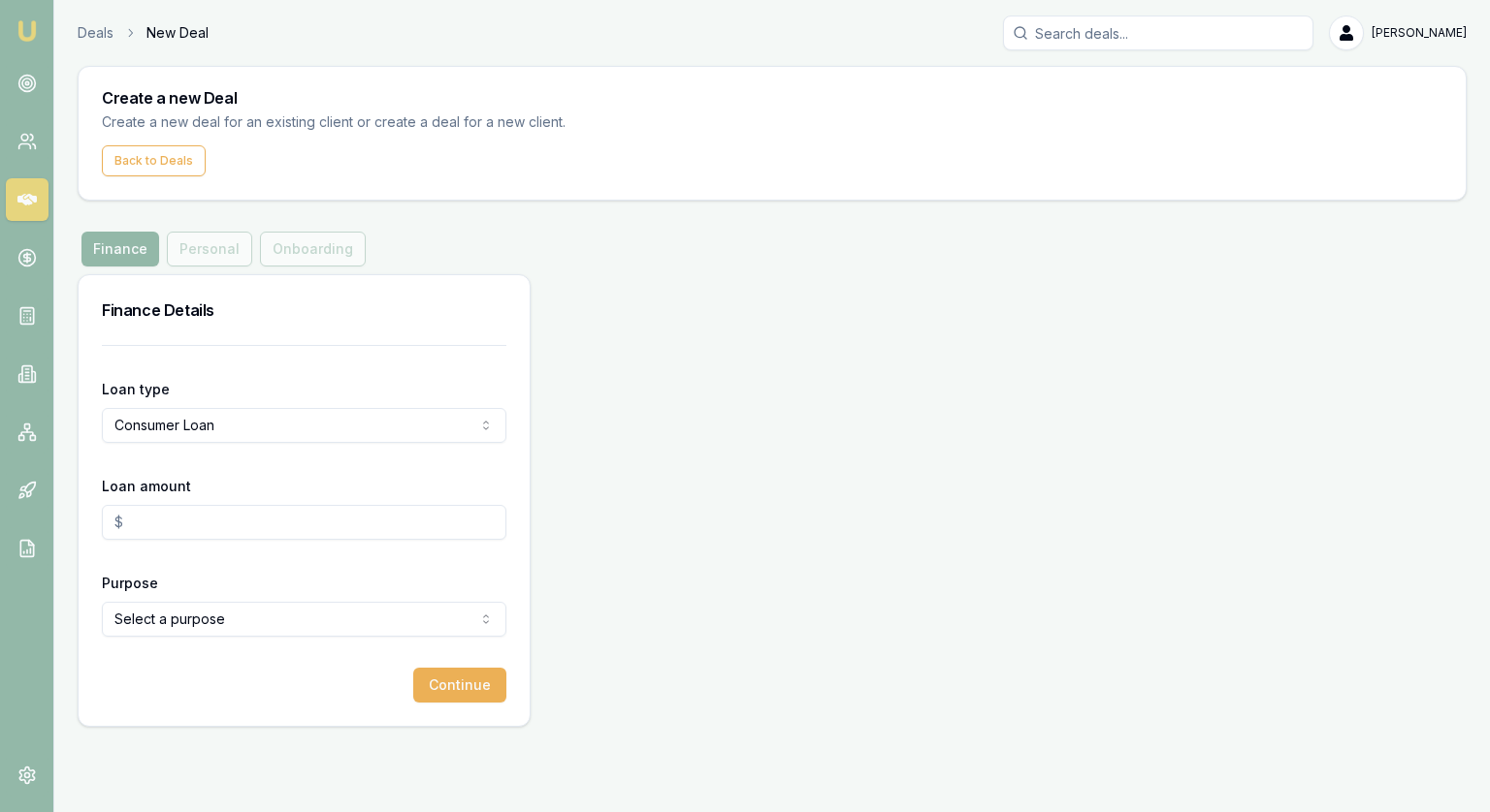
click at [177, 510] on input "Loan amount" at bounding box center [304, 523] width 405 height 35
type input "$60,000.00"
click at [141, 612] on html "Emu Broker Deals New Deal Jonathan Myers Toggle Menu Create a new Deal Create a…" at bounding box center [745, 406] width 1490 height 812
click at [444, 682] on button "Continue" at bounding box center [460, 685] width 93 height 35
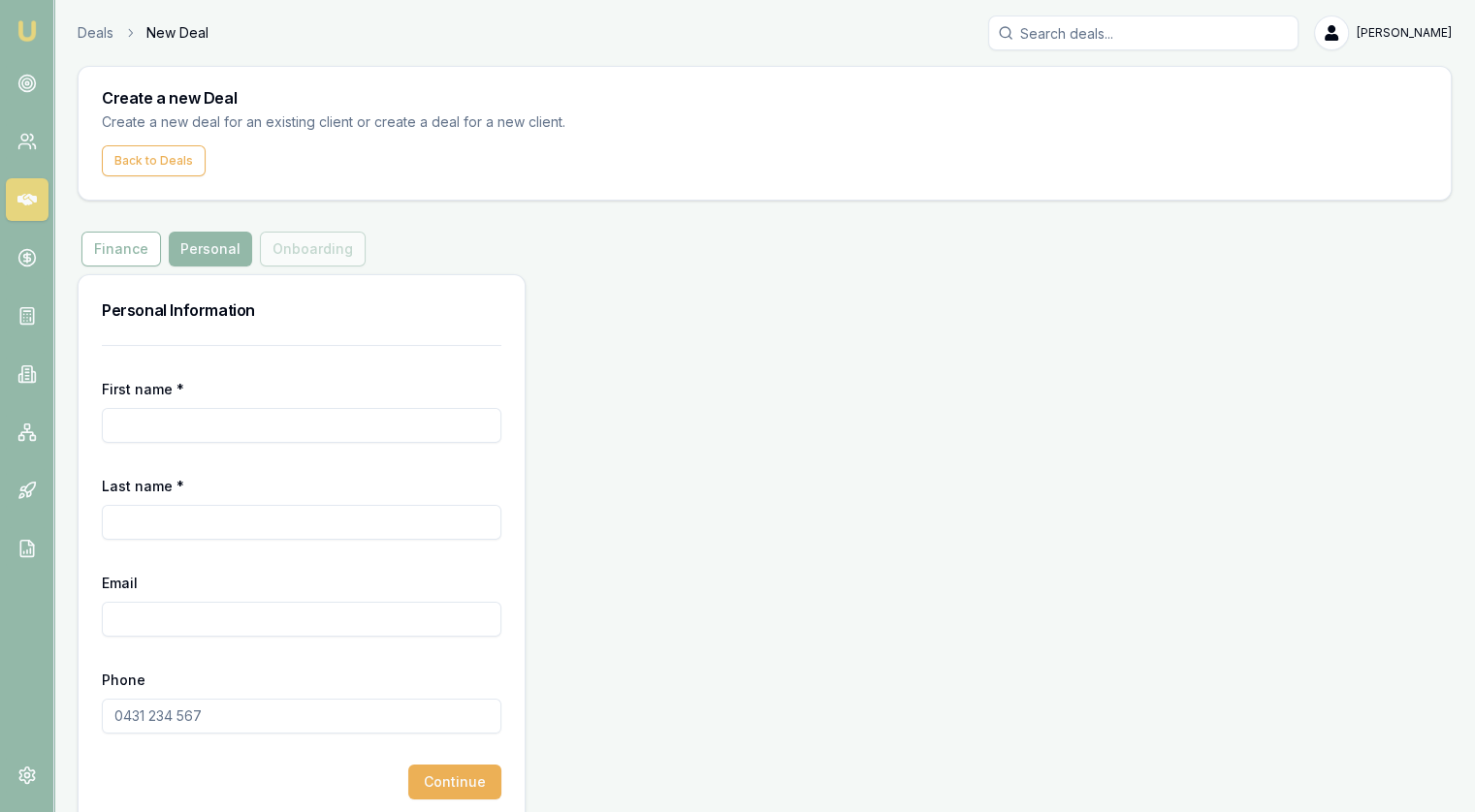
click at [174, 426] on input "First name *" at bounding box center [302, 426] width 400 height 35
type input "Rebecca"
type input "Dawe"
paste input "[EMAIL_ADDRESS][DOMAIN_NAME]"
type input "[EMAIL_ADDRESS][DOMAIN_NAME]"
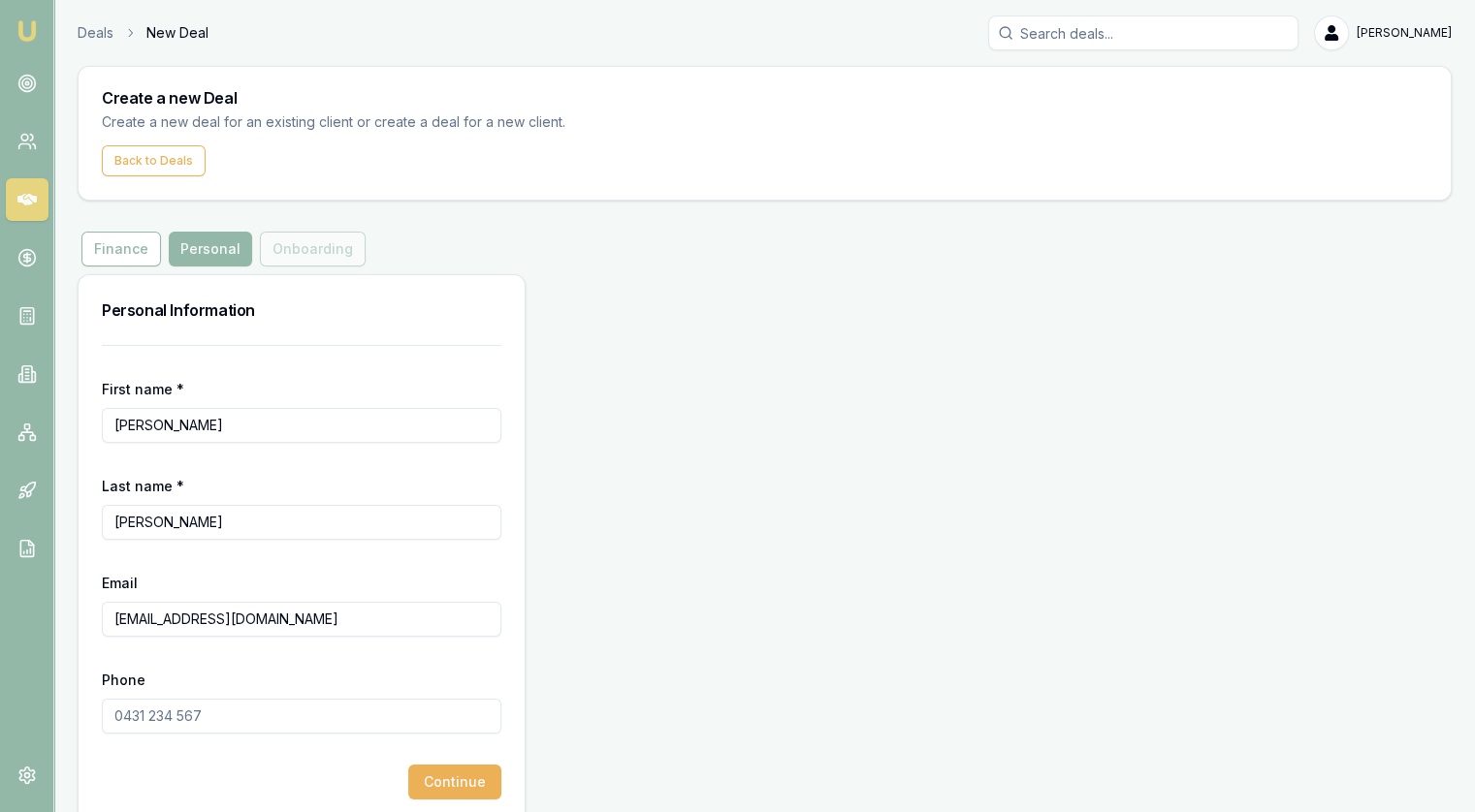
click at [190, 715] on input "Phone" at bounding box center [302, 716] width 400 height 35
paste input "0435 518 856"
type input "0435 518 856"
click at [460, 786] on button "Continue" at bounding box center [455, 782] width 93 height 35
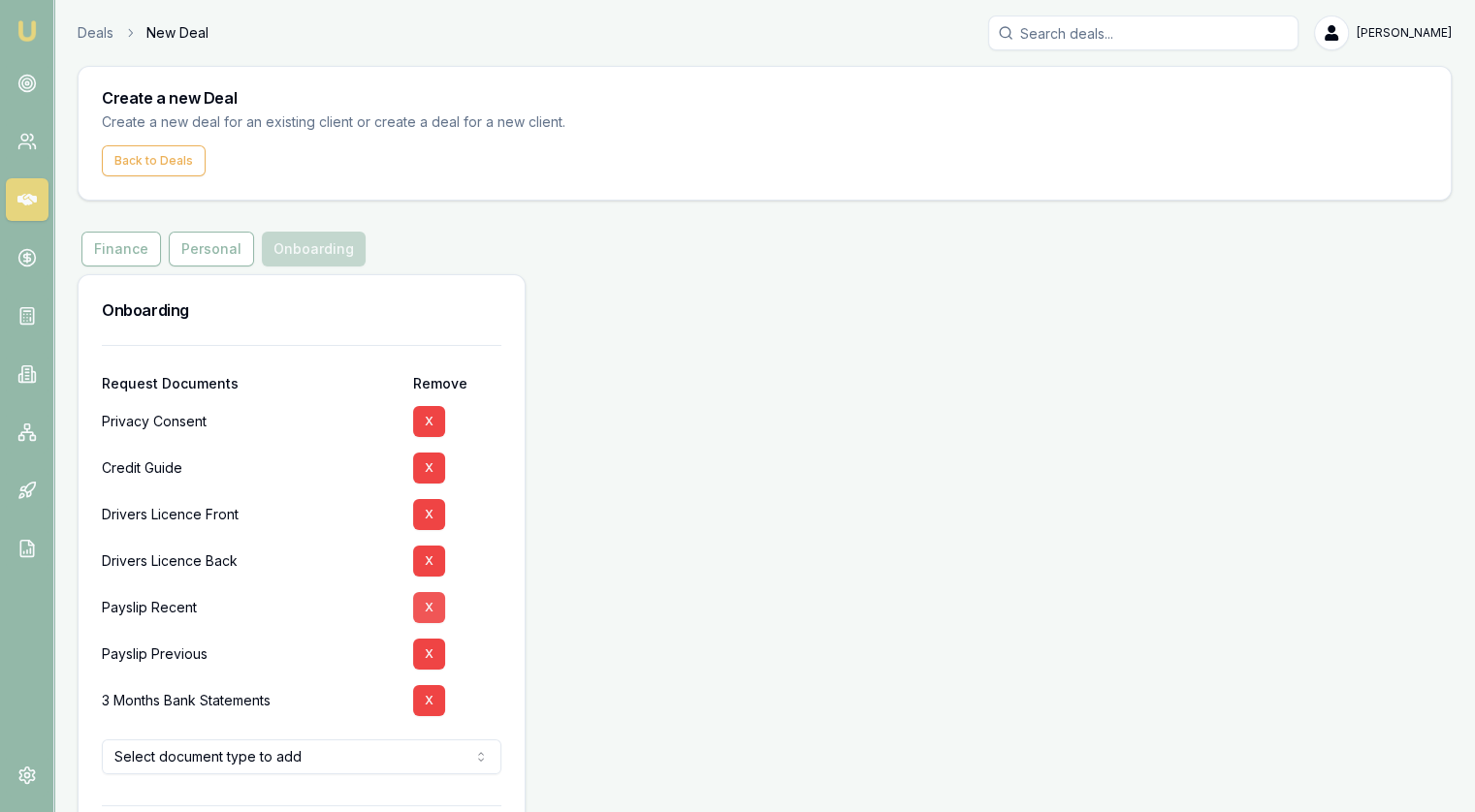
click at [434, 609] on button "X" at bounding box center [429, 608] width 32 height 31
click at [431, 609] on button "X" at bounding box center [429, 608] width 32 height 31
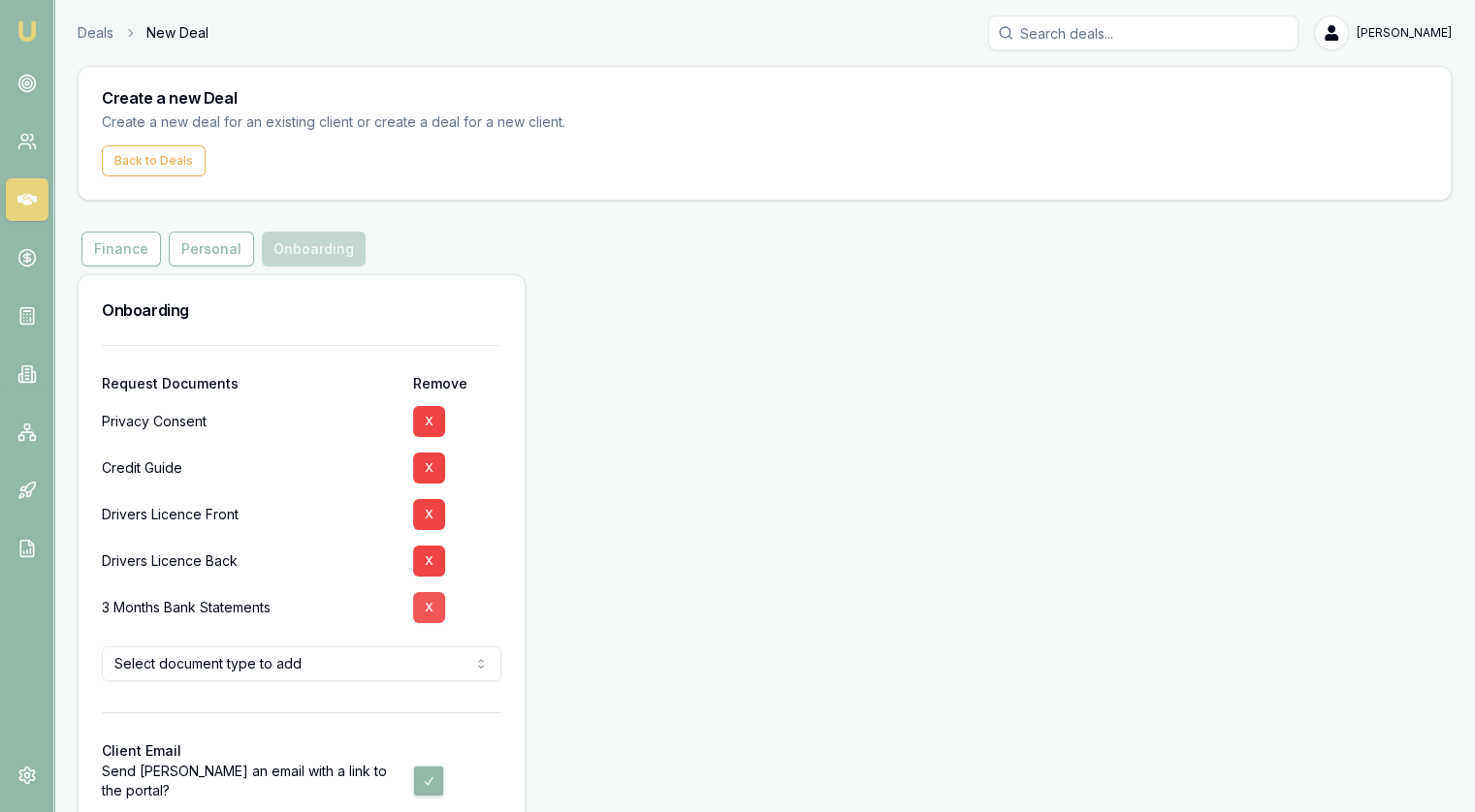
click at [427, 612] on button "X" at bounding box center [429, 608] width 32 height 31
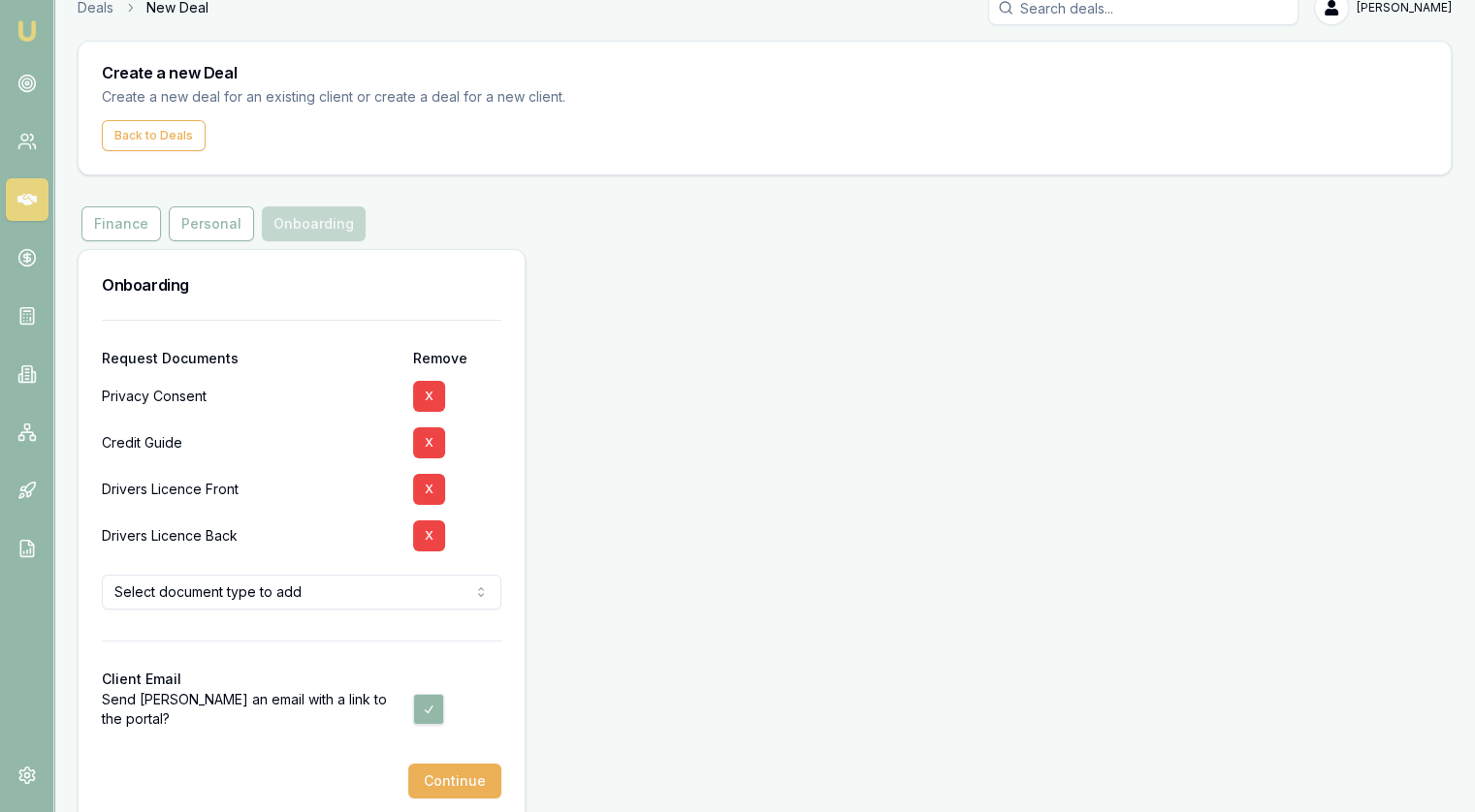
scroll to position [49, 0]
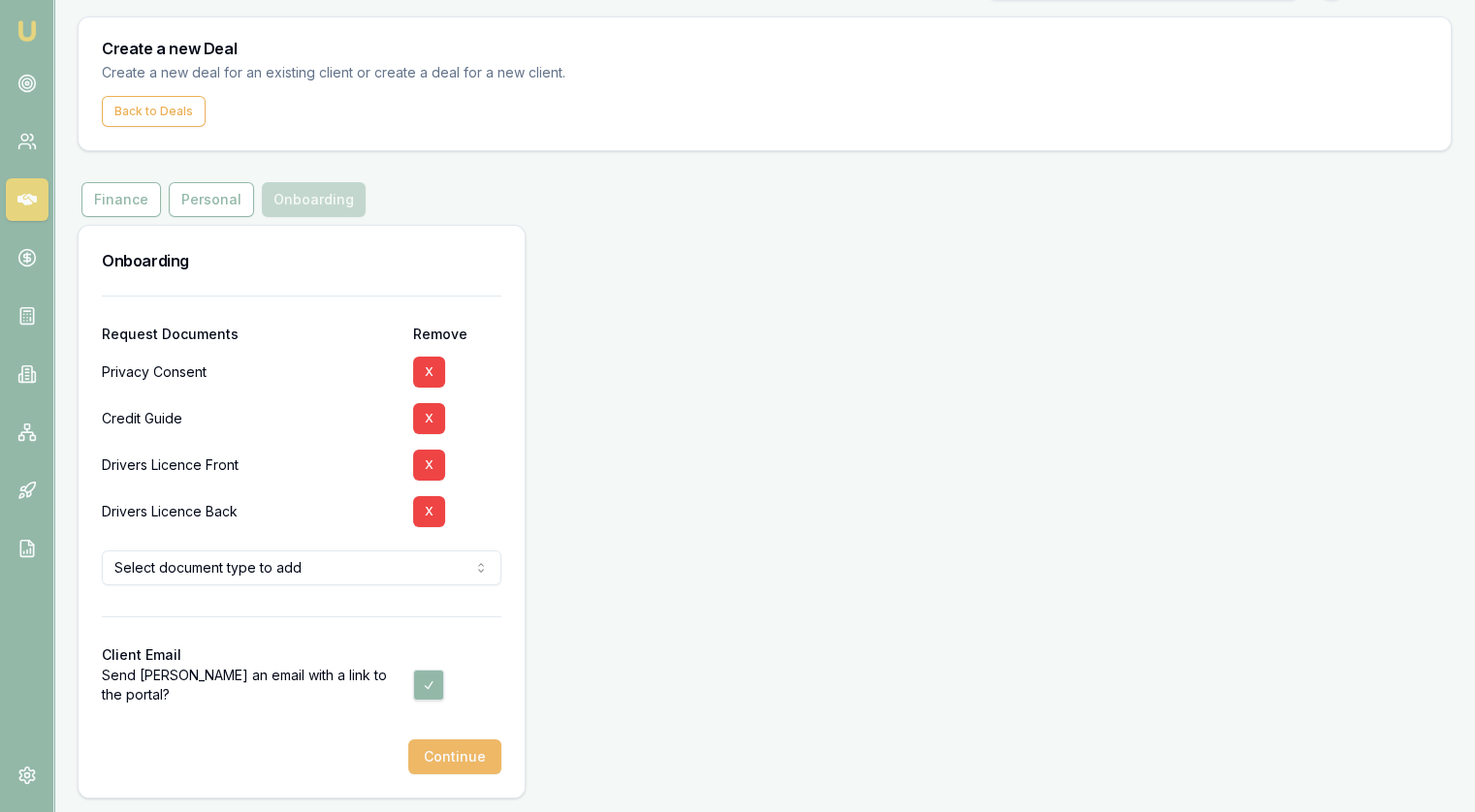
click at [484, 759] on button "Continue" at bounding box center [455, 757] width 93 height 35
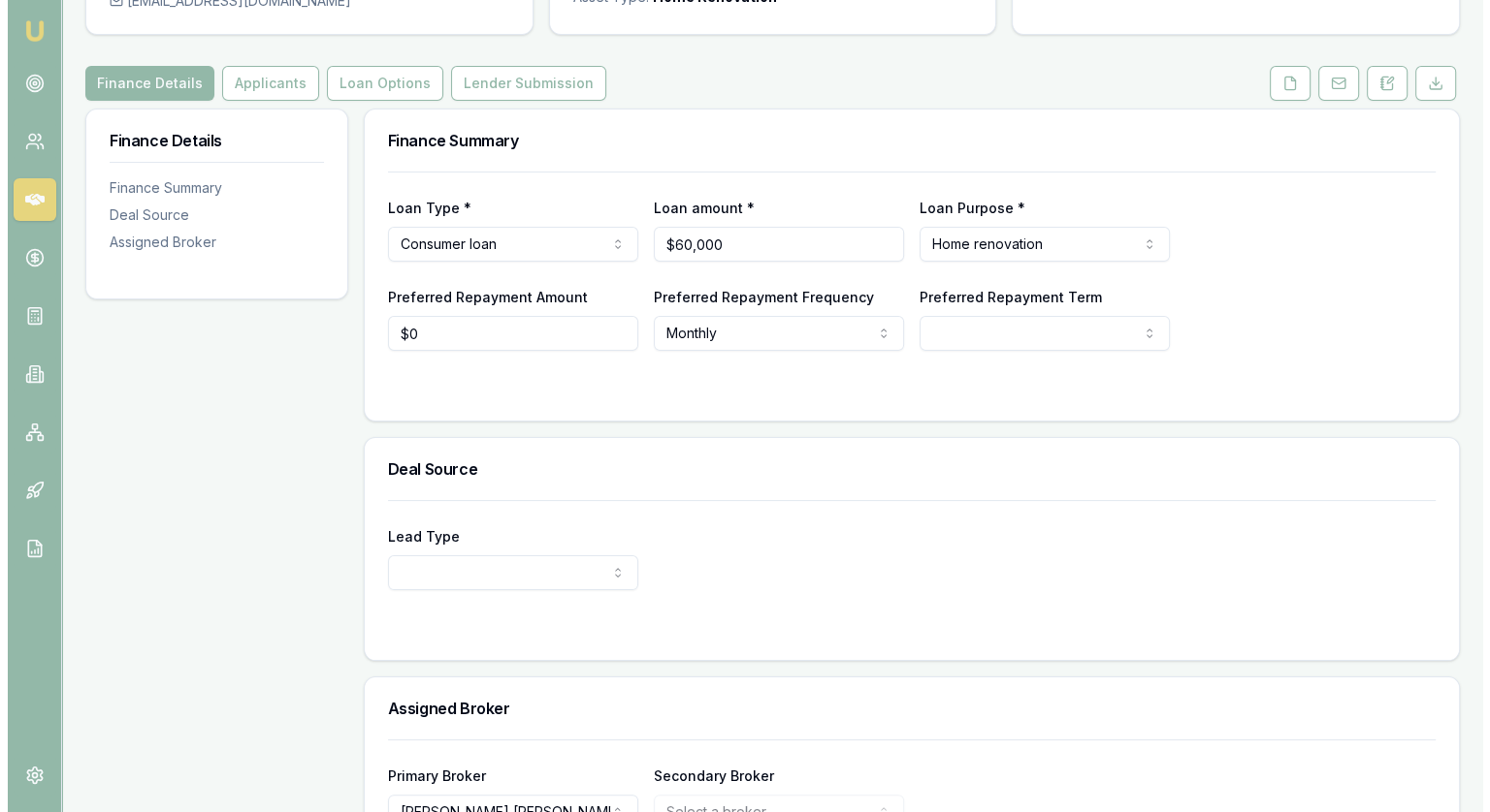
scroll to position [194, 0]
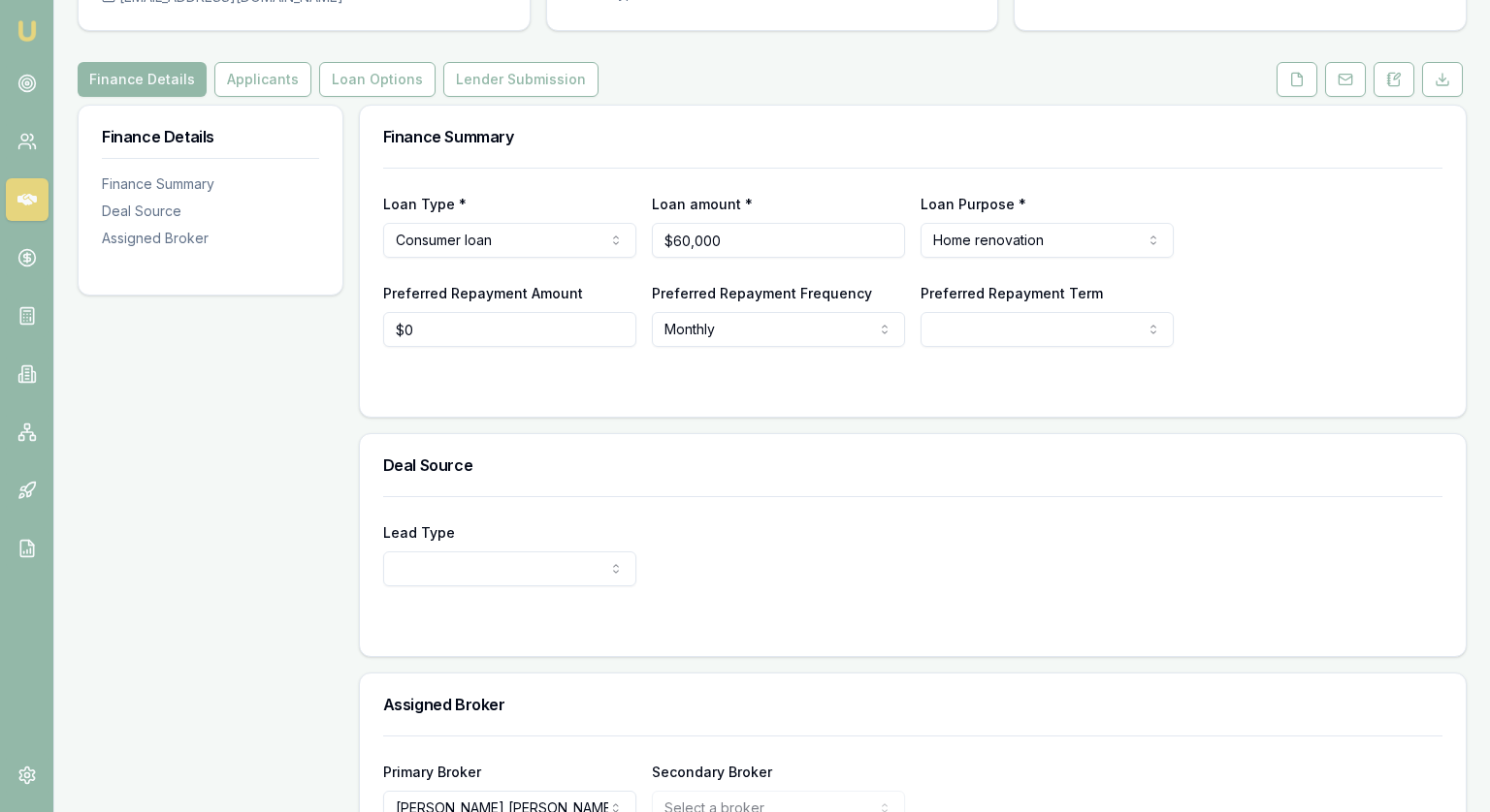
click at [471, 563] on html "Emu Broker Deals View D-IXA43R5TUZ Jonathan Myers Toggle Menu Customer Rebecca …" at bounding box center [745, 211] width 1490 height 812
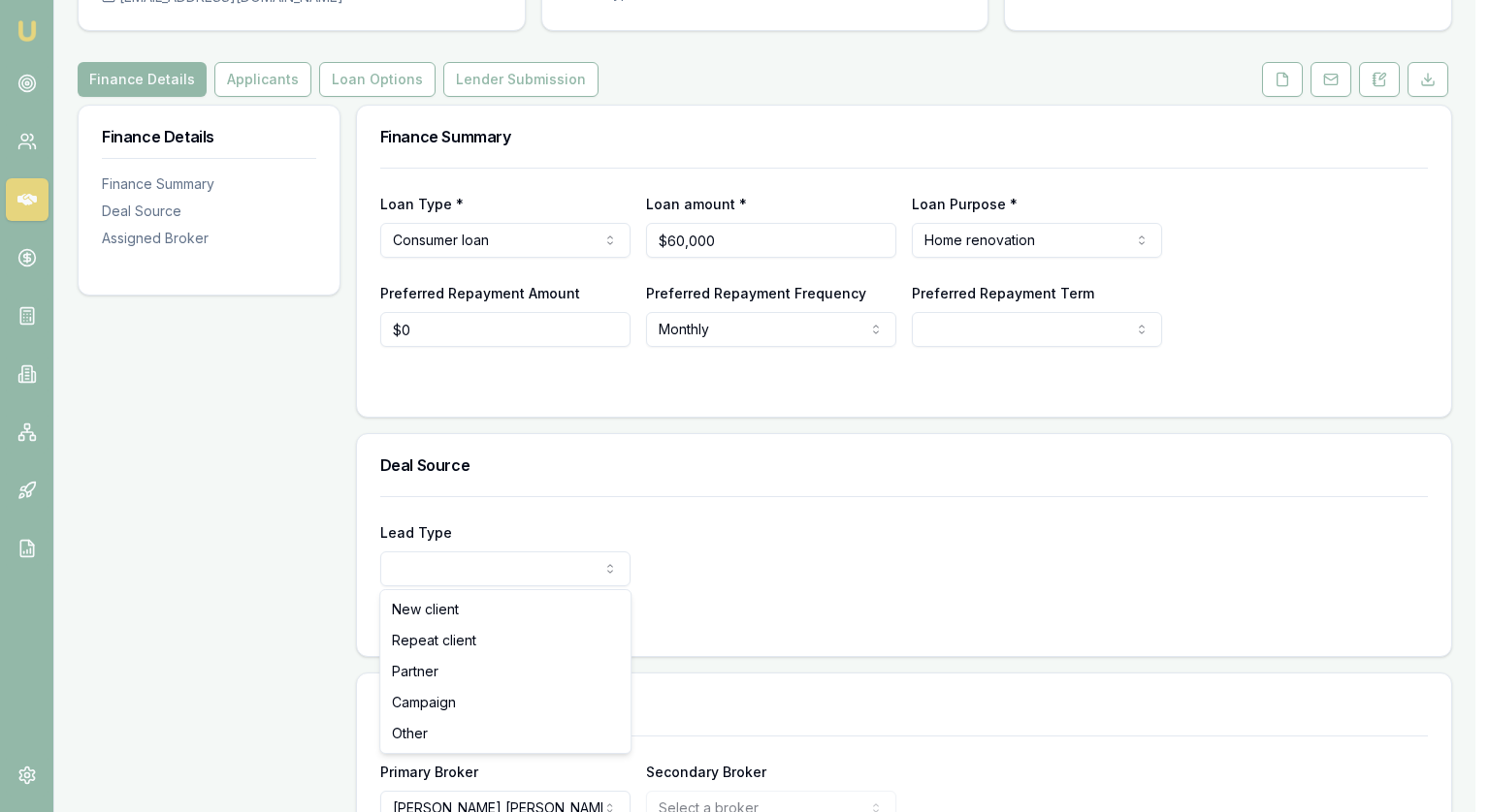
select select "PARTNER"
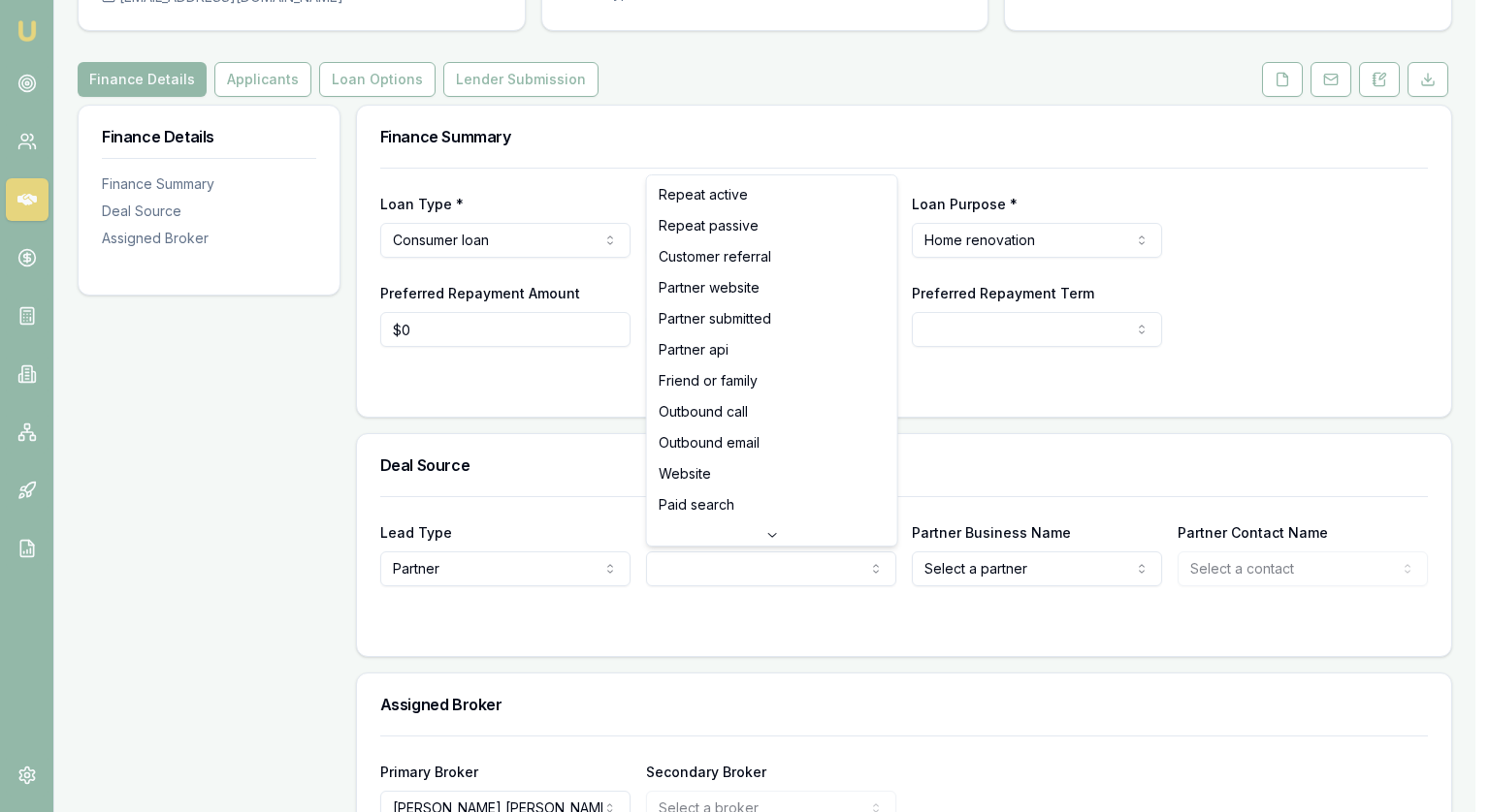
click at [742, 577] on html "Emu Broker Deals View D-IXA43R5TUZ Jonathan Myers Toggle Menu Customer Rebecca …" at bounding box center [745, 211] width 1490 height 812
click at [952, 571] on html "Emu Broker Deals View D-IXA43R5TUZ Jonathan Myers Toggle Menu Customer Rebecca …" at bounding box center [745, 211] width 1490 height 812
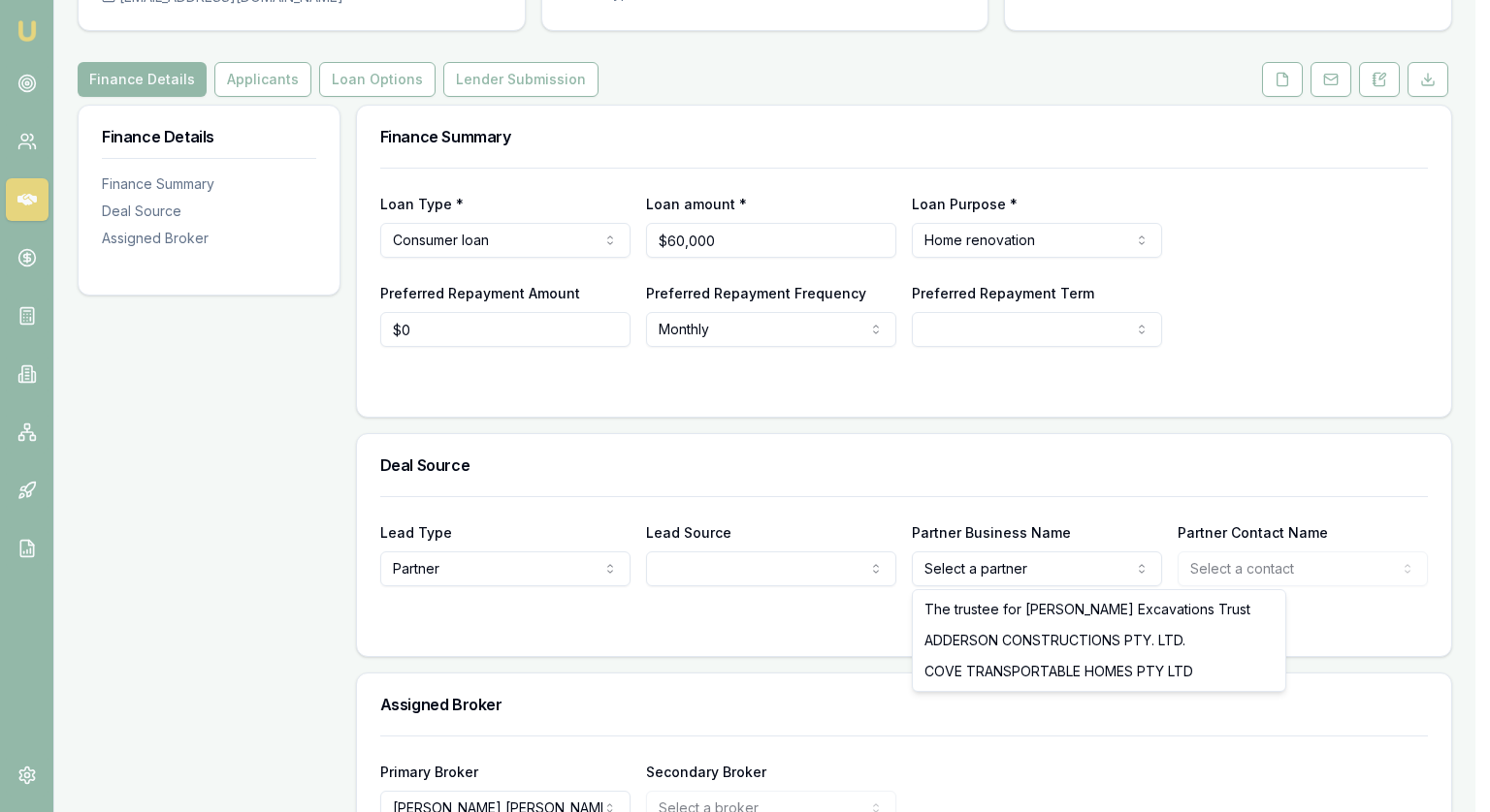
click at [952, 571] on html "Emu Broker Deals View D-IXA43R5TUZ Jonathan Myers Toggle Menu Customer Rebecca …" at bounding box center [745, 211] width 1490 height 812
select select "The trustee for [PERSON_NAME] Excavations Trust"
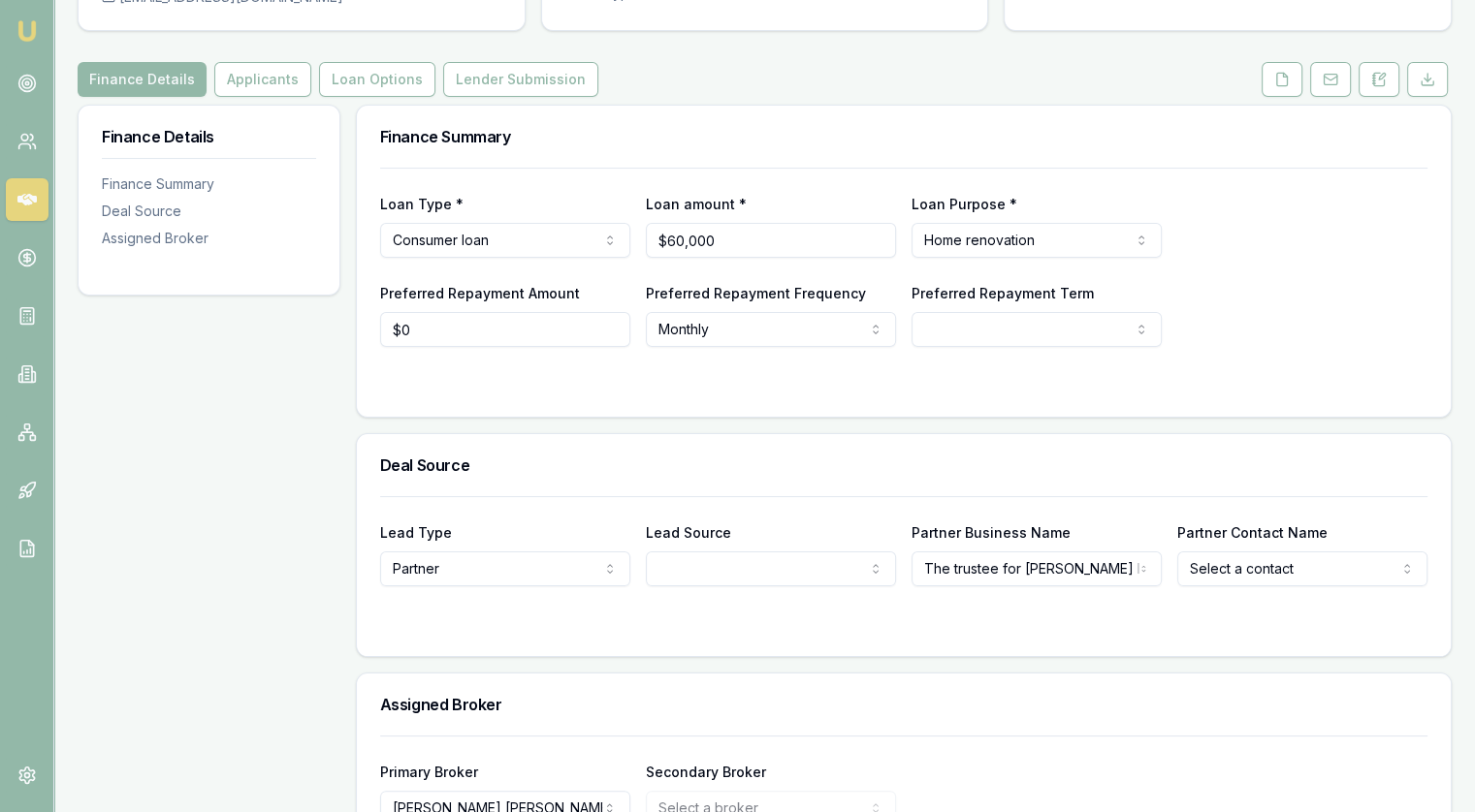
click at [758, 570] on html "Emu Broker Deals View D-IXA43R5TUZ Jonathan Myers Toggle Menu Customer Rebecca …" at bounding box center [738, 211] width 1475 height 812
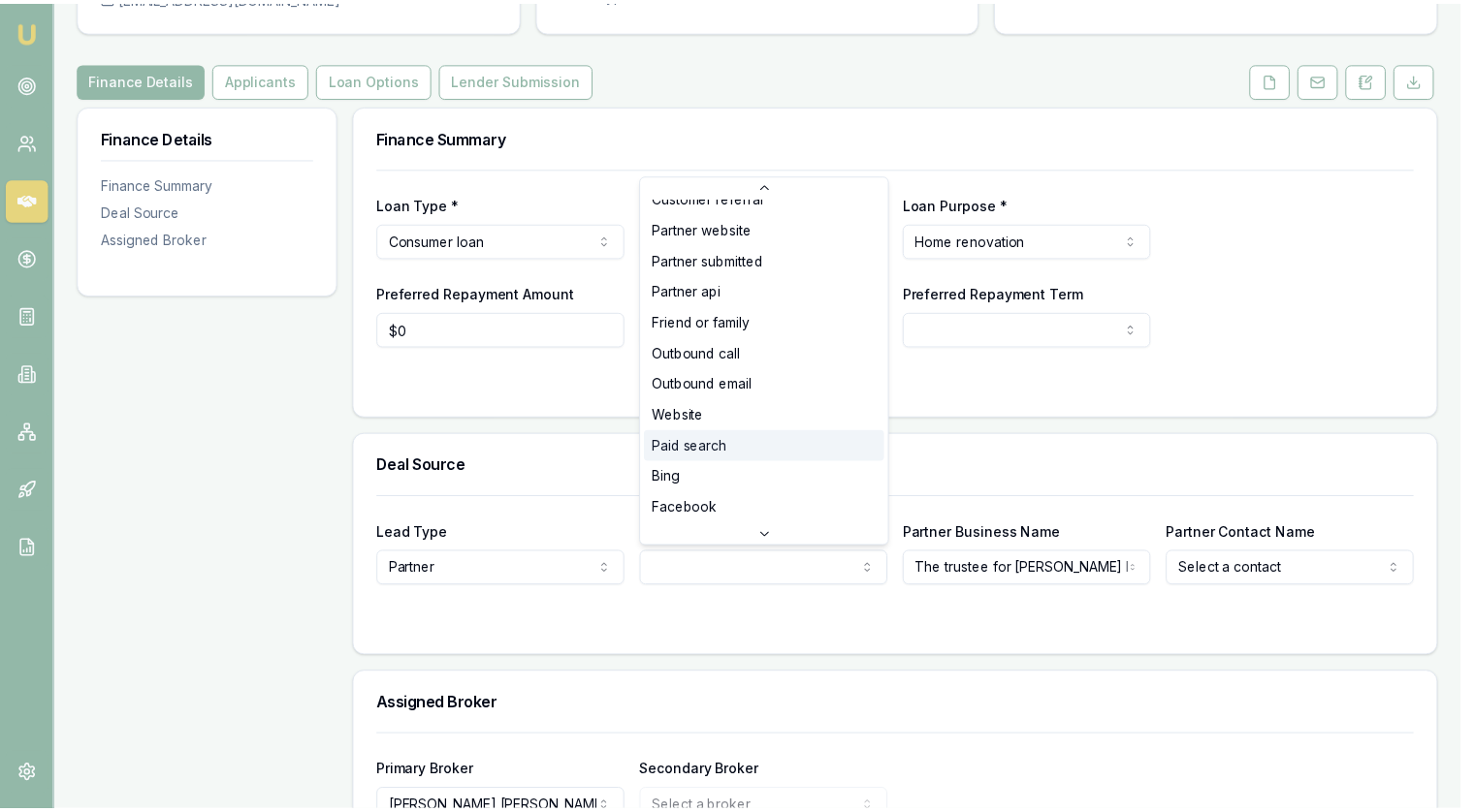
scroll to position [0, 0]
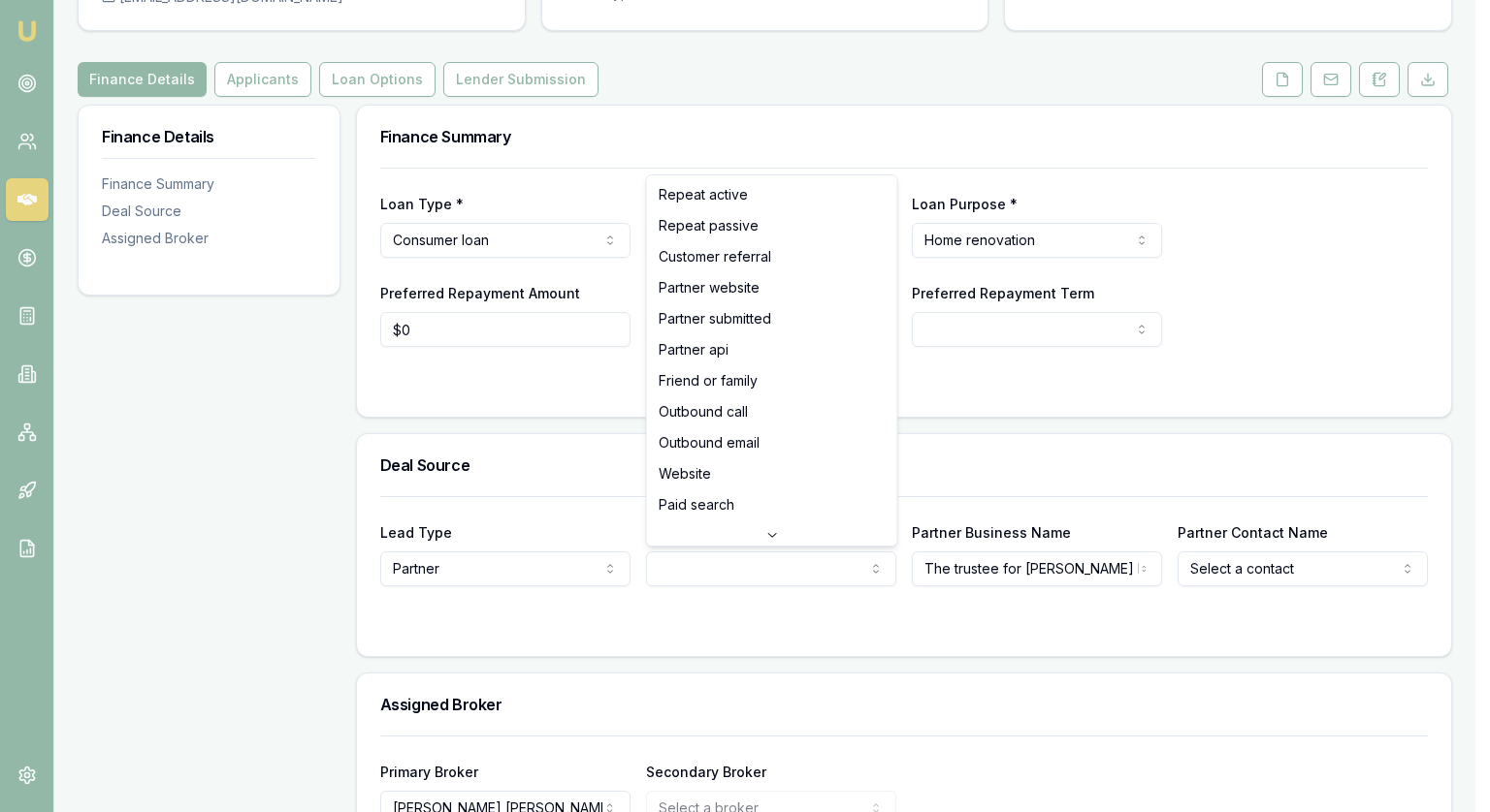
select select "PARTNER_SUBMITTED"
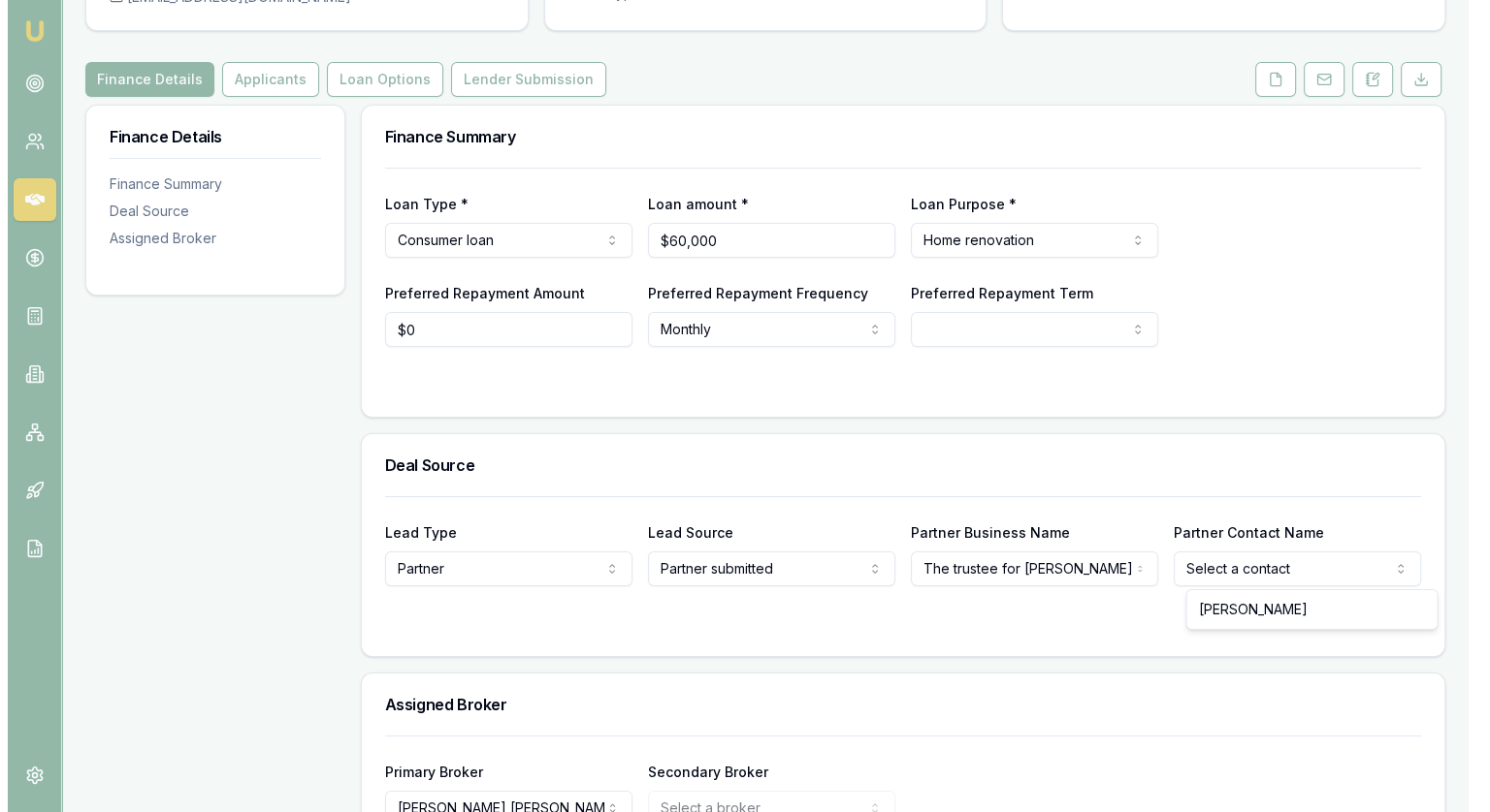
click at [1291, 568] on html "Emu Broker Deals View D-IXA43R5TUZ Jonathan Myers Toggle Menu Customer Rebecca …" at bounding box center [738, 211] width 1475 height 812
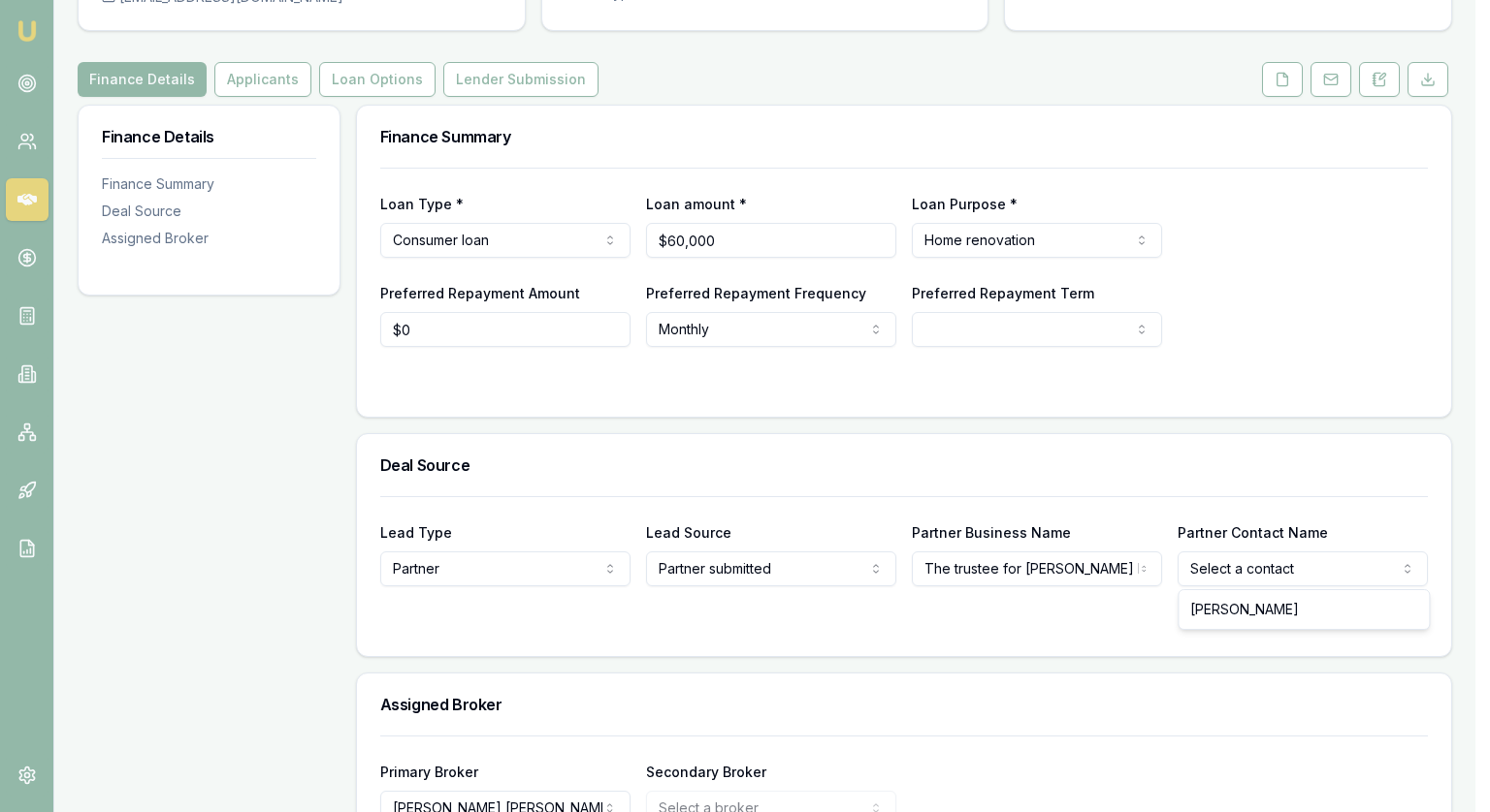
select select "[PERSON_NAME]"
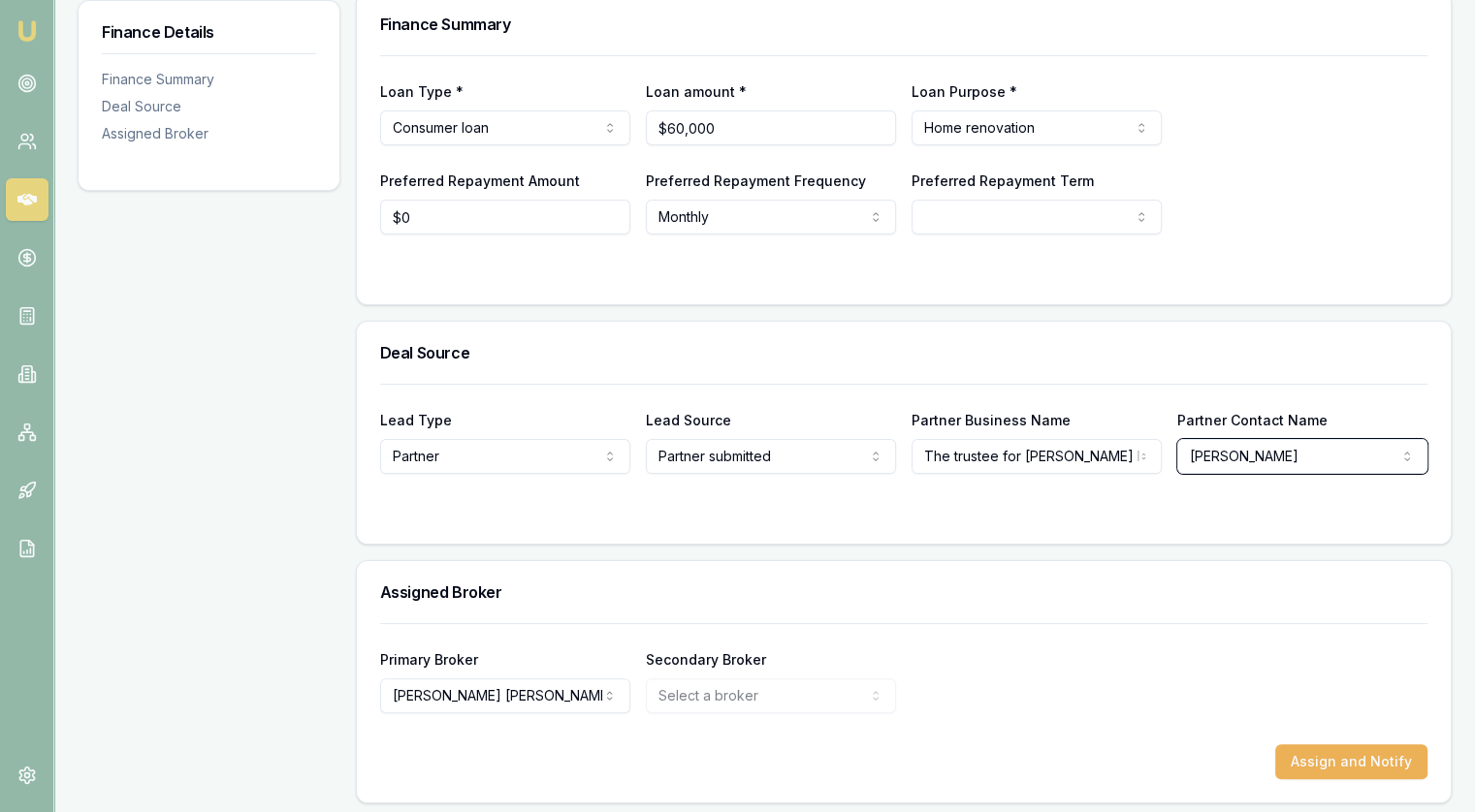
scroll to position [310, 0]
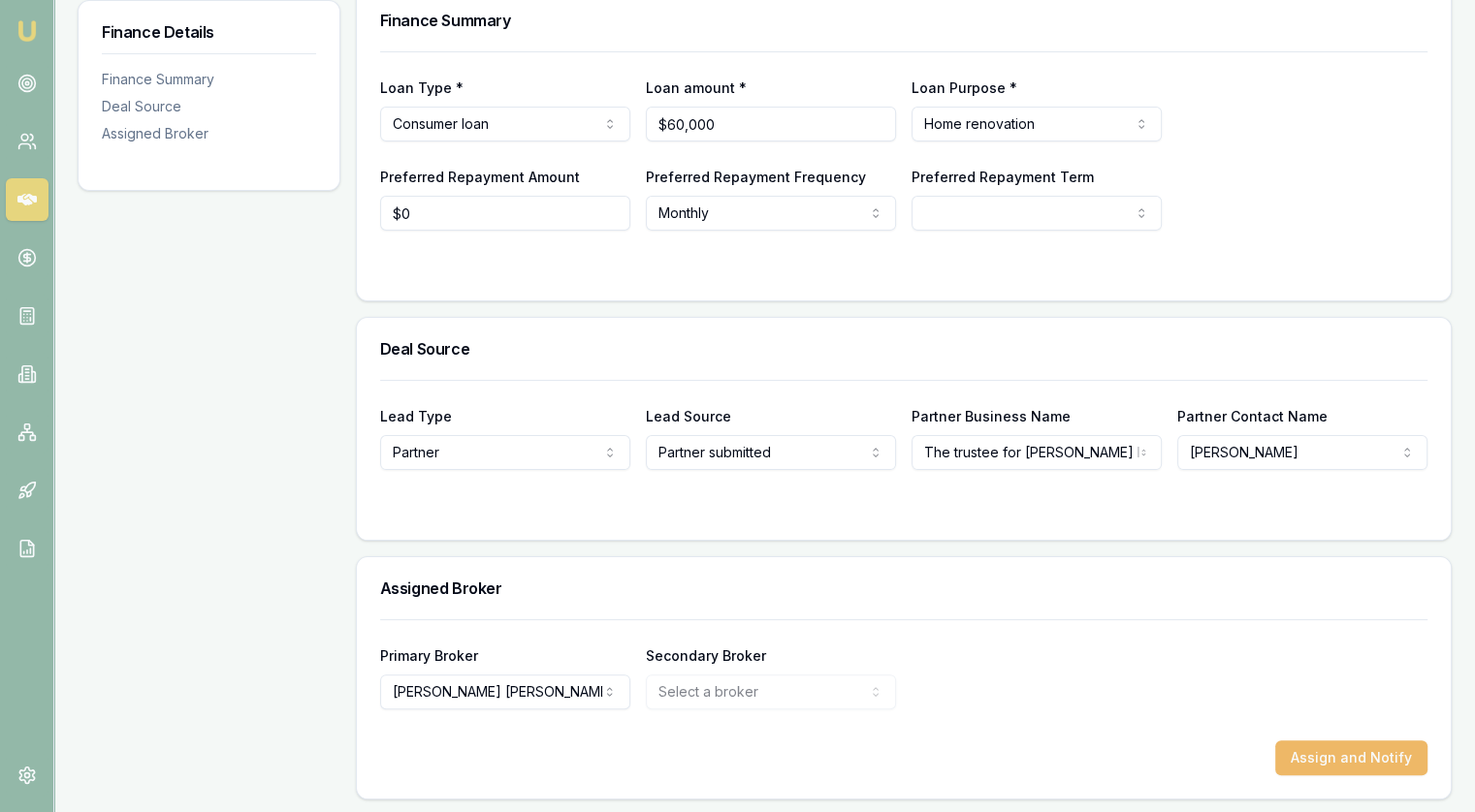
click at [1359, 744] on button "Assign and Notify" at bounding box center [1351, 758] width 152 height 35
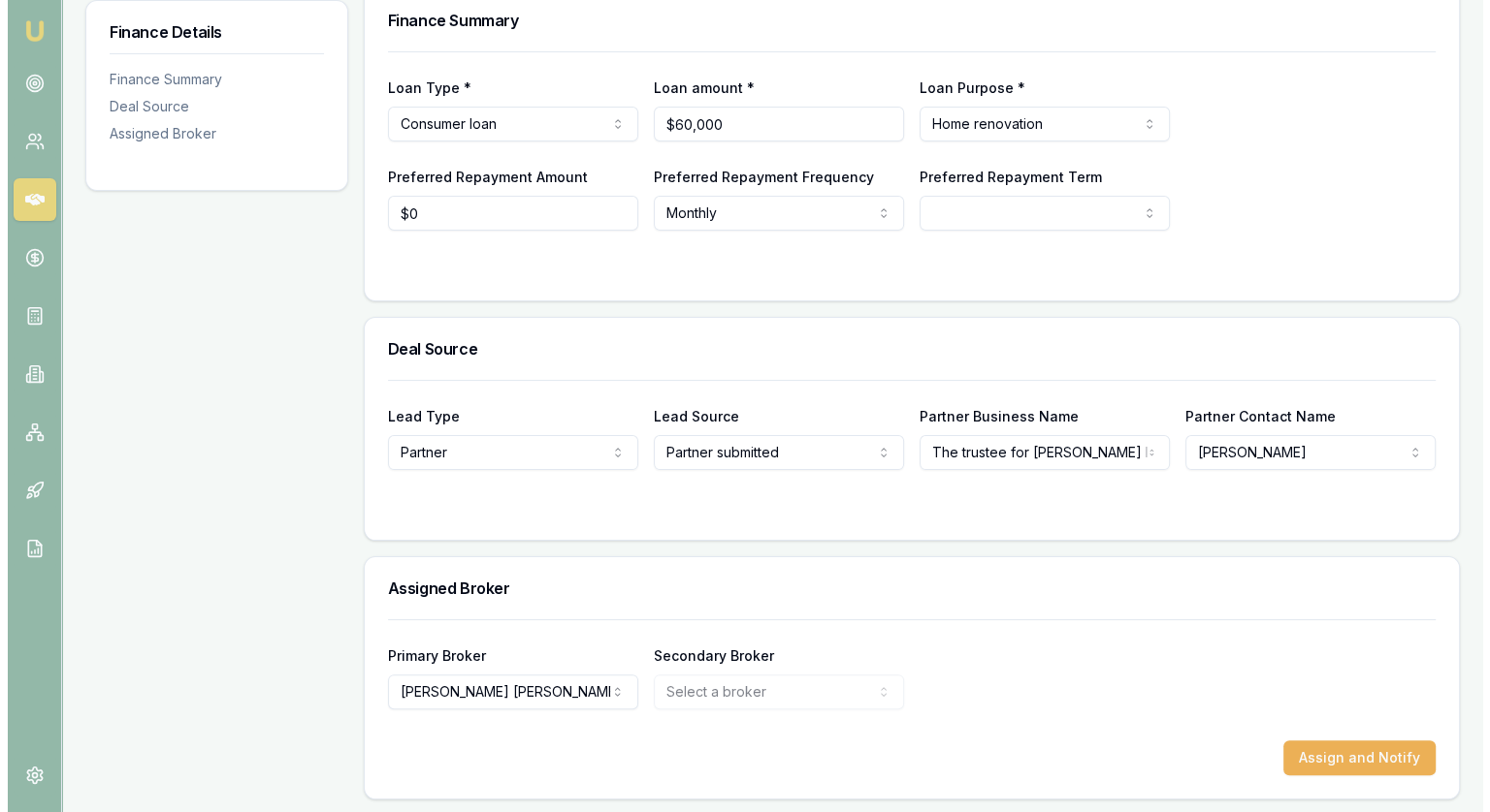
scroll to position [0, 0]
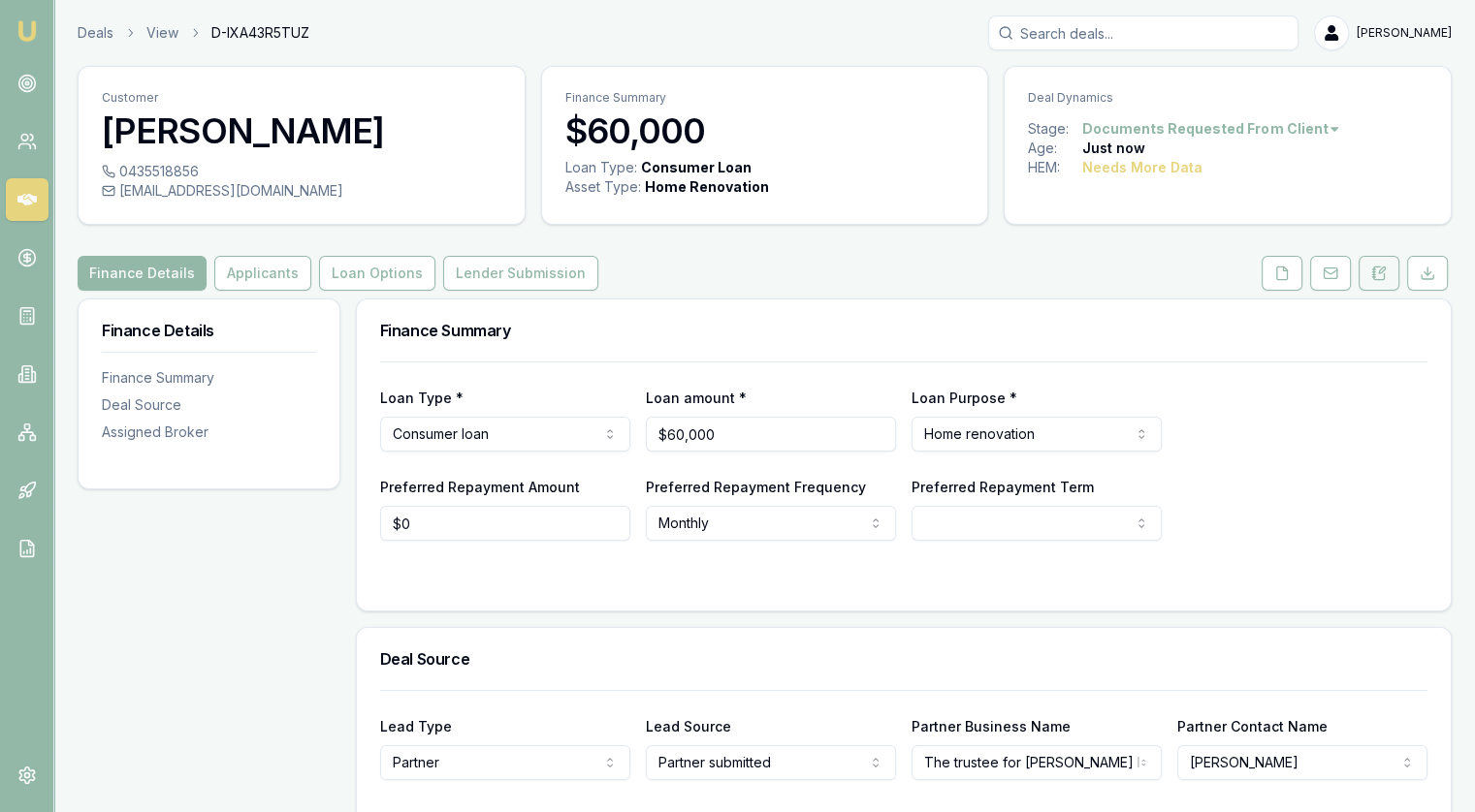
click at [1385, 275] on icon at bounding box center [1379, 274] width 16 height 16
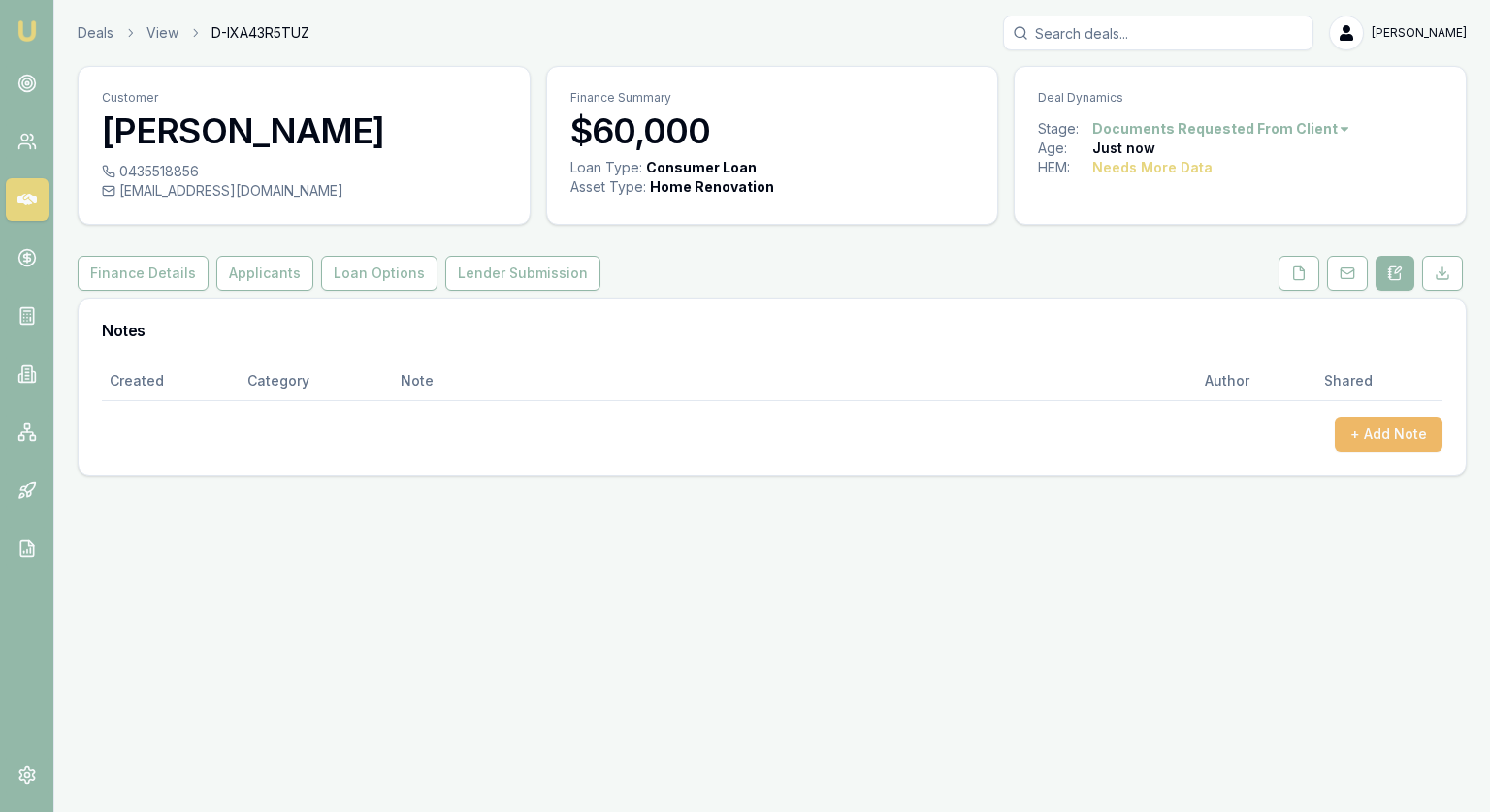
click at [1410, 440] on button "+ Add Note" at bounding box center [1388, 435] width 108 height 35
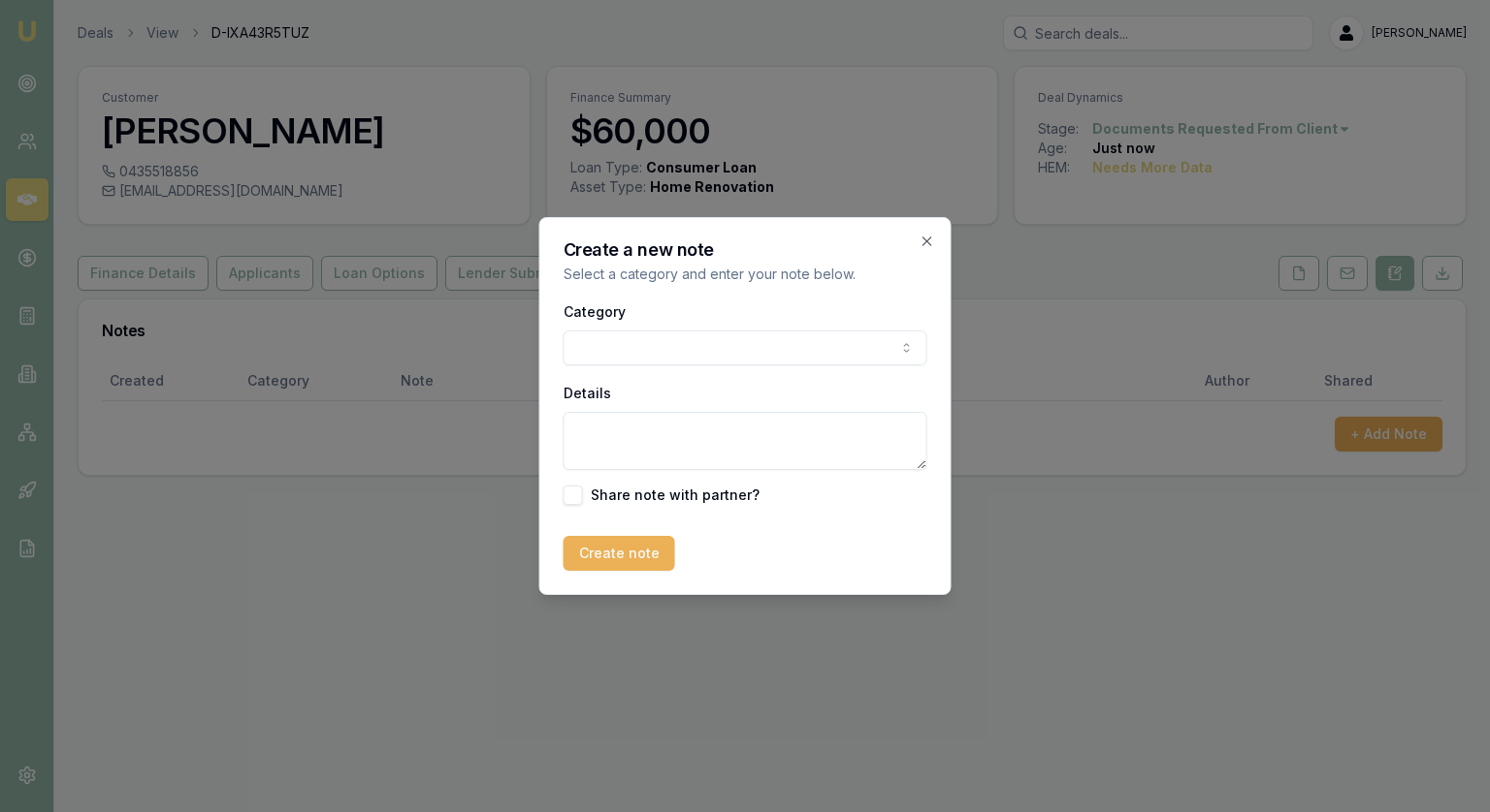
click at [681, 363] on body "Emu Broker Deals View D-IXA43R5TUZ Jonathan Myers Toggle Menu Customer Rebecca …" at bounding box center [745, 406] width 1490 height 812
click at [603, 433] on textarea "Details" at bounding box center [745, 441] width 364 height 58
type textarea "R"
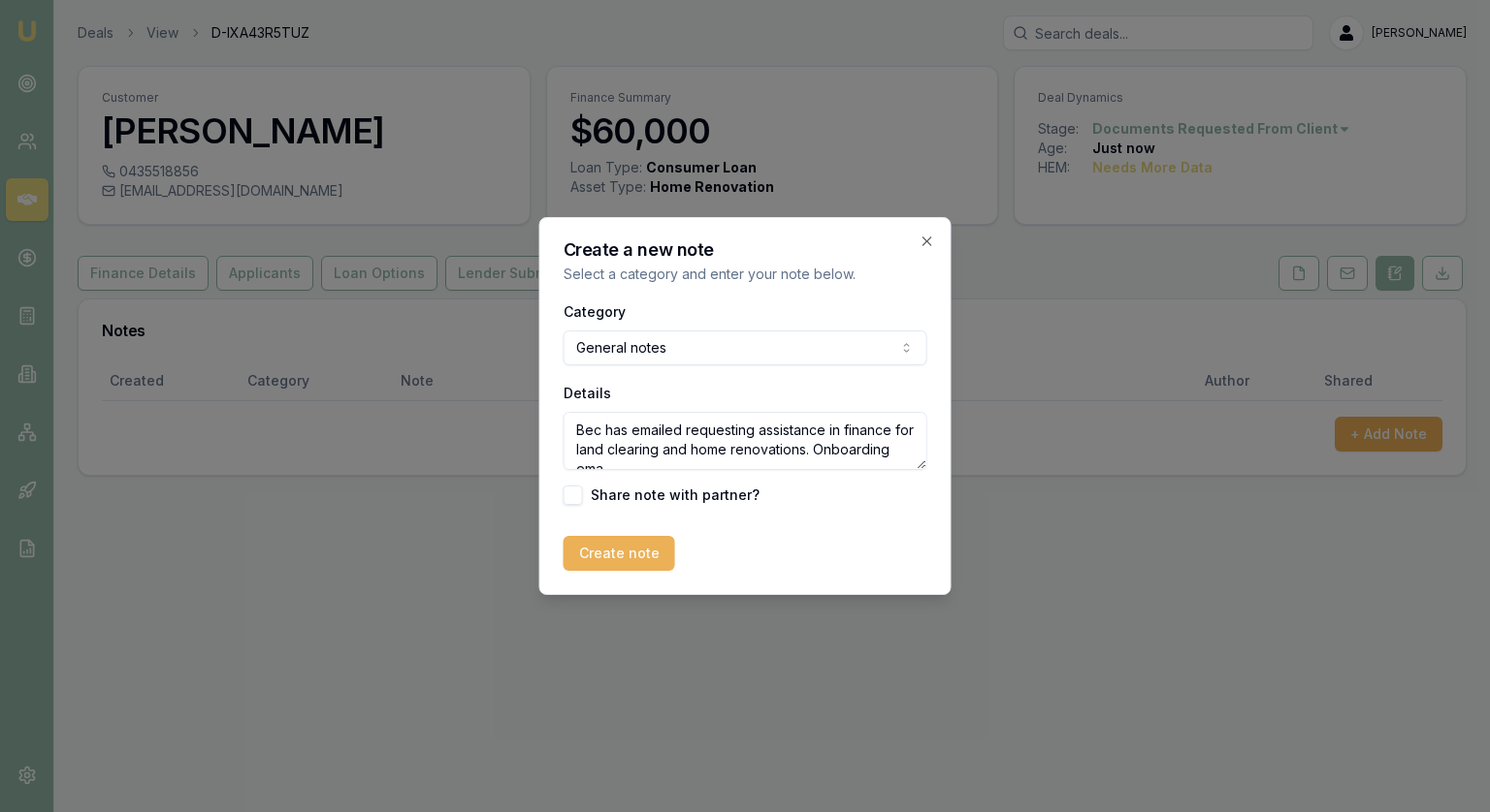
scroll to position [8, 0]
type textarea "Bec has emailed requesting assistance in finance for land clearing and home ren…"
click at [590, 556] on button "Create note" at bounding box center [619, 554] width 112 height 35
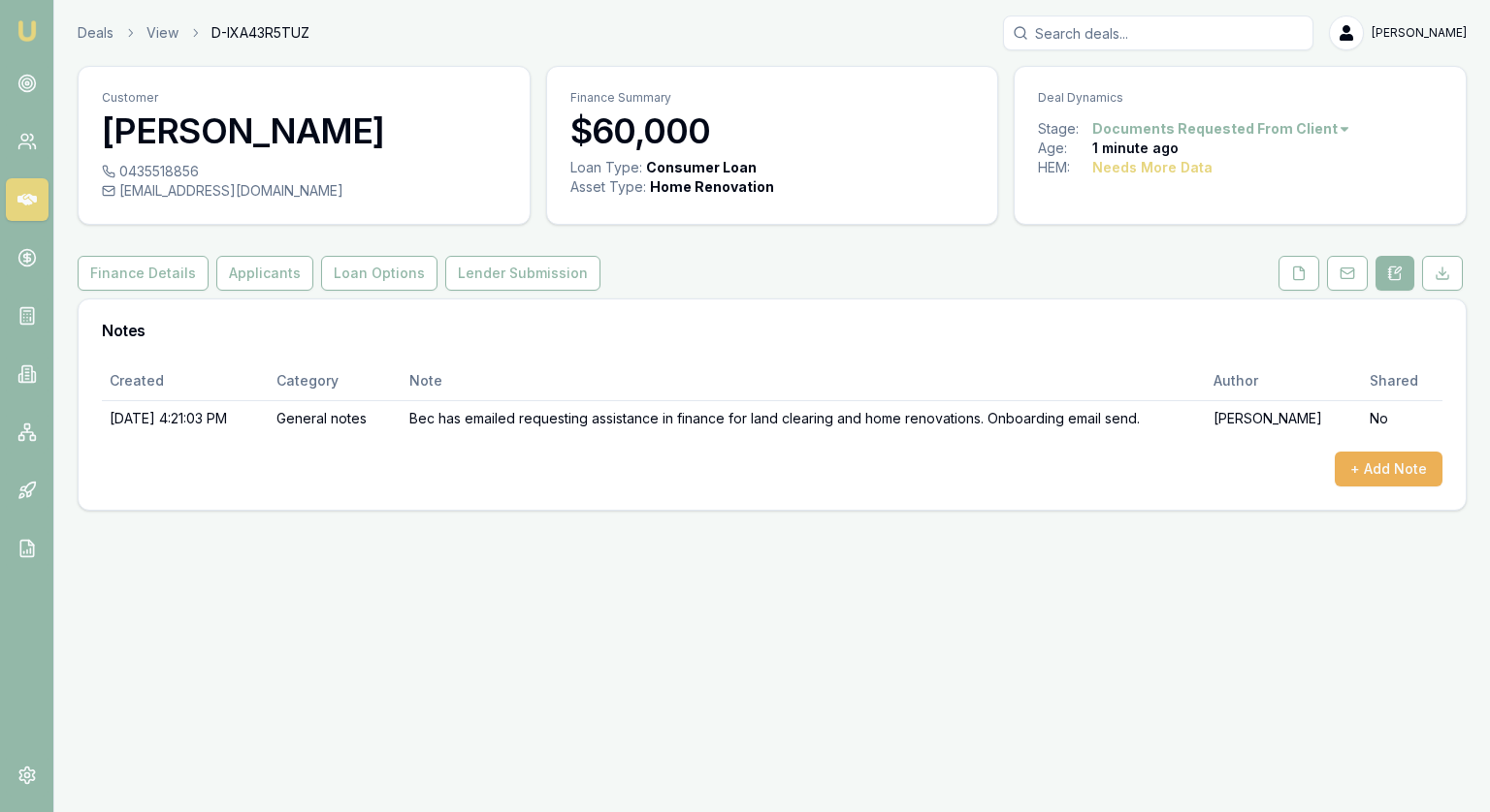
click at [37, 200] on link at bounding box center [27, 200] width 43 height 43
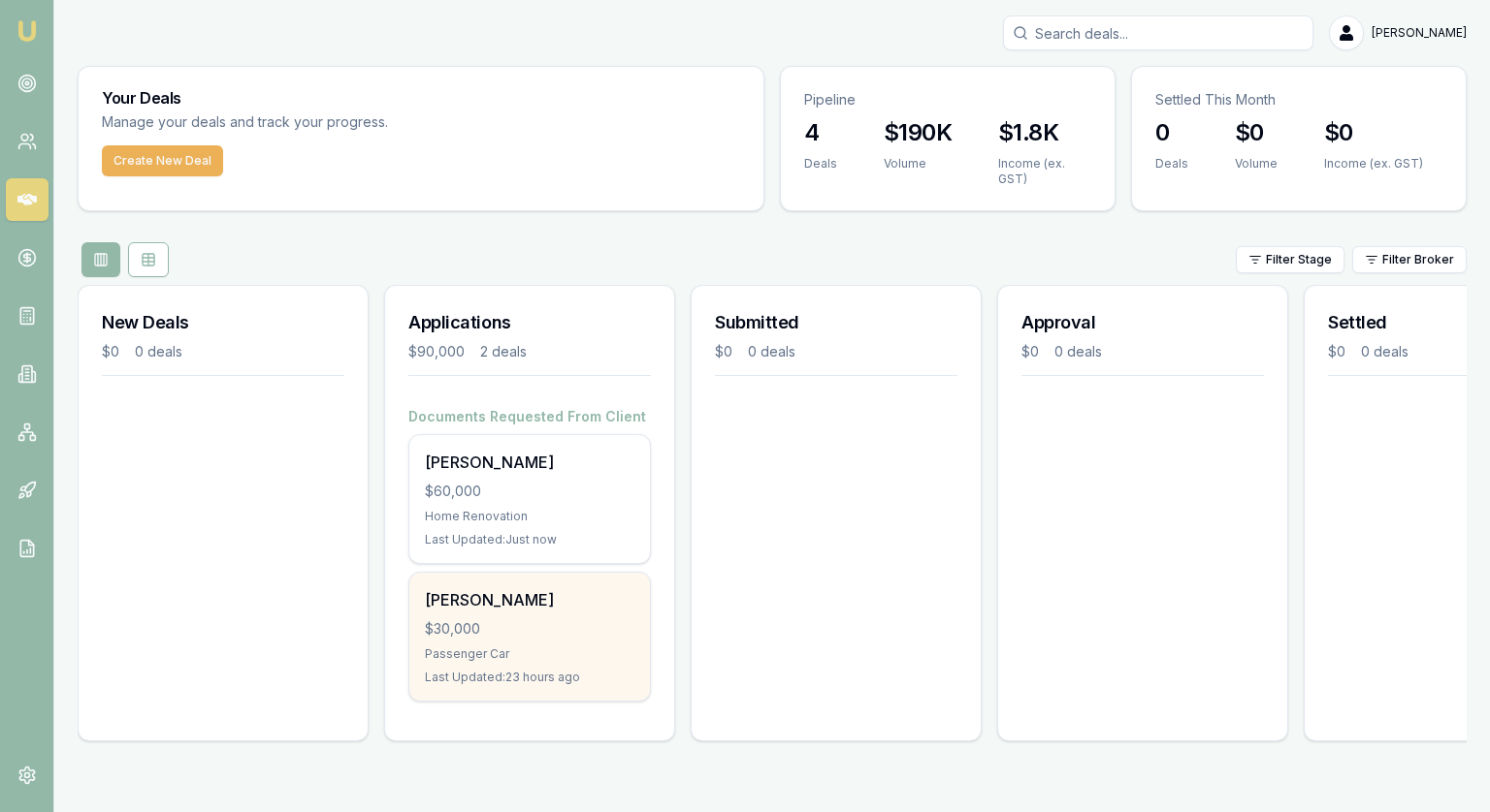
click at [588, 641] on div "Chris Wilkinson $30,000 Passenger Car Last Updated: 23 hours ago" at bounding box center [530, 637] width 241 height 128
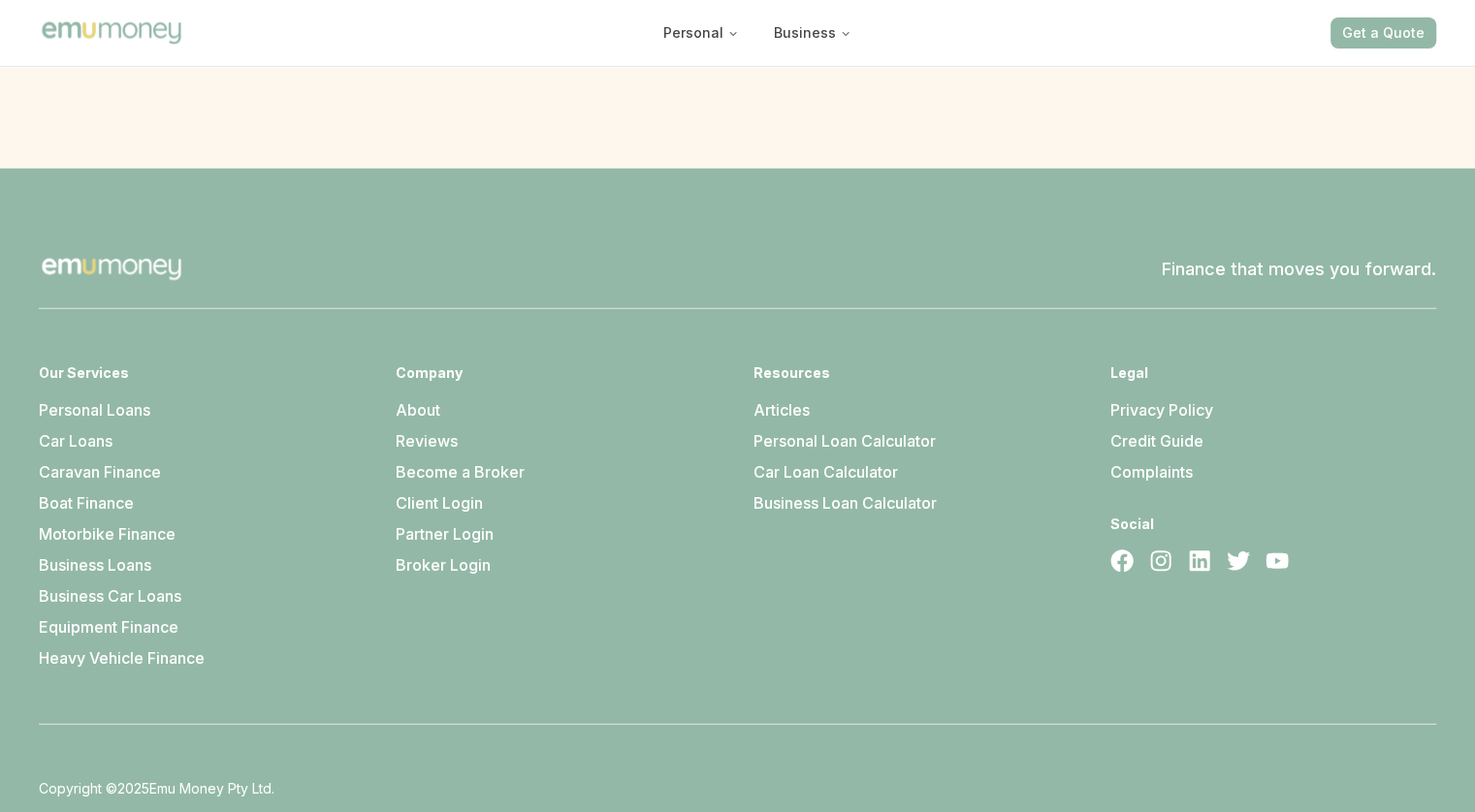
scroll to position [5535, 0]
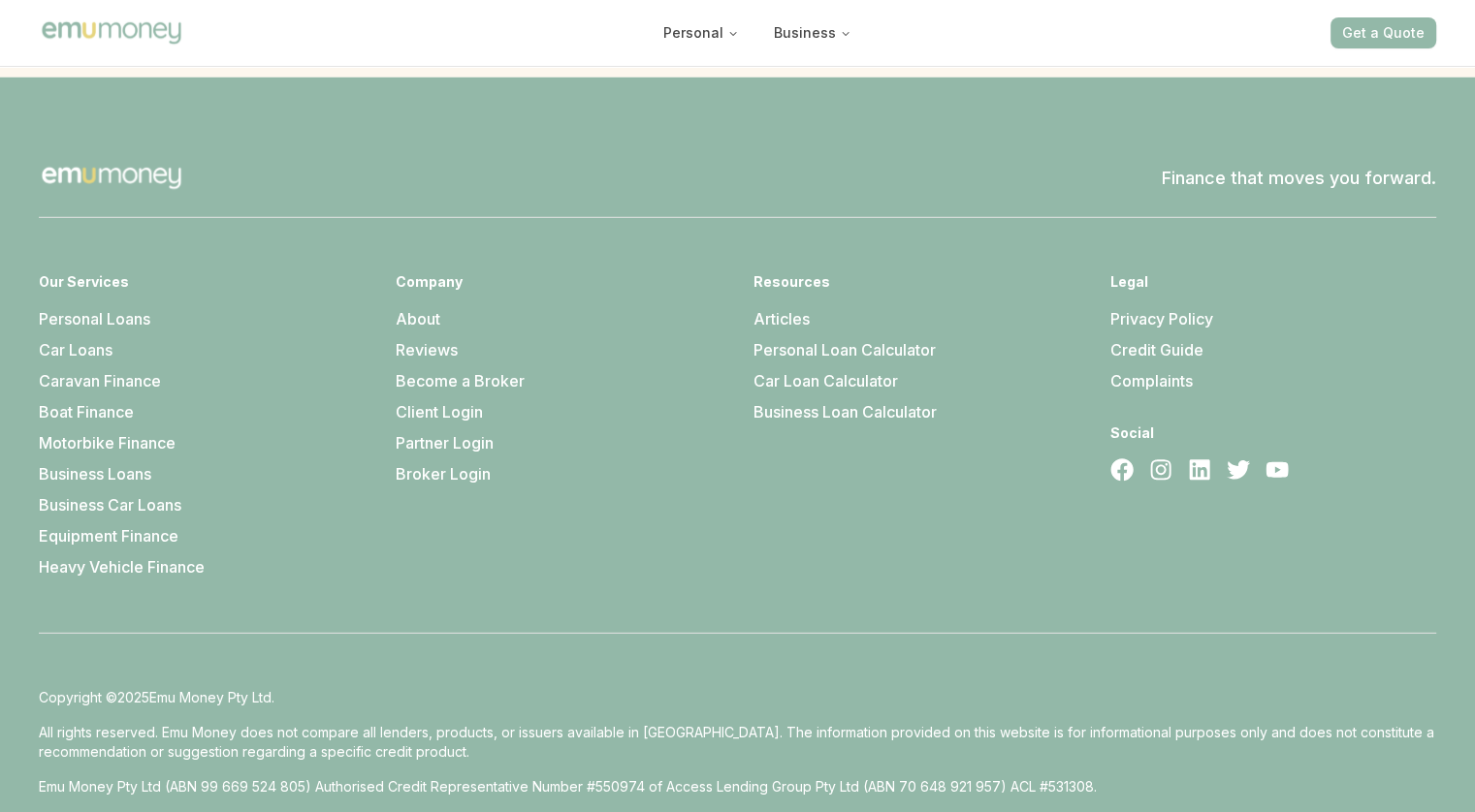
click at [414, 309] on link "About" at bounding box center [418, 319] width 45 height 19
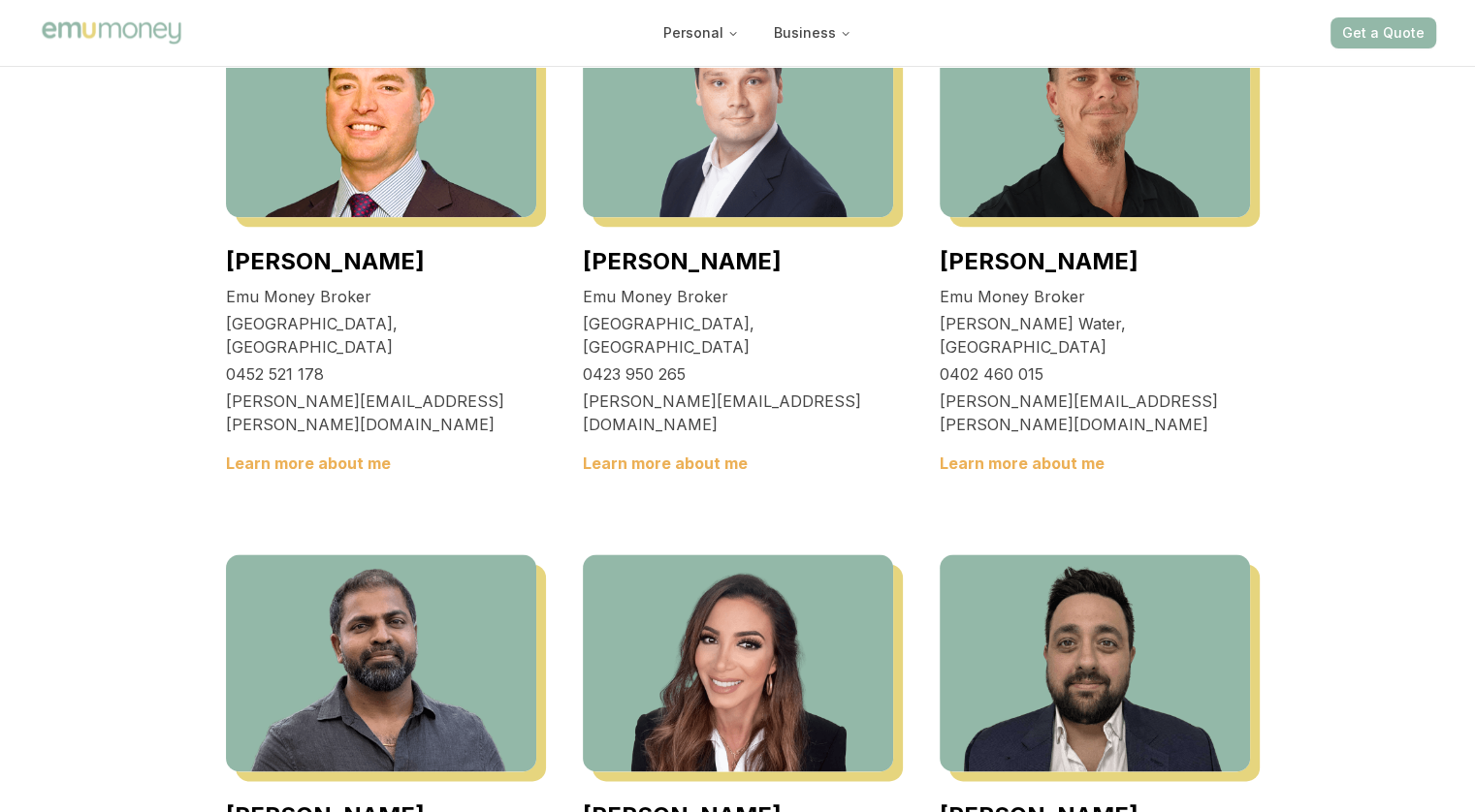
scroll to position [2326, 0]
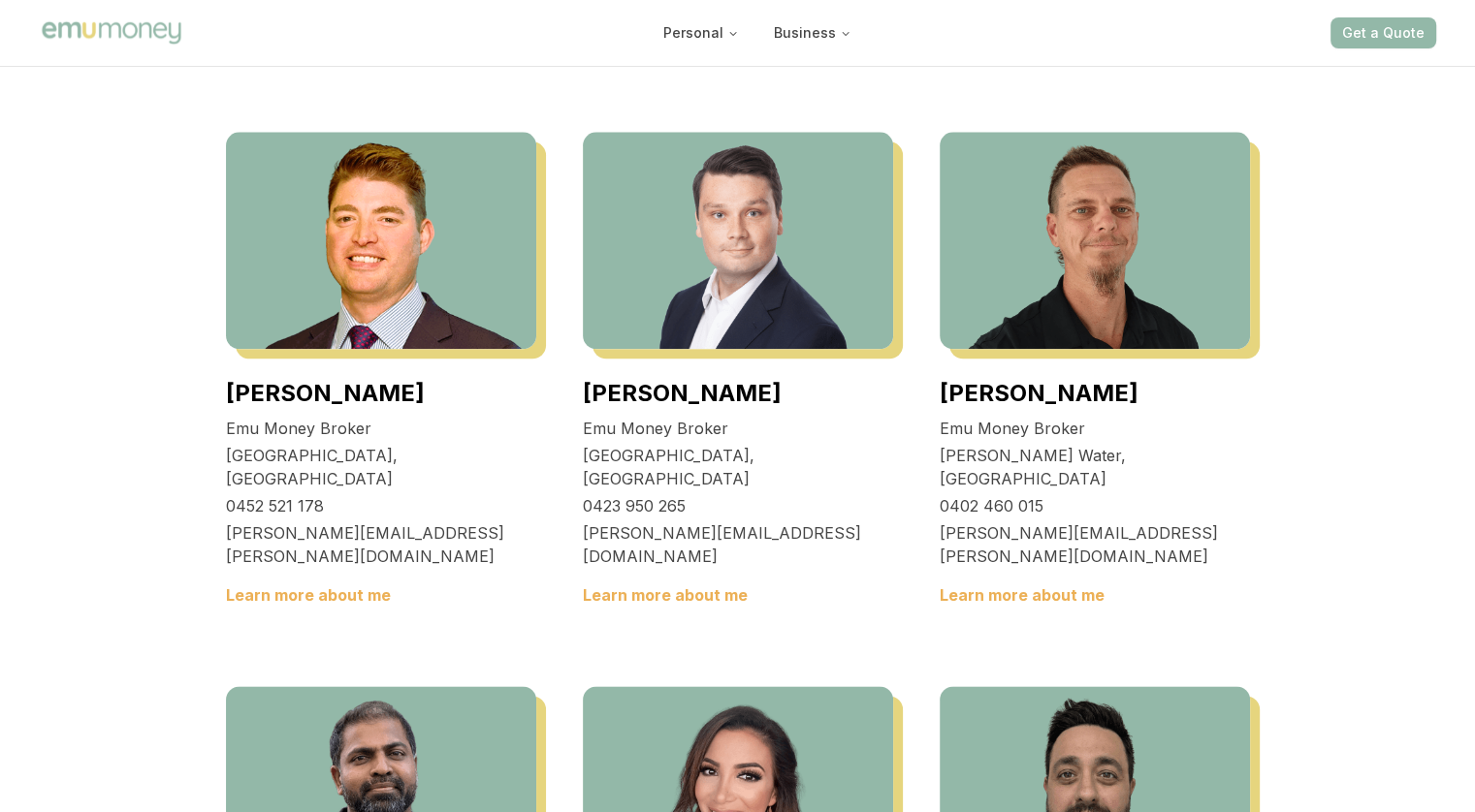
click at [1051, 349] on img at bounding box center [1095, 241] width 311 height 217
click at [1008, 605] on link "Learn more about me" at bounding box center [1022, 596] width 165 height 19
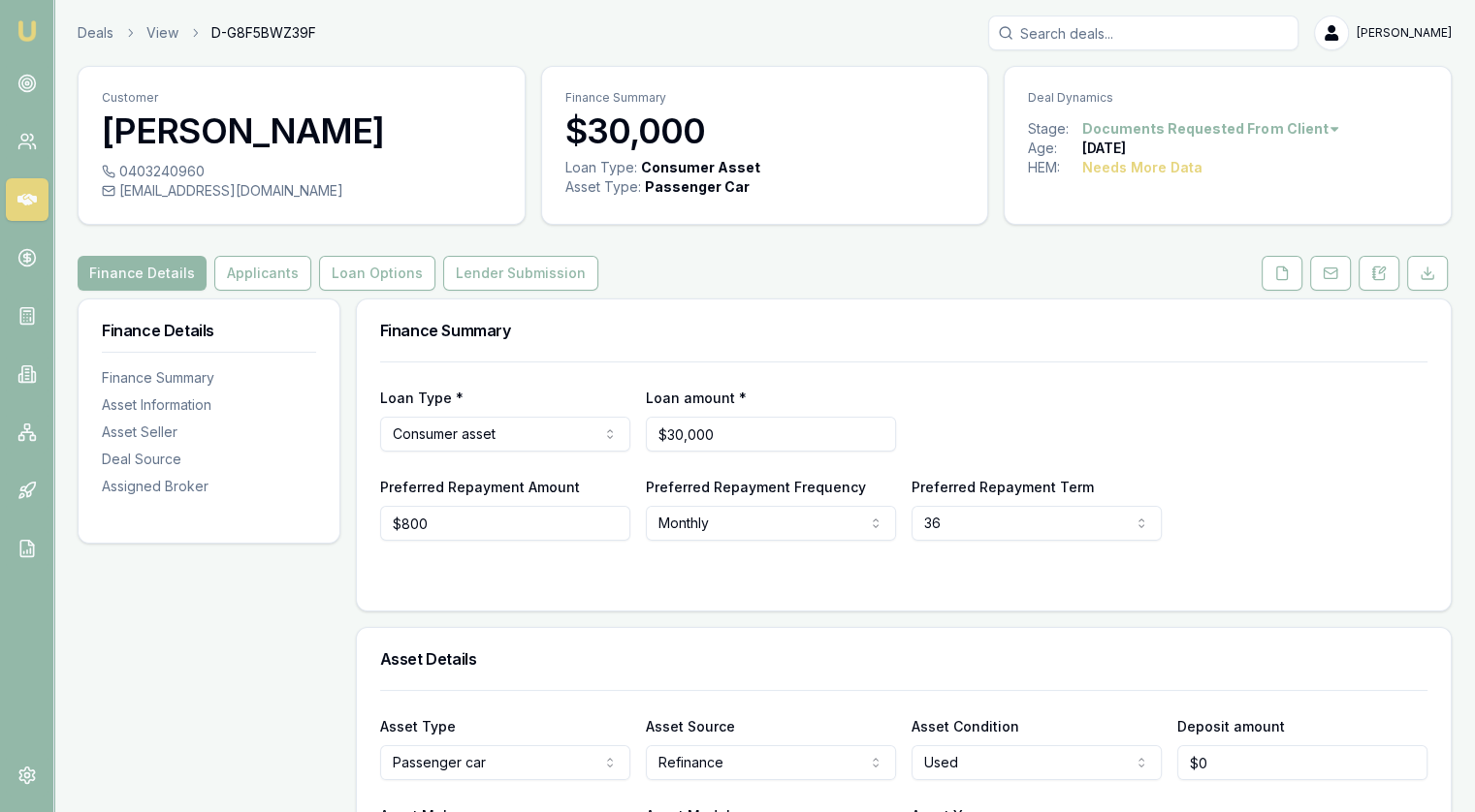
click at [21, 199] on icon at bounding box center [27, 200] width 19 height 12
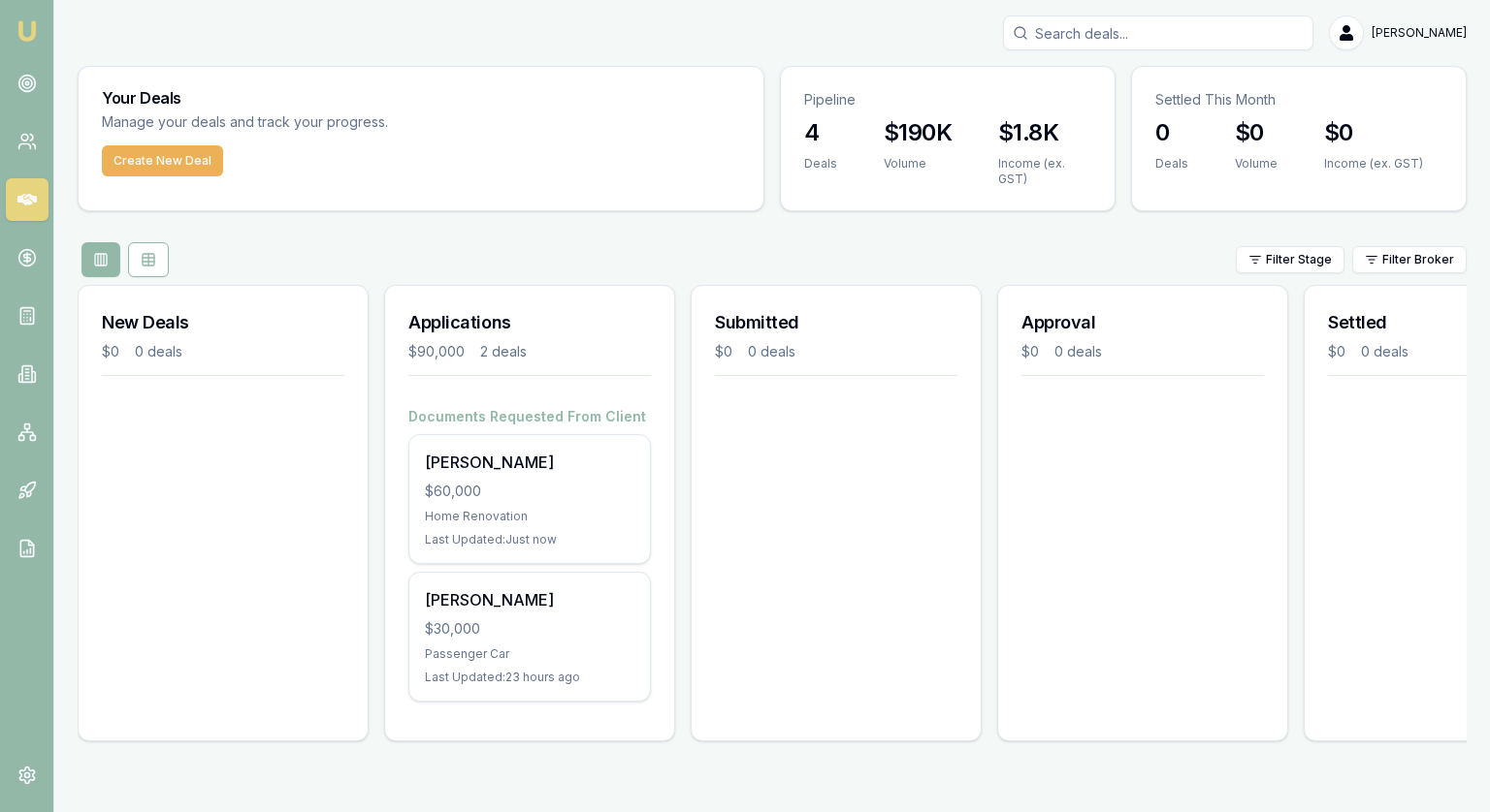
click at [523, 467] on div "[PERSON_NAME]" at bounding box center [530, 463] width 210 height 23
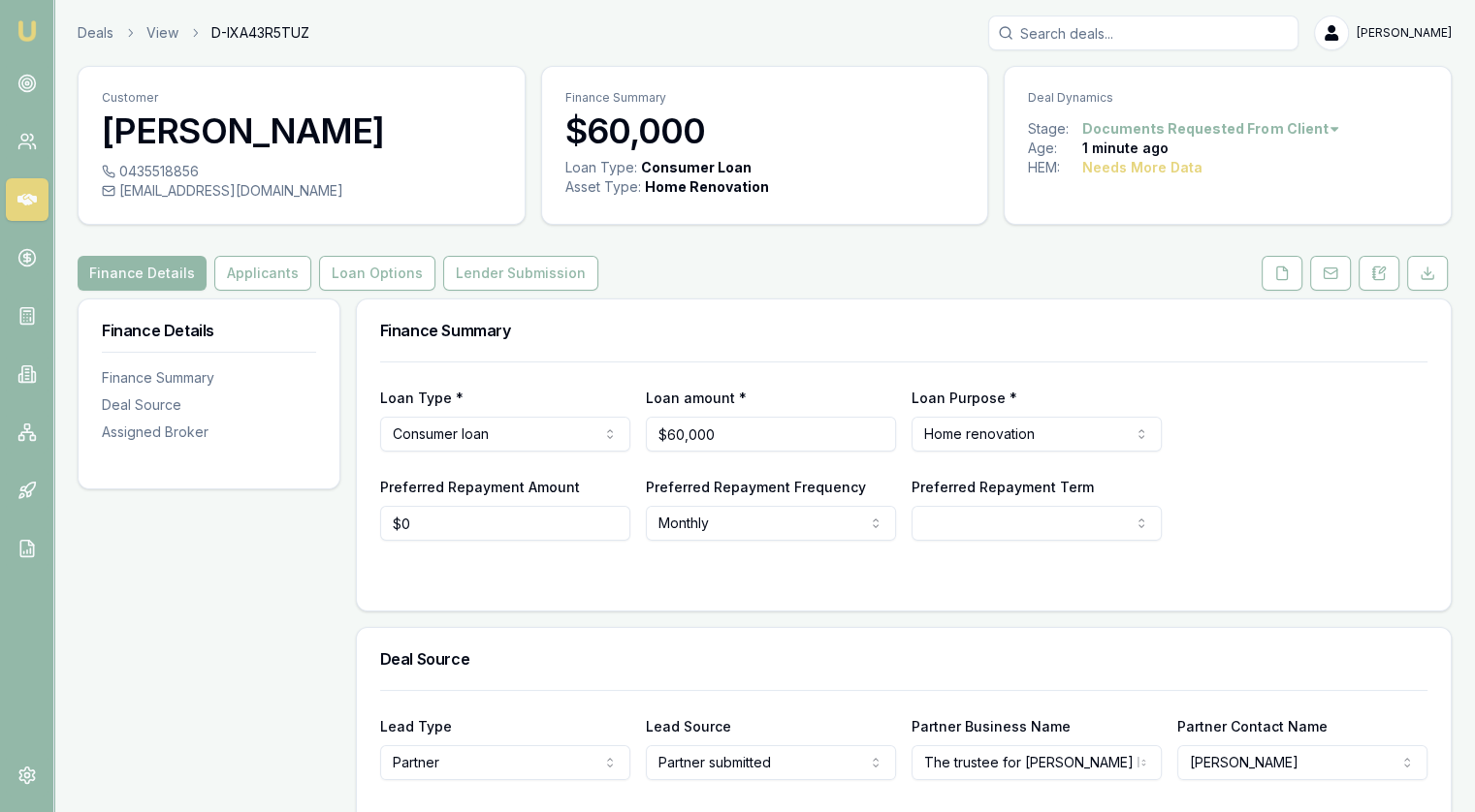
click at [21, 200] on icon at bounding box center [27, 200] width 19 height 12
